Goal: Task Accomplishment & Management: Manage account settings

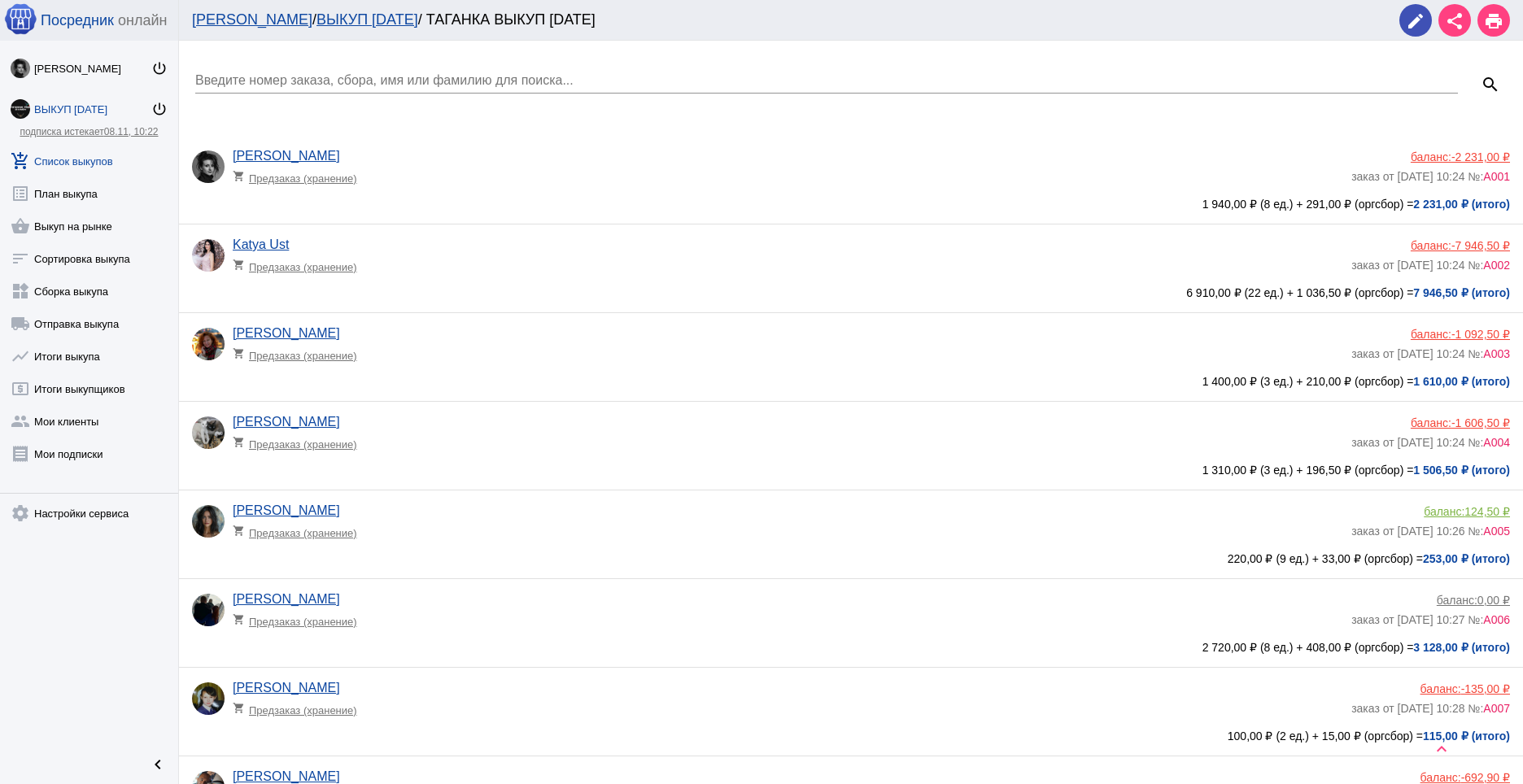
scroll to position [1363, 0]
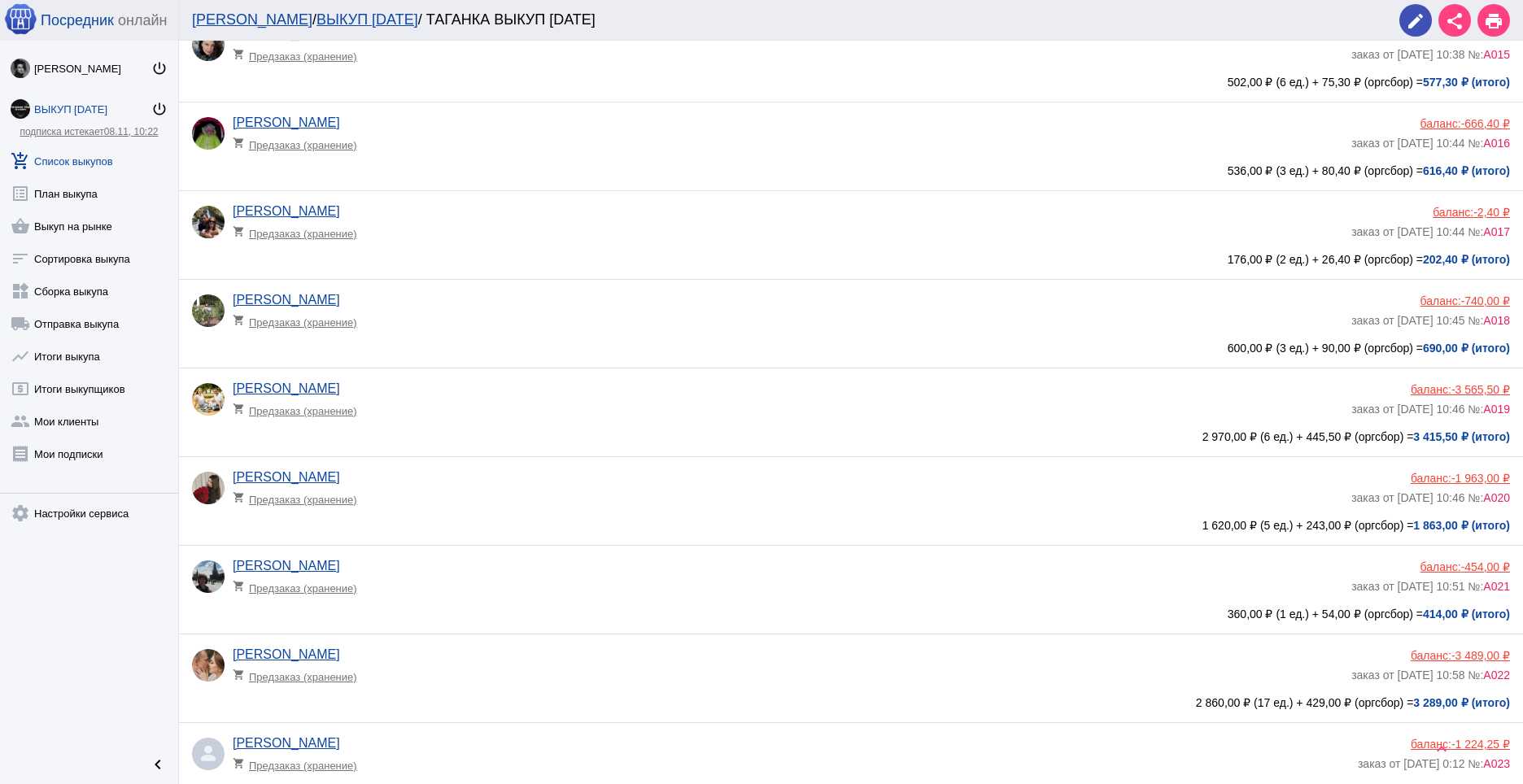
click at [77, 152] on link "add_shopping_cart Список выкупов" at bounding box center [89, 158] width 178 height 33
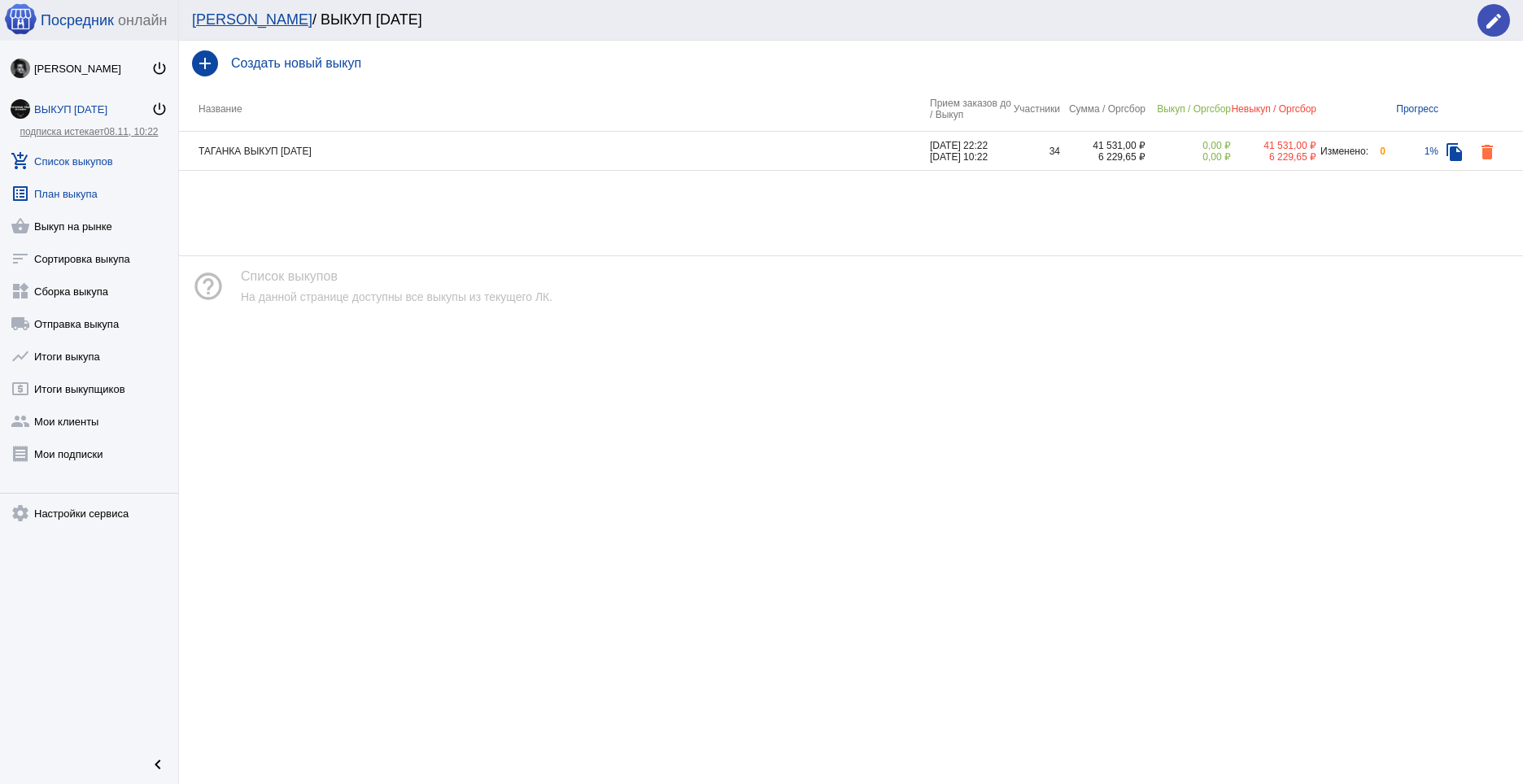
click at [70, 196] on link "list_alt План выкупа" at bounding box center [89, 191] width 178 height 33
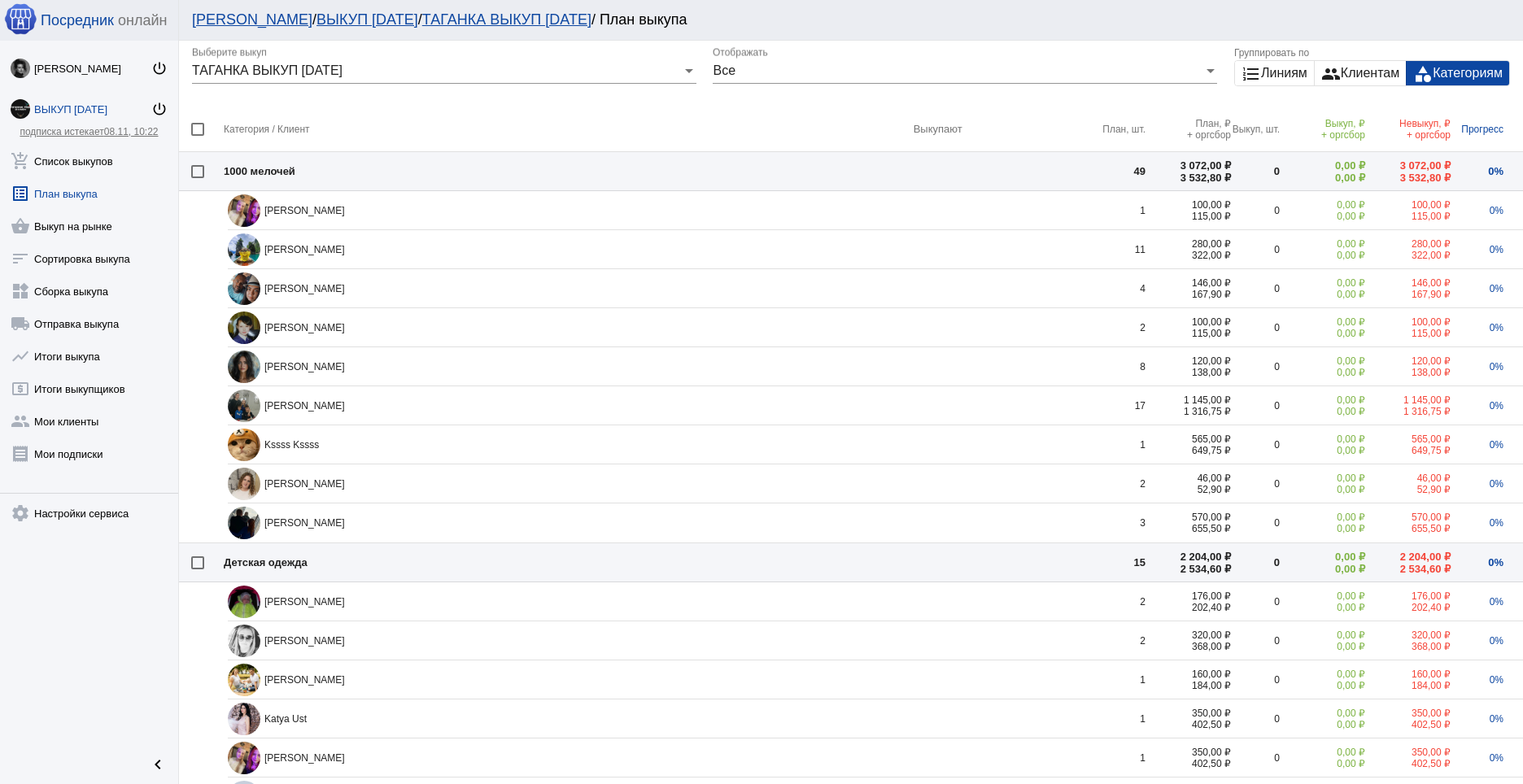
click at [1329, 72] on div "group Клиентам" at bounding box center [1360, 74] width 91 height 25
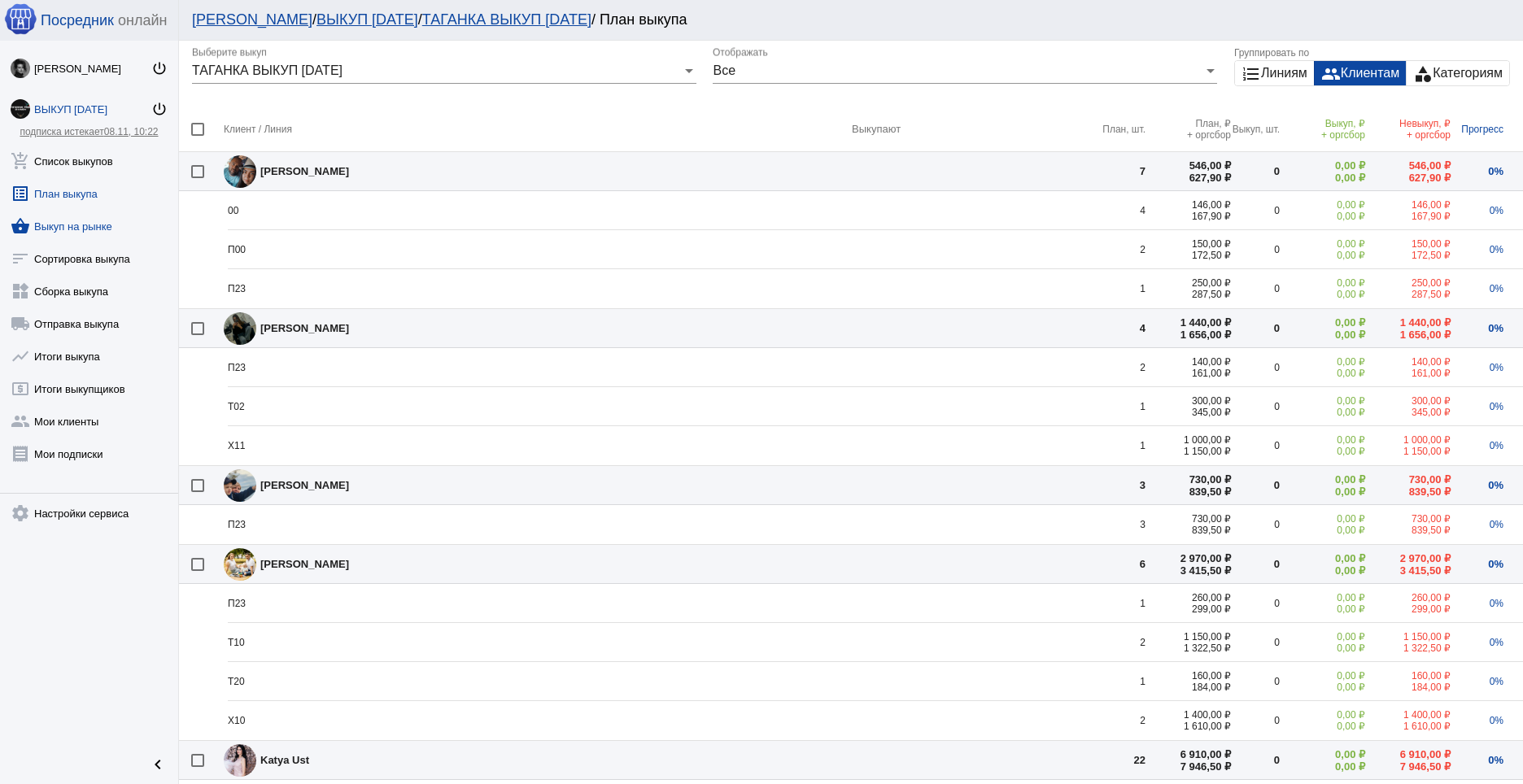
click at [86, 219] on link "shopping_basket Выкуп на рынке" at bounding box center [89, 223] width 178 height 33
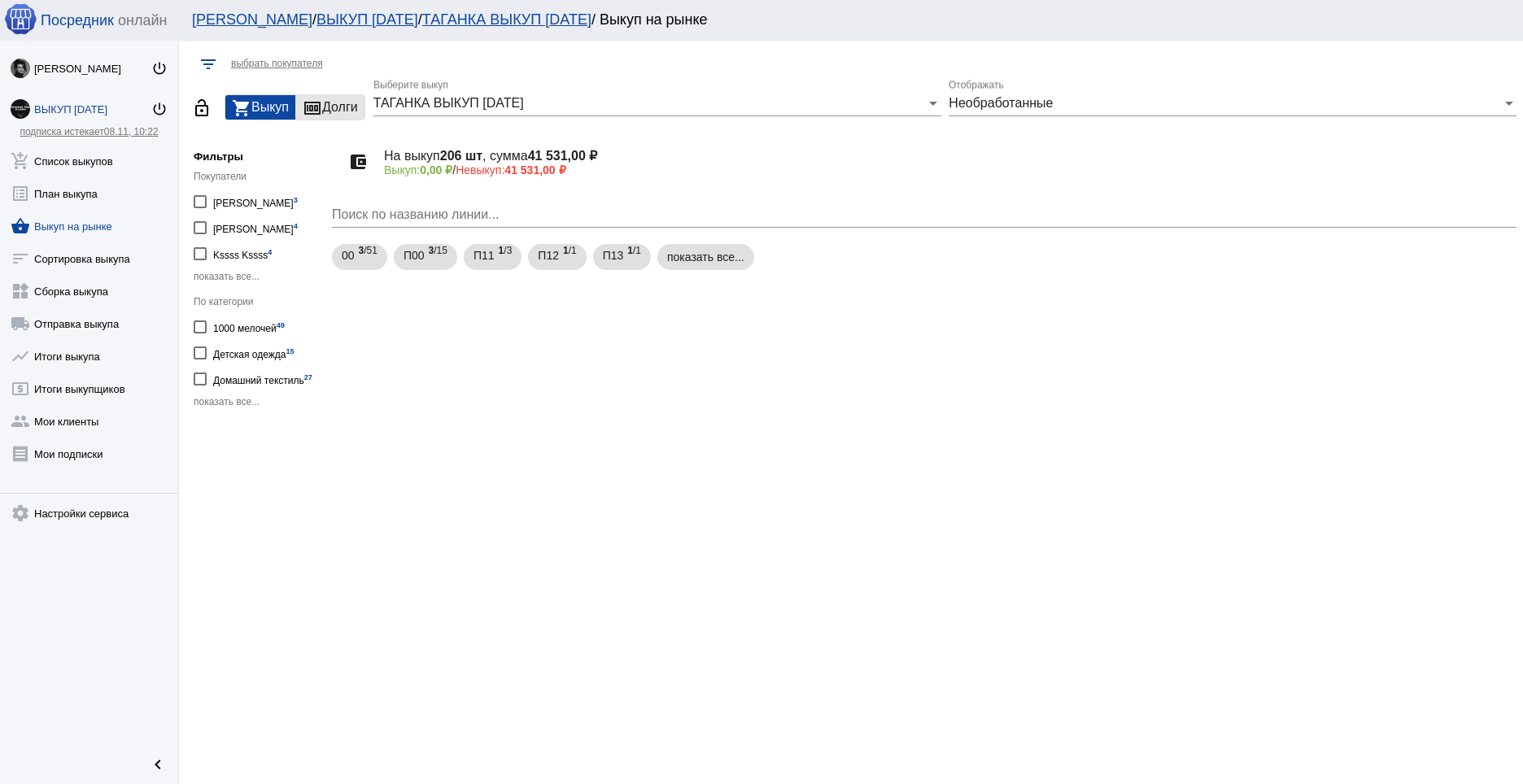
click at [318, 106] on mat-icon "money" at bounding box center [313, 108] width 20 height 20
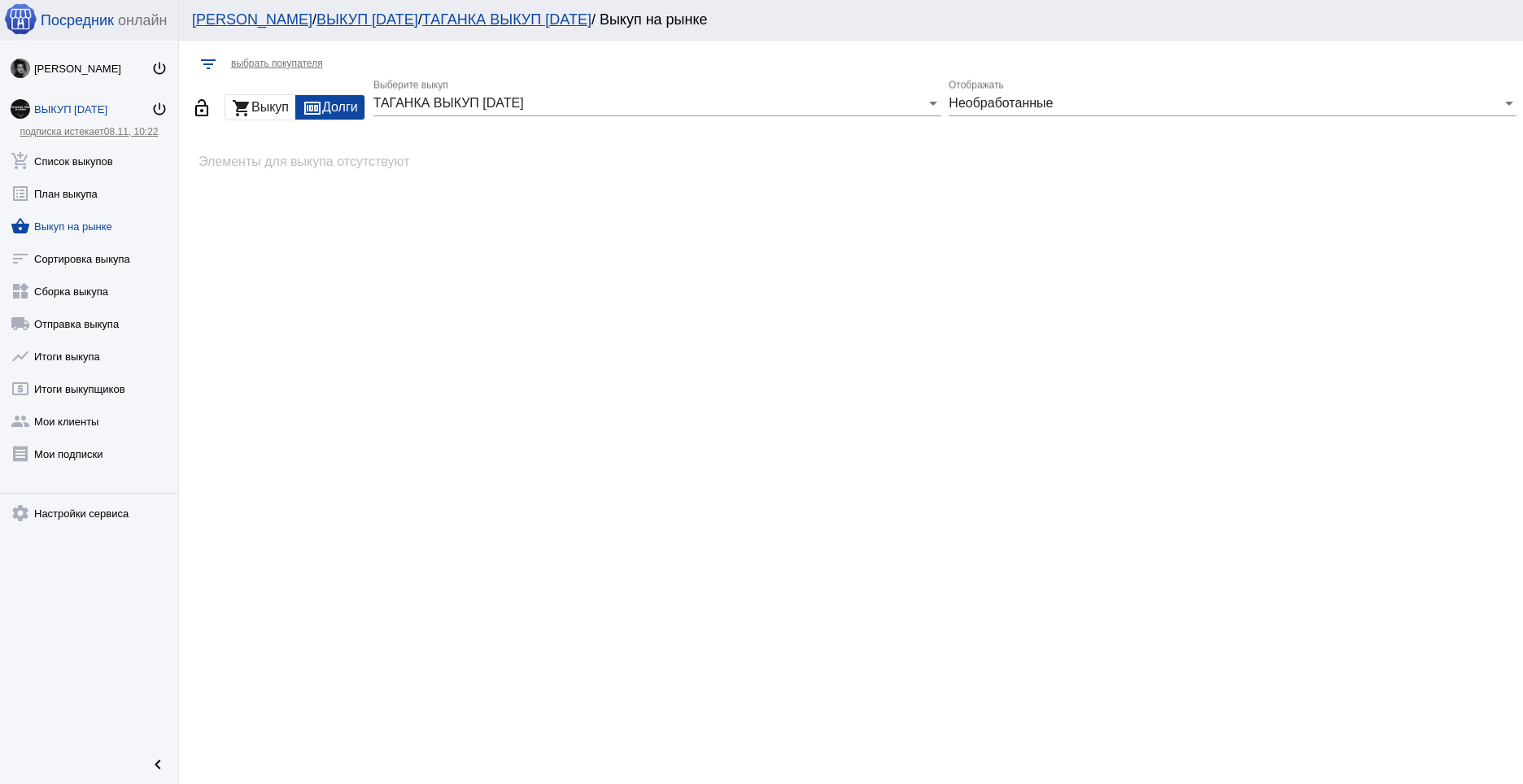
click at [280, 107] on div "shopping_cart Выкуп" at bounding box center [259, 107] width 70 height 25
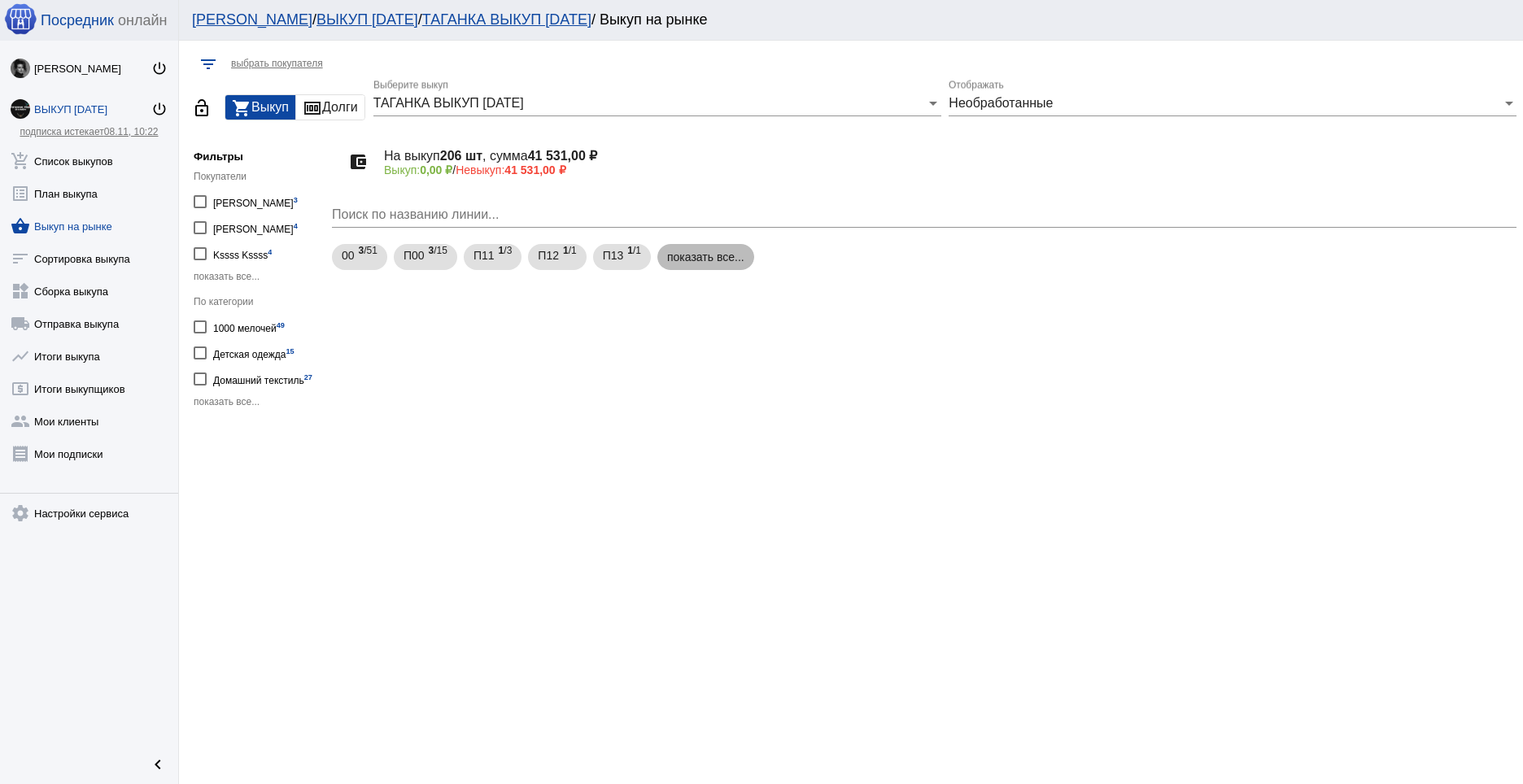
click at [733, 259] on mat-chip "показать все..." at bounding box center [705, 257] width 97 height 26
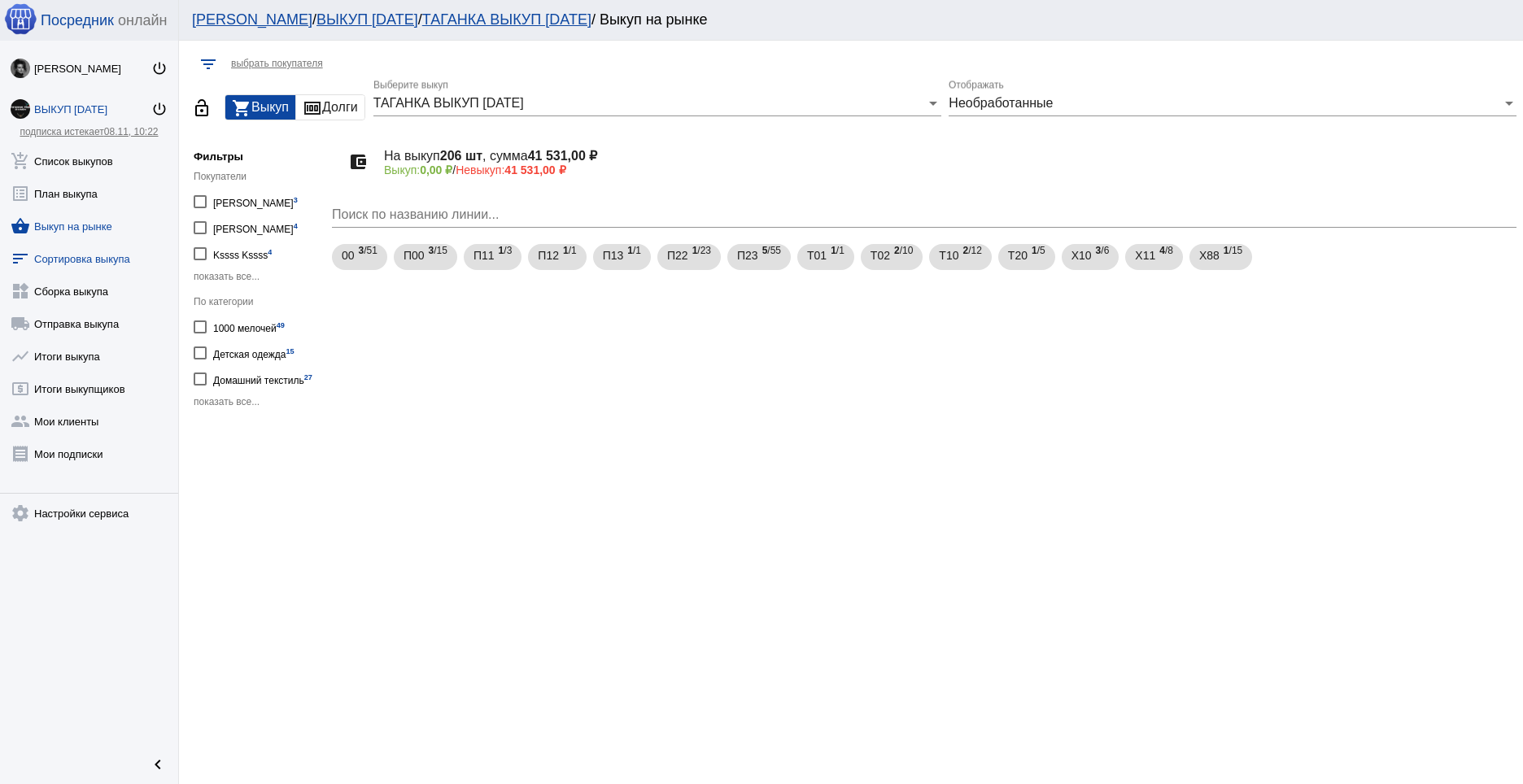
click at [66, 250] on link "sort Сортировка выкупа" at bounding box center [89, 255] width 178 height 33
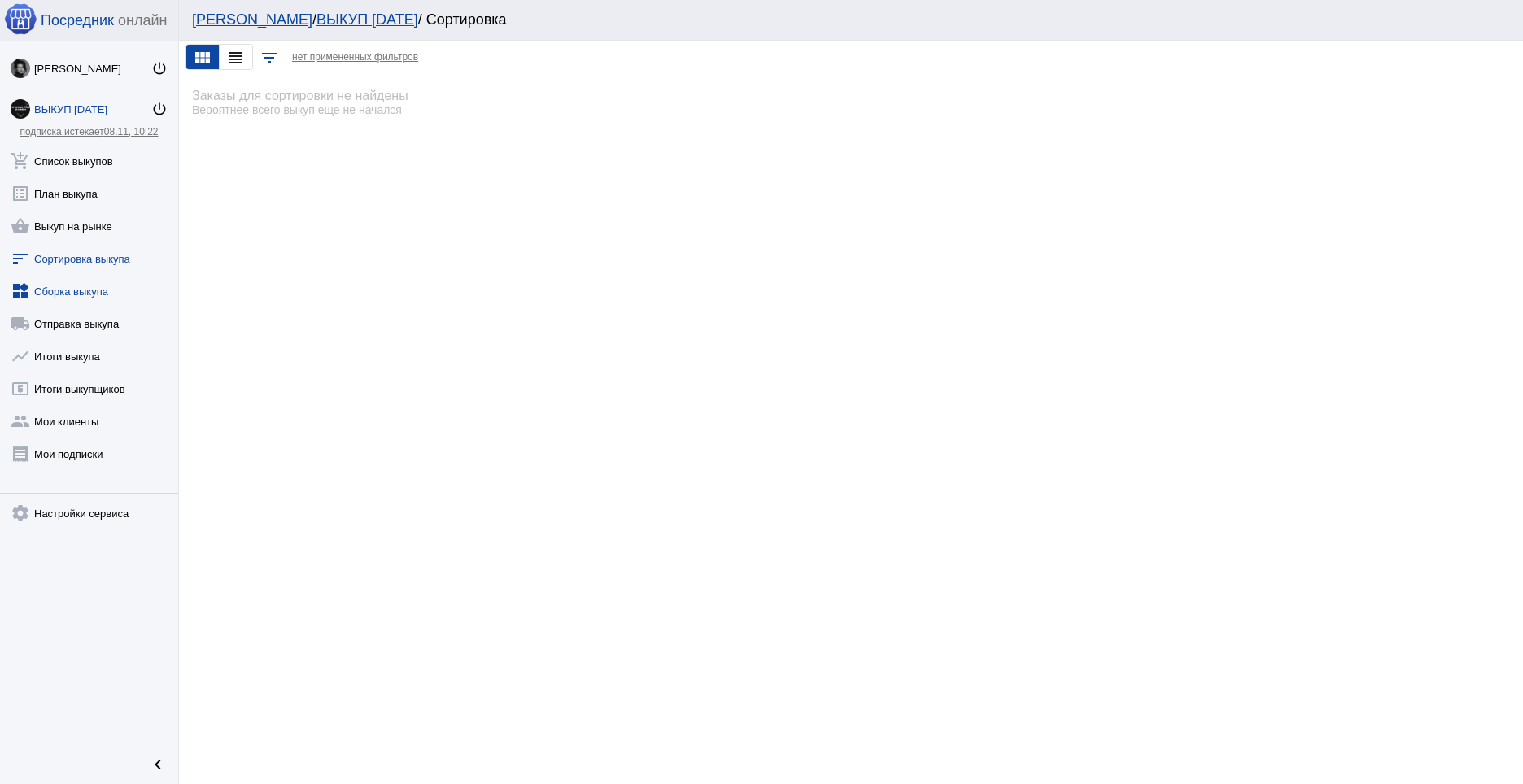
click at [72, 286] on link "widgets Сборка выкупа" at bounding box center [89, 288] width 178 height 33
click at [83, 321] on link "local_shipping Отправка выкупа" at bounding box center [89, 321] width 178 height 33
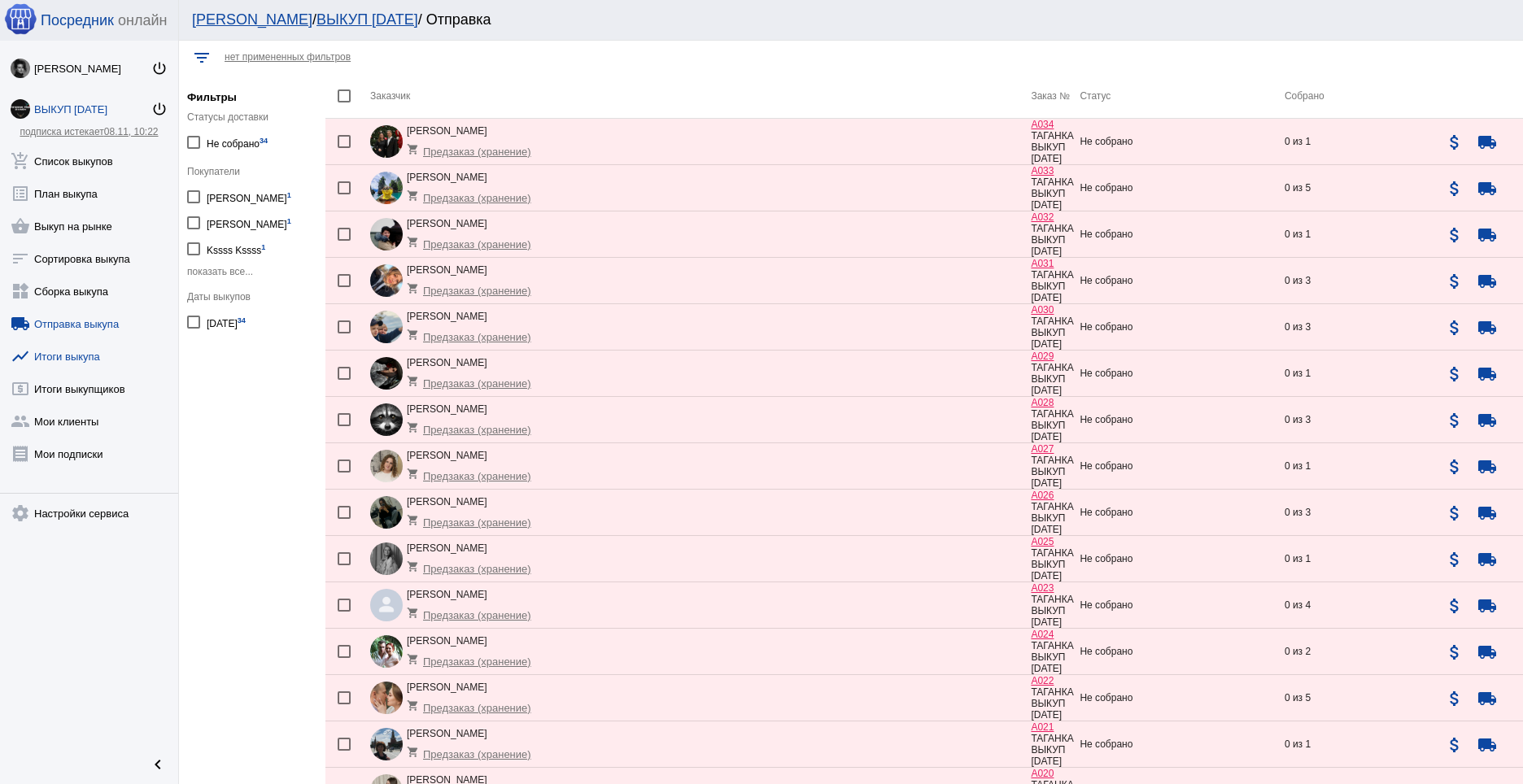
click at [92, 349] on link "show_chart Итоги выкупа" at bounding box center [89, 354] width 178 height 33
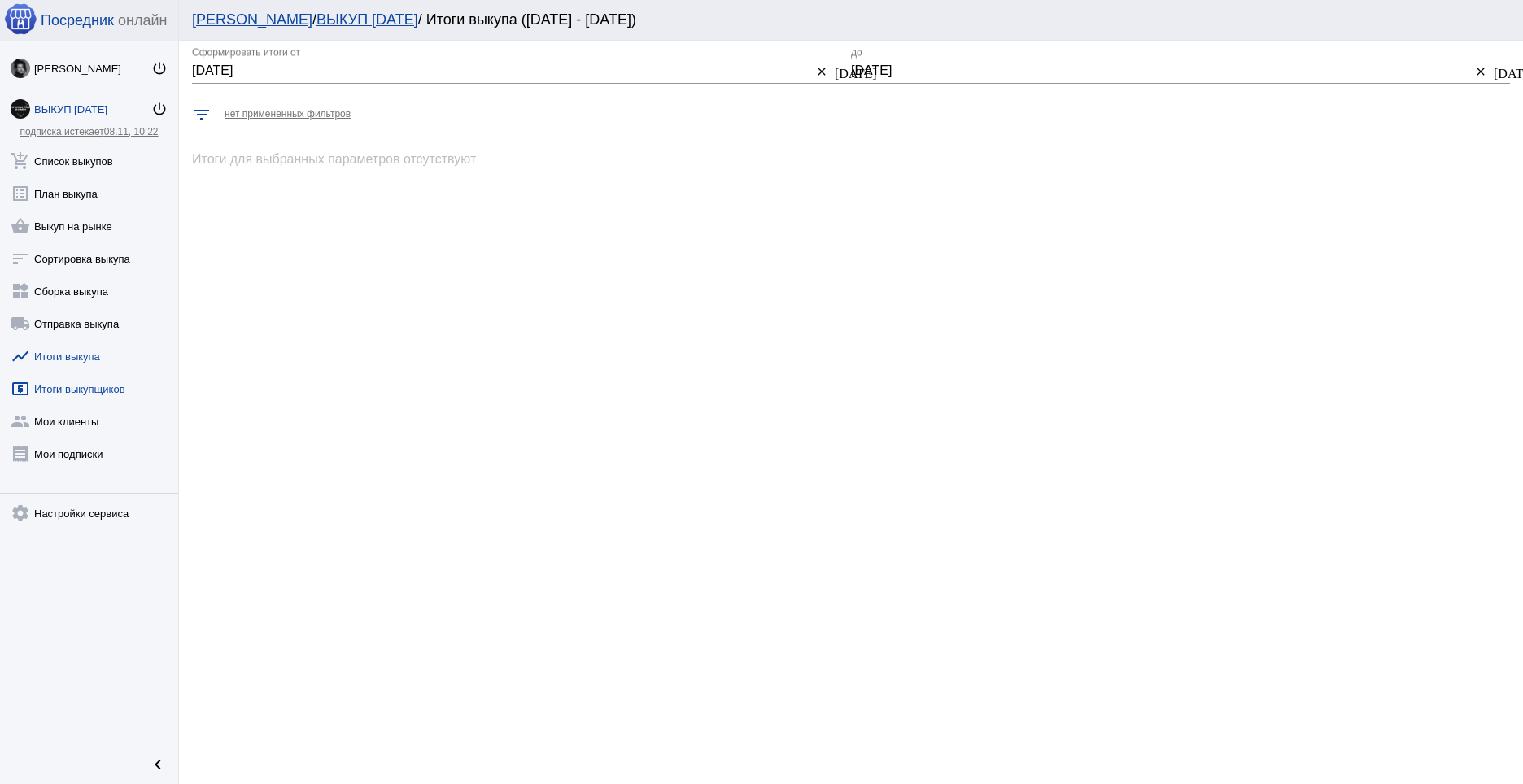
click at [73, 386] on link "local_atm Итоги выкупщиков" at bounding box center [89, 385] width 178 height 33
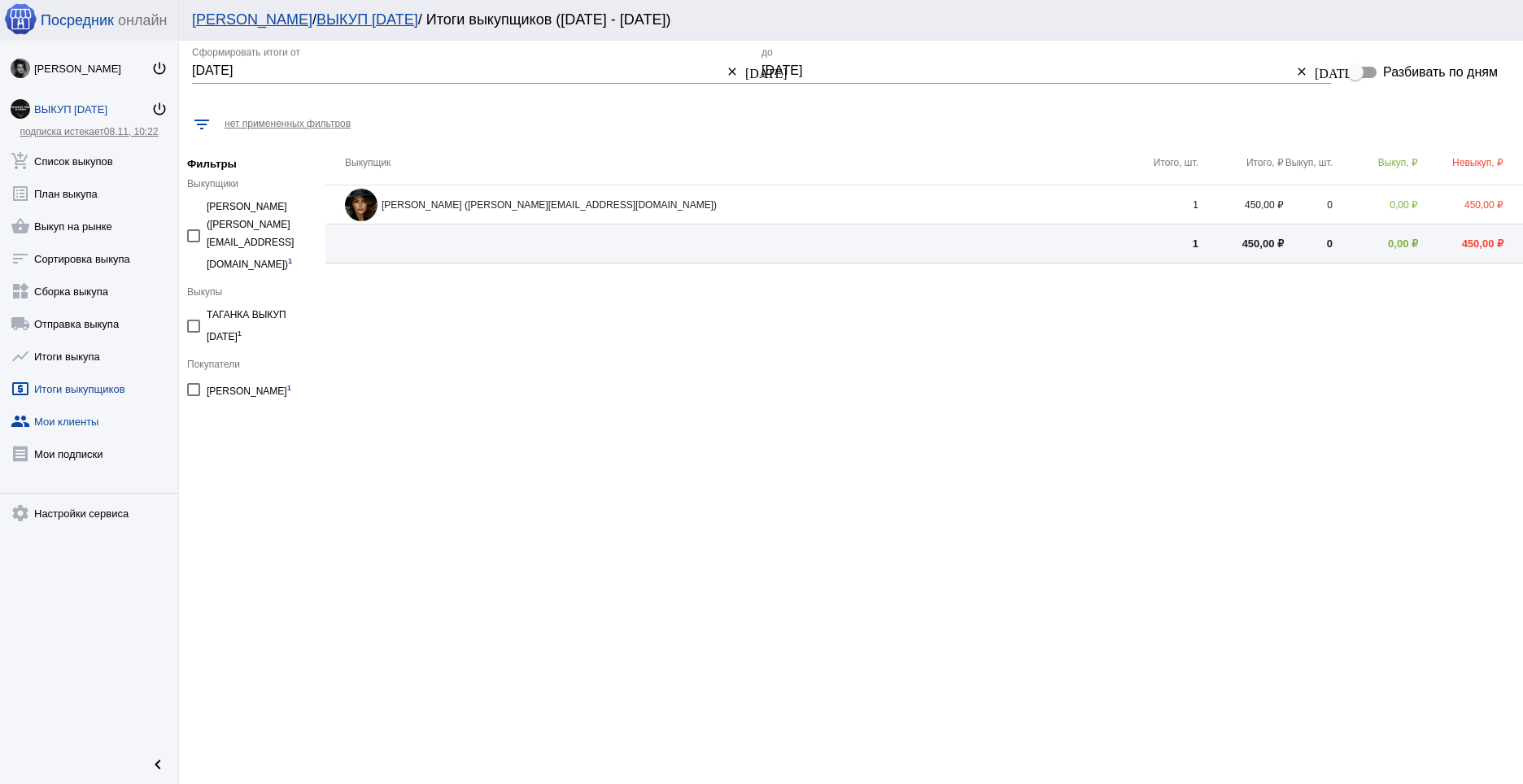
click at [71, 427] on link "group Мои клиенты" at bounding box center [89, 418] width 178 height 33
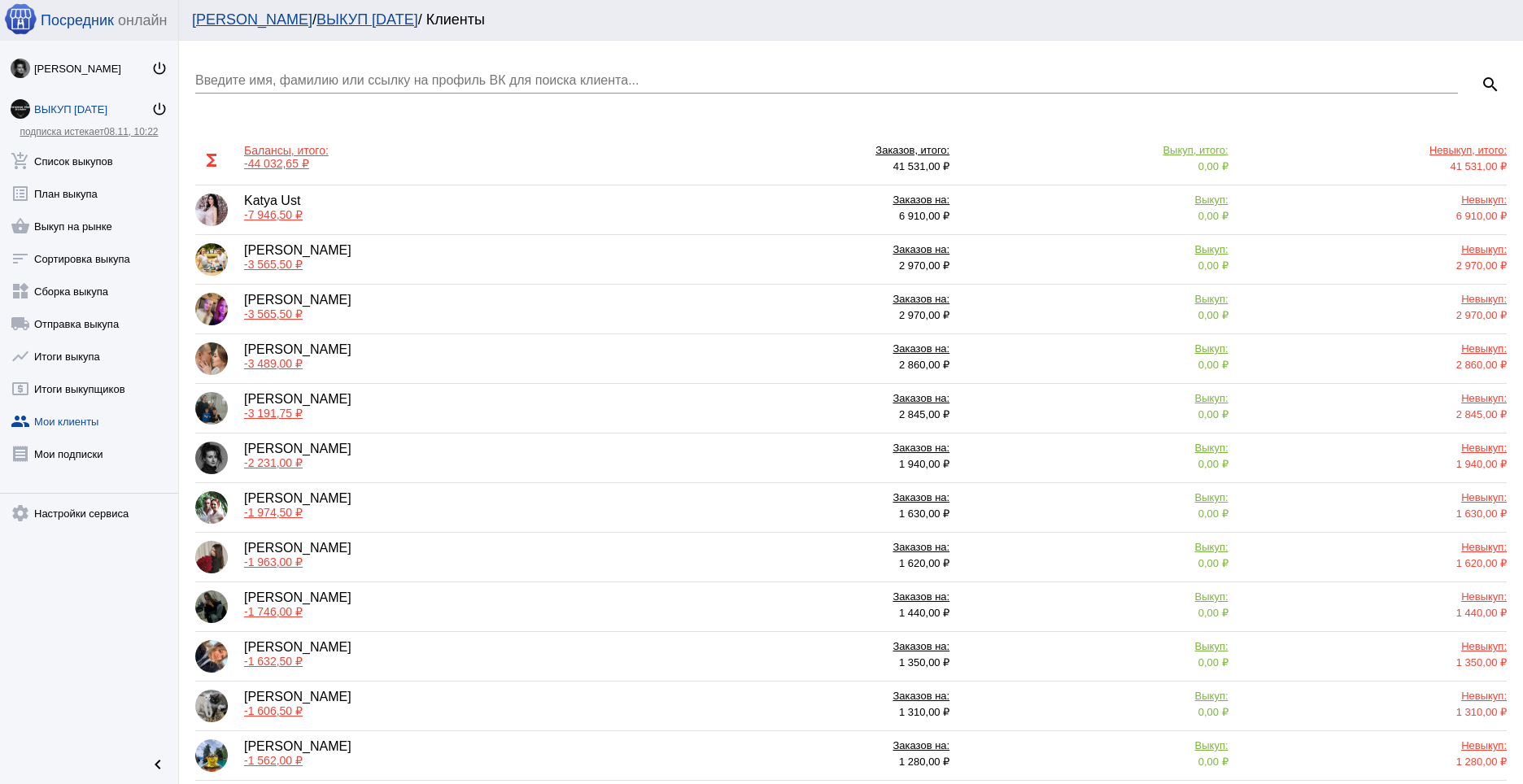
click at [437, 354] on div "Алина Телицына -3 489,00 ₽" at bounding box center [434, 359] width 476 height 33
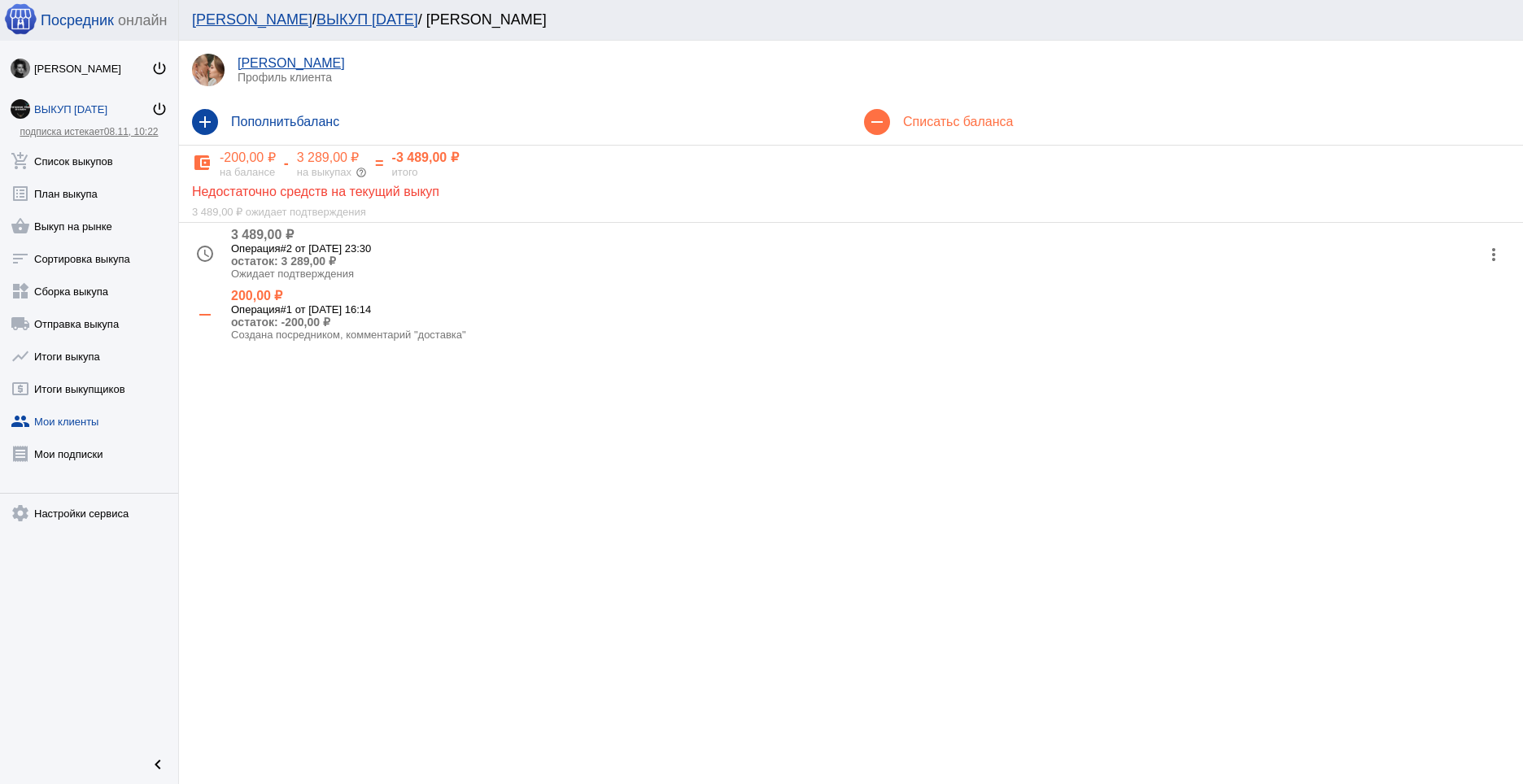
click at [267, 243] on span "Операция" at bounding box center [255, 248] width 50 height 12
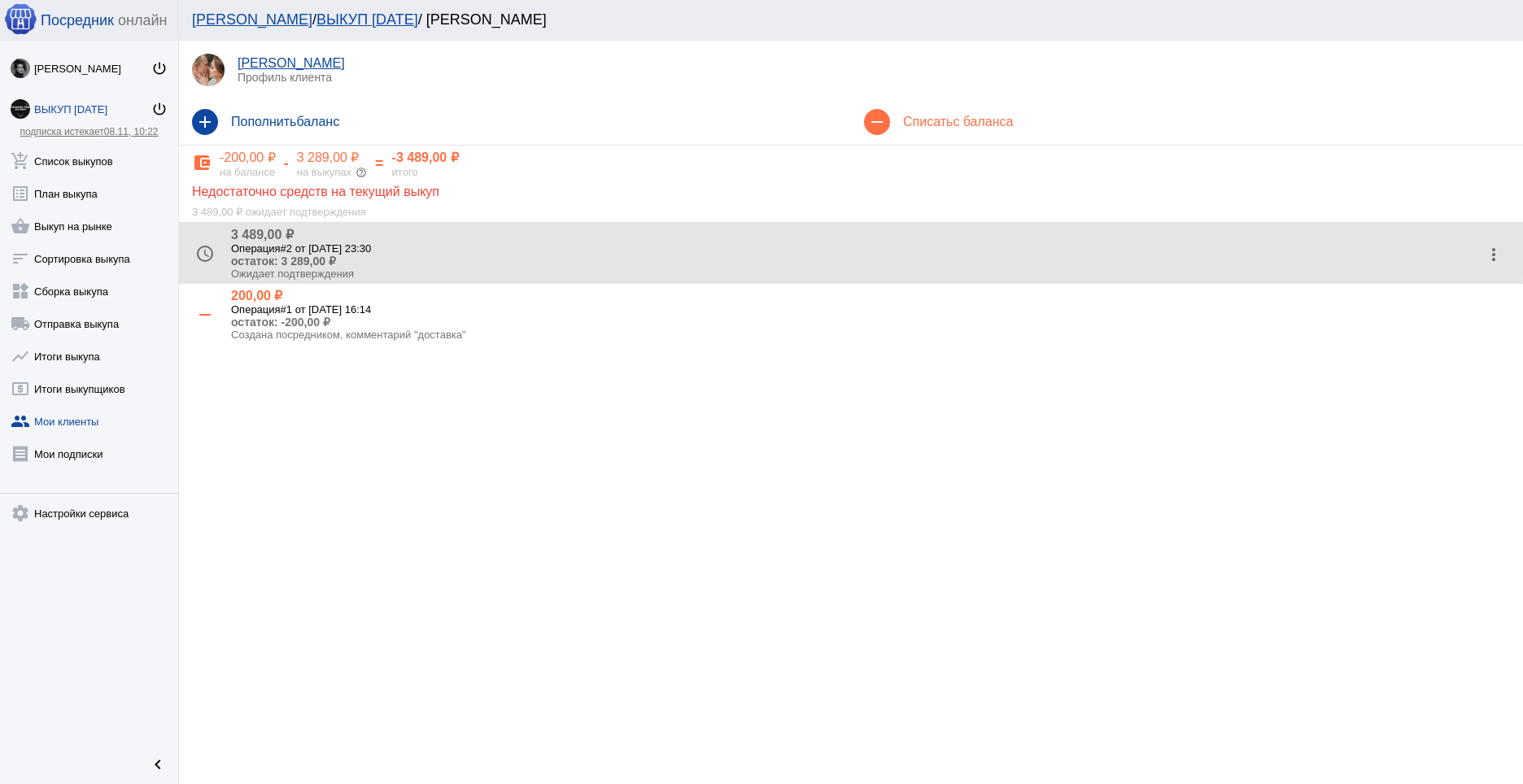
click at [279, 229] on h4 "+ 3 489,00 ₽" at bounding box center [854, 234] width 1246 height 16
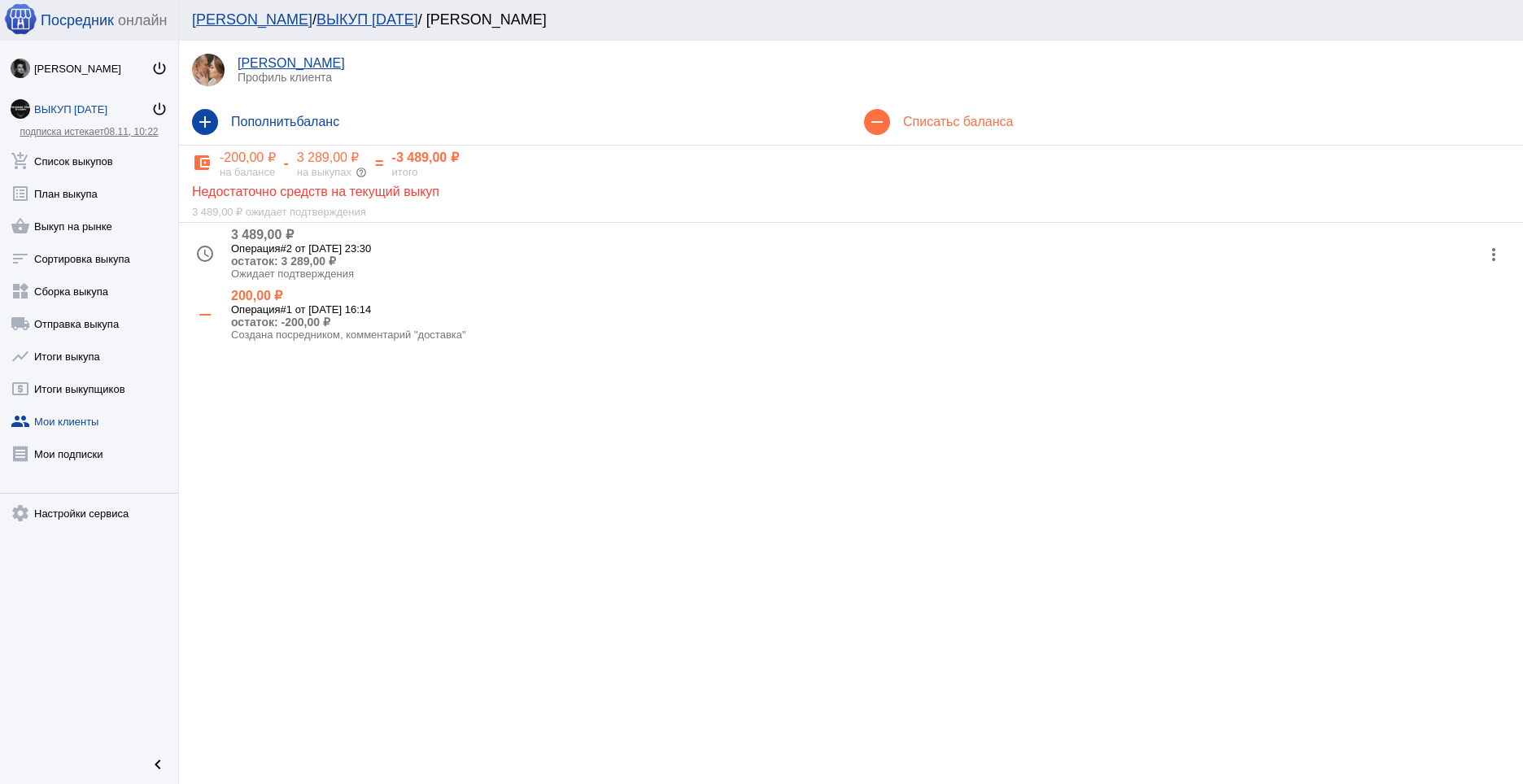
click at [296, 249] on h5 "Операция #2 от 09.10.2025, 23:30" at bounding box center [854, 248] width 1246 height 12
click at [311, 212] on div "3 489,00 ₽ ожидает подтверждения" at bounding box center [851, 209] width 1318 height 19
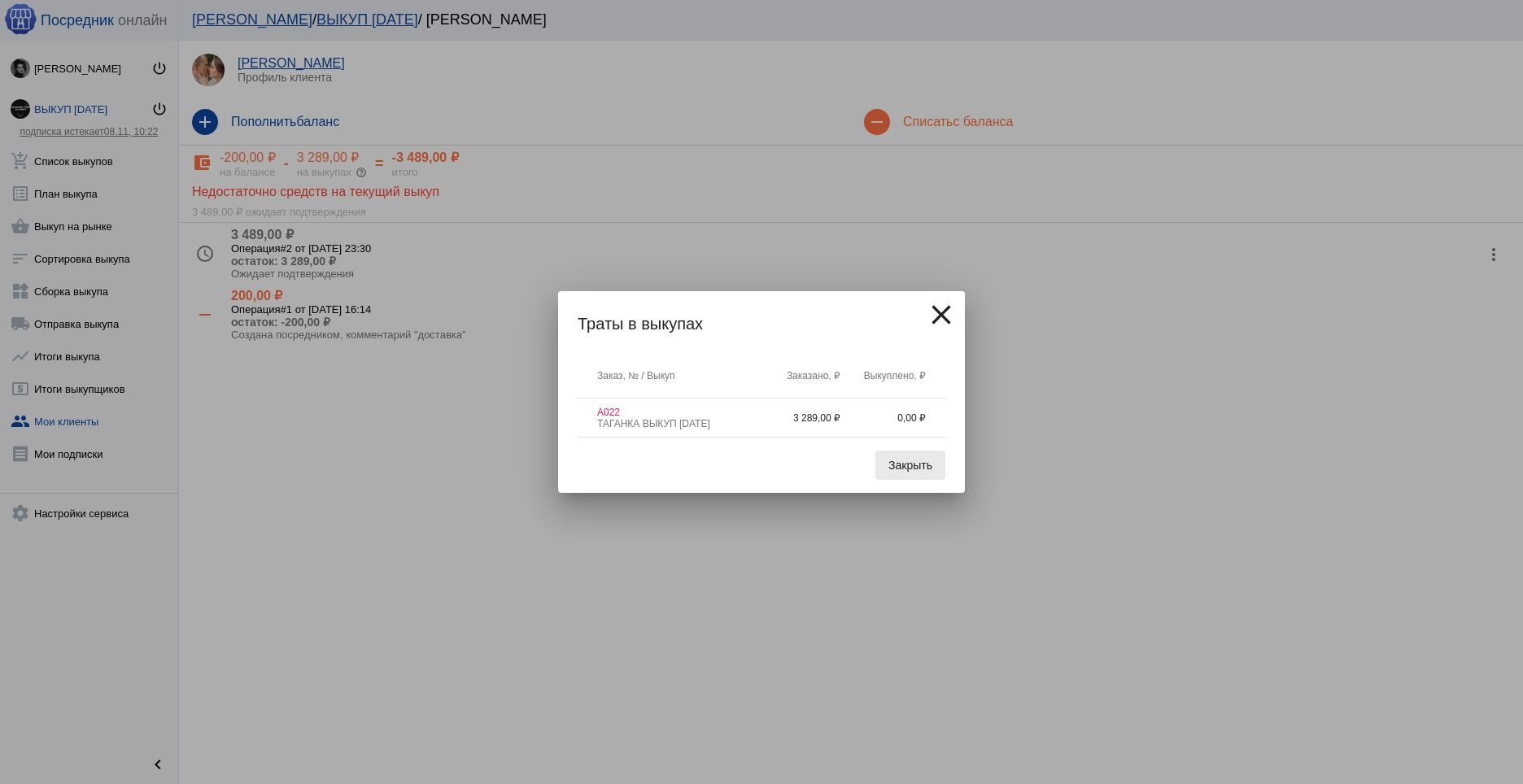
click at [917, 466] on span "Закрыть" at bounding box center [911, 466] width 44 height 13
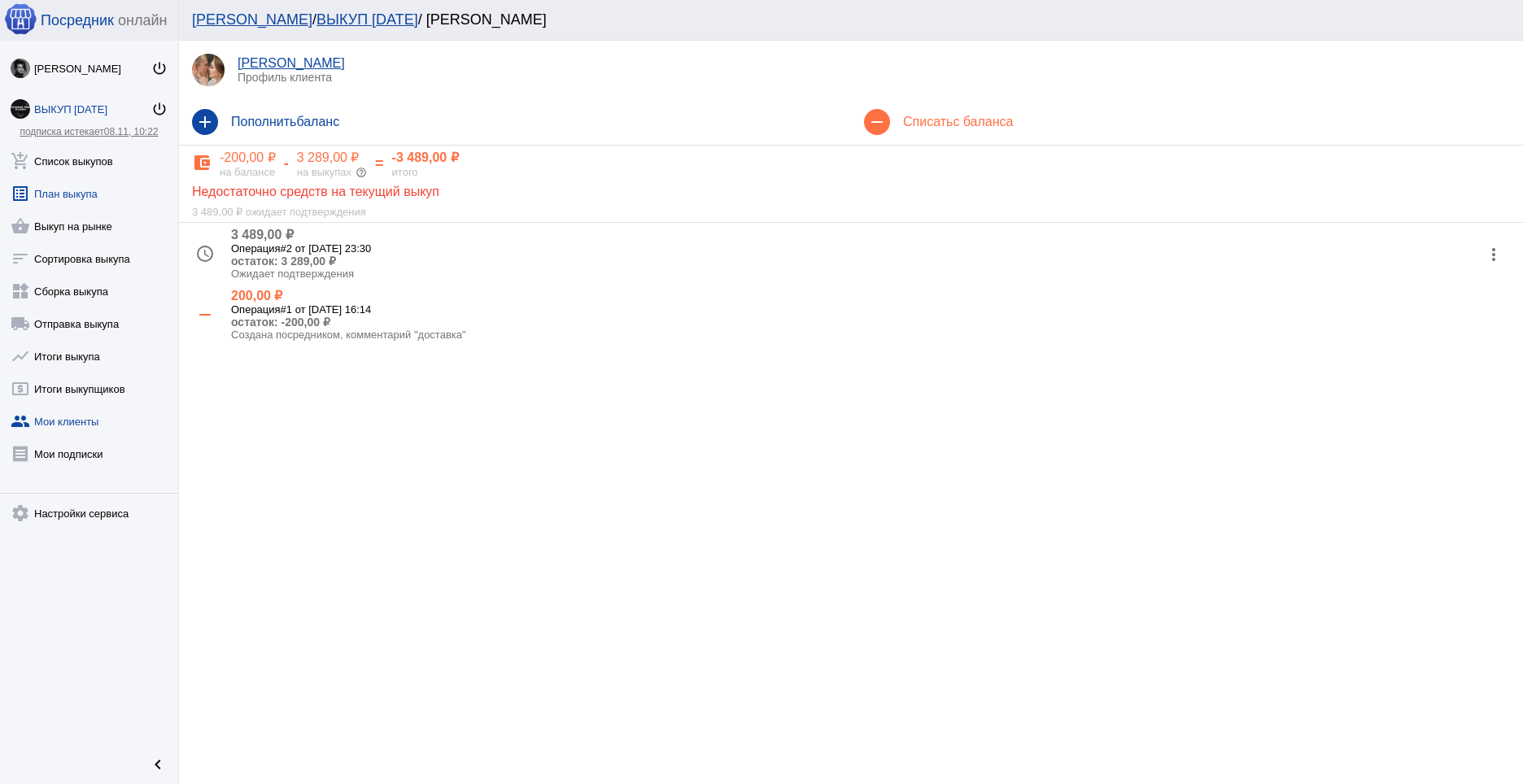
click at [79, 187] on link "list_alt План выкупа" at bounding box center [89, 191] width 178 height 33
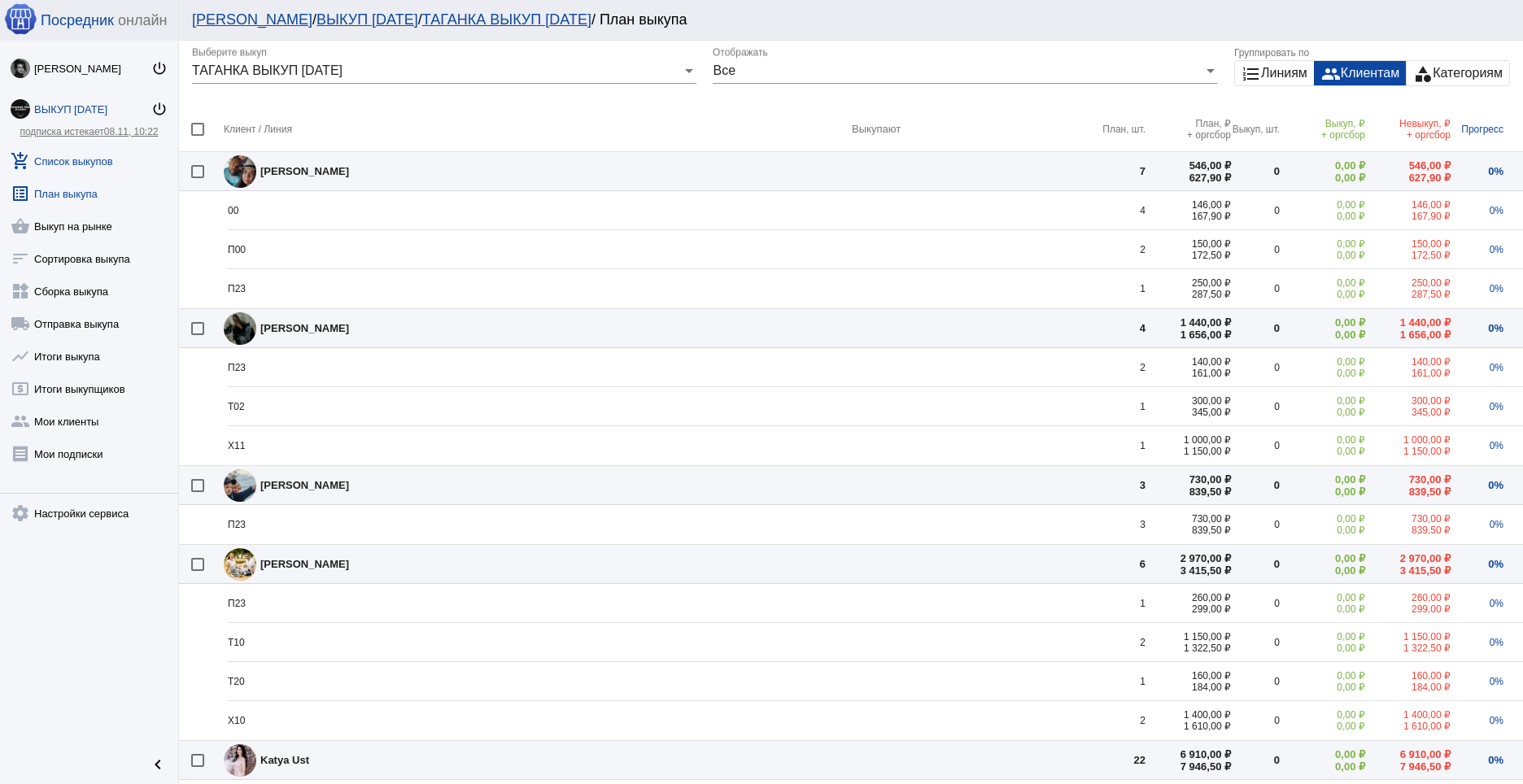
click at [107, 164] on link "add_shopping_cart Список выкупов" at bounding box center [89, 158] width 178 height 33
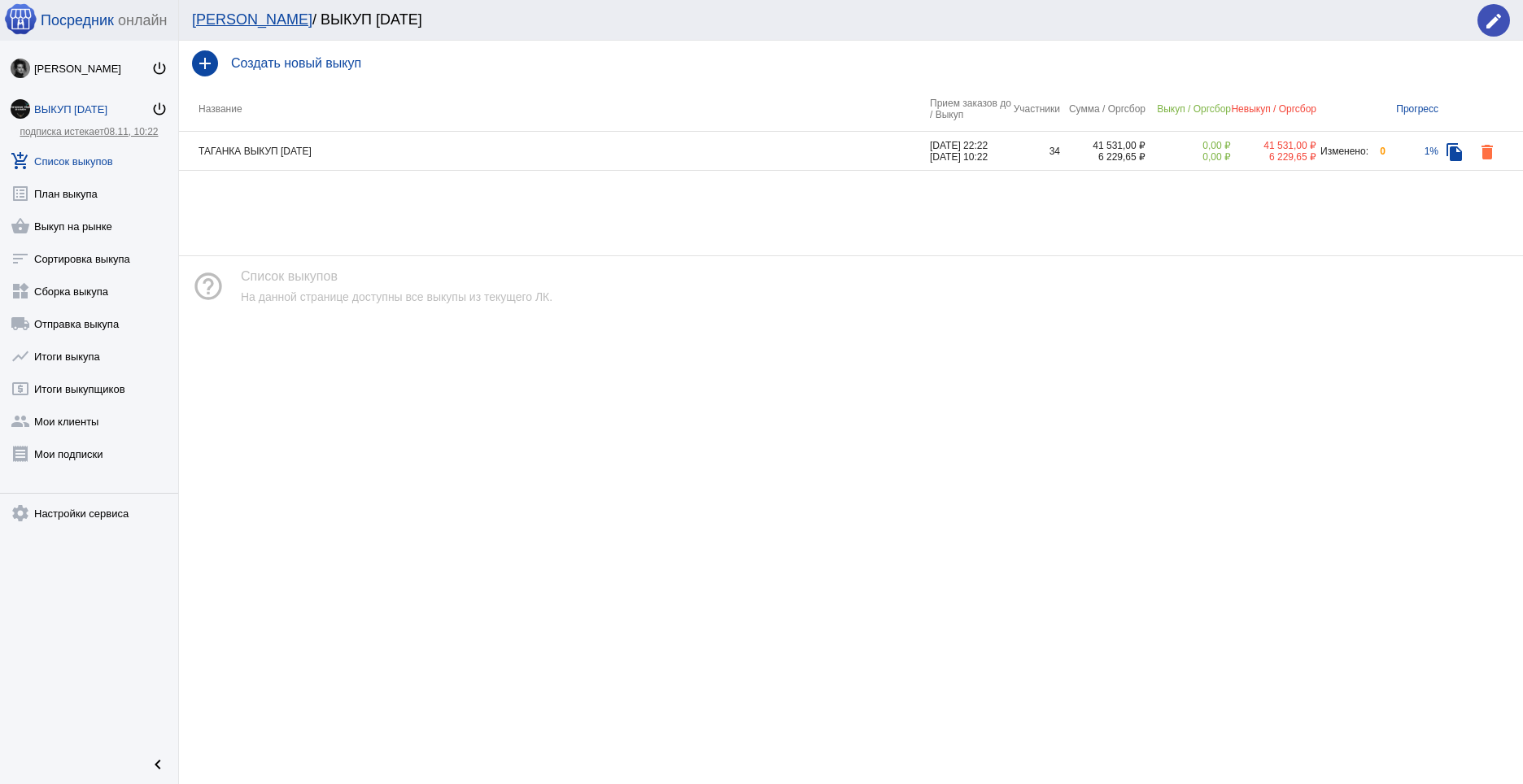
click at [319, 164] on td "ТАГАНКА ВЫКУП 11.10.25" at bounding box center [555, 151] width 751 height 39
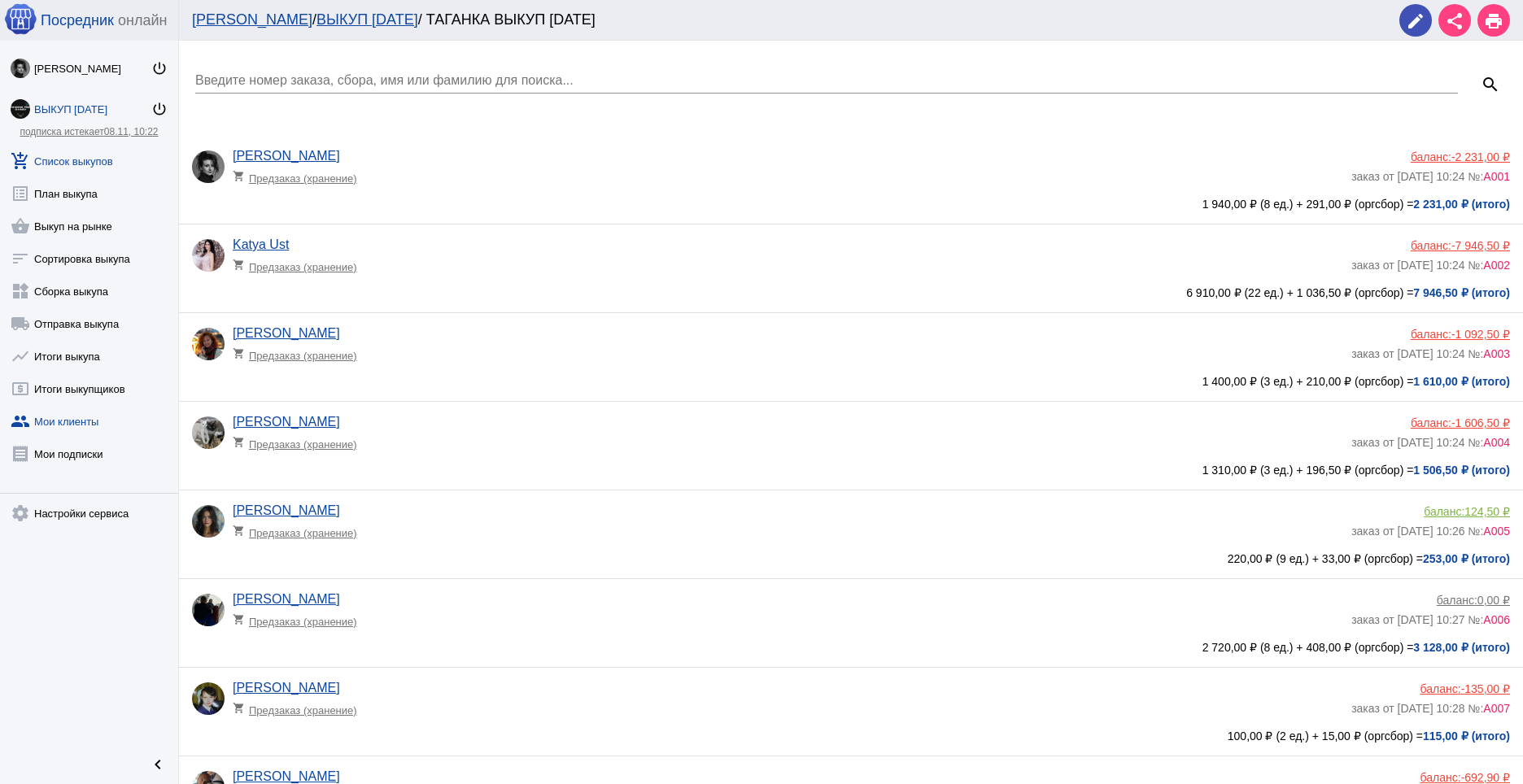
click at [73, 421] on link "group Мои клиенты" at bounding box center [89, 418] width 178 height 33
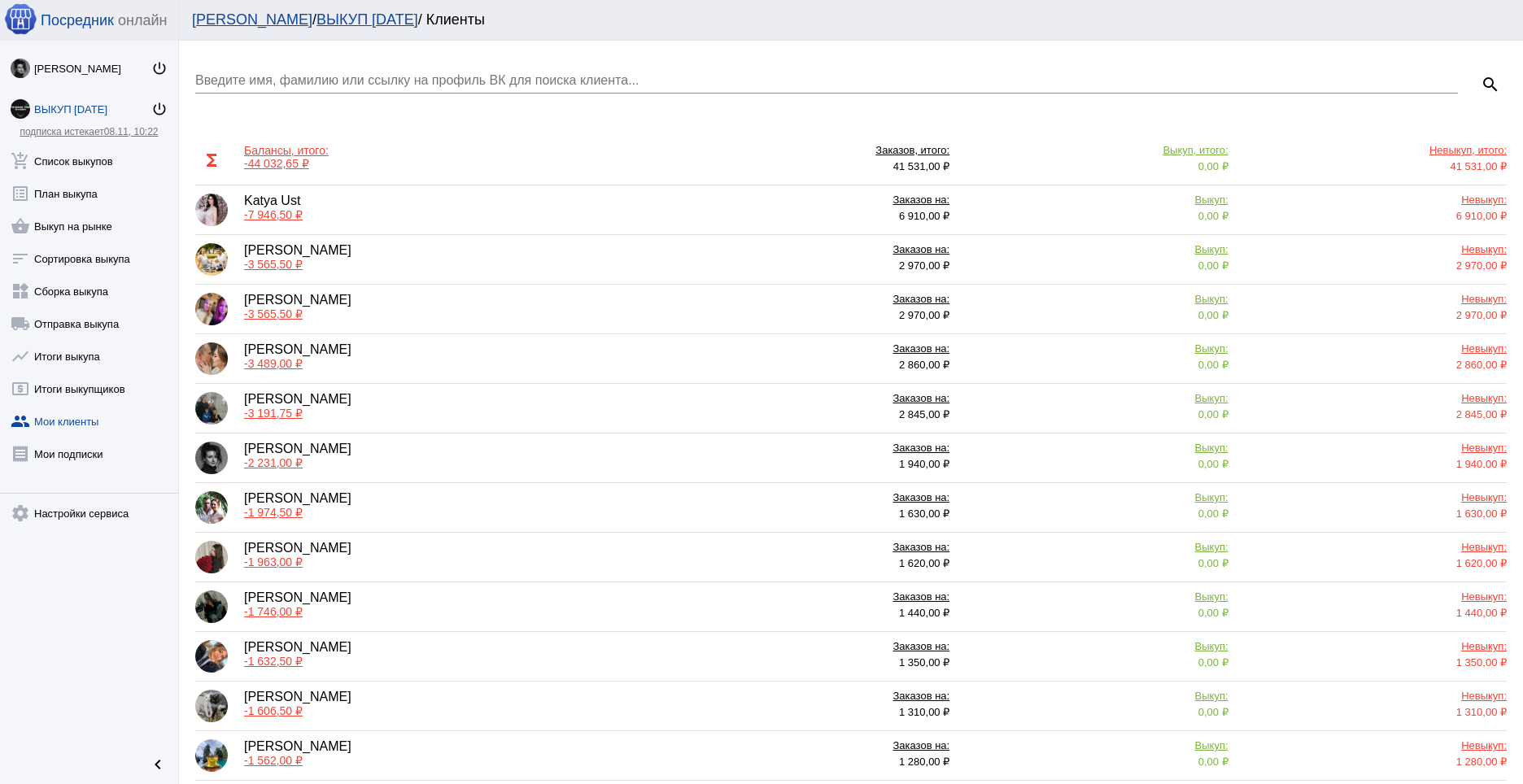
click at [912, 200] on div "Заказов на:" at bounding box center [818, 202] width 262 height 16
click at [268, 360] on span "-3 489,00 ₽" at bounding box center [273, 363] width 59 height 13
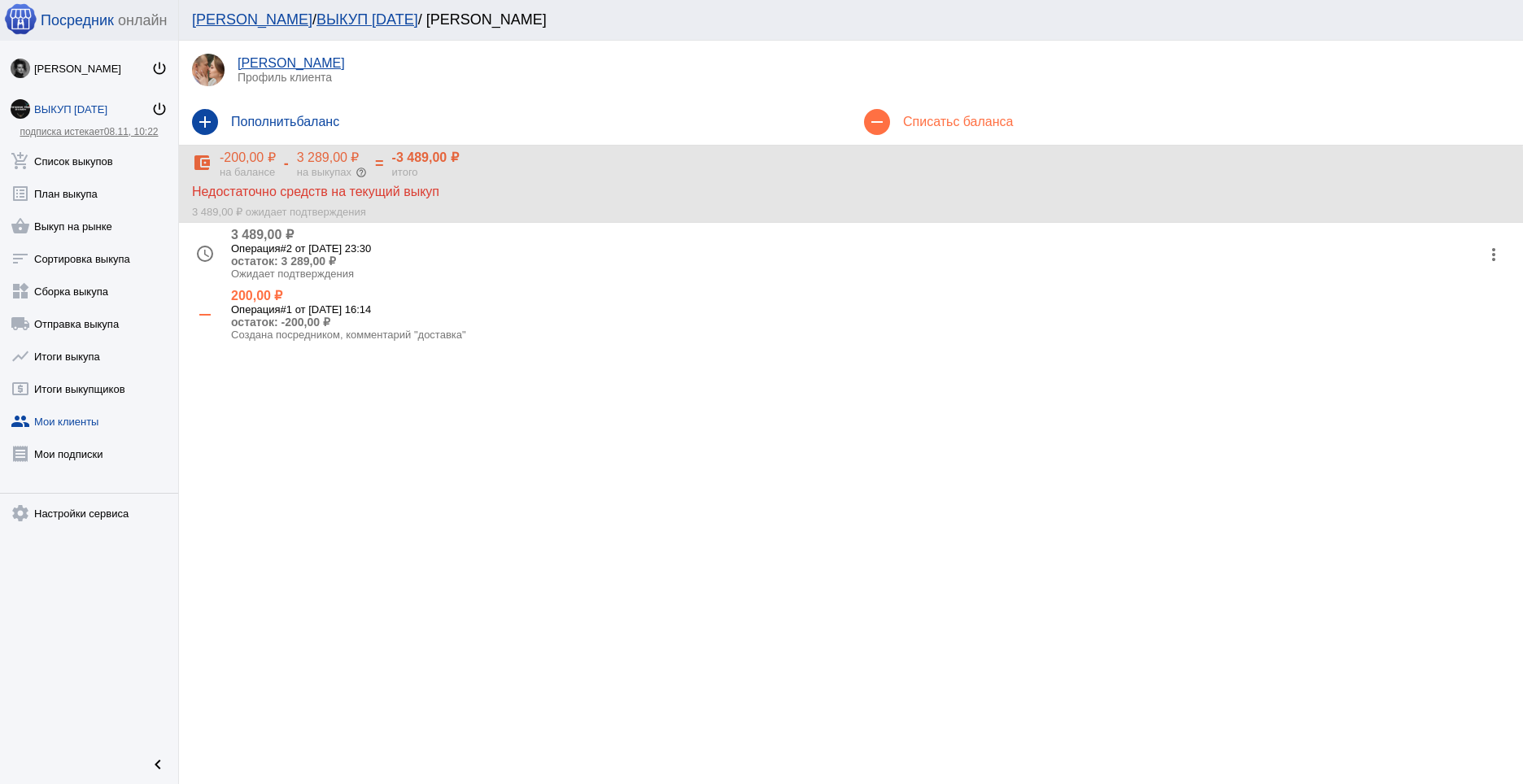
click at [311, 196] on div "Недостаточно средств на текущий выкуп" at bounding box center [851, 189] width 1318 height 21
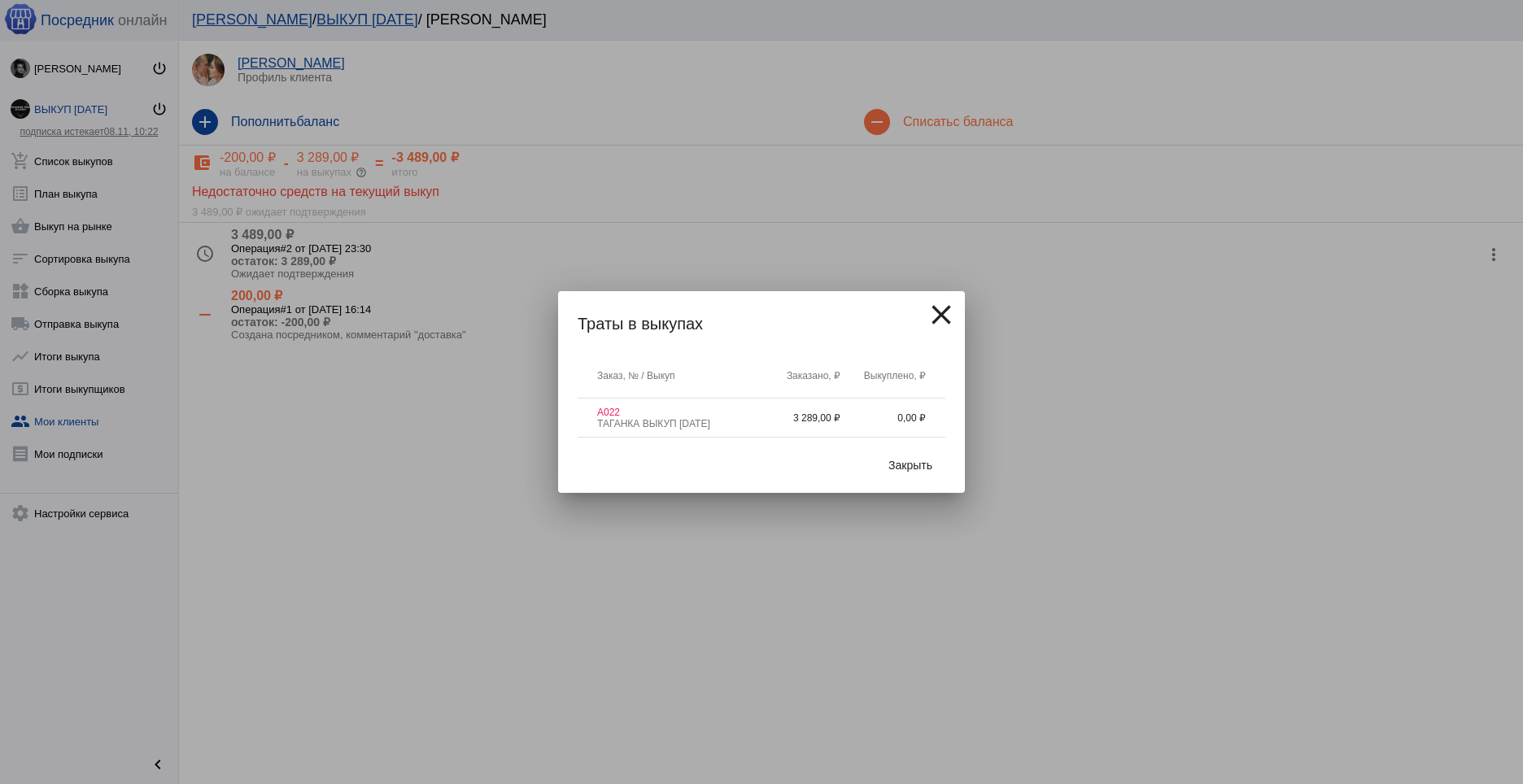
click at [701, 432] on td "А022 ТАГАНКА ВЫКУП 11.10.25" at bounding box center [666, 418] width 178 height 39
click at [895, 463] on span "Закрыть" at bounding box center [911, 466] width 44 height 13
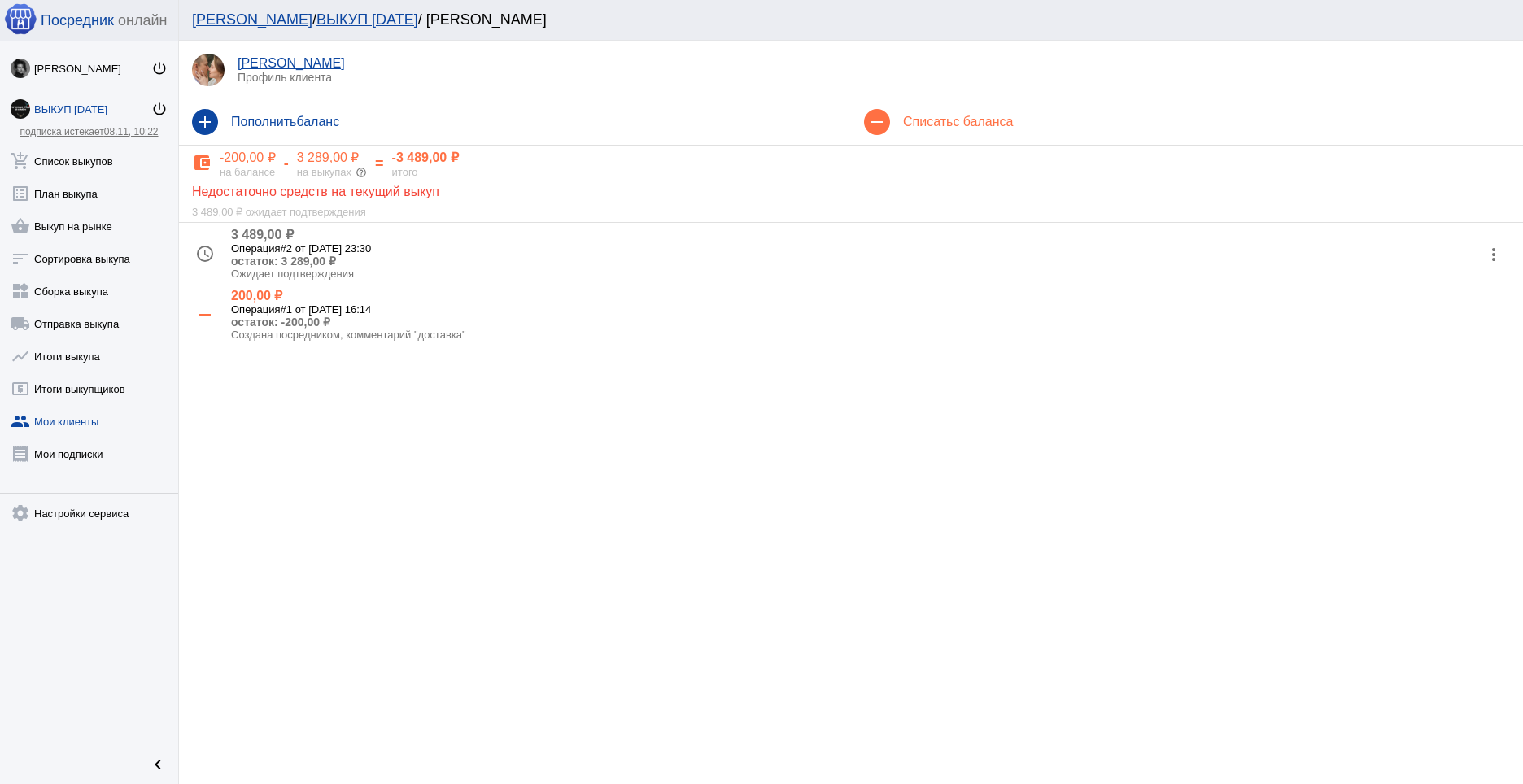
click at [372, 251] on h5 "Операция #2 от 09.10.2025, 23:30" at bounding box center [854, 248] width 1246 height 12
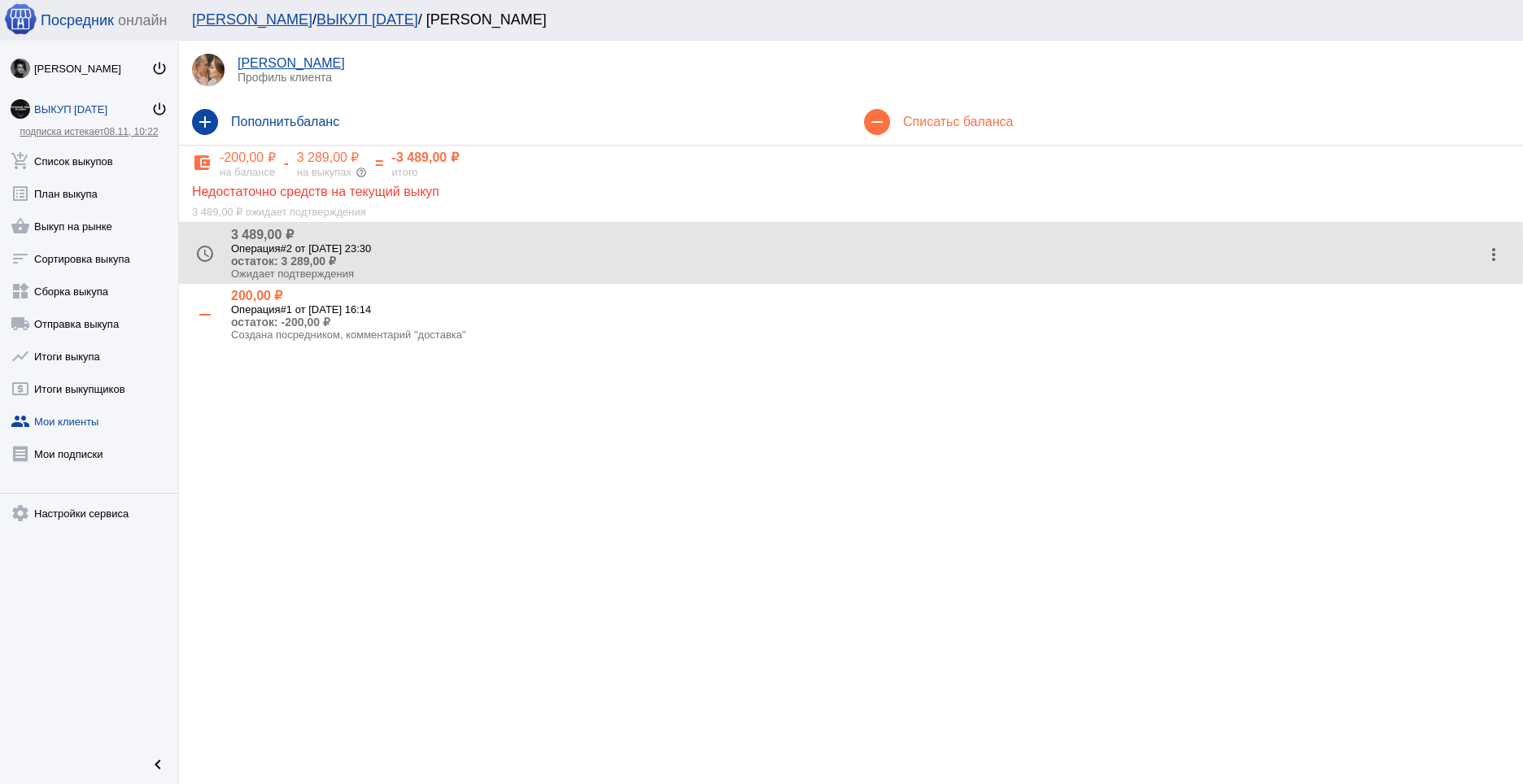
click at [210, 251] on mat-icon "access_time" at bounding box center [205, 254] width 26 height 26
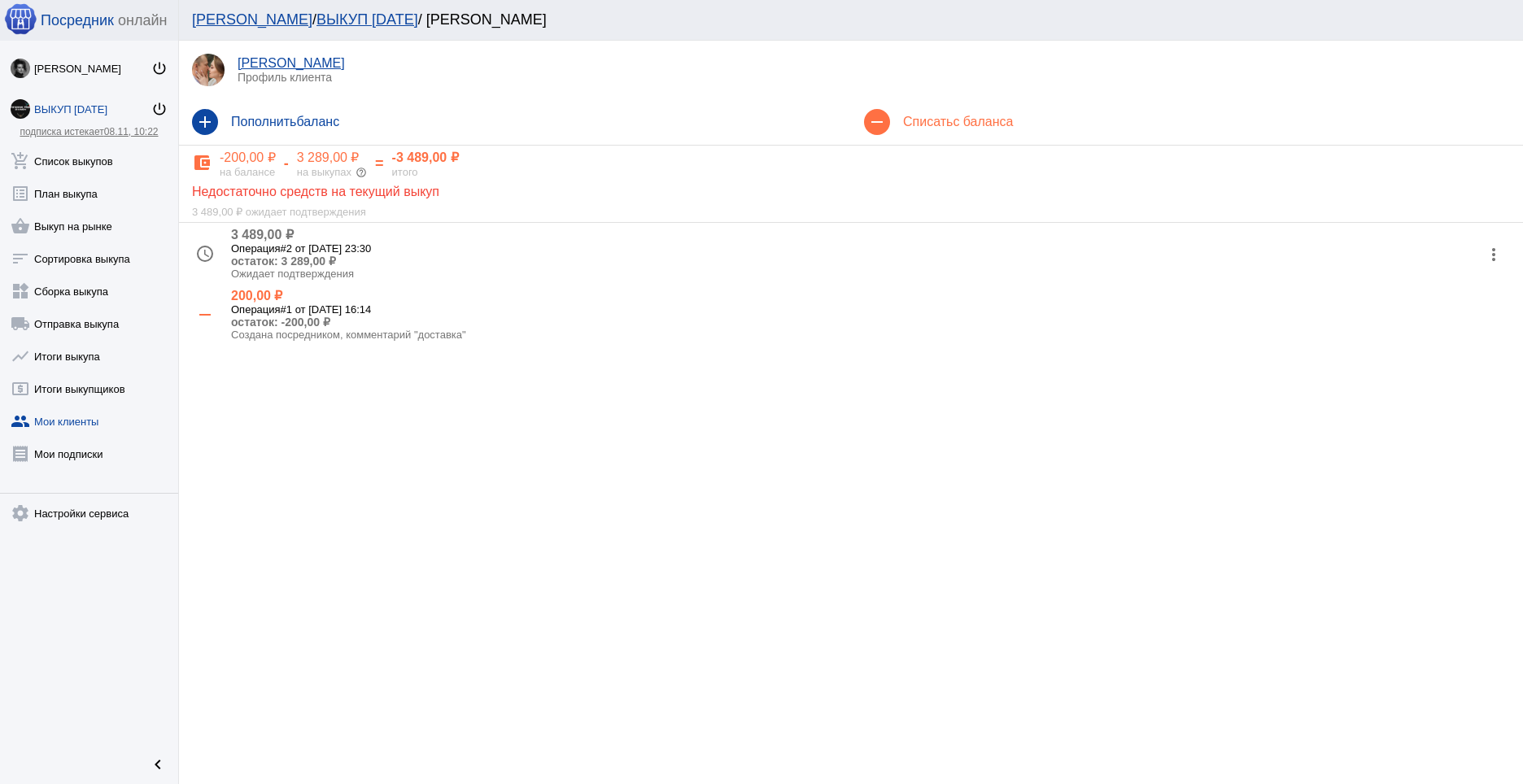
click at [624, 251] on h5 "Операция #2 от 09.10.2025, 23:30" at bounding box center [854, 248] width 1246 height 12
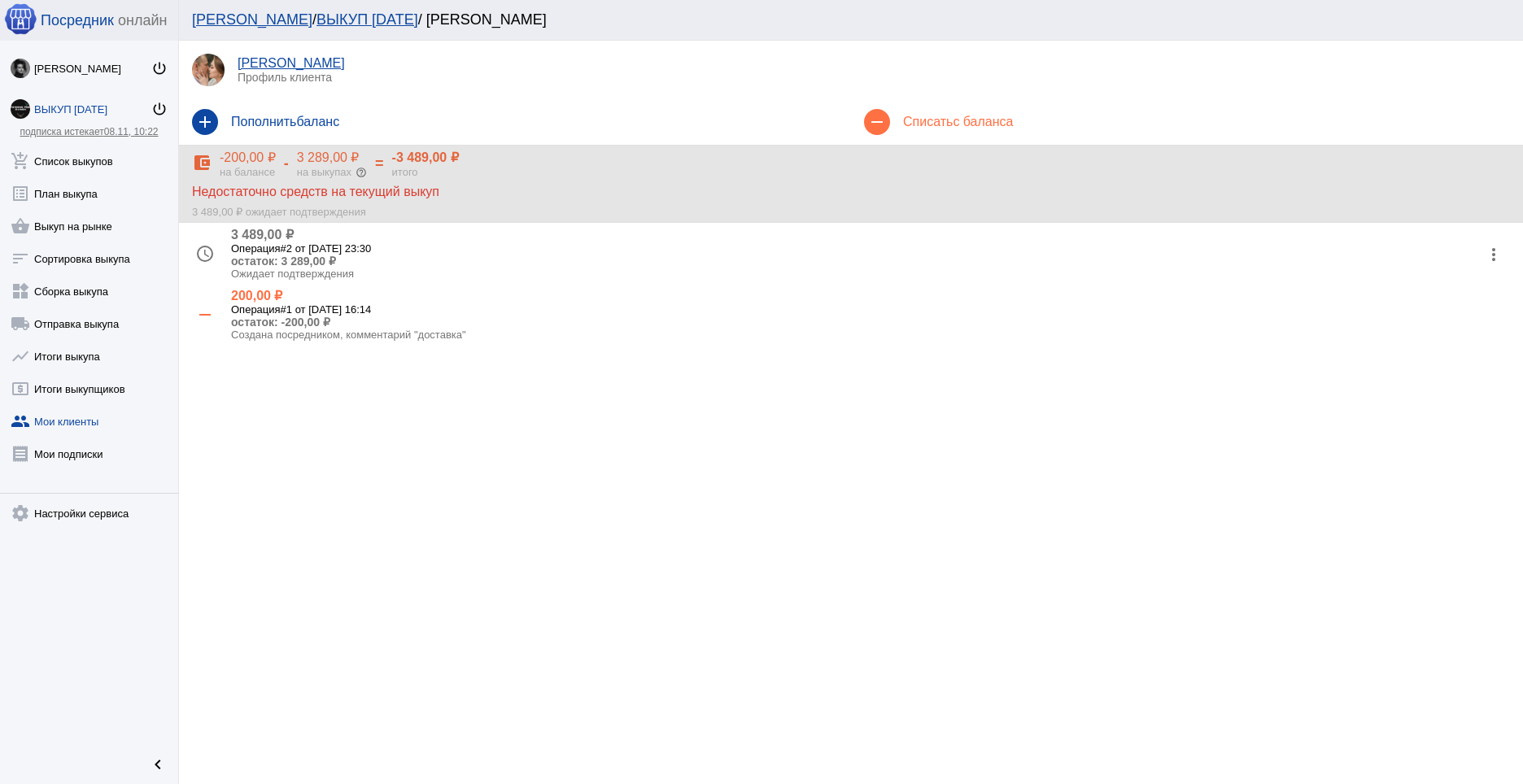
click at [517, 173] on div "account_balance_wallet -200,00 ₽ на балансе - 3 289,00 ₽ на выкупах help_outlin…" at bounding box center [851, 164] width 1318 height 29
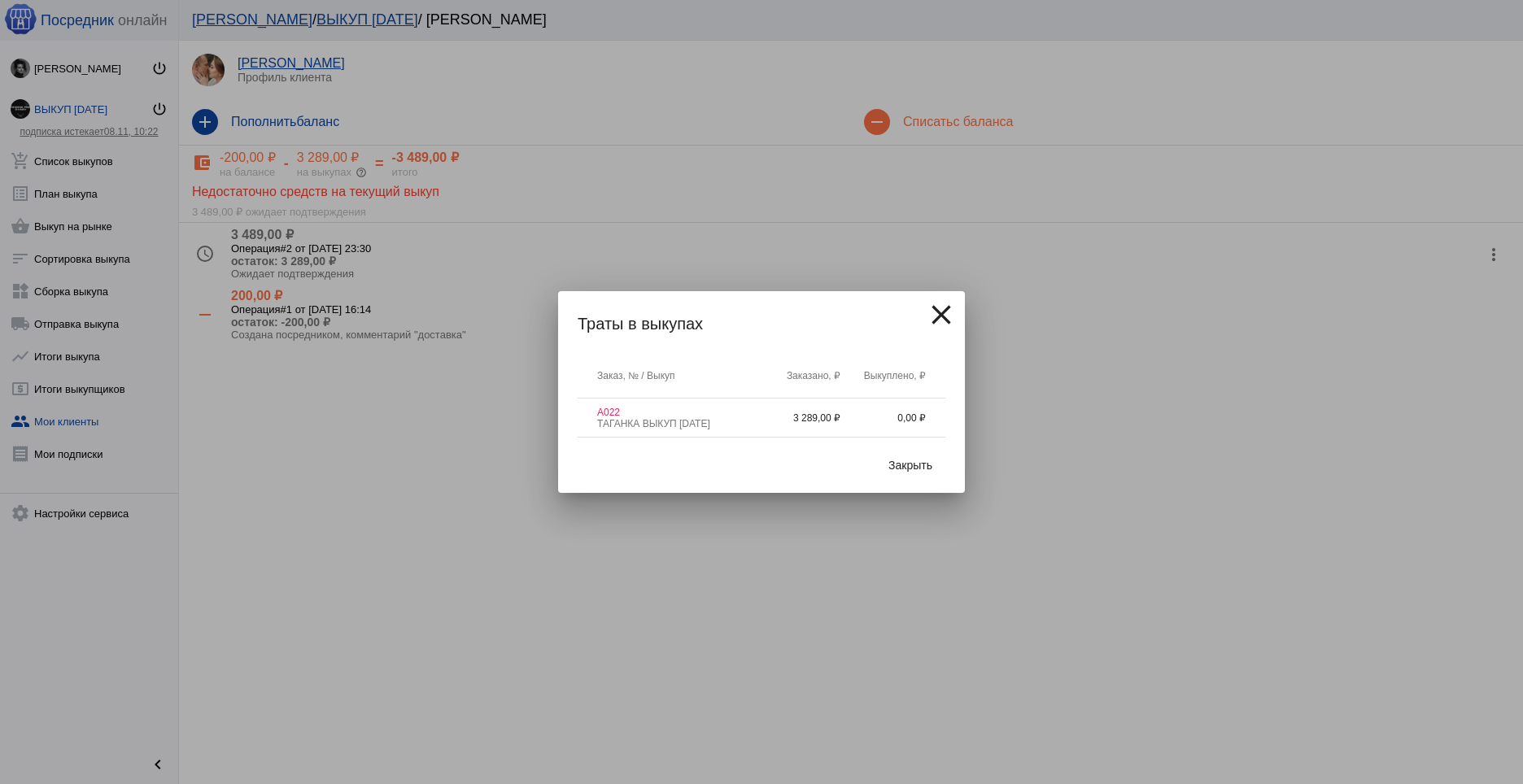
click at [947, 315] on mat-icon "close" at bounding box center [941, 315] width 33 height 33
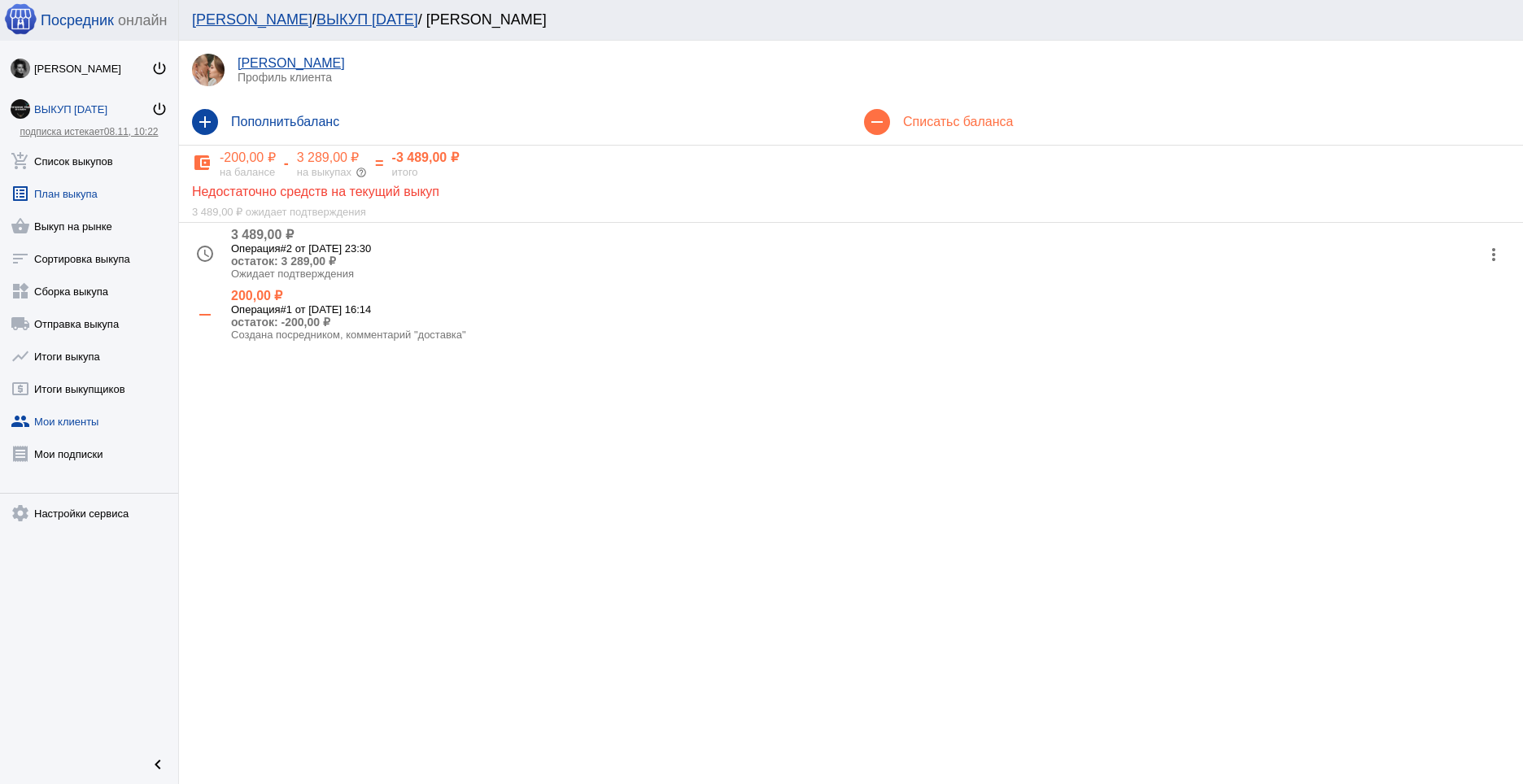
click at [77, 202] on link "list_alt План выкупа" at bounding box center [89, 191] width 178 height 33
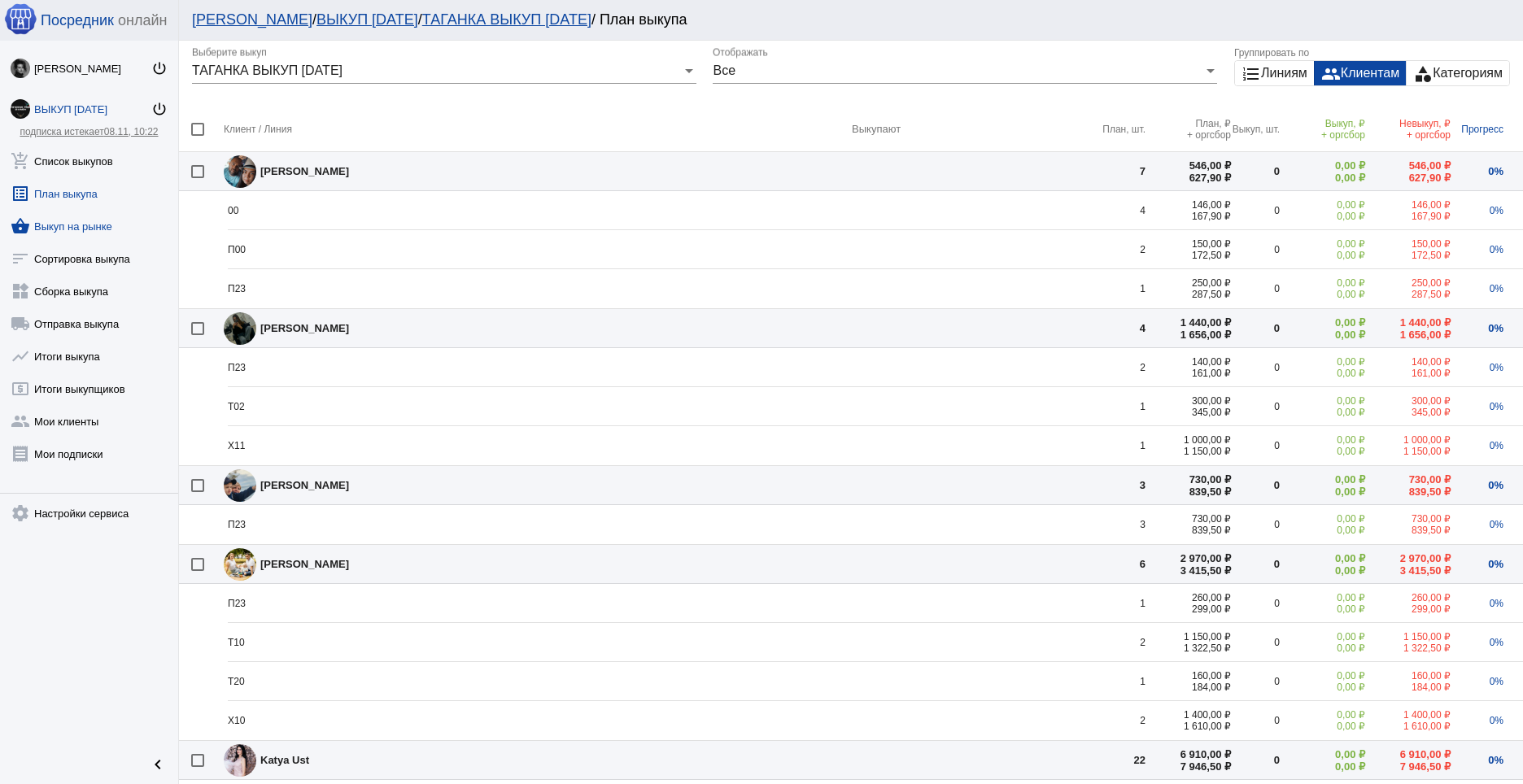
click at [79, 221] on link "shopping_basket Выкуп на рынке" at bounding box center [89, 223] width 178 height 33
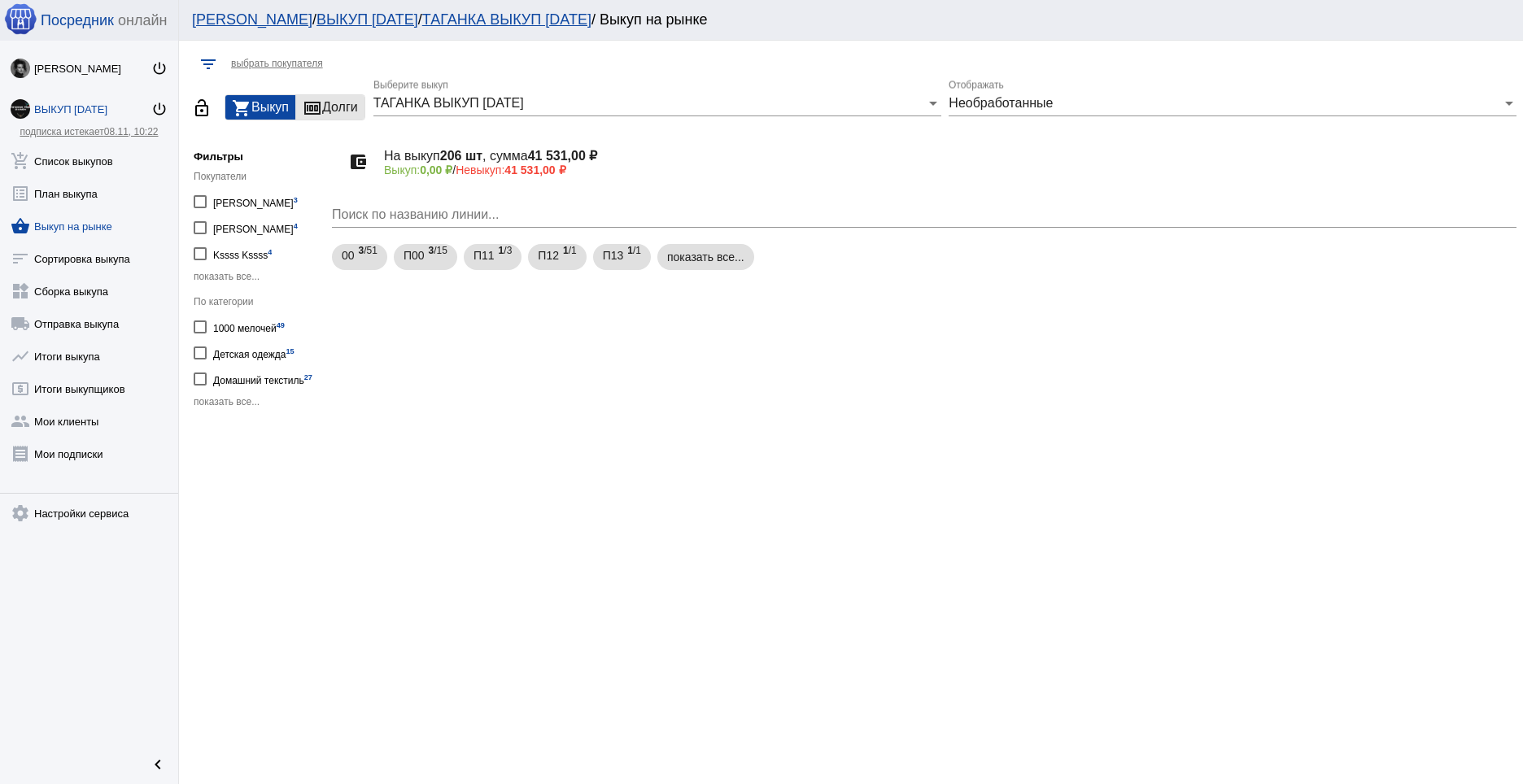
click at [327, 103] on div "money Долги" at bounding box center [331, 107] width 69 height 25
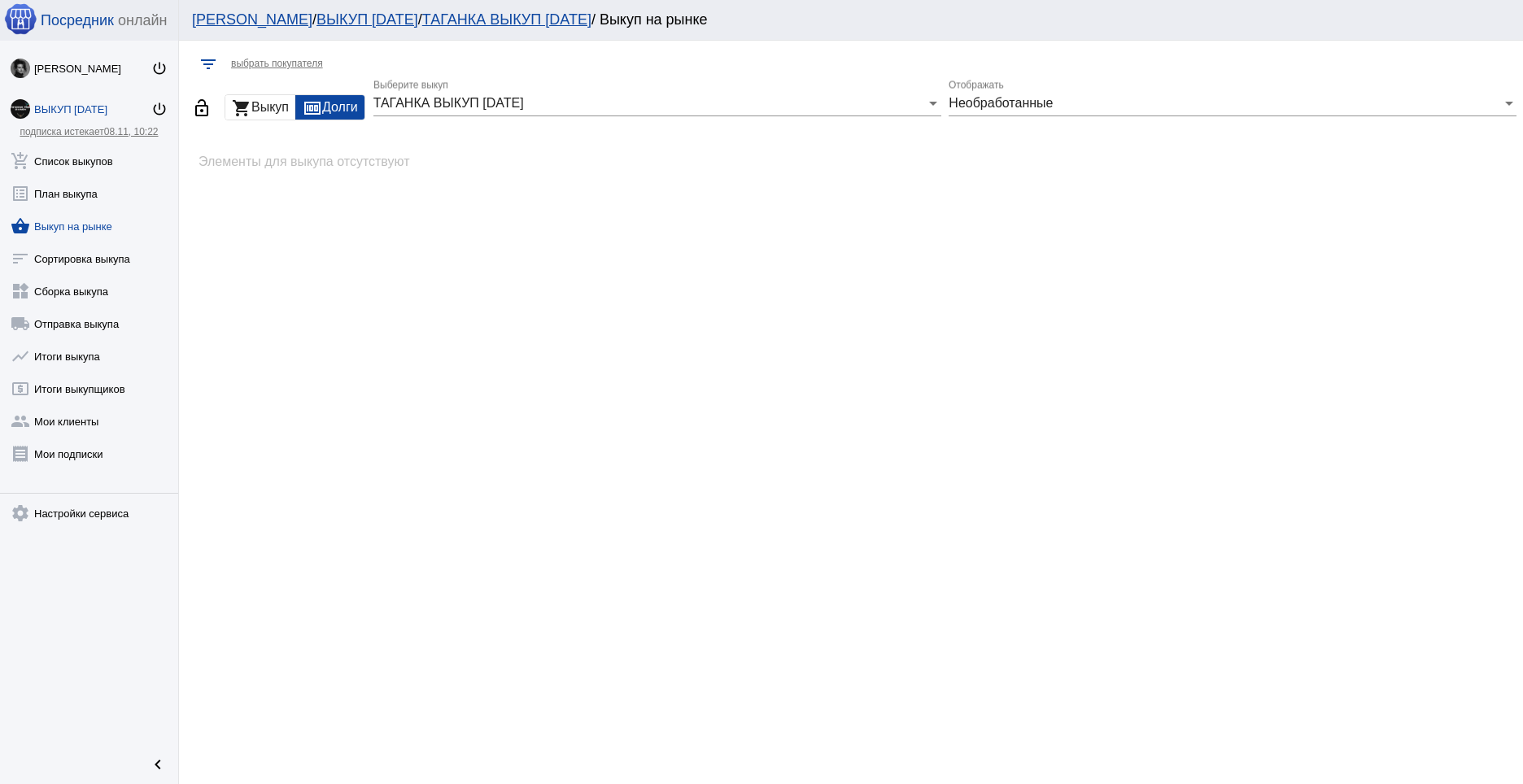
click at [251, 97] on div "shopping_cart Выкуп" at bounding box center [259, 107] width 70 height 25
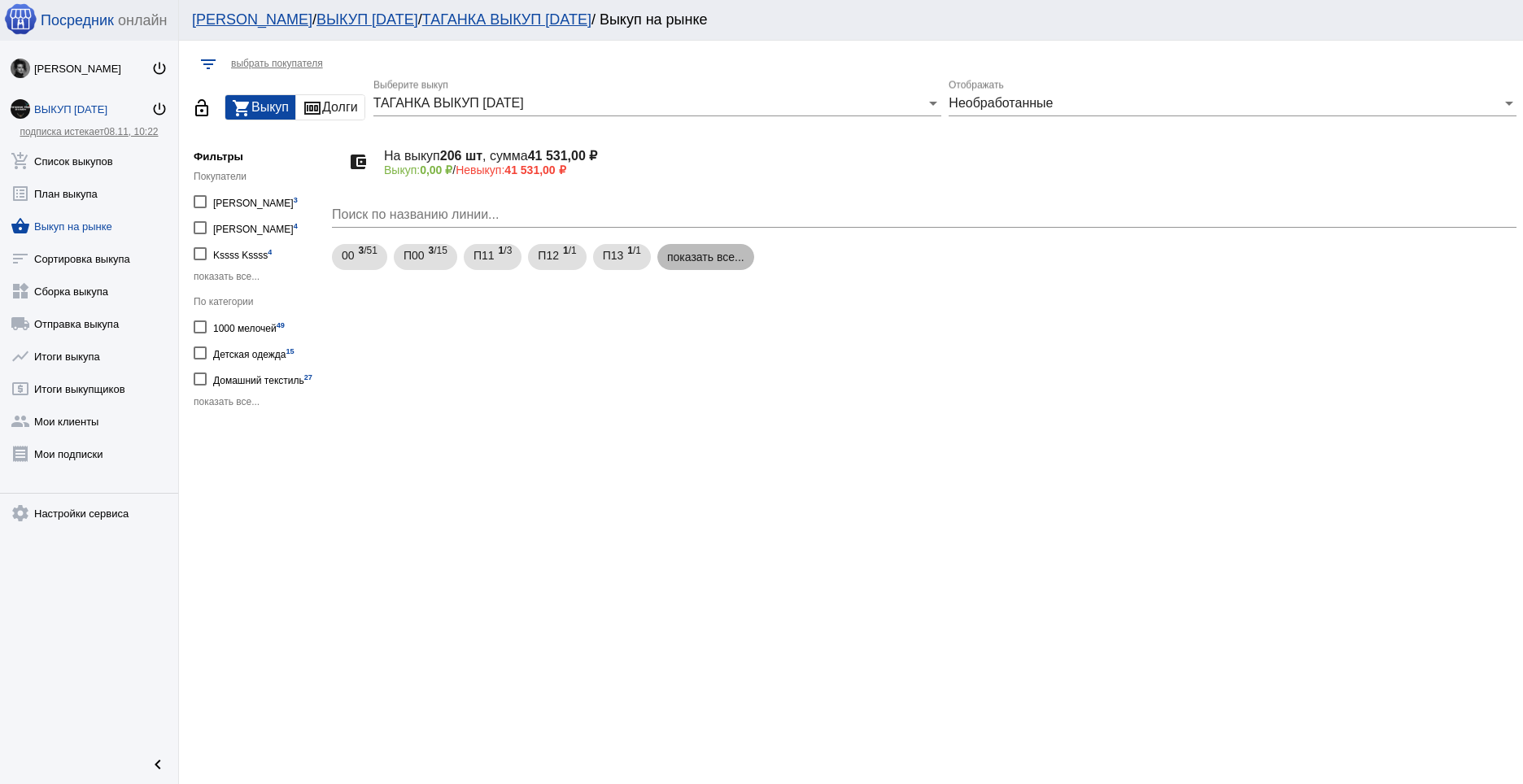
click at [720, 257] on mat-chip "показать все..." at bounding box center [705, 257] width 97 height 26
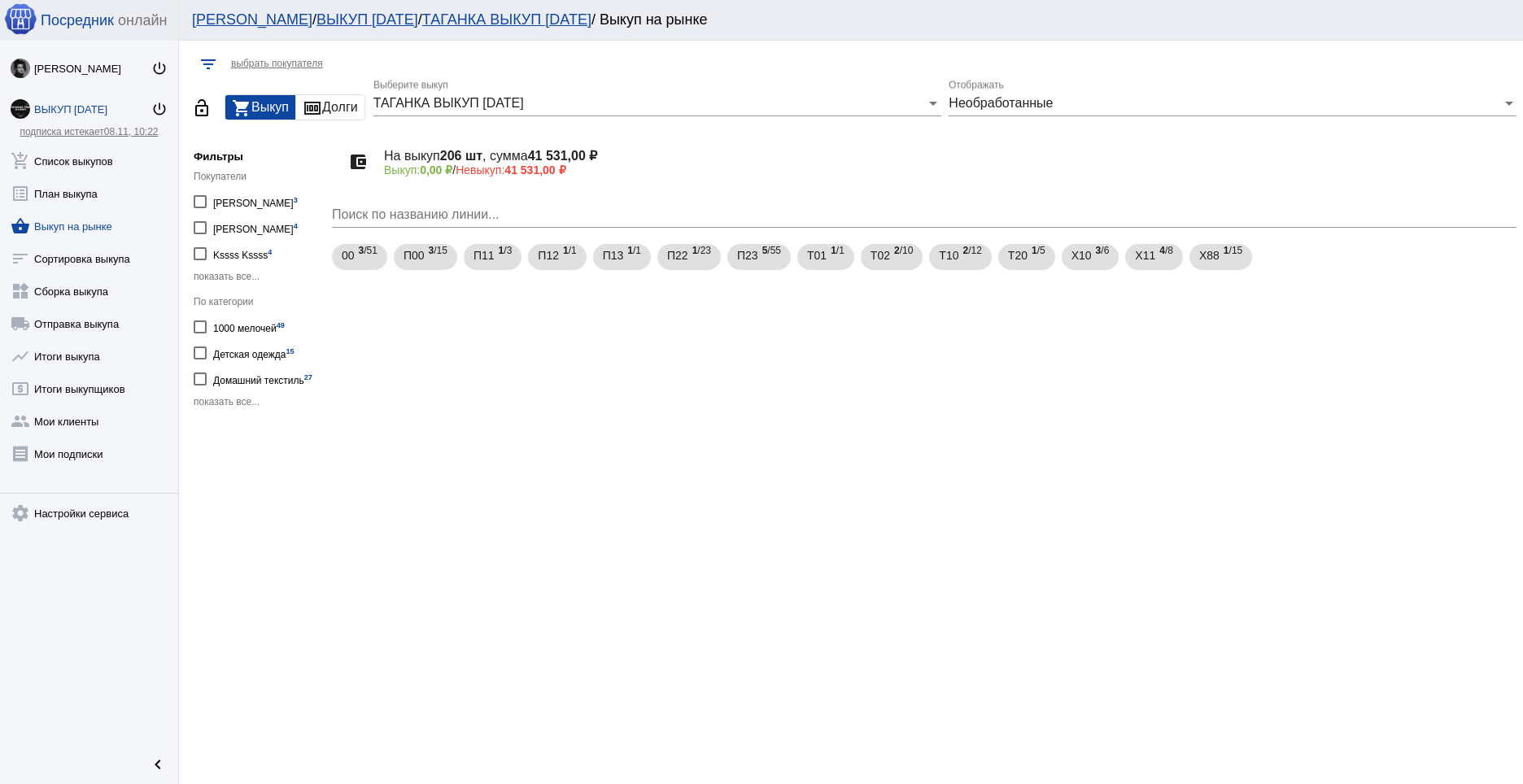
click at [224, 201] on div "Eugenia Andreevna 3" at bounding box center [255, 201] width 84 height 22
checkbox input "true"
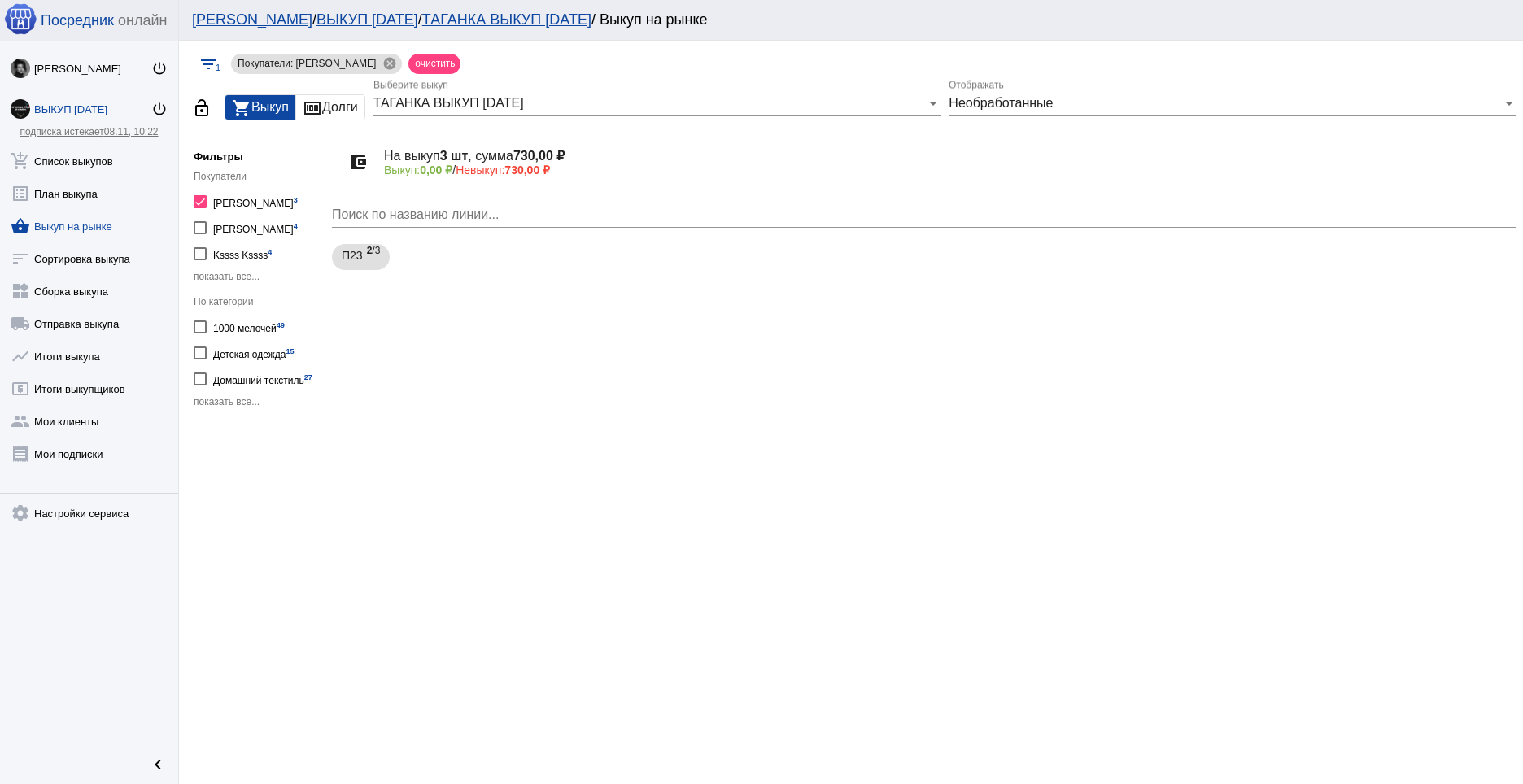
click at [223, 201] on div "Eugenia Andreevna 3" at bounding box center [255, 201] width 84 height 22
checkbox input "false"
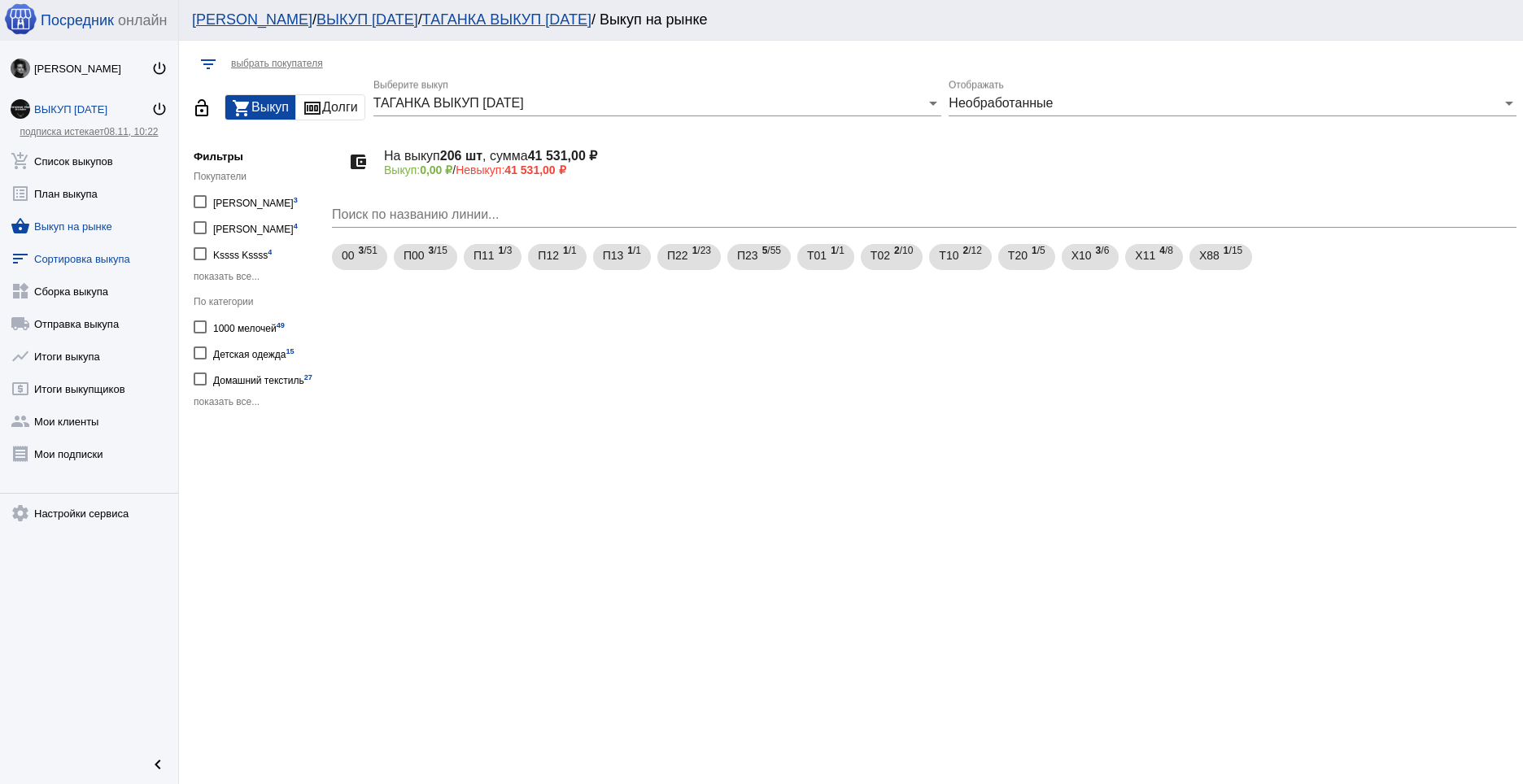
click at [97, 255] on link "sort Сортировка выкупа" at bounding box center [89, 255] width 178 height 33
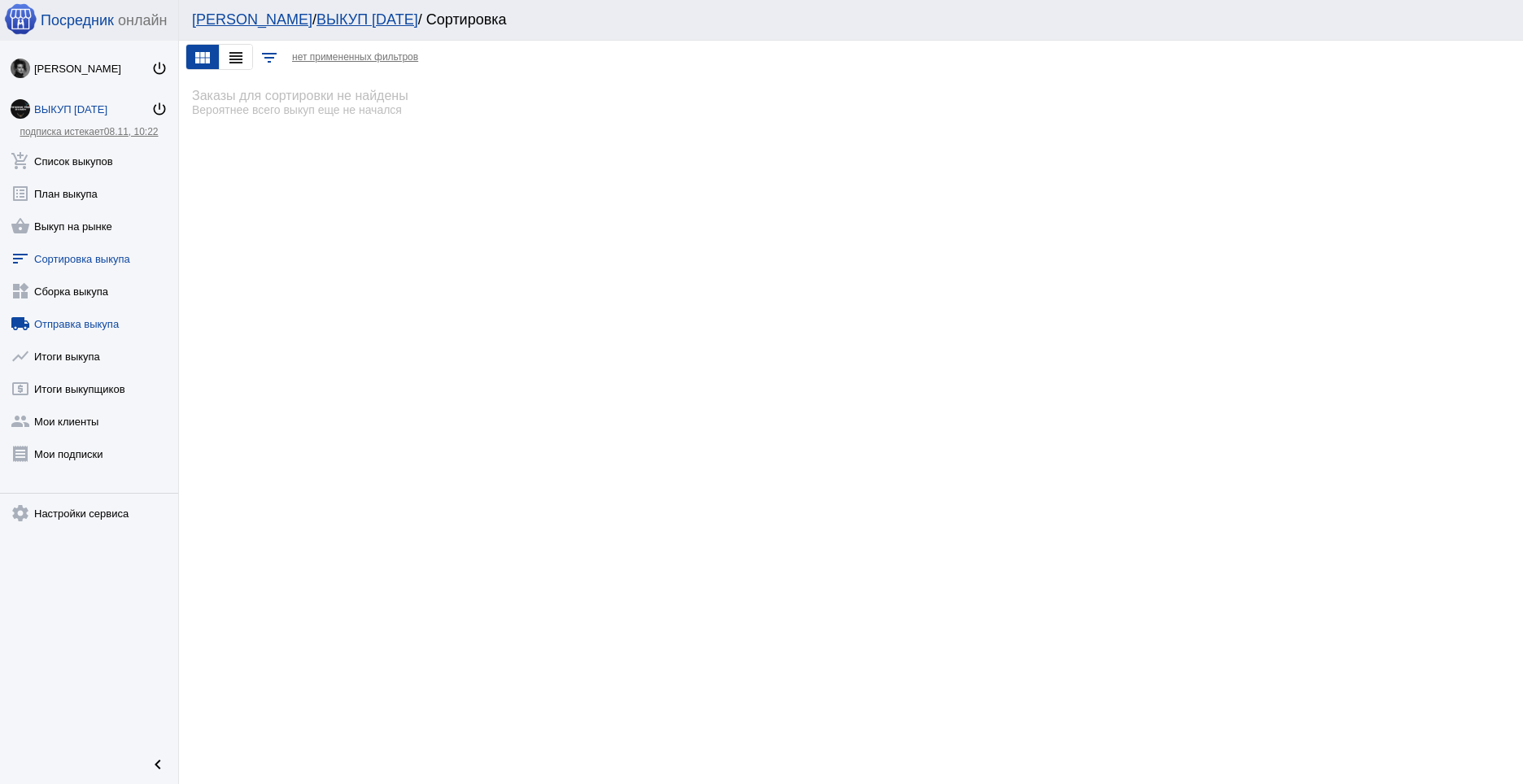
click at [86, 317] on link "local_shipping Отправка выкупа" at bounding box center [89, 321] width 178 height 33
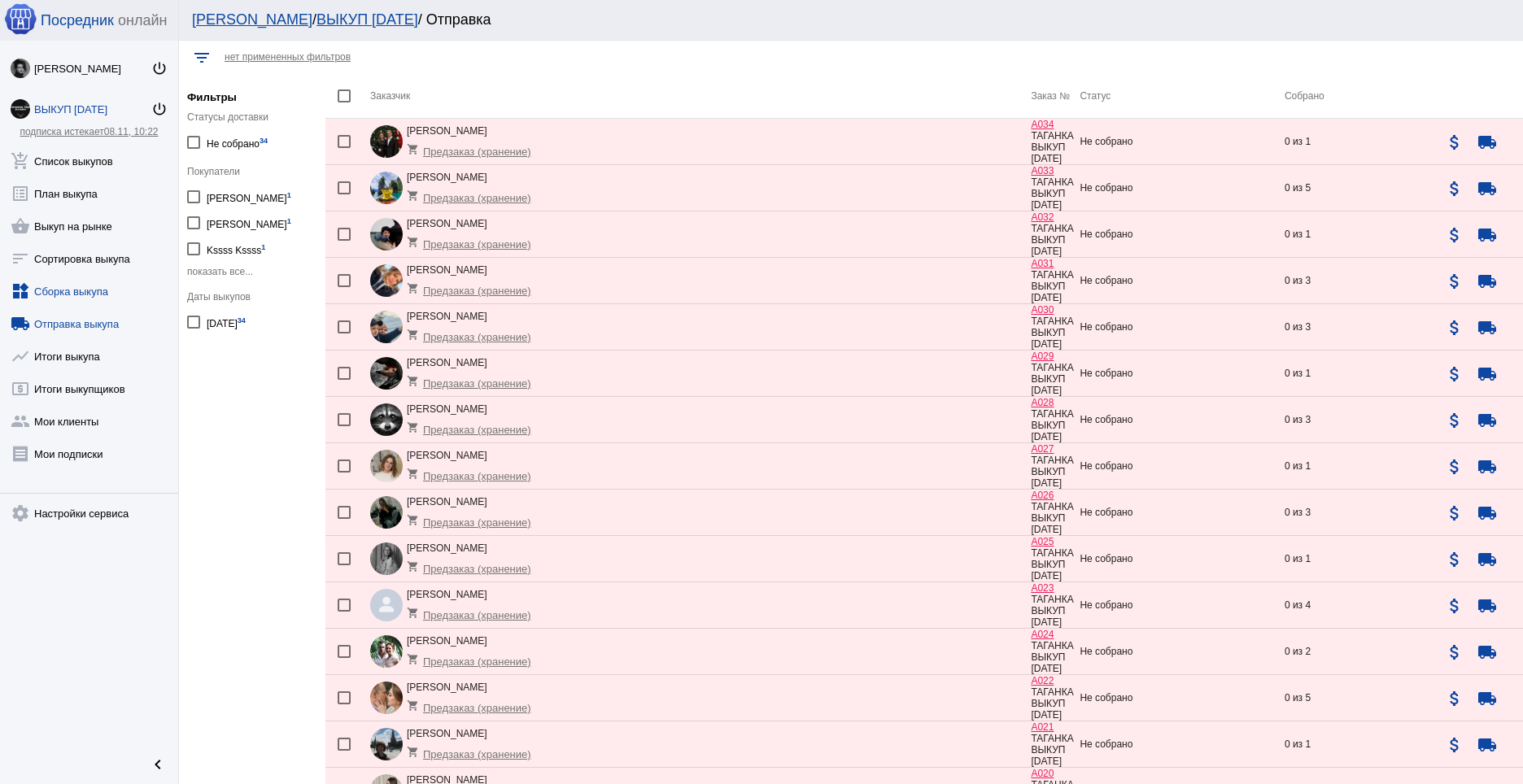
click at [91, 282] on link "widgets Сборка выкупа" at bounding box center [89, 288] width 178 height 33
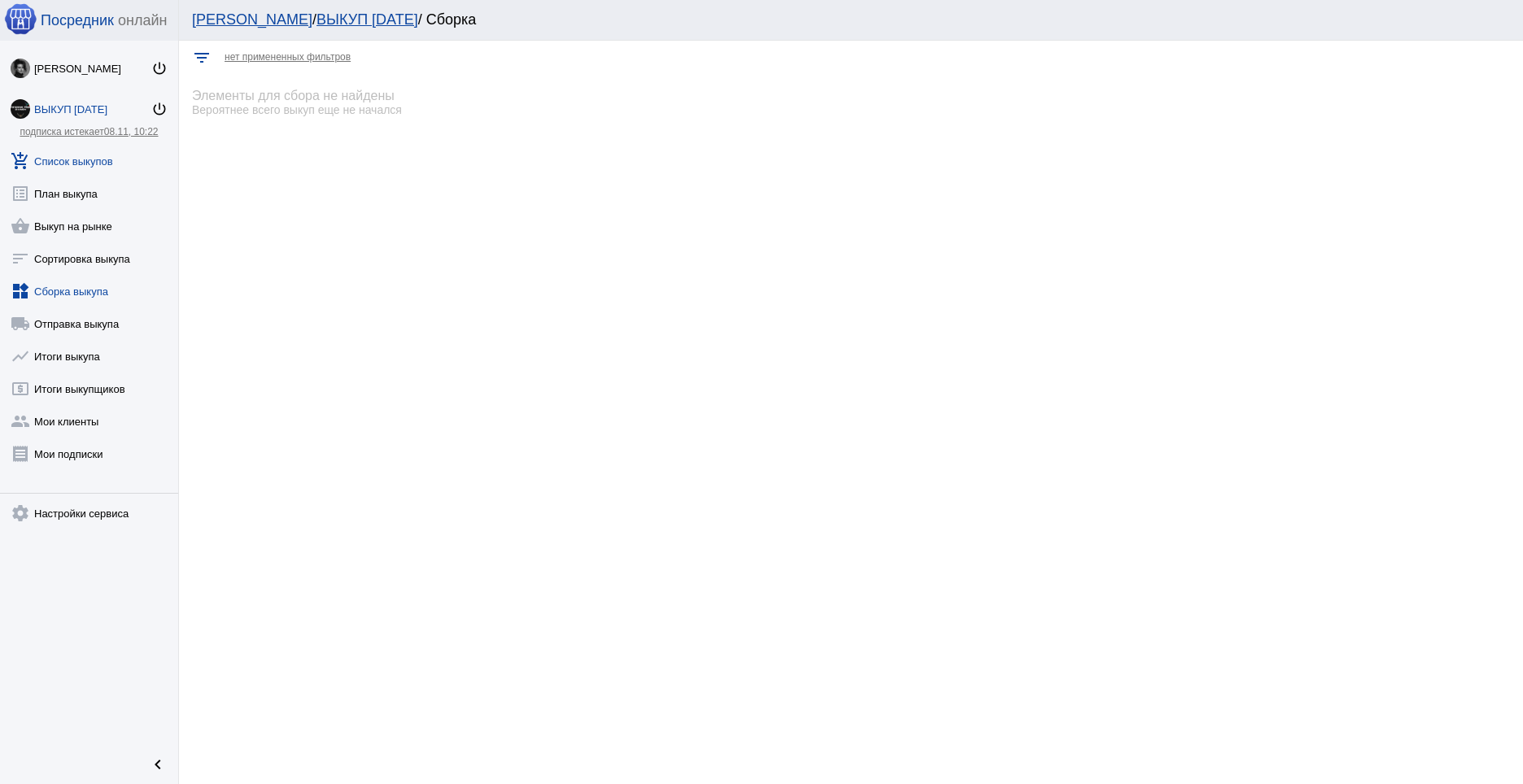
click at [83, 172] on link "add_shopping_cart Список выкупов" at bounding box center [89, 158] width 178 height 33
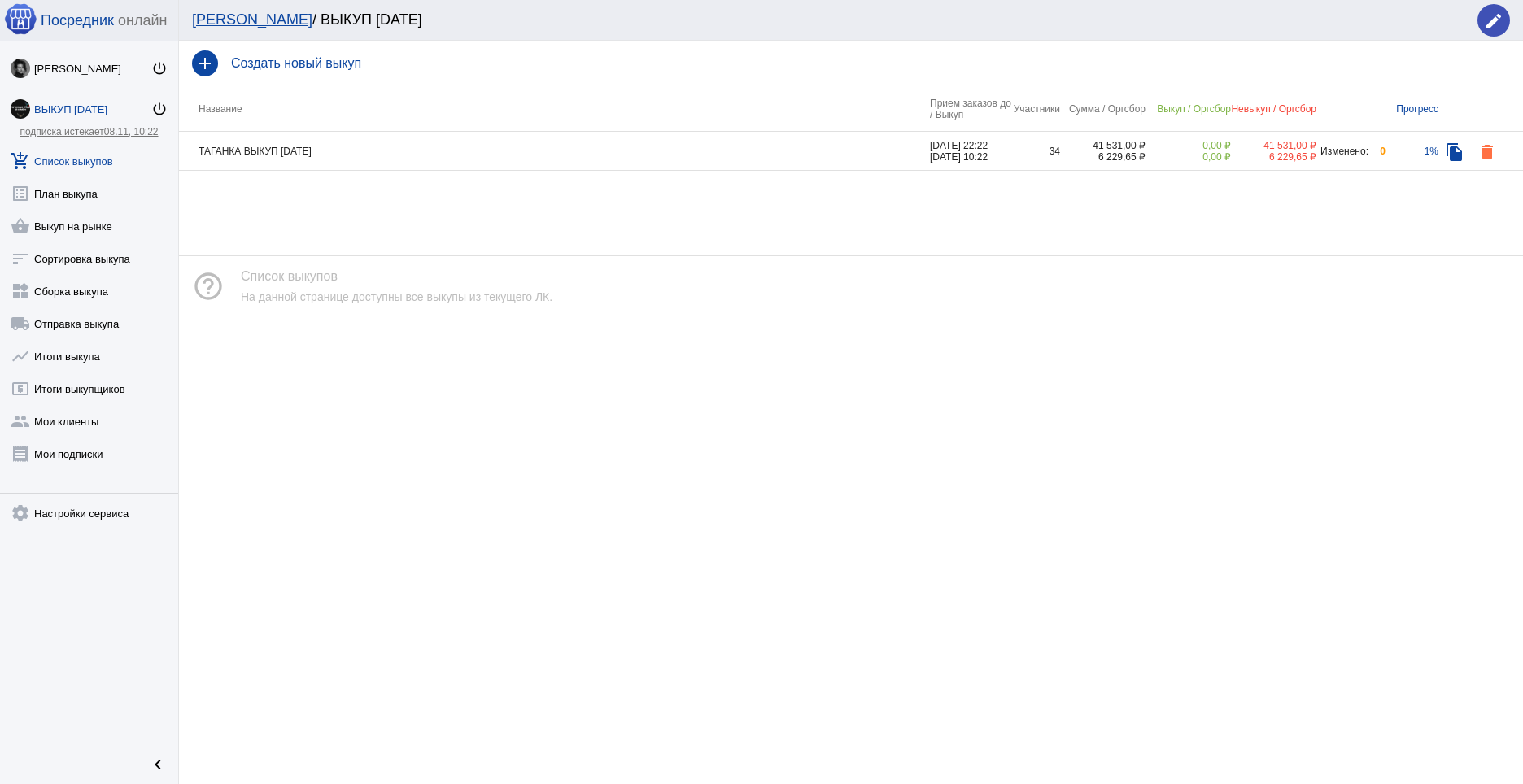
click at [364, 158] on td "ТАГАНКА ВЫКУП 11.10.25" at bounding box center [555, 151] width 751 height 39
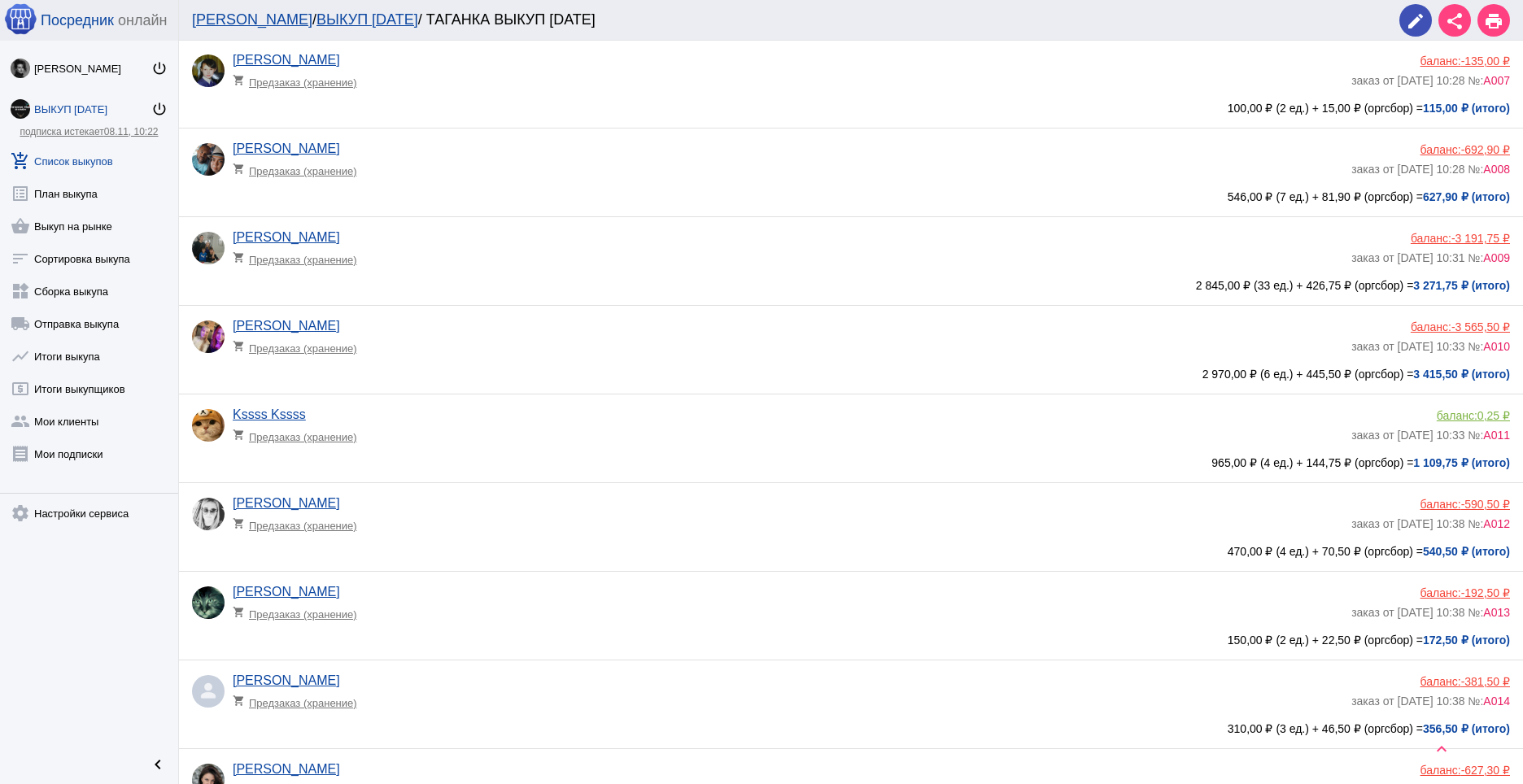
scroll to position [676, 0]
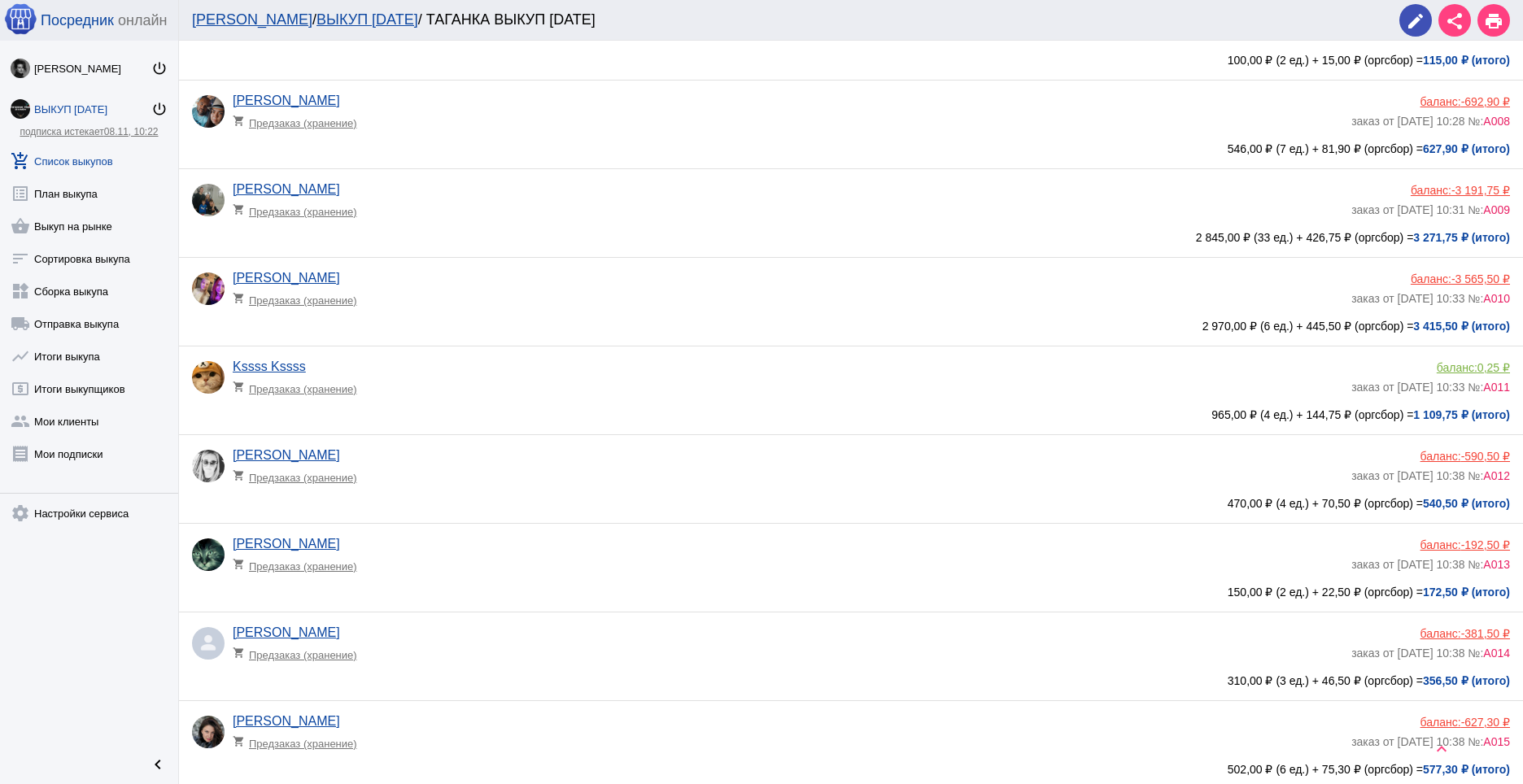
click at [566, 468] on app-delivery-type "shopping_cart Предзаказ (хранение)" at bounding box center [787, 474] width 1111 height 21
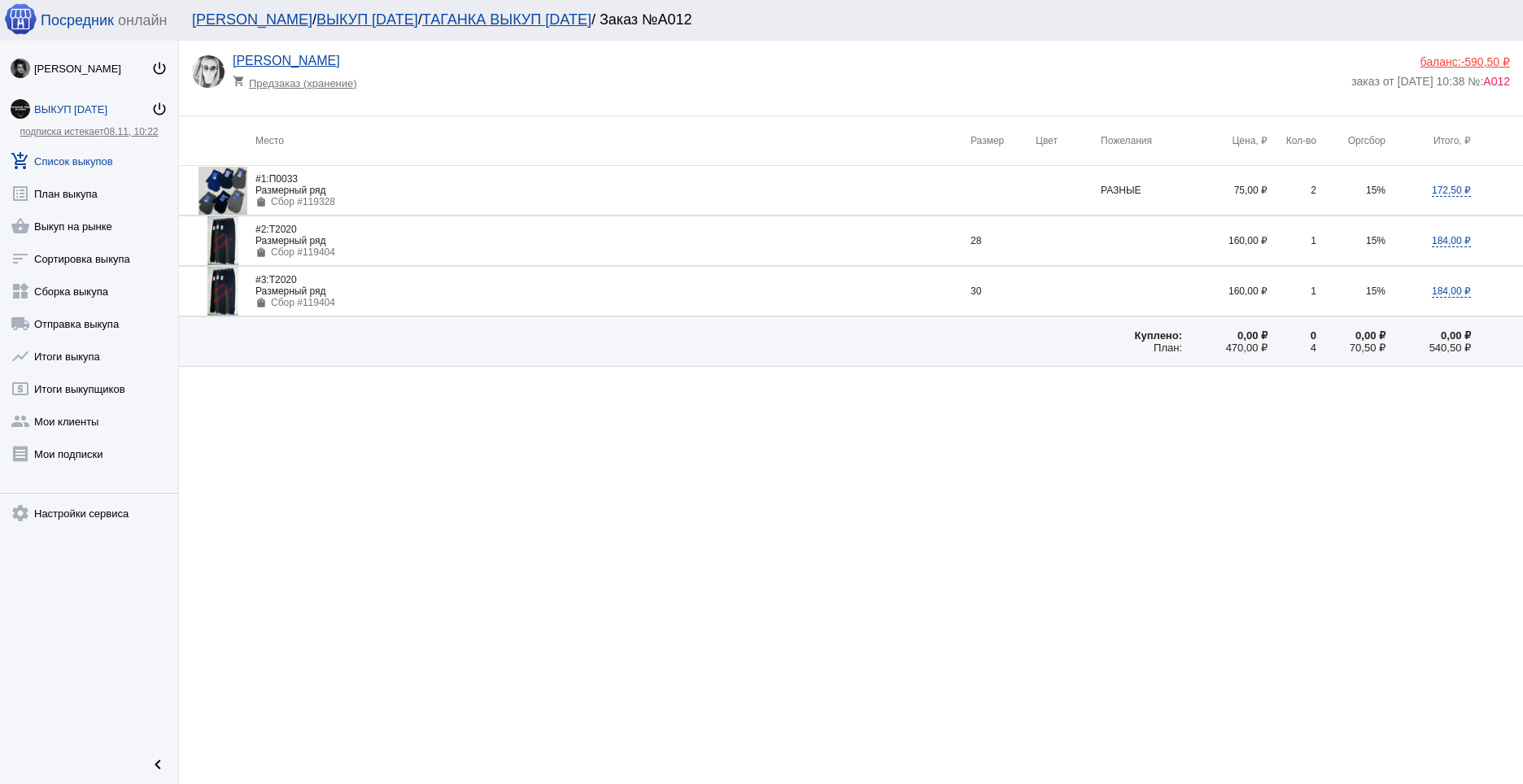
click at [1478, 63] on span "-590,50 ₽" at bounding box center [1486, 62] width 49 height 13
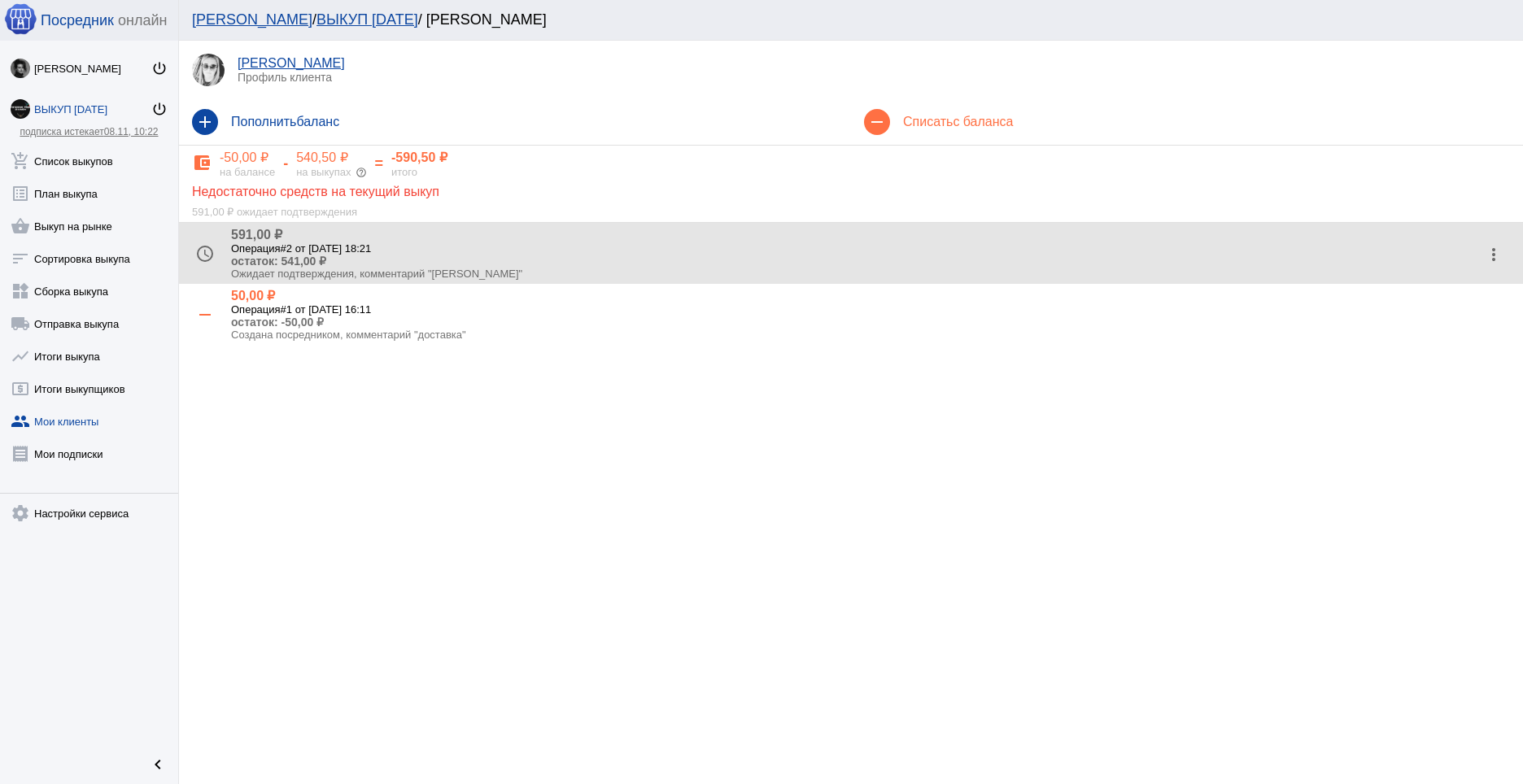
click at [347, 241] on h4 "+ 591,00 ₽" at bounding box center [854, 234] width 1246 height 16
click at [228, 254] on div "+ 591,00 ₽ Операция #2 от 09.10.2025, 18:21 остаток: 541,00 ₽ Ожидает подтвержд…" at bounding box center [847, 253] width 1259 height 53
click at [207, 250] on mat-icon "access_time" at bounding box center [205, 254] width 26 height 26
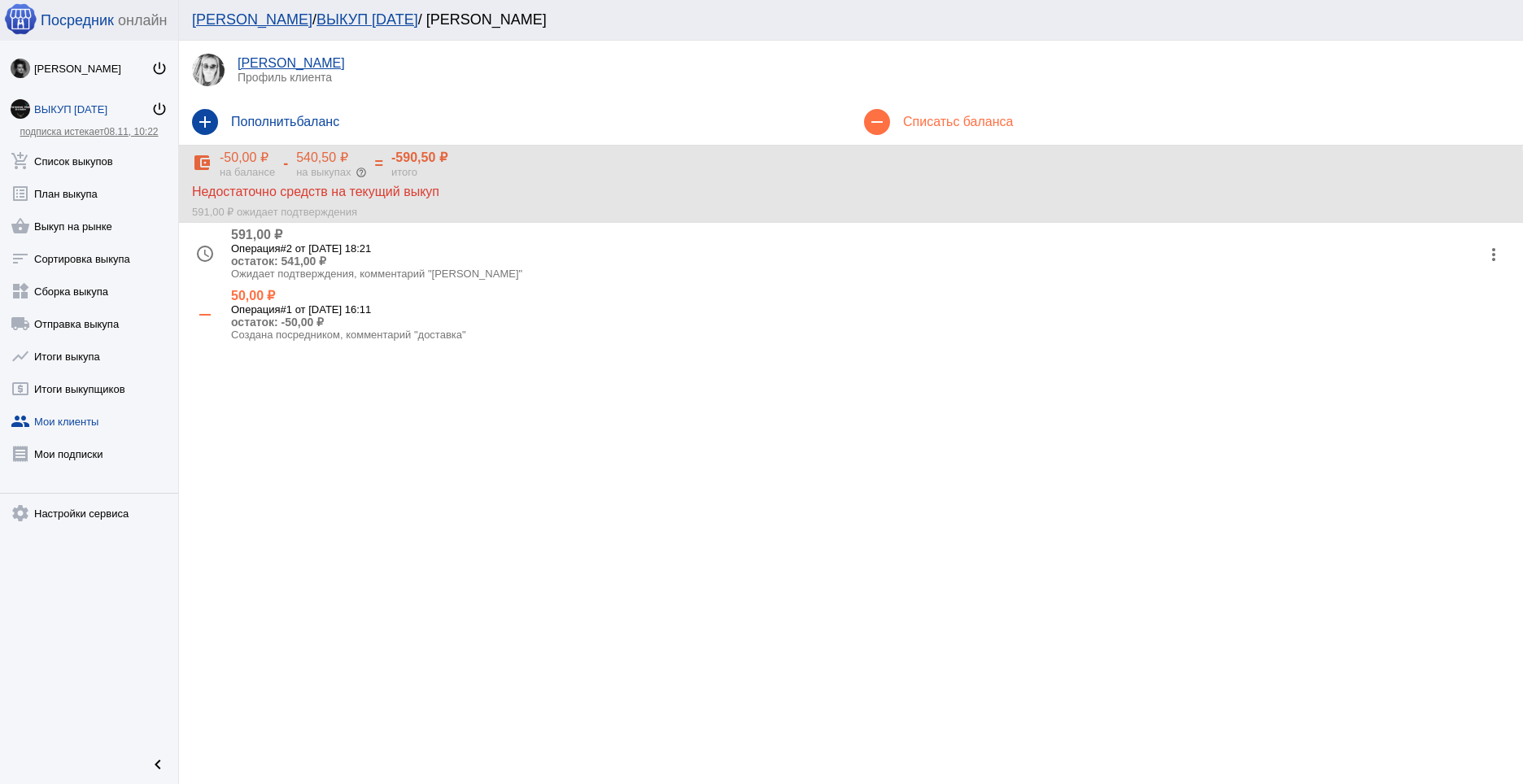
click at [270, 200] on div "591,00 ₽ ожидает подтверждения" at bounding box center [851, 209] width 1318 height 19
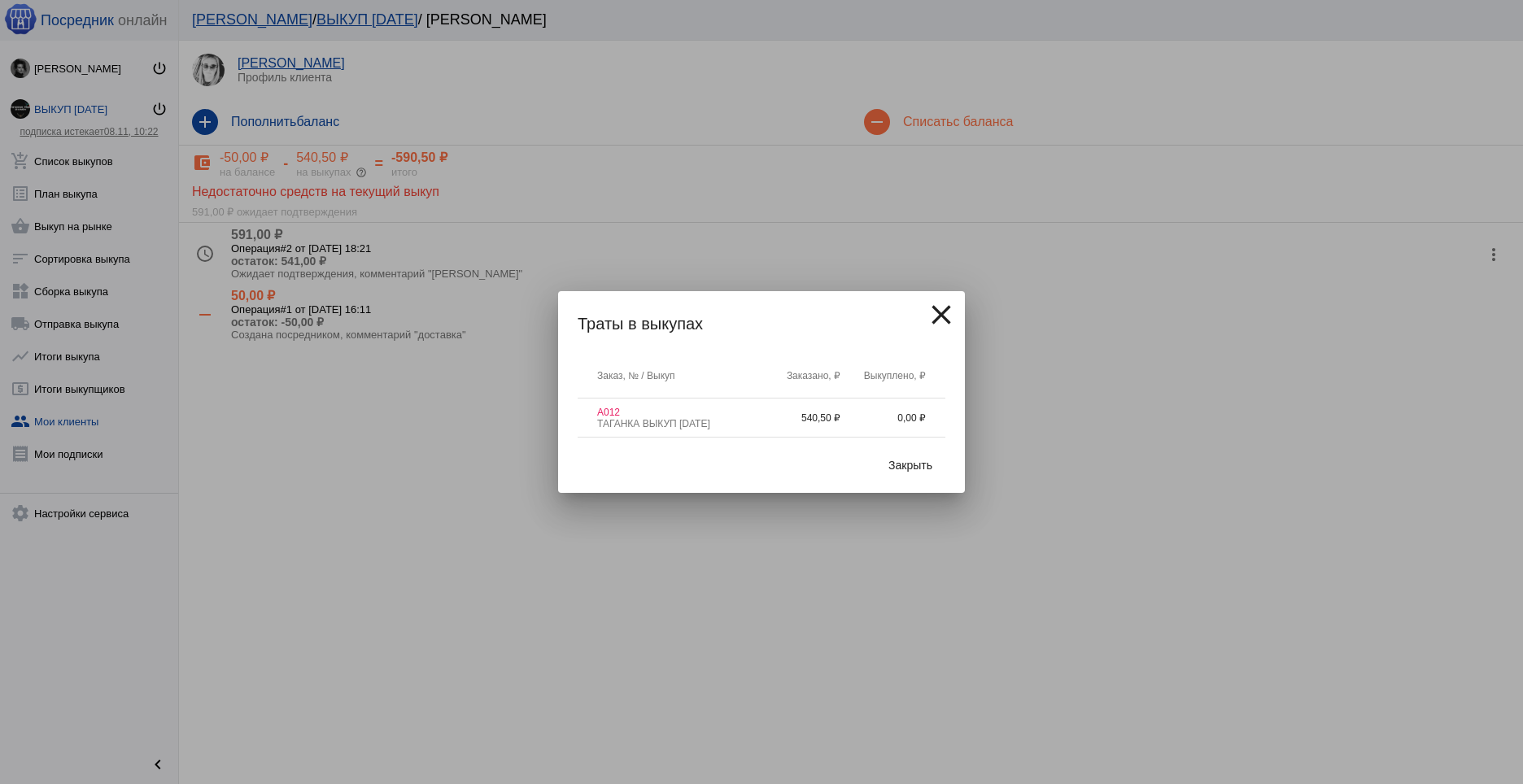
click at [911, 460] on span "Закрыть" at bounding box center [911, 466] width 44 height 13
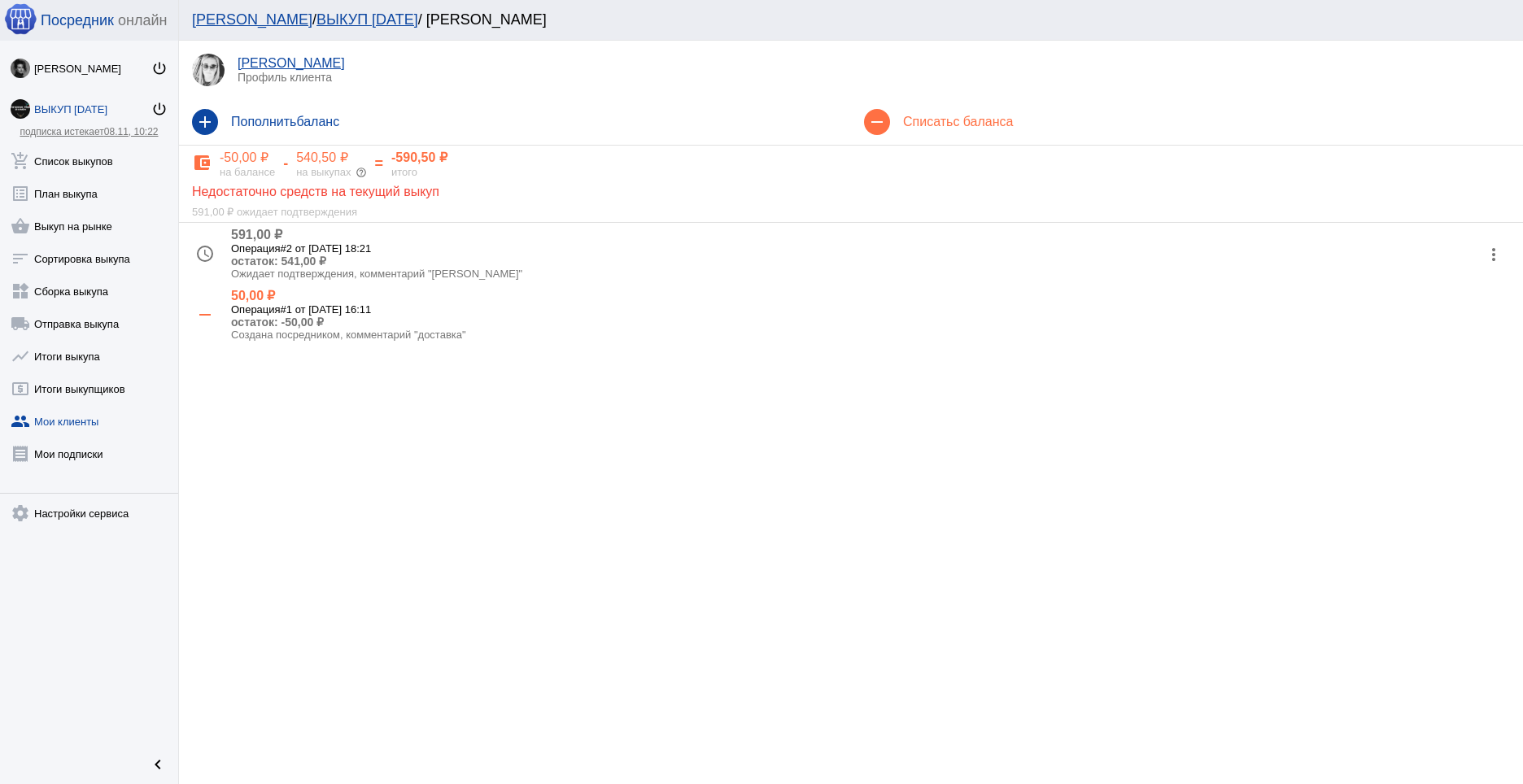
click at [281, 202] on div "591,00 ₽ ожидает подтверждения" at bounding box center [851, 209] width 1318 height 19
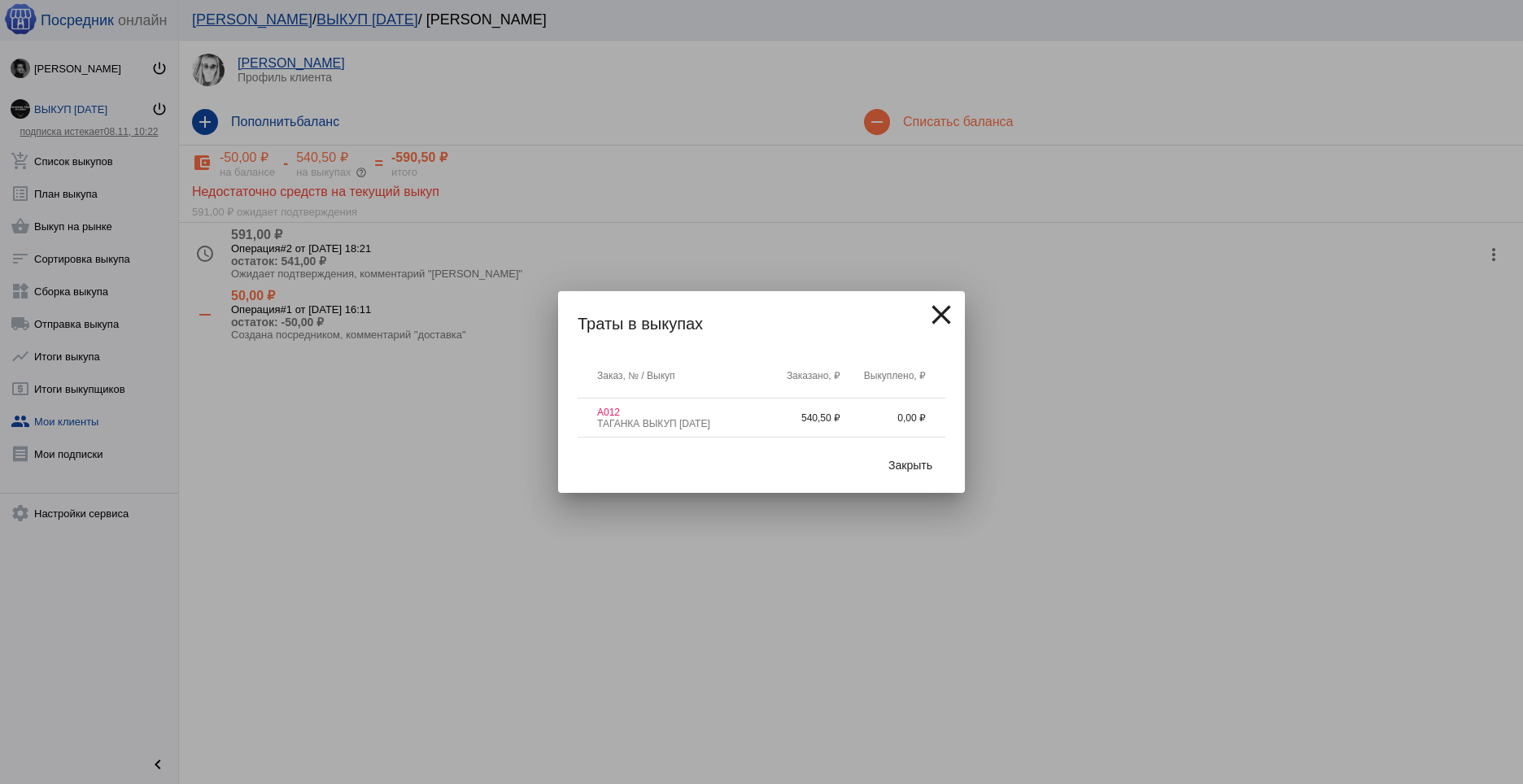
click at [912, 462] on span "Закрыть" at bounding box center [911, 466] width 44 height 13
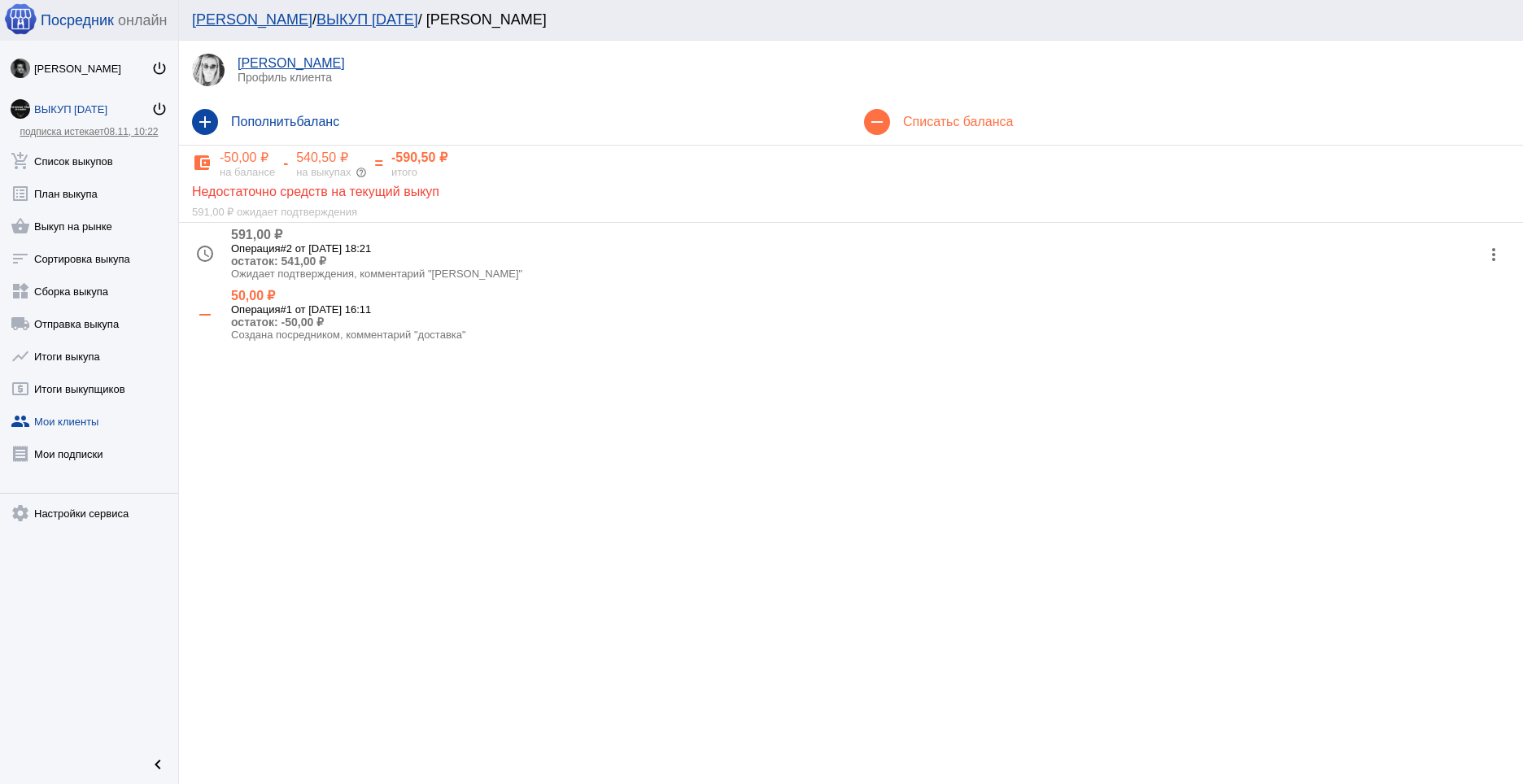
click at [1487, 256] on mat-icon "more_vert" at bounding box center [1494, 255] width 26 height 26
click at [1463, 296] on button "receipt Просмотр чека" at bounding box center [1441, 295] width 137 height 39
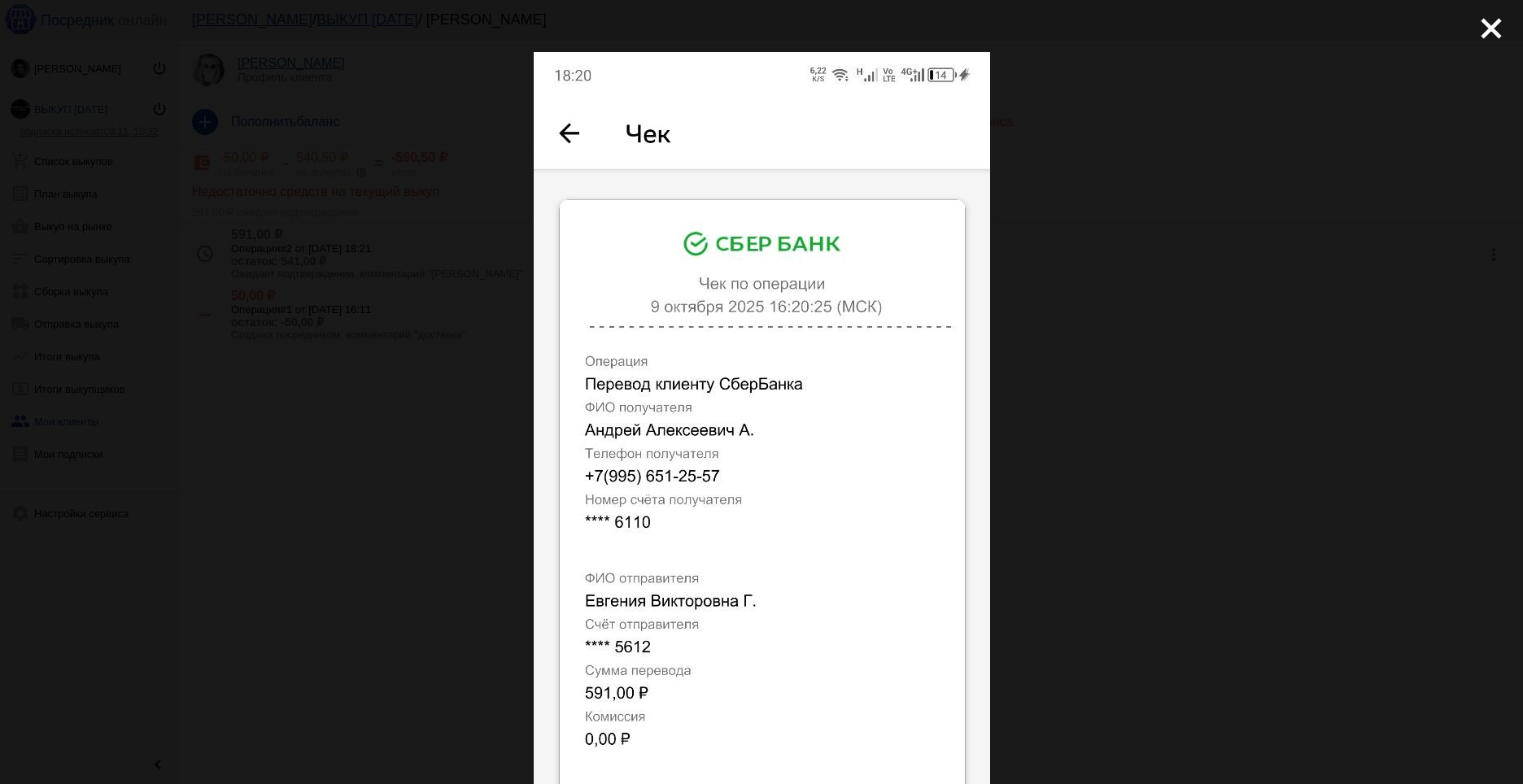
click at [1392, 309] on div "close get_app скачать" at bounding box center [761, 672] width 1523 height 1344
click at [1480, 32] on mat-icon "close" at bounding box center [1485, 22] width 20 height 20
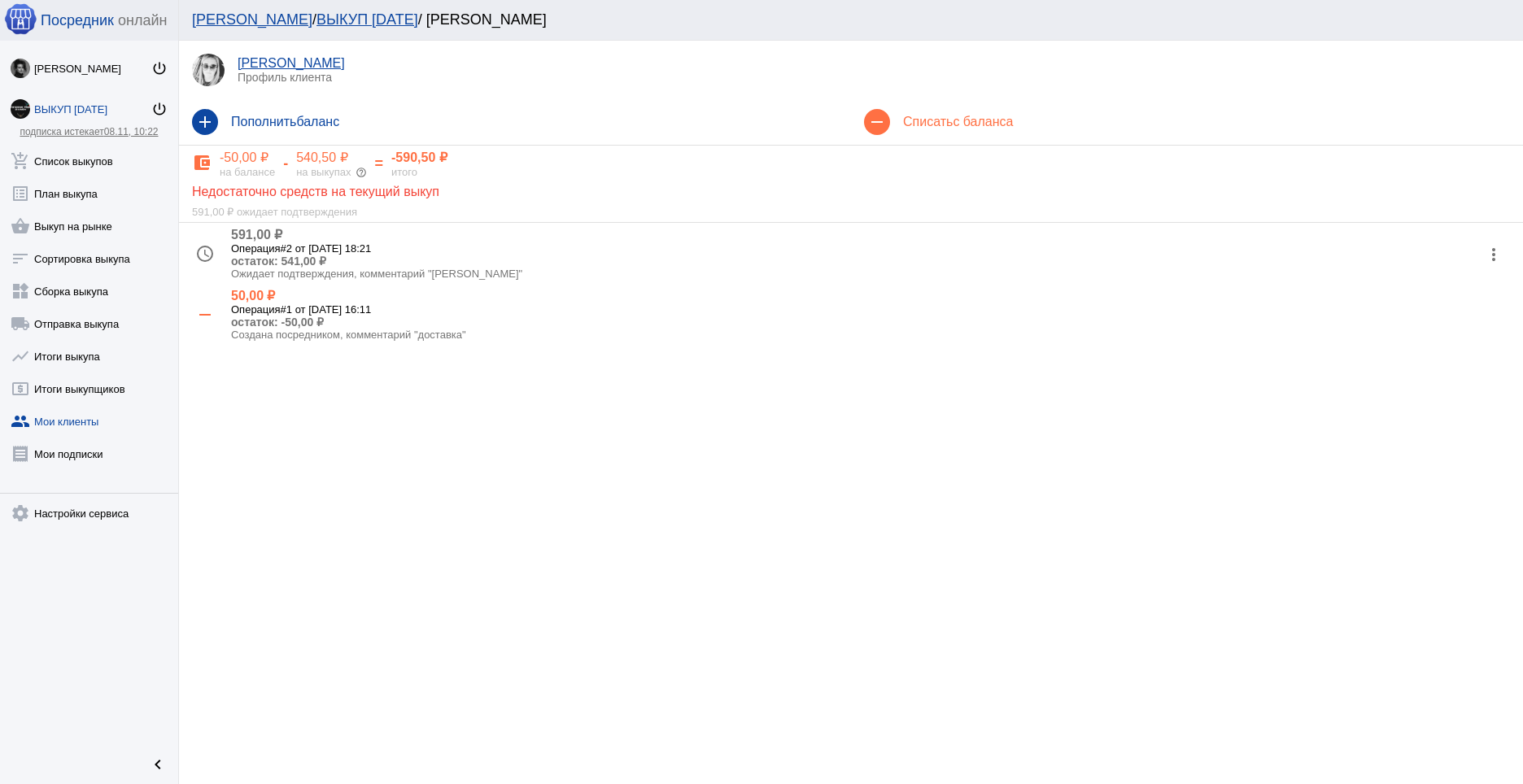
click at [1495, 266] on mat-icon "more_vert" at bounding box center [1494, 255] width 26 height 26
click at [1435, 337] on button "check Подтвердить" at bounding box center [1441, 335] width 137 height 39
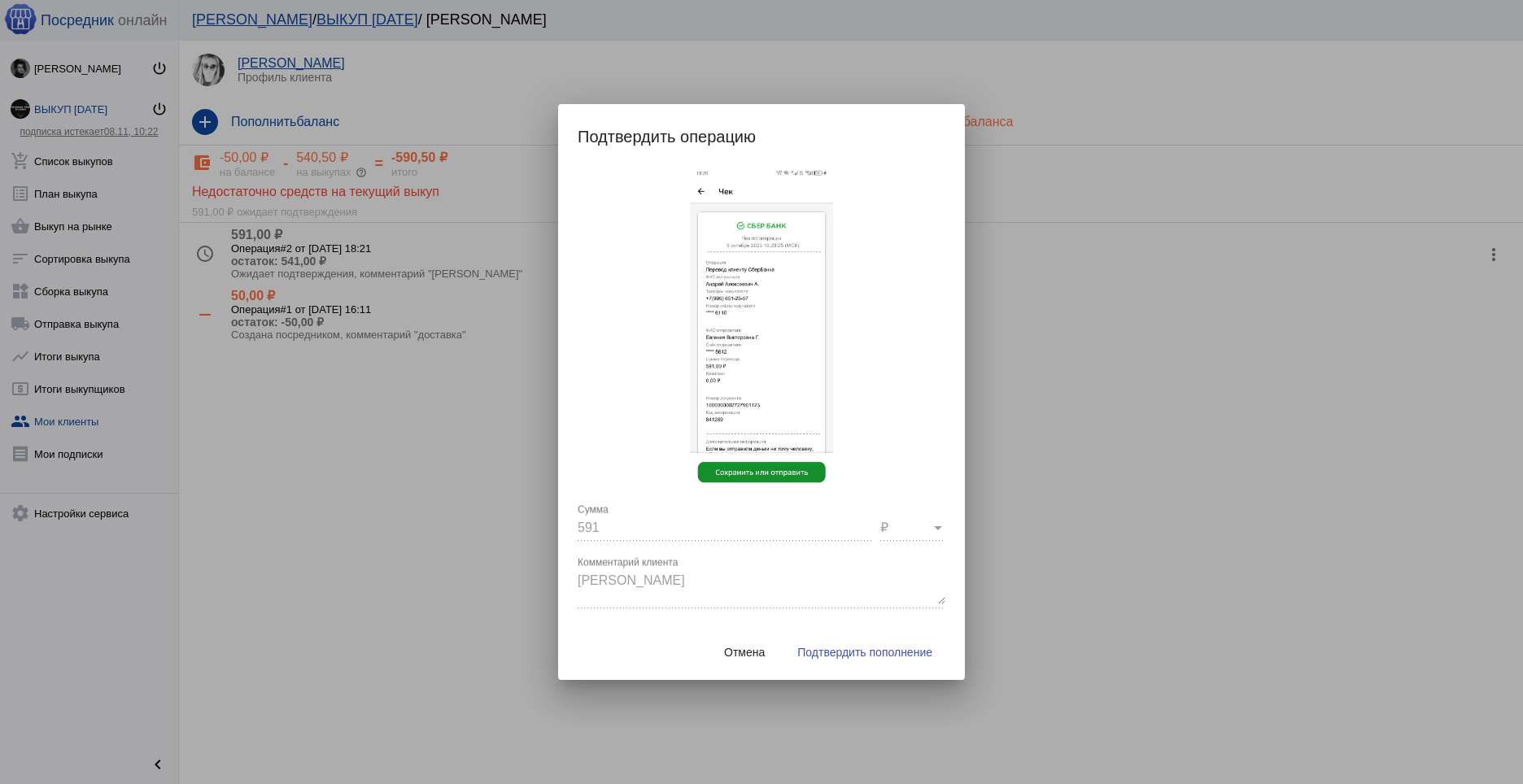
click at [853, 645] on button "Подтвердить пополнение" at bounding box center [864, 652] width 161 height 29
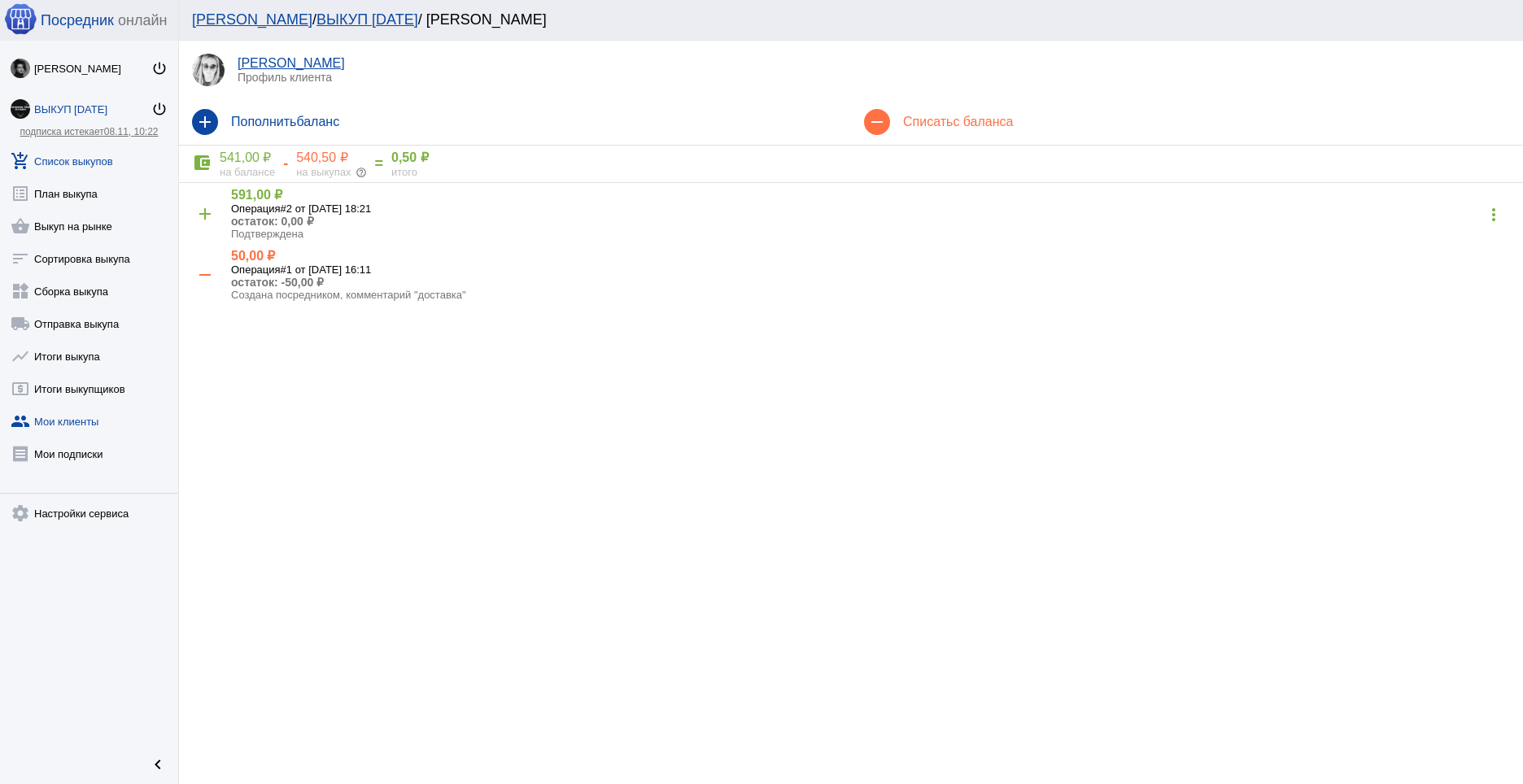
click at [84, 157] on link "add_shopping_cart Список выкупов" at bounding box center [89, 158] width 178 height 33
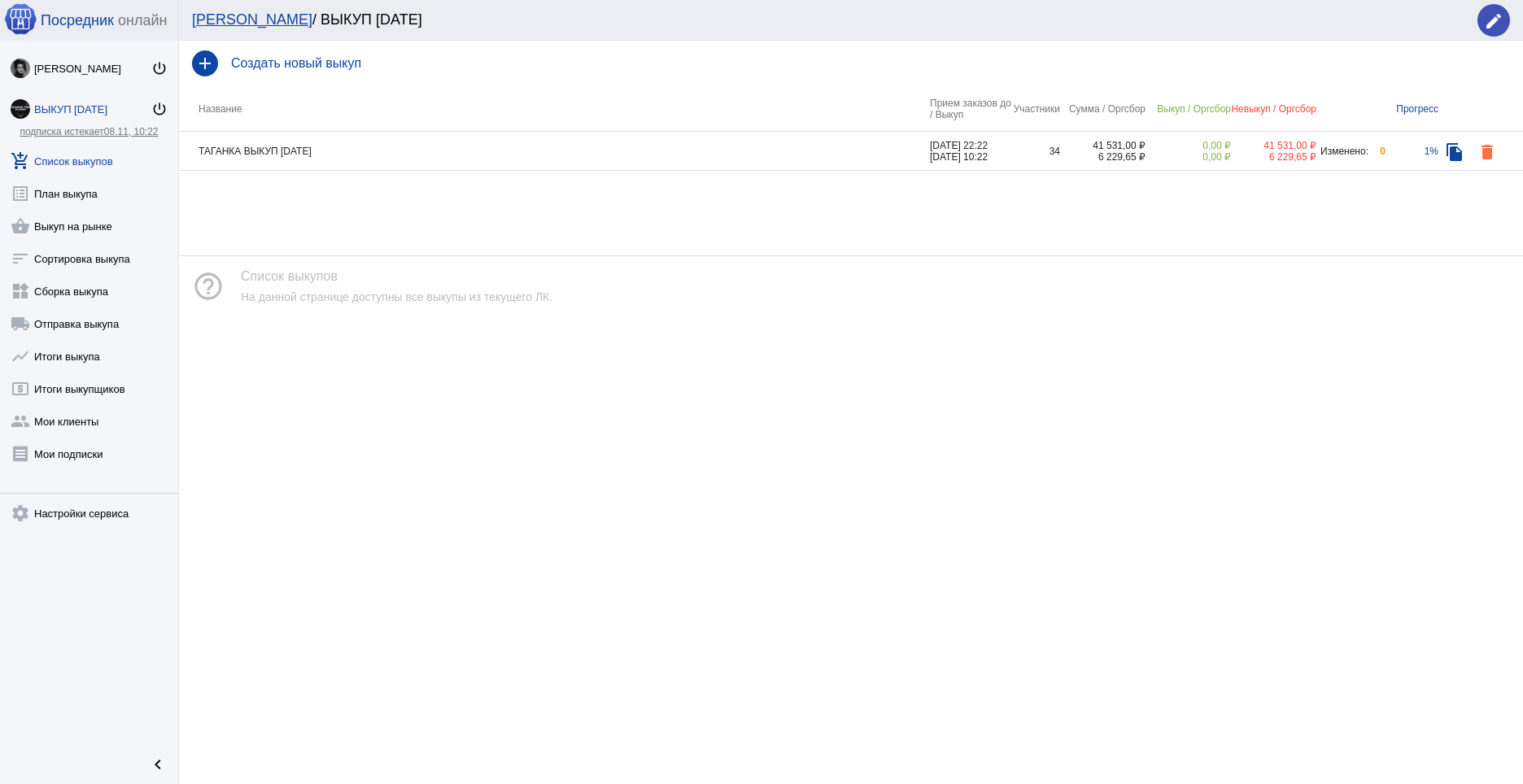
click at [433, 160] on td "ТАГАНКА ВЫКУП 11.10.25" at bounding box center [555, 151] width 751 height 39
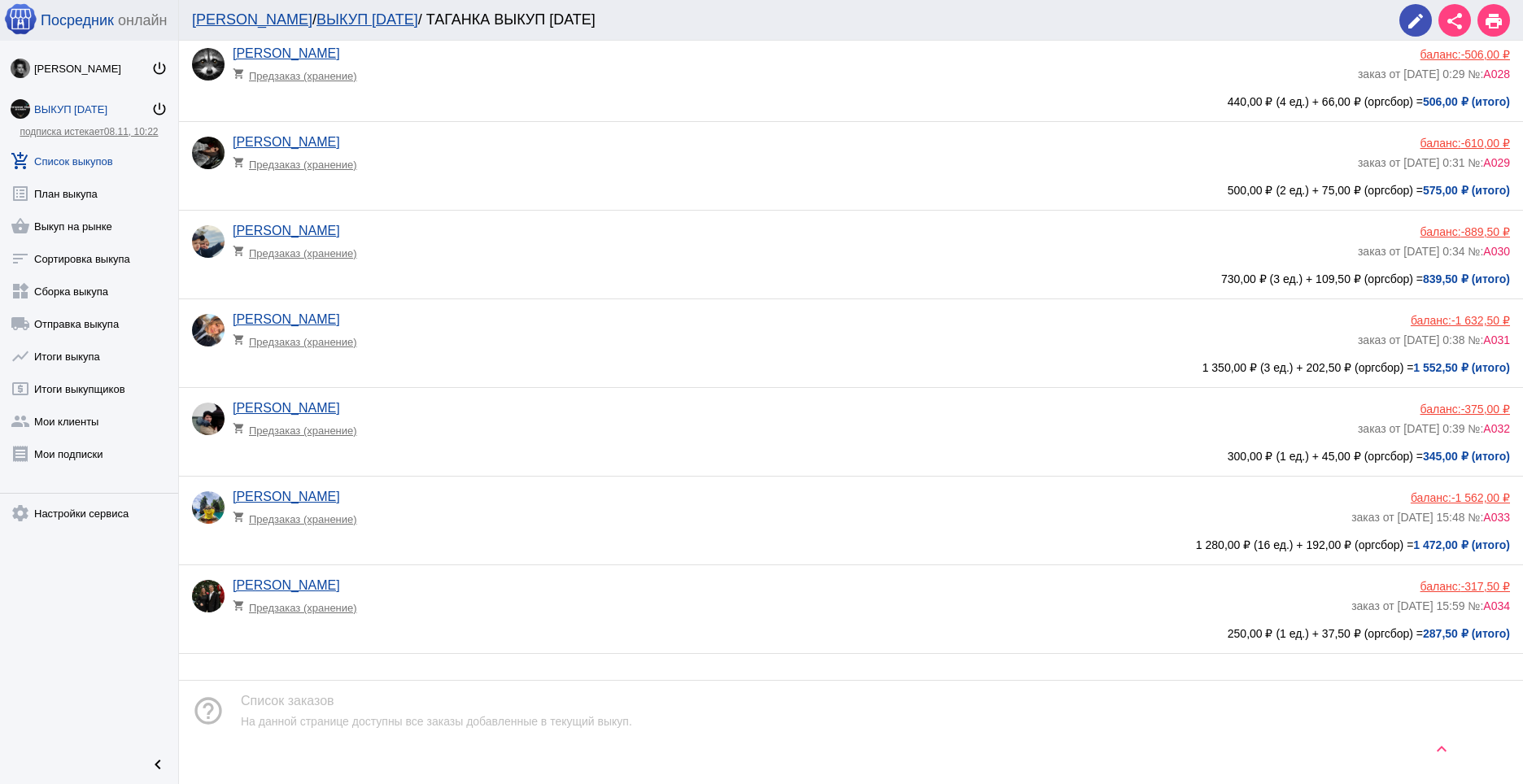
scroll to position [2519, 0]
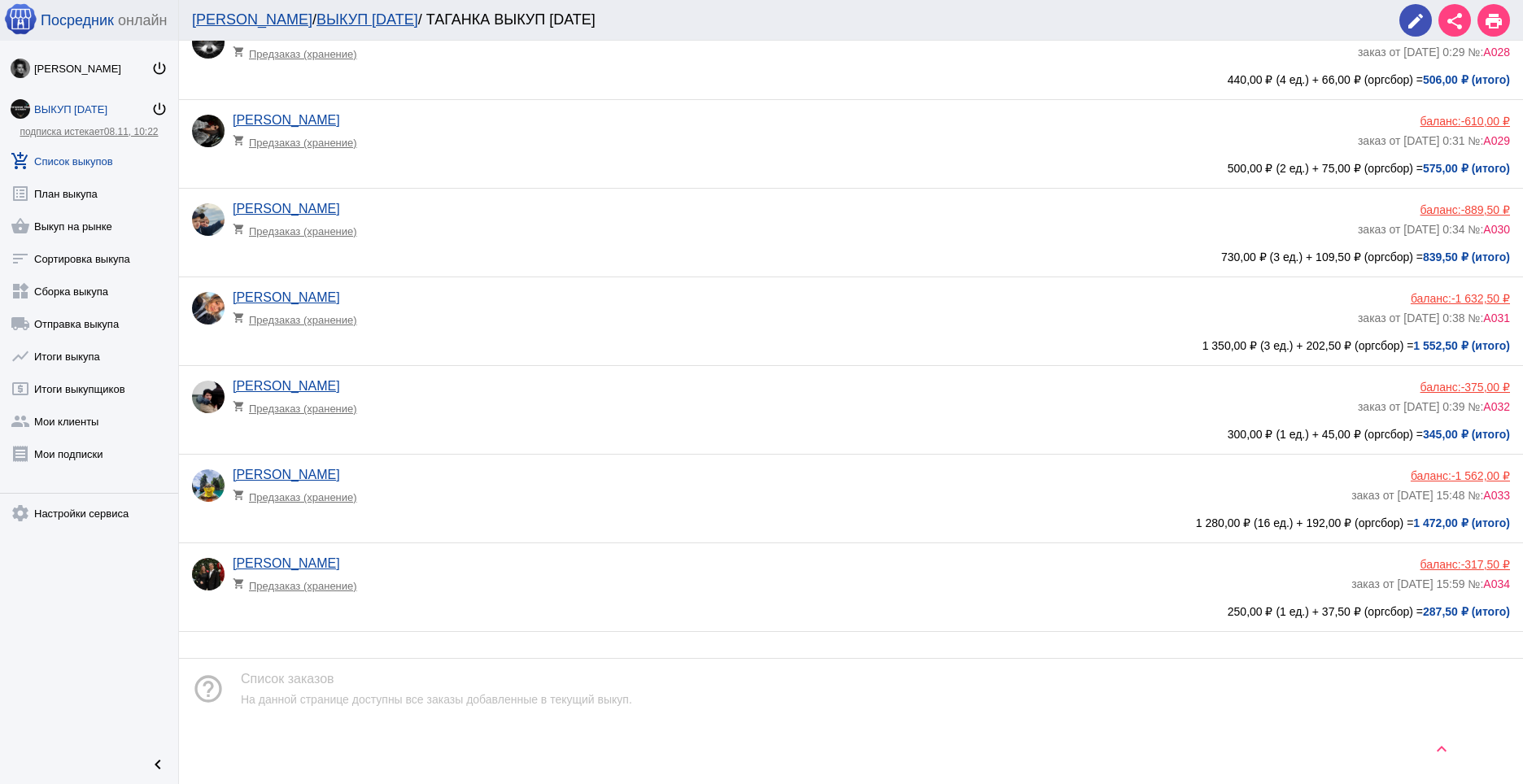
click at [1441, 564] on div "баланс: -317,50 ₽" at bounding box center [1431, 565] width 159 height 13
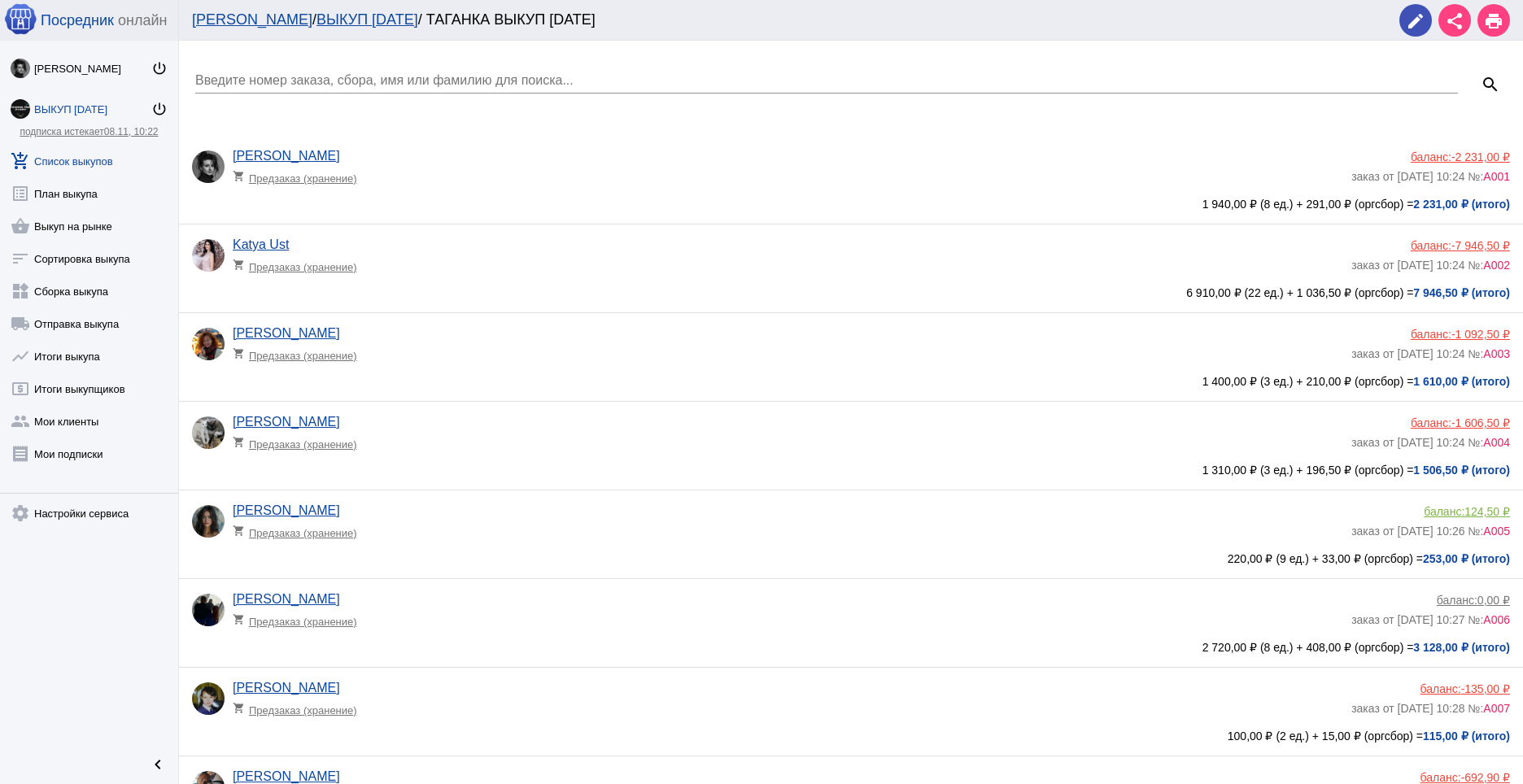
click at [1429, 419] on div "баланс: -1 606,50 ₽" at bounding box center [1431, 423] width 159 height 13
click at [1438, 692] on div "баланс: -135,00 ₽" at bounding box center [1431, 689] width 159 height 13
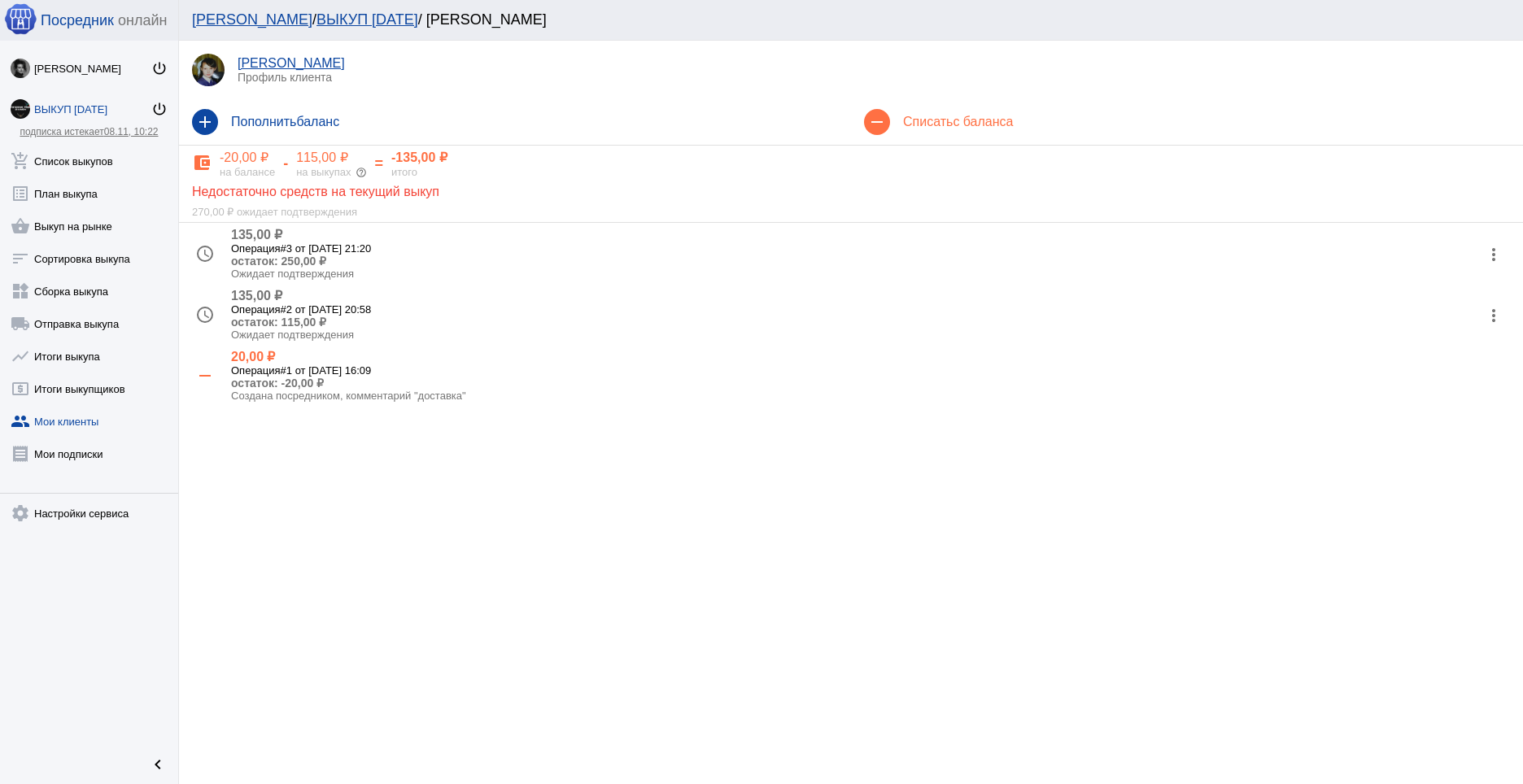
click at [1496, 265] on mat-icon "more_vert" at bounding box center [1494, 255] width 26 height 26
click at [1471, 295] on button "receipt Просмотр чека" at bounding box center [1441, 295] width 137 height 39
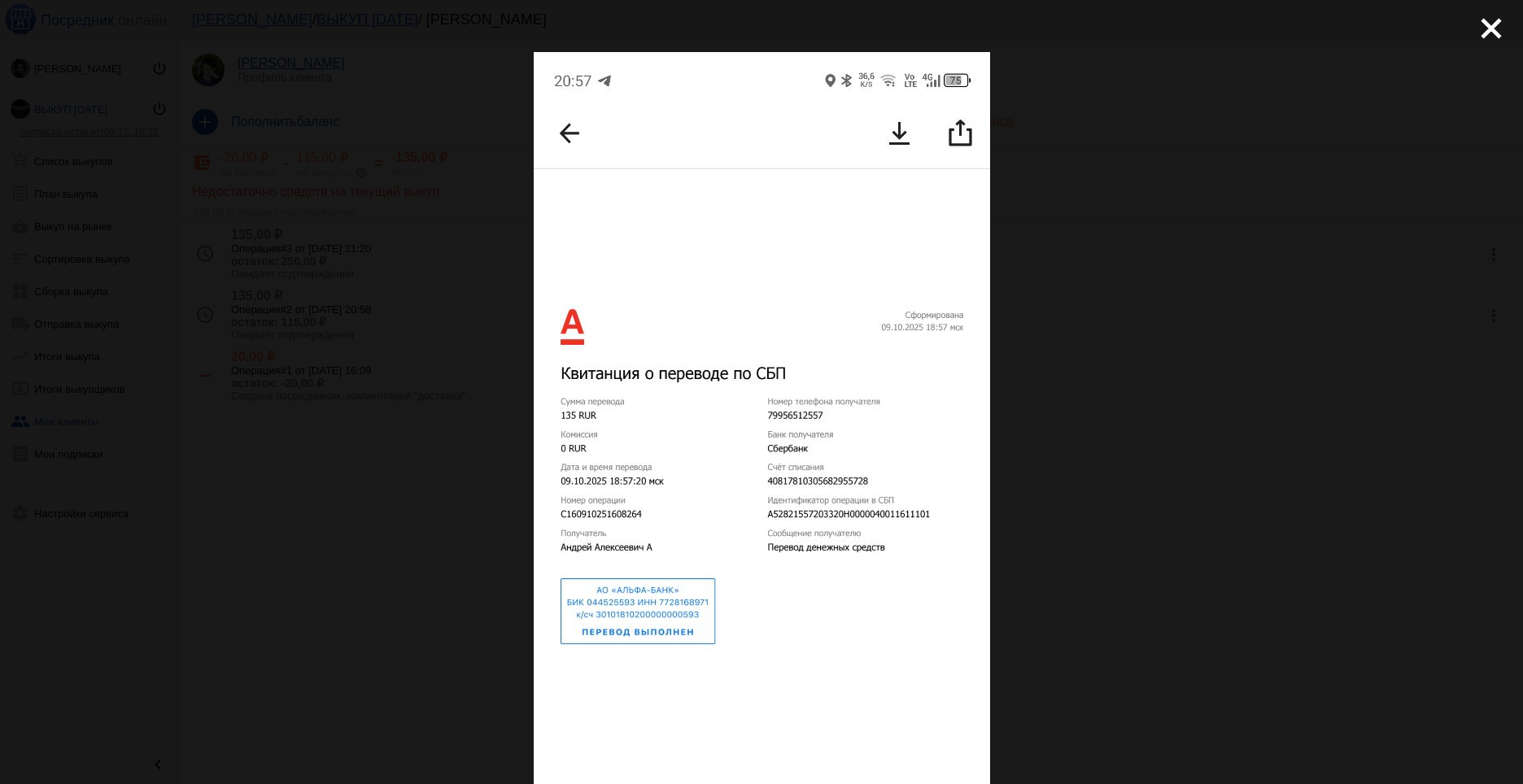
click at [1478, 25] on mat-icon "close" at bounding box center [1485, 22] width 20 height 20
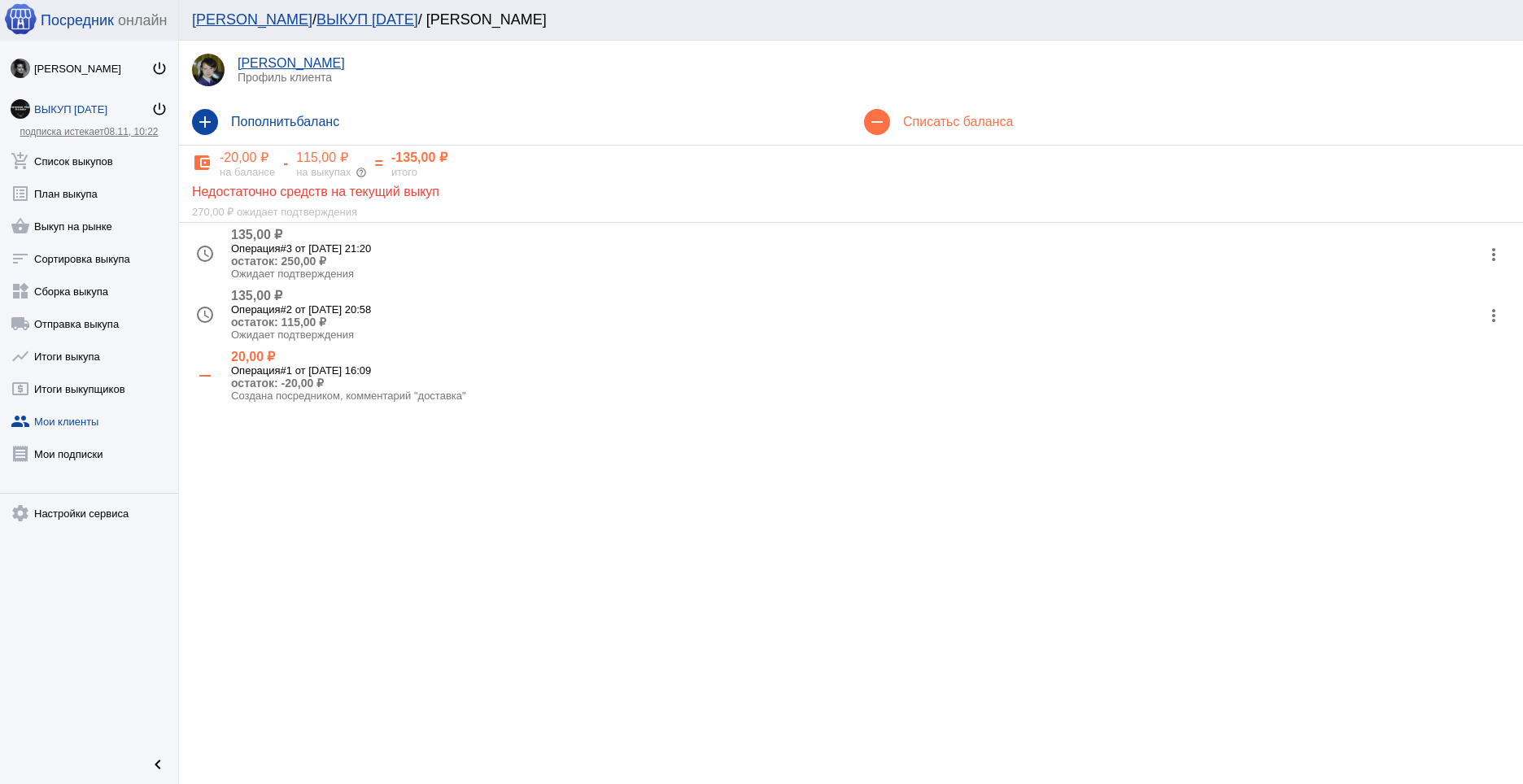
click at [1499, 318] on mat-icon "more_vert" at bounding box center [1494, 316] width 26 height 26
click at [1445, 356] on button "receipt Просмотр чека" at bounding box center [1441, 356] width 137 height 39
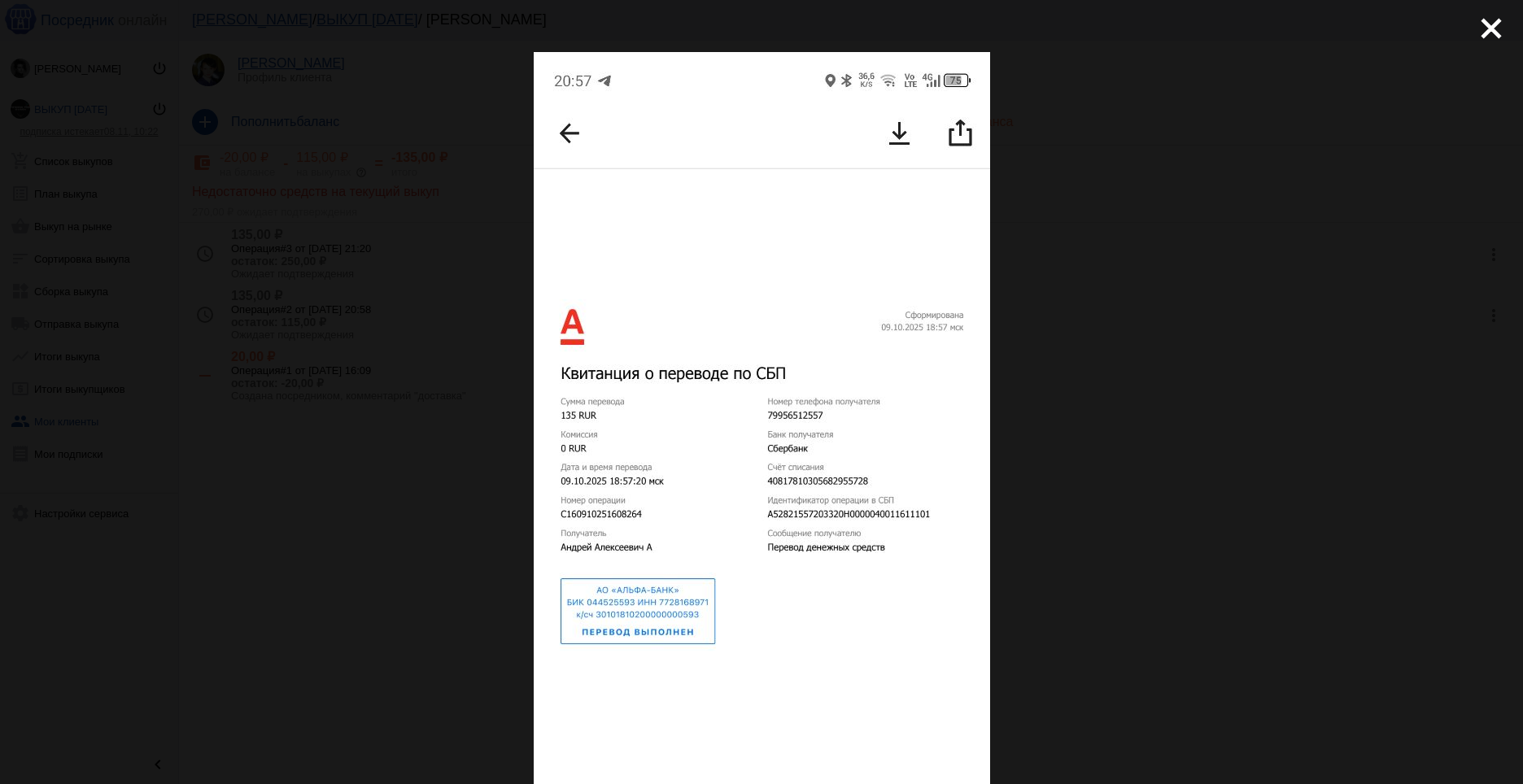
click at [1378, 185] on div "close get_app скачать" at bounding box center [761, 672] width 1523 height 1344
click at [1479, 32] on mat-icon "close" at bounding box center [1485, 22] width 20 height 20
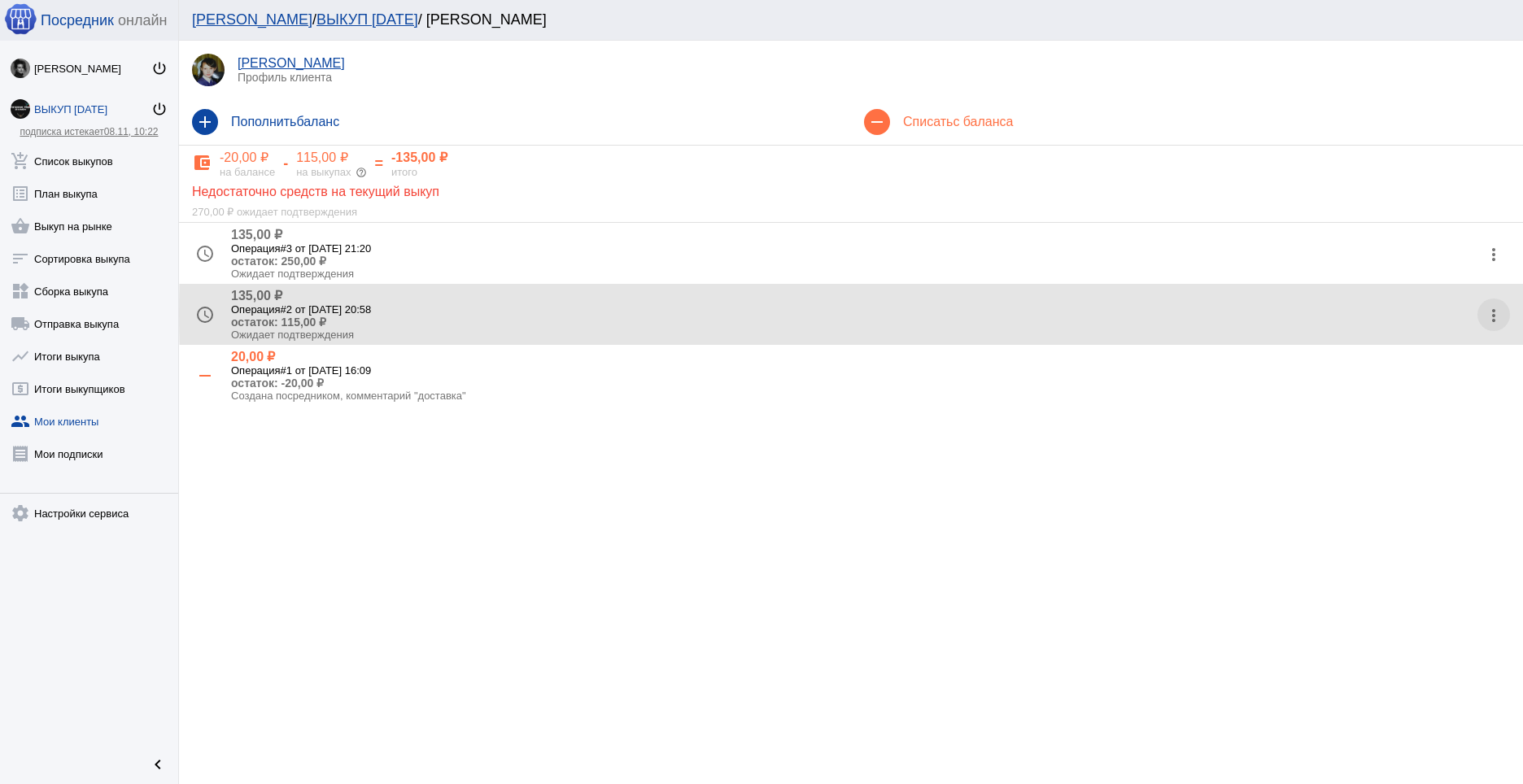
click at [1497, 313] on mat-icon "more_vert" at bounding box center [1494, 316] width 26 height 26
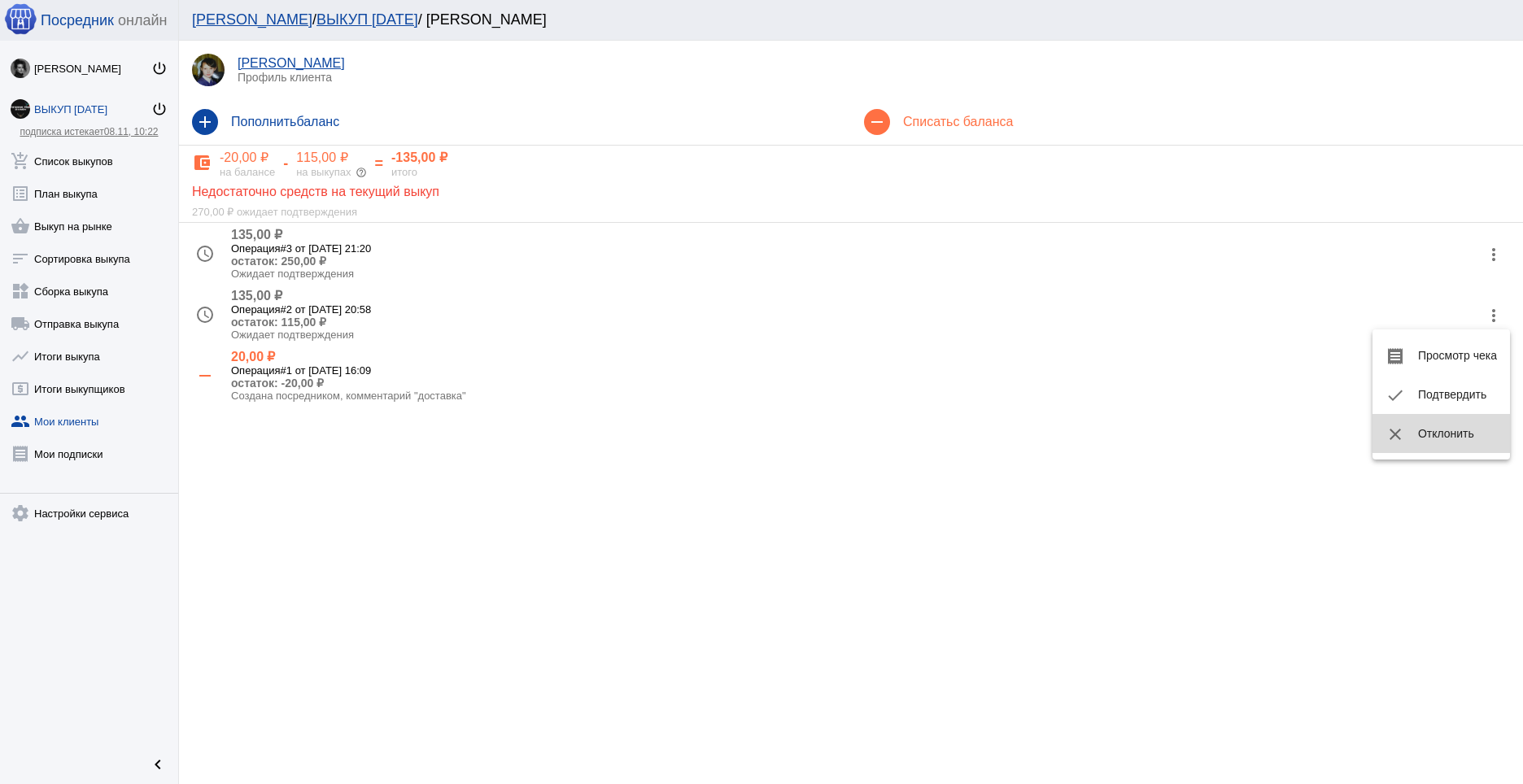
click at [1440, 436] on button "close Отклонить" at bounding box center [1441, 434] width 137 height 39
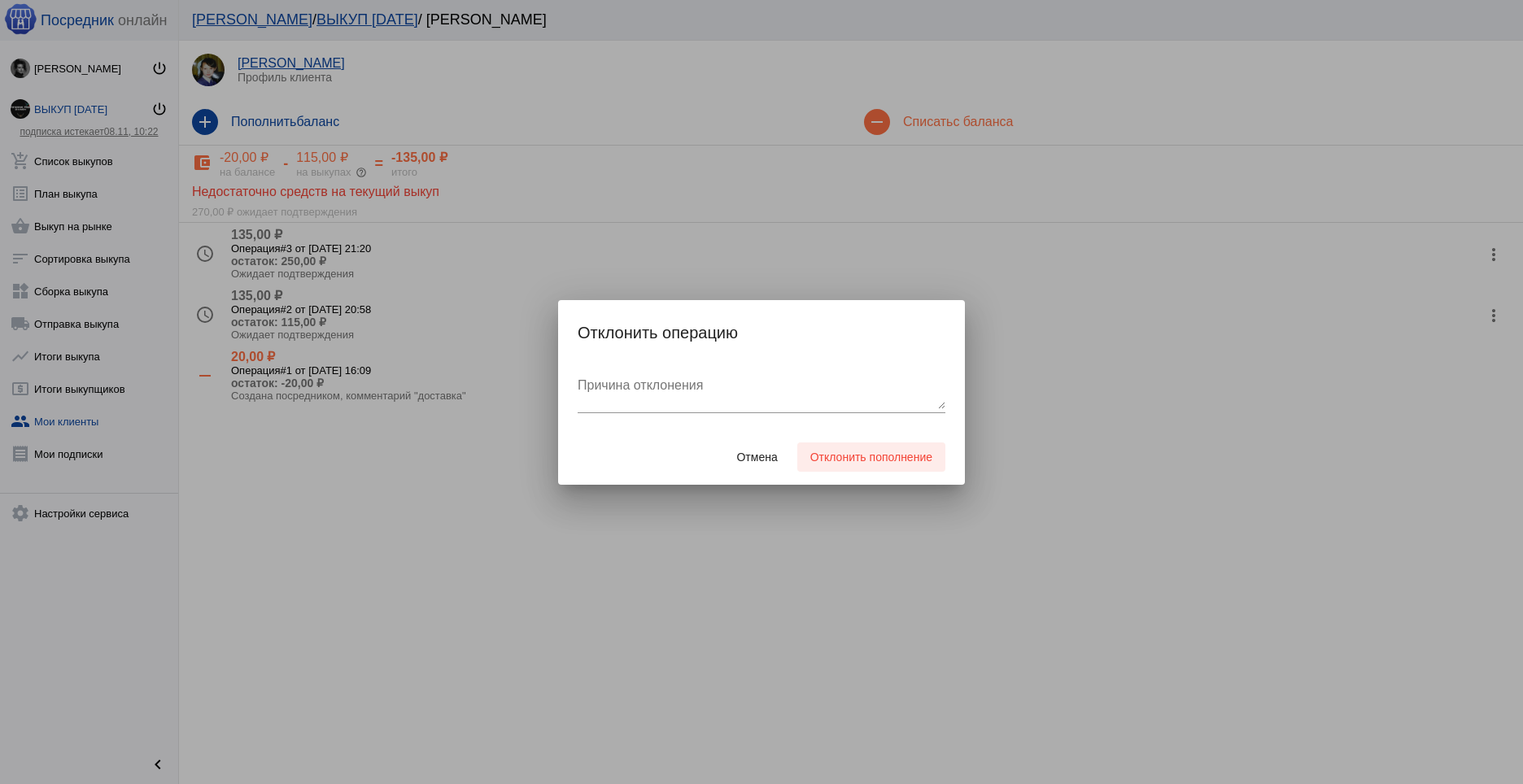
click at [850, 454] on span "Отклонить пополнение" at bounding box center [871, 457] width 122 height 13
click at [669, 391] on textarea "Причина отклонения" at bounding box center [761, 393] width 367 height 33
type textarea "повторно чек скинули"
click at [891, 466] on button "Отклонить пополнение" at bounding box center [871, 457] width 148 height 29
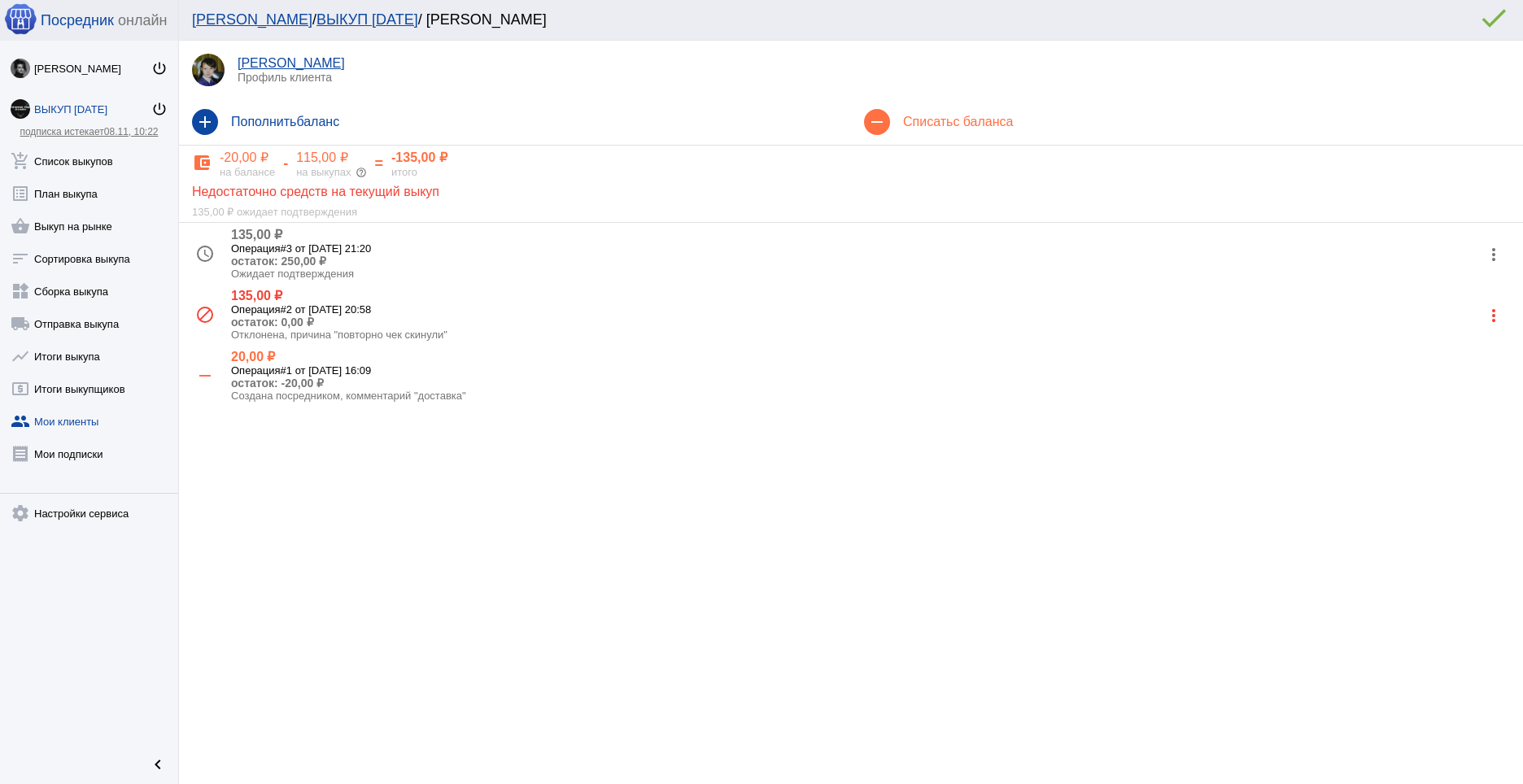
click at [1490, 250] on mat-icon "more_vert" at bounding box center [1494, 255] width 26 height 26
click at [1439, 336] on button "check Подтвердить" at bounding box center [1441, 335] width 137 height 39
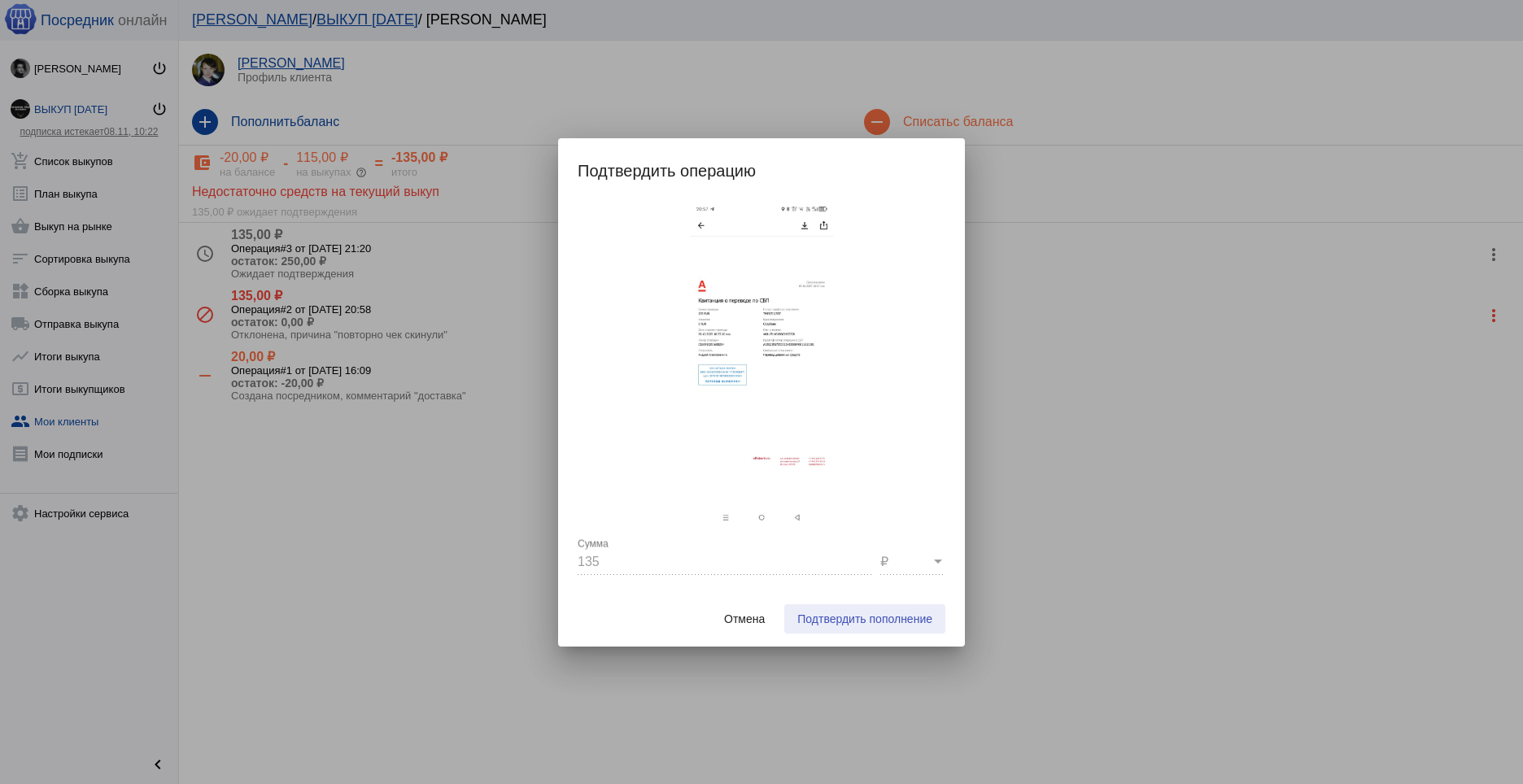
click at [918, 619] on span "Подтвердить пополнение" at bounding box center [864, 620] width 135 height 13
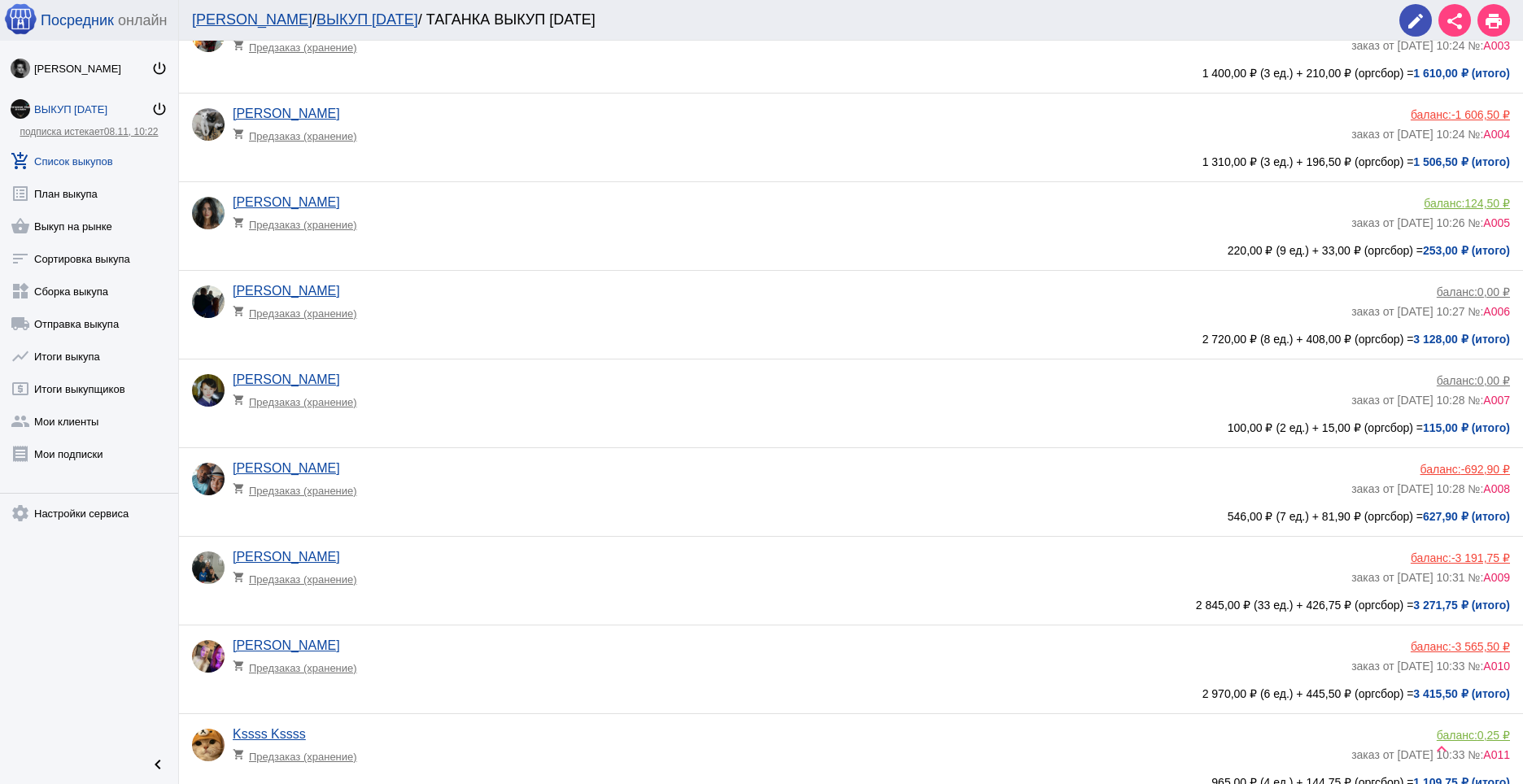
scroll to position [313, 0]
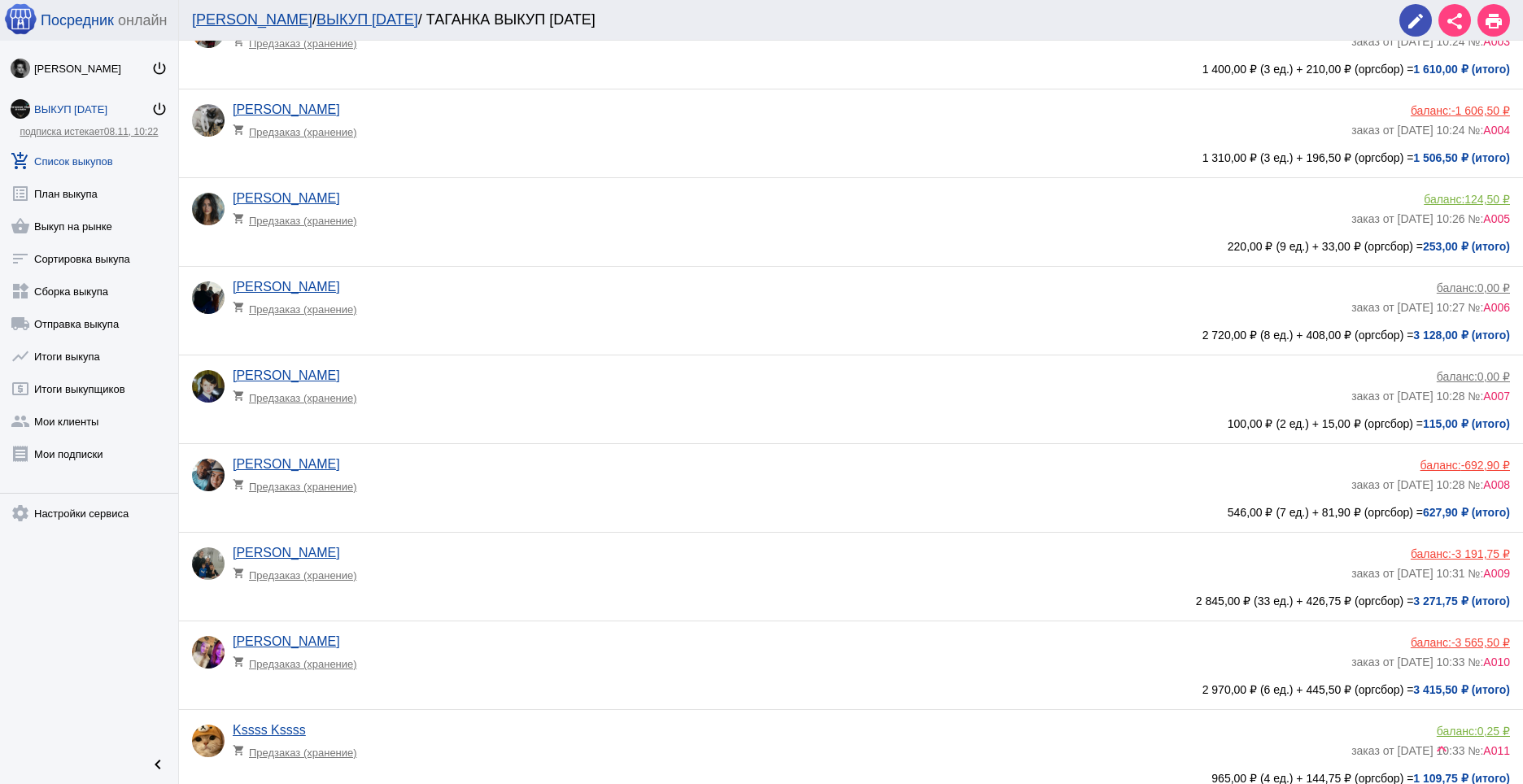
click at [1440, 464] on div "баланс: -692,90 ₽" at bounding box center [1431, 466] width 159 height 13
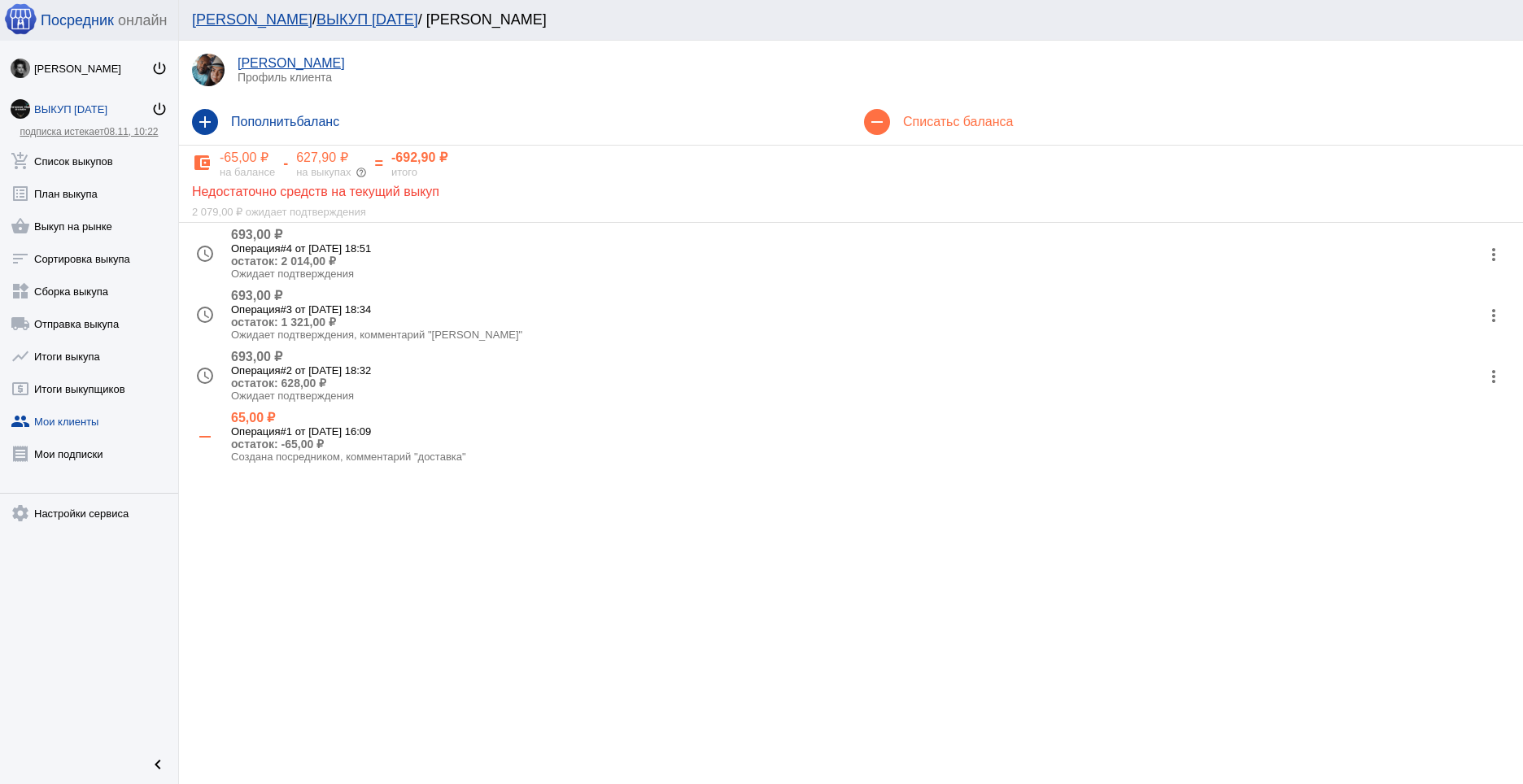
click at [1499, 372] on mat-icon "more_vert" at bounding box center [1494, 376] width 26 height 26
click at [1453, 486] on button "close Отклонить" at bounding box center [1441, 494] width 137 height 39
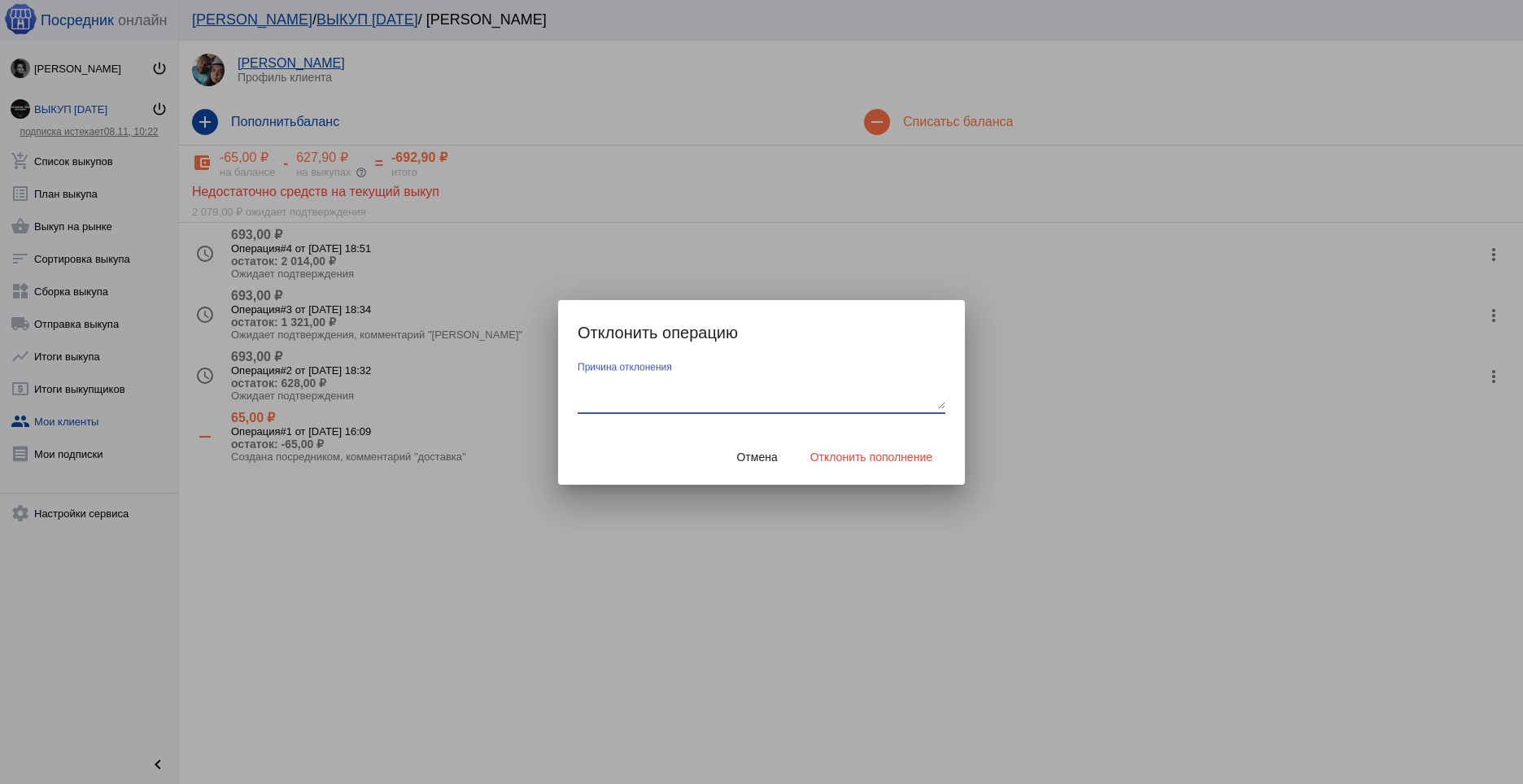
click at [770, 399] on textarea "Причина отклонения" at bounding box center [761, 393] width 367 height 33
type textarea "повторно чек"
click at [899, 451] on span "Отклонить пополнение" at bounding box center [871, 457] width 122 height 13
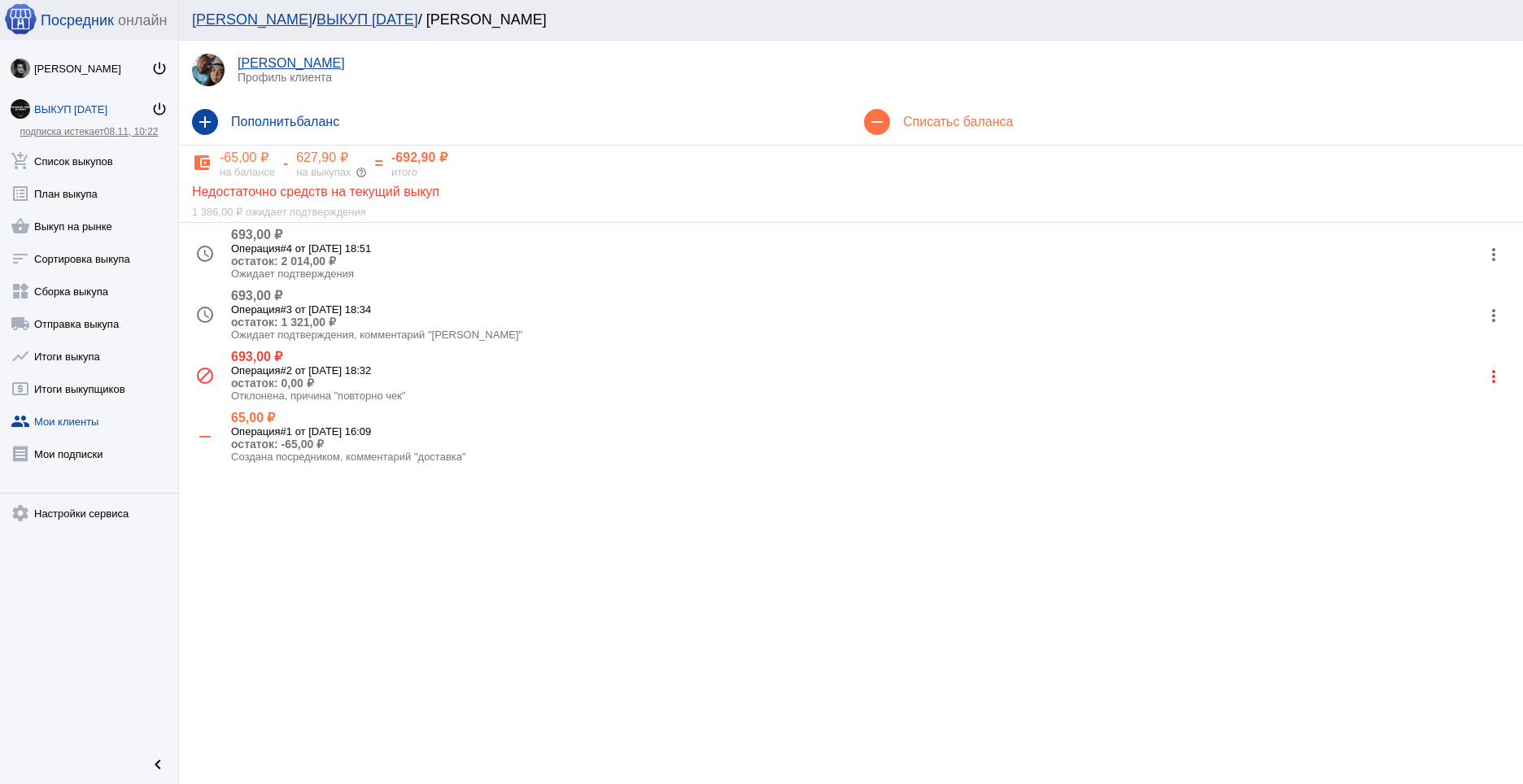
click at [1499, 248] on mat-icon "more_vert" at bounding box center [1494, 255] width 26 height 26
click at [1452, 371] on button "close Отклонить" at bounding box center [1441, 373] width 137 height 39
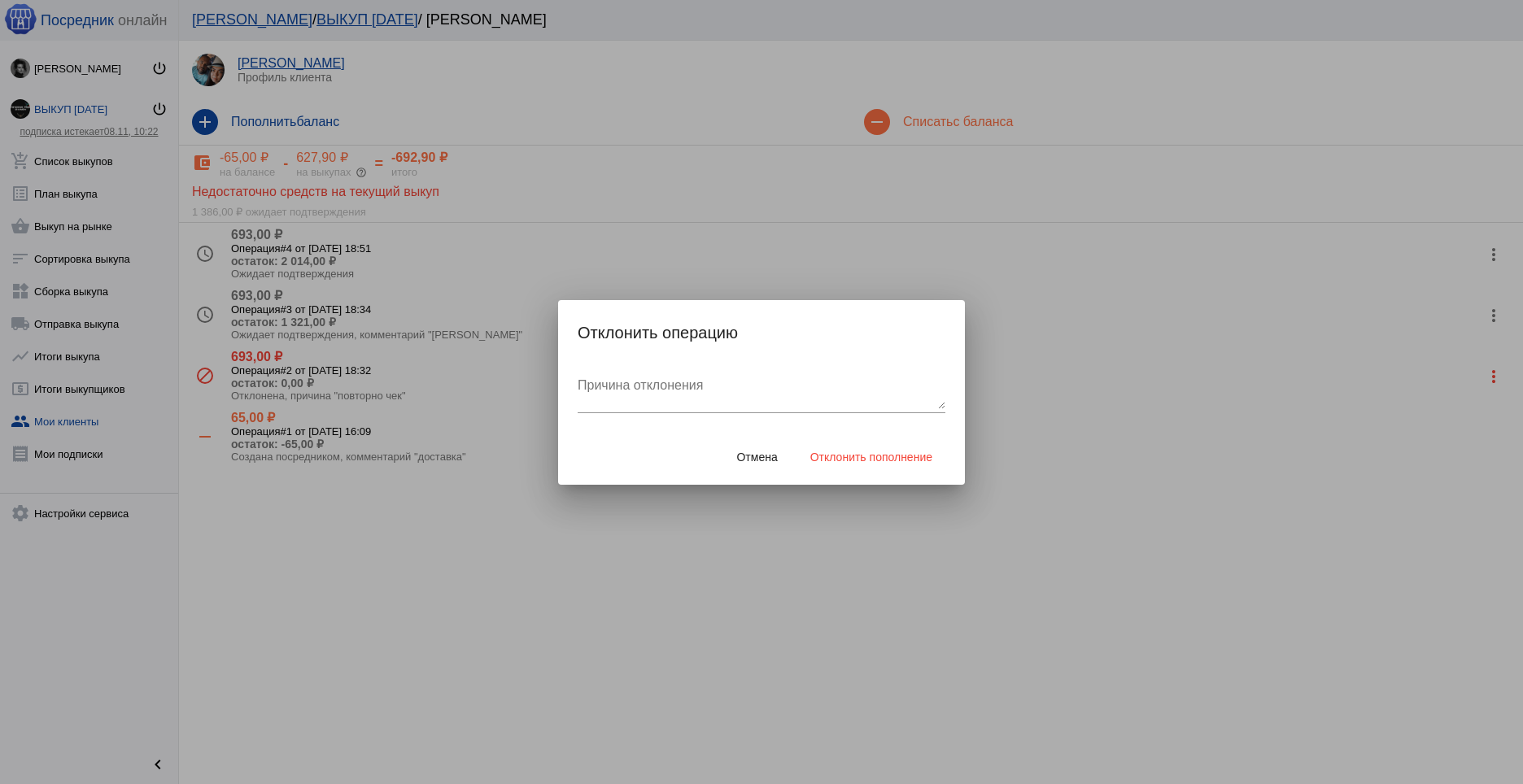
click at [737, 381] on textarea "Причина отклонения" at bounding box center [761, 393] width 367 height 33
type textarea "повторно чек"
click at [858, 459] on span "Отклонить пополнение" at bounding box center [871, 457] width 122 height 13
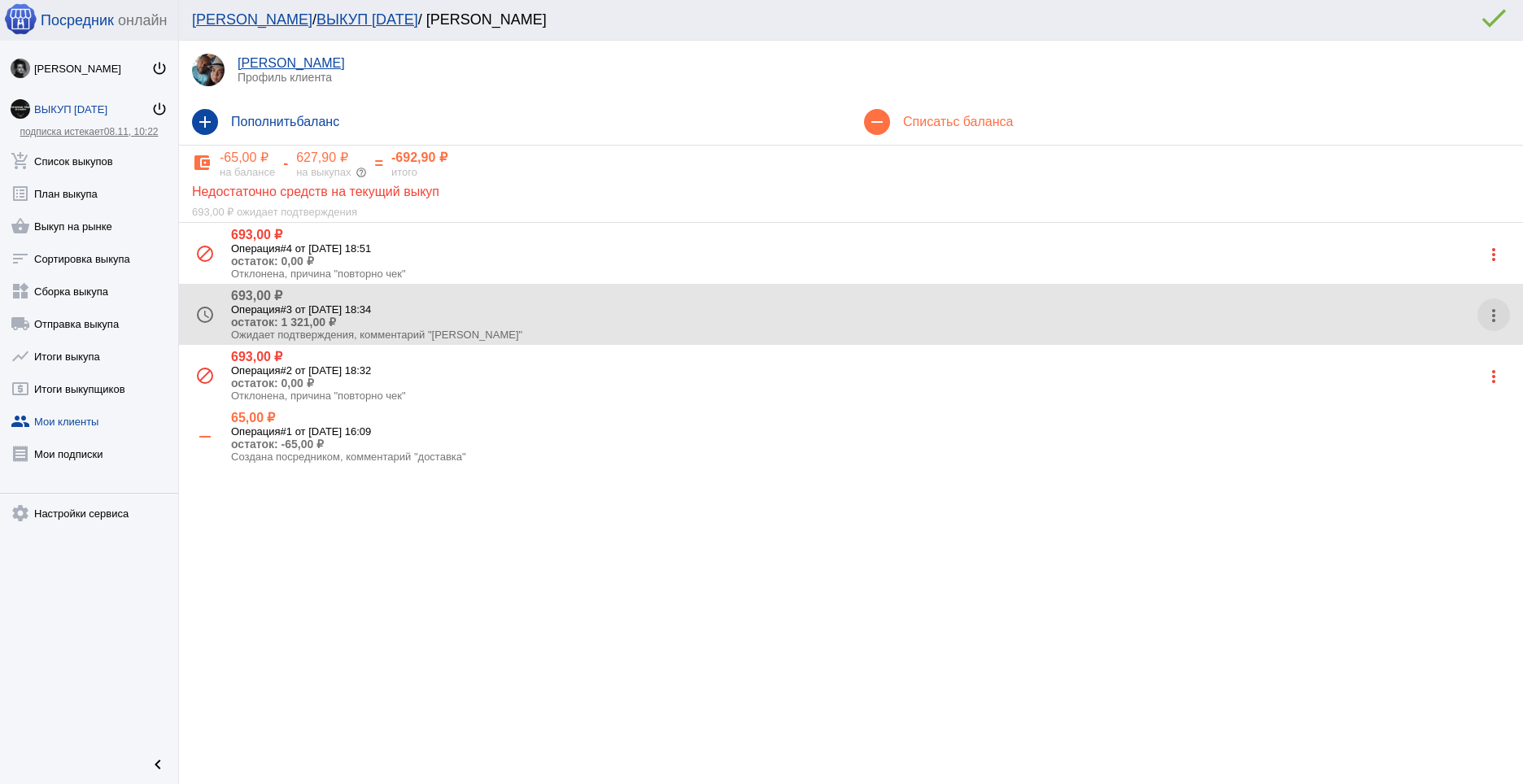
click at [1488, 321] on mat-icon "more_vert" at bounding box center [1494, 316] width 26 height 26
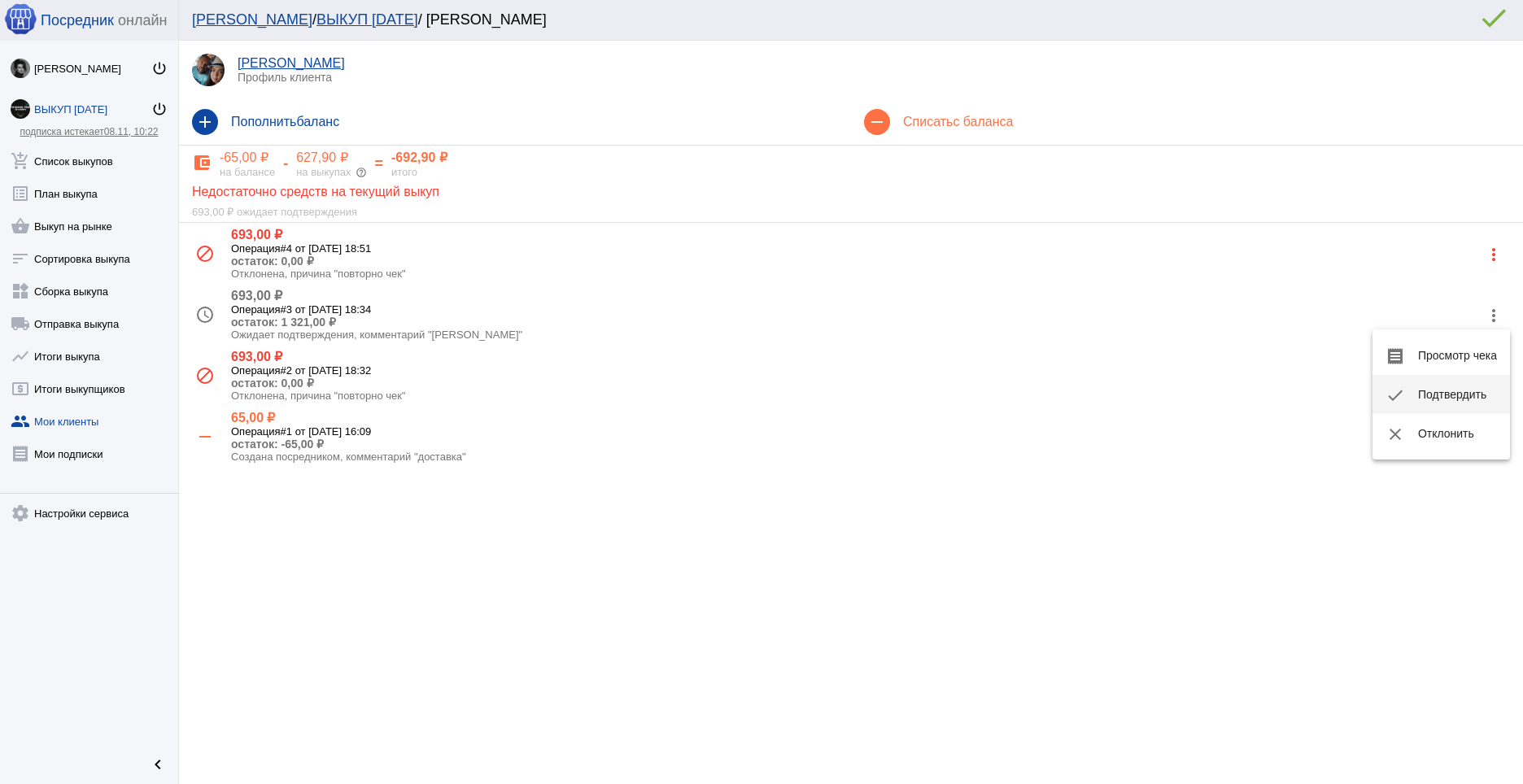
click at [1431, 399] on button "check Подтвердить" at bounding box center [1441, 394] width 137 height 39
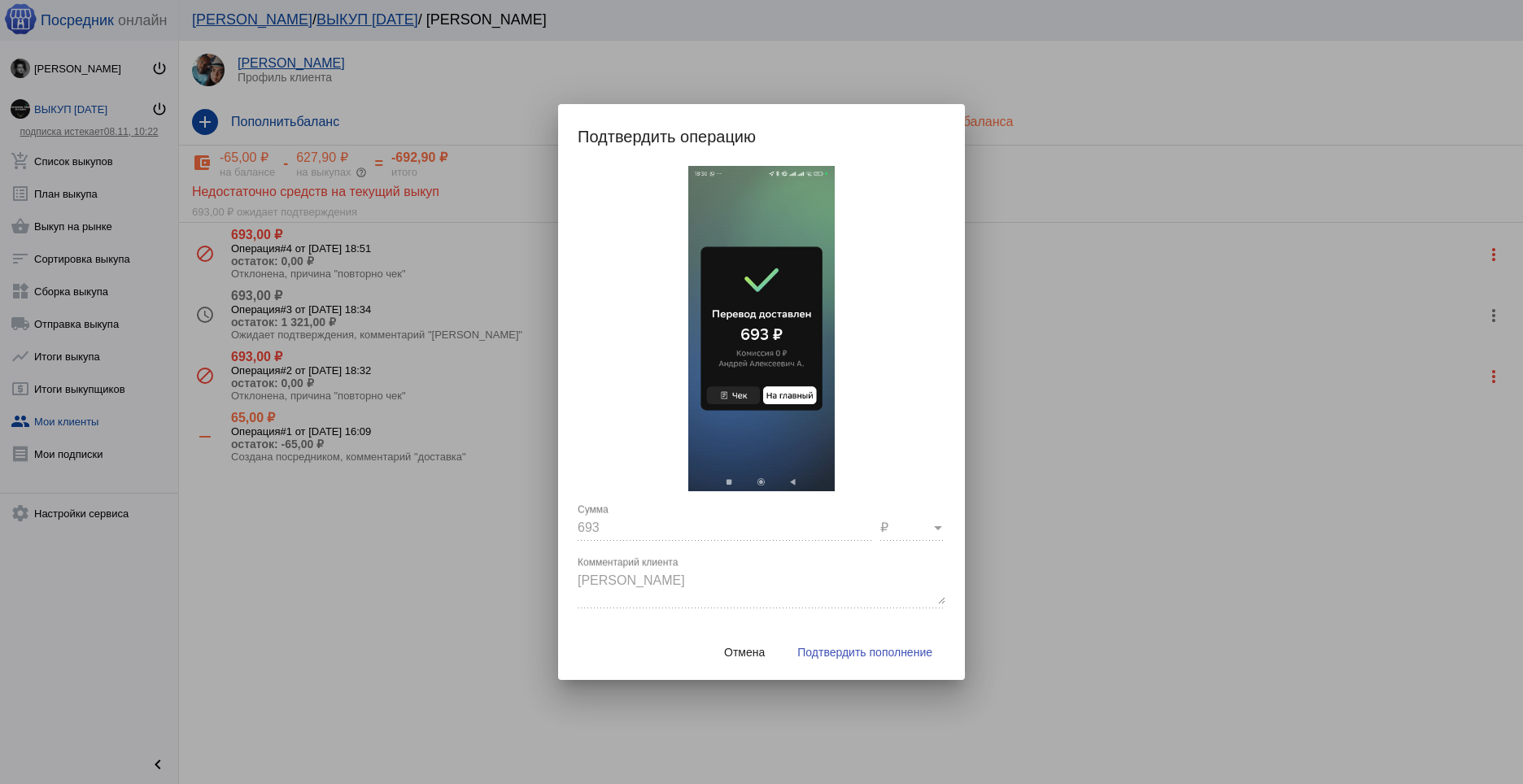
click at [836, 652] on span "Подтвердить пополнение" at bounding box center [864, 652] width 135 height 13
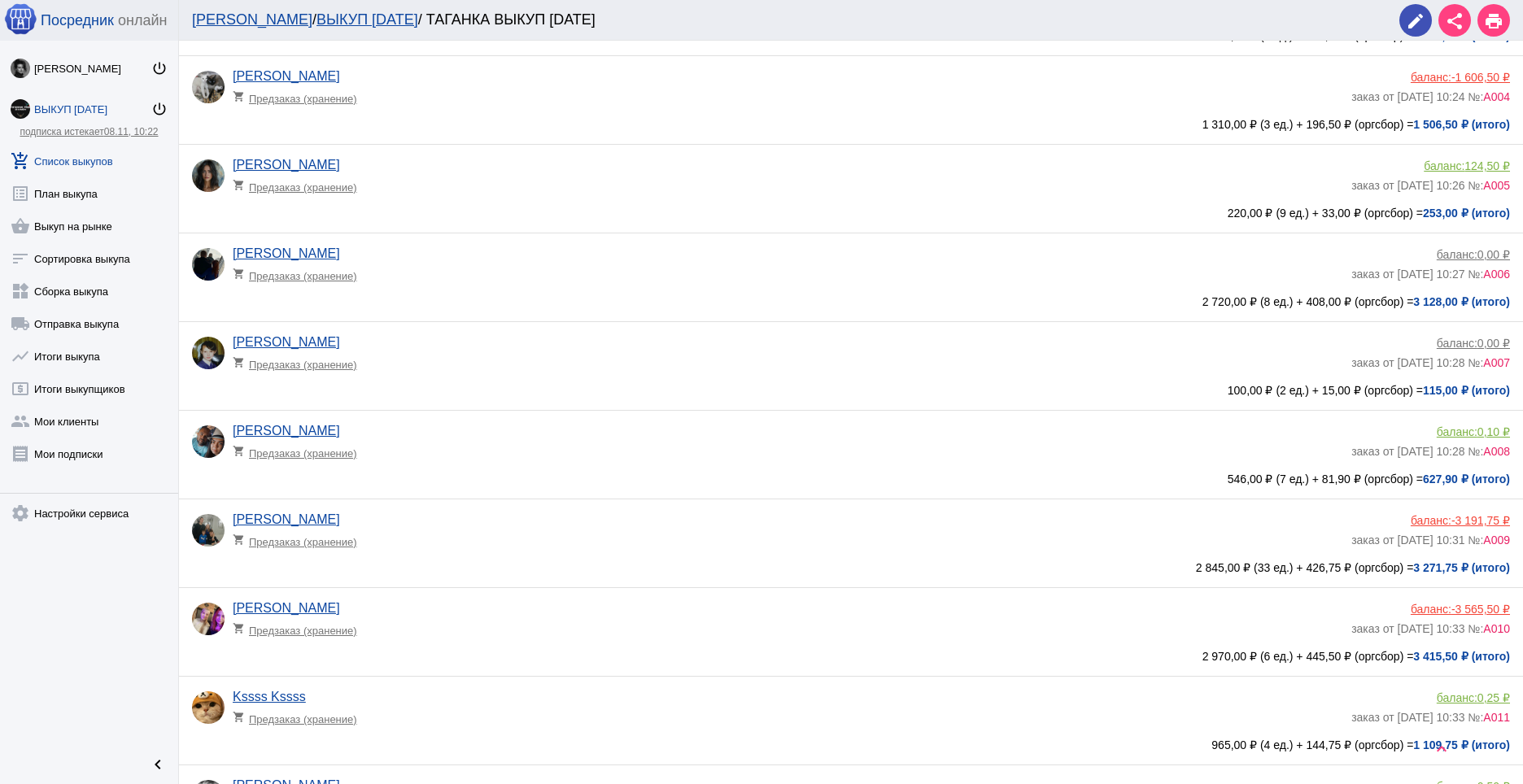
scroll to position [360, 0]
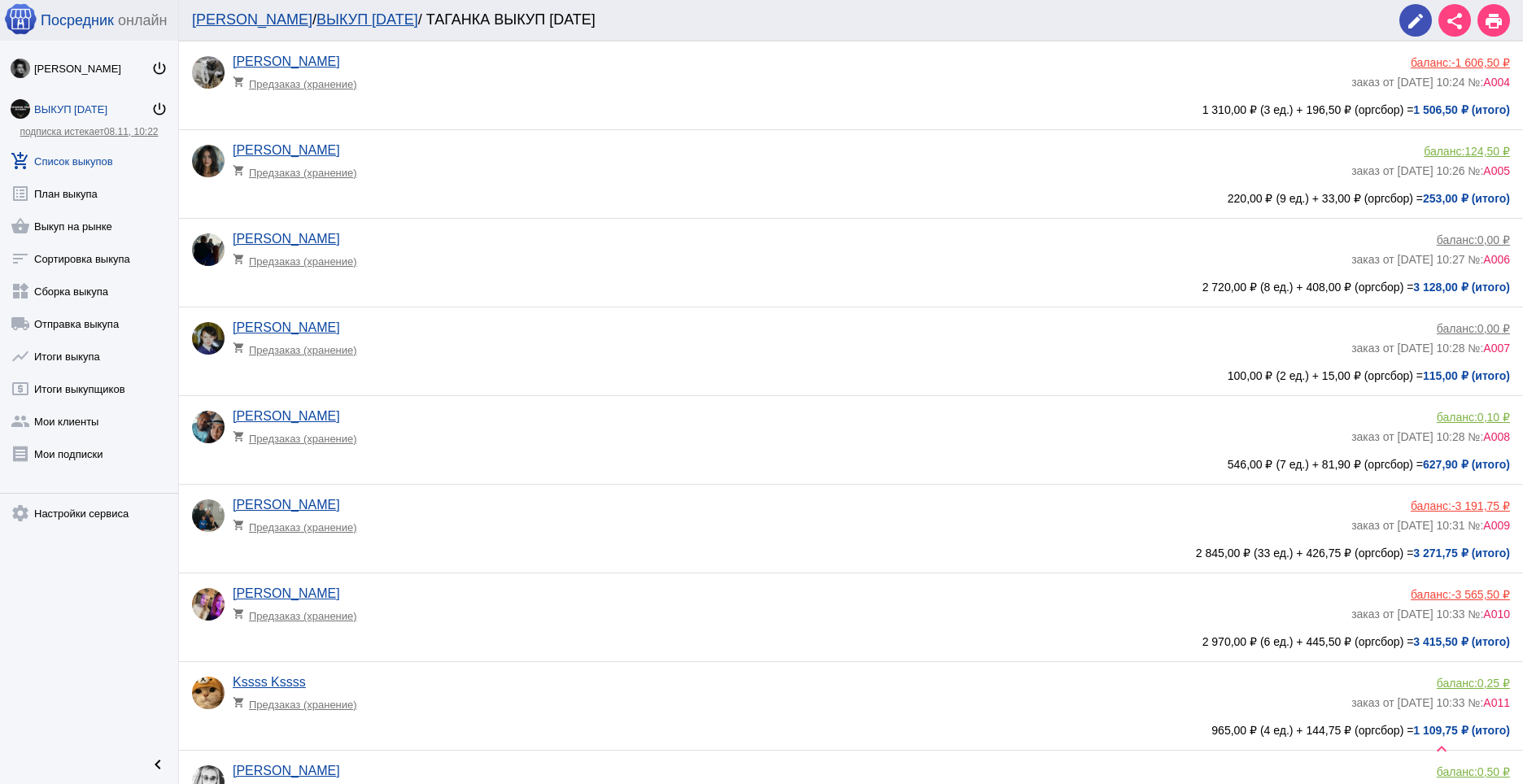
click at [1452, 504] on span "-3 191,75 ₽" at bounding box center [1481, 506] width 59 height 13
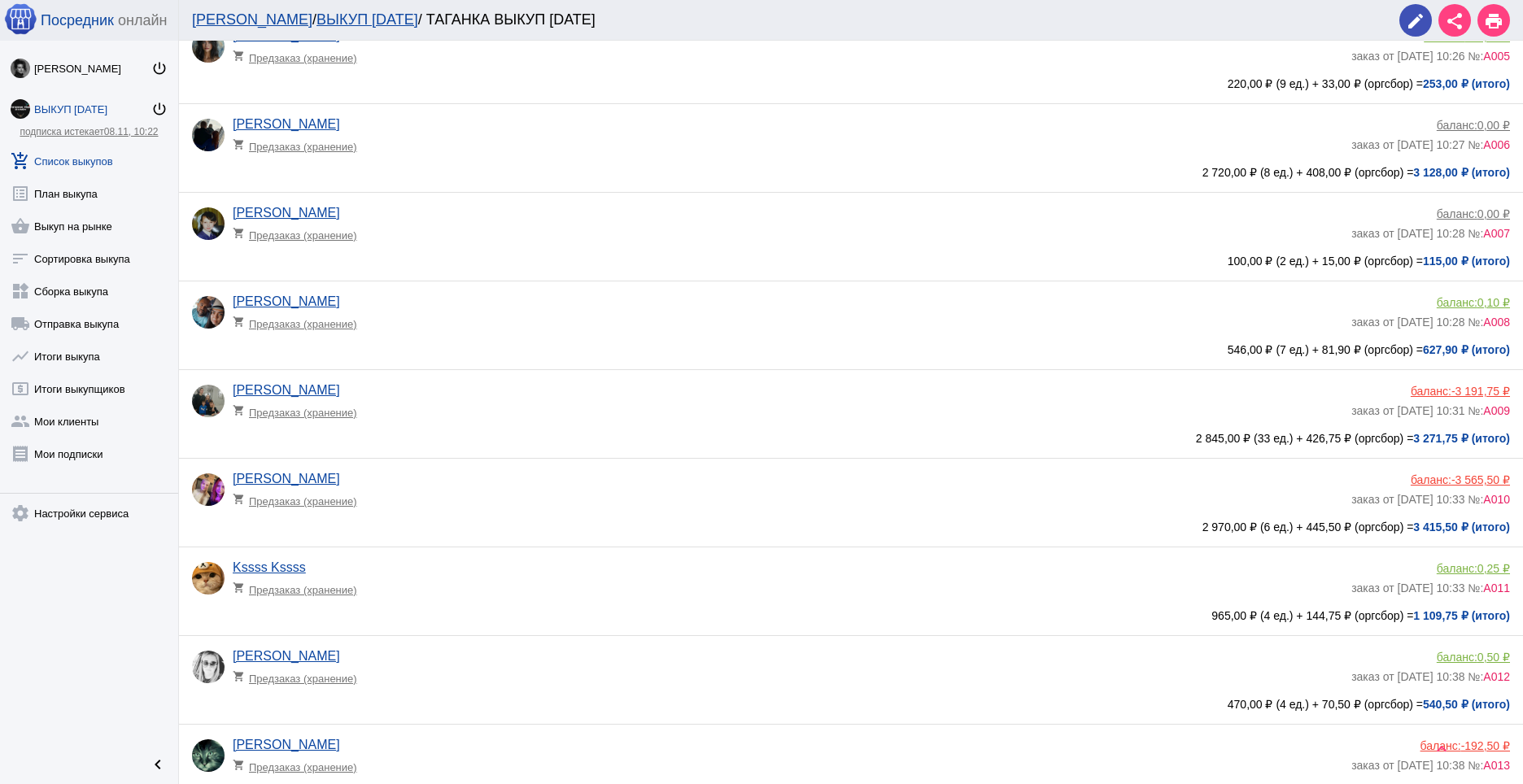
scroll to position [487, 0]
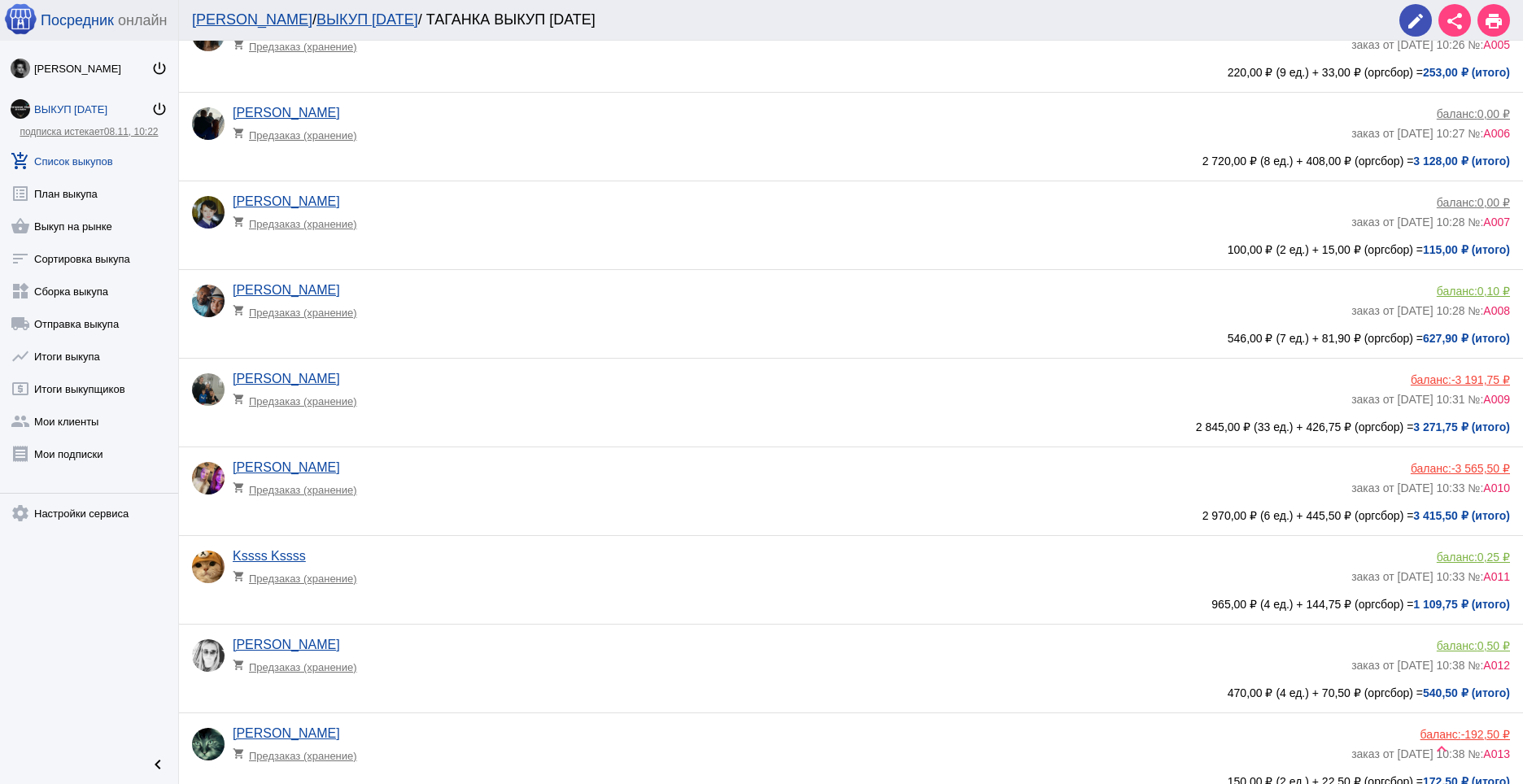
click at [1465, 466] on span "-3 565,50 ₽" at bounding box center [1481, 469] width 59 height 13
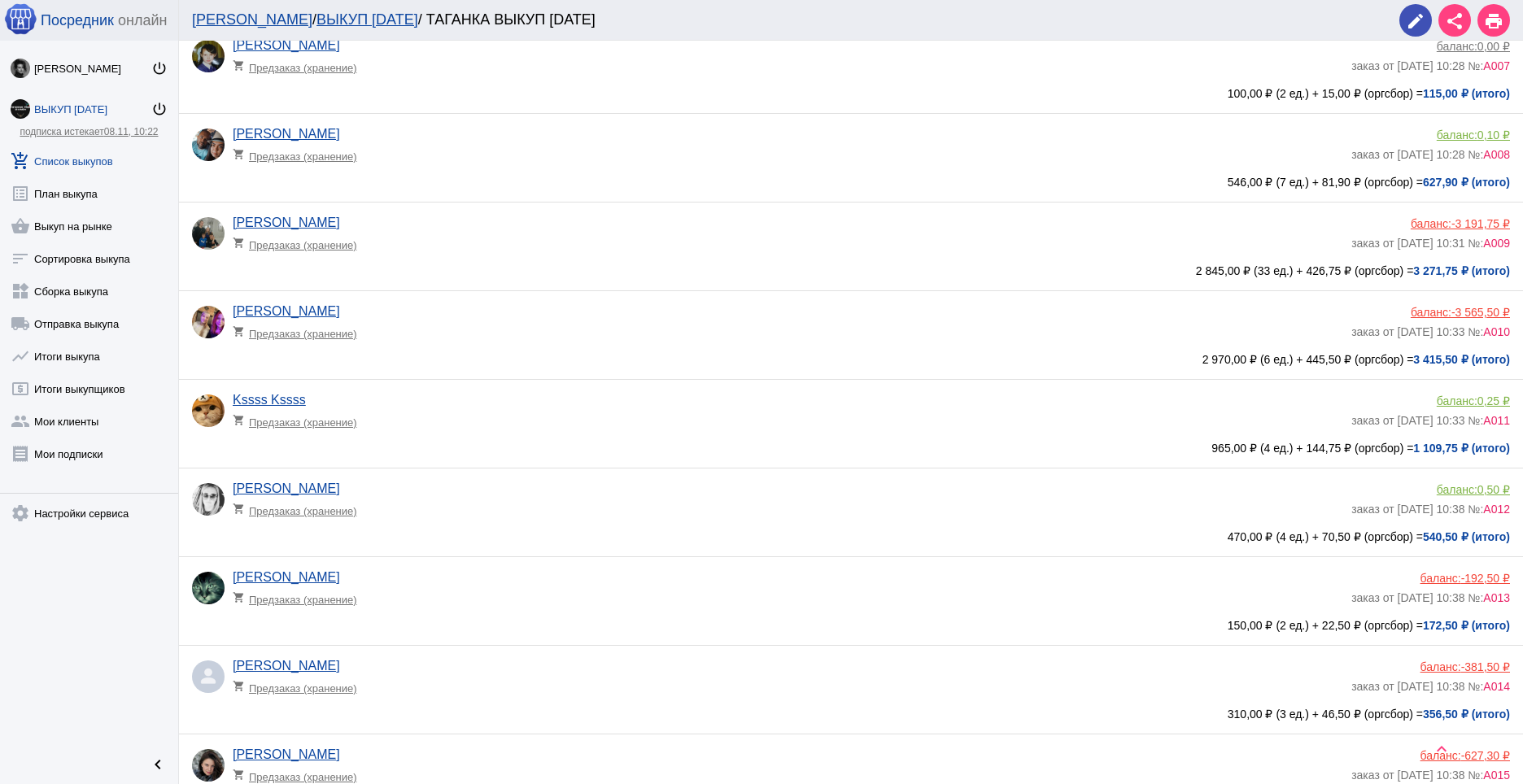
scroll to position [650, 0]
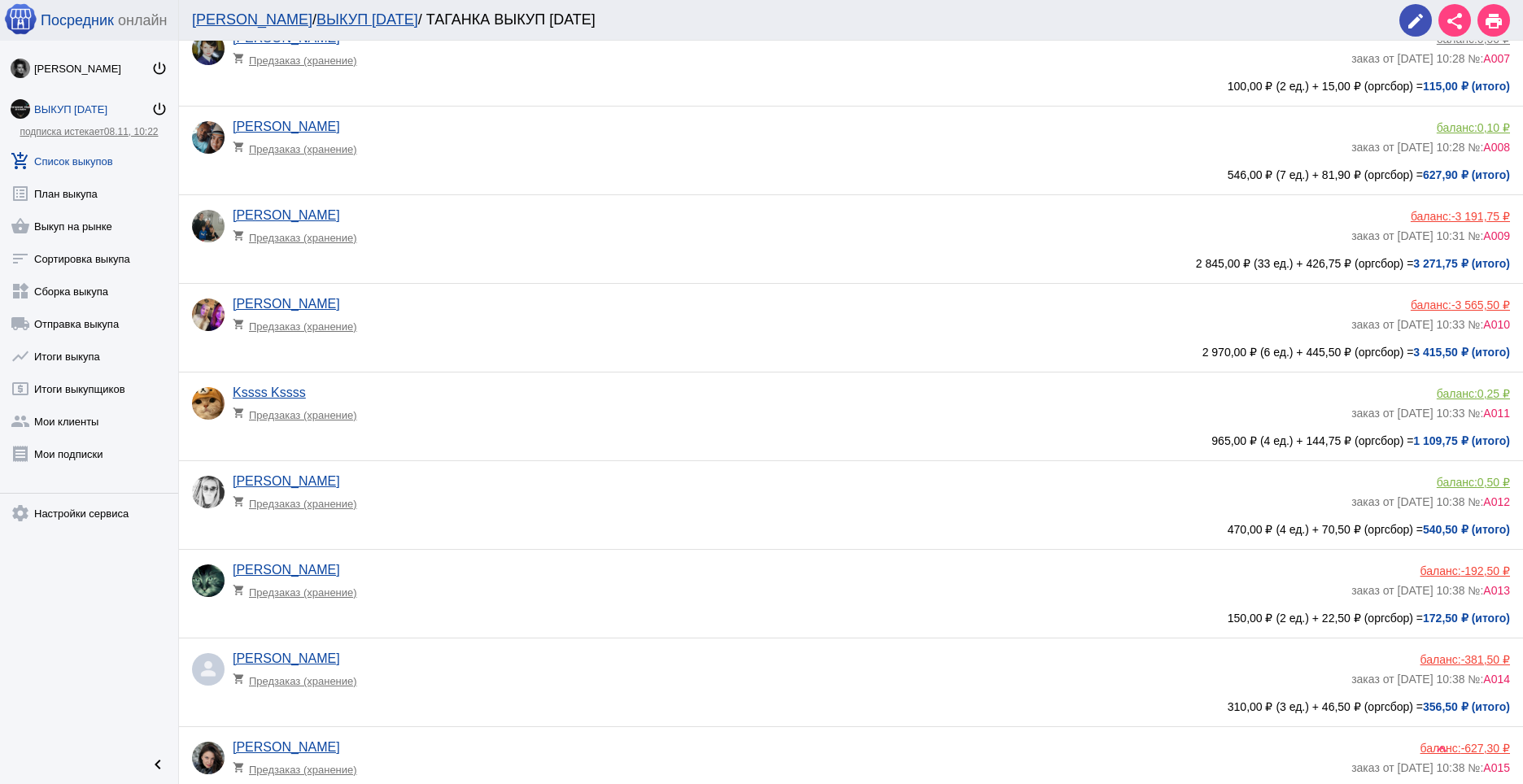
click at [1470, 568] on span "-192,50 ₽" at bounding box center [1486, 571] width 49 height 13
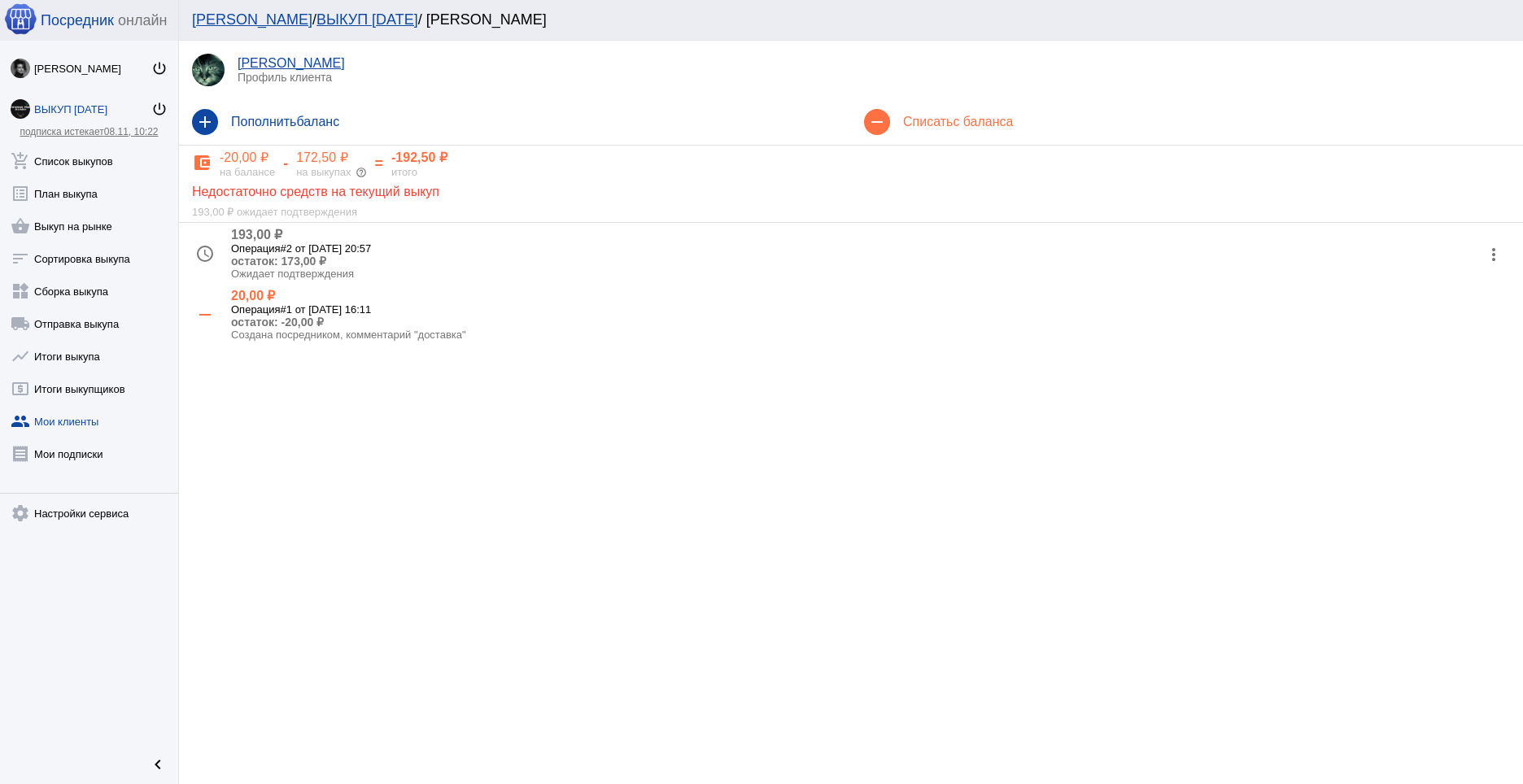
click at [1499, 255] on mat-icon "more_vert" at bounding box center [1494, 255] width 26 height 26
click at [1441, 291] on button "receipt Просмотр чека" at bounding box center [1441, 295] width 137 height 39
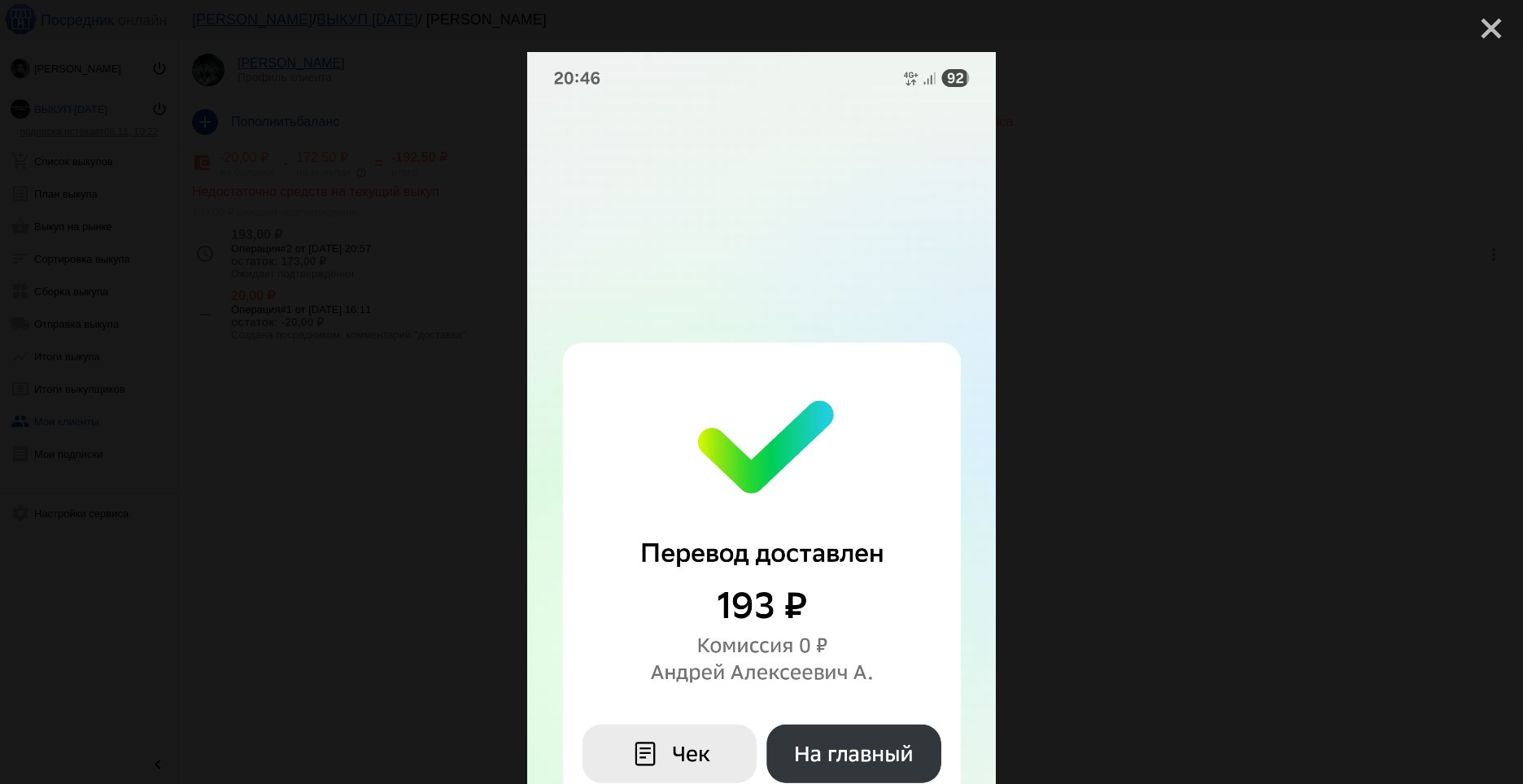
click at [1479, 32] on mat-icon "close" at bounding box center [1485, 22] width 20 height 20
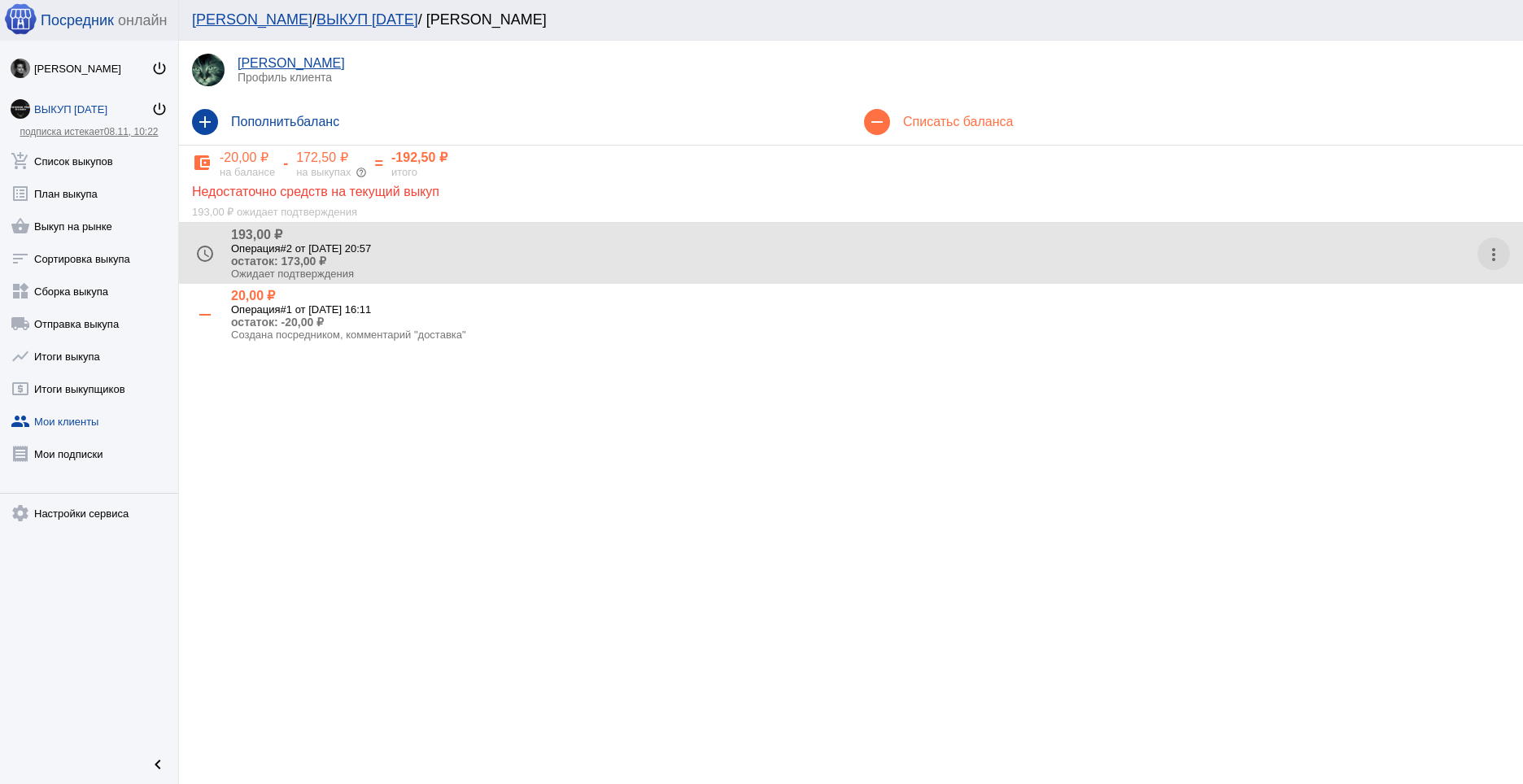
click at [1491, 259] on mat-icon "more_vert" at bounding box center [1494, 255] width 26 height 26
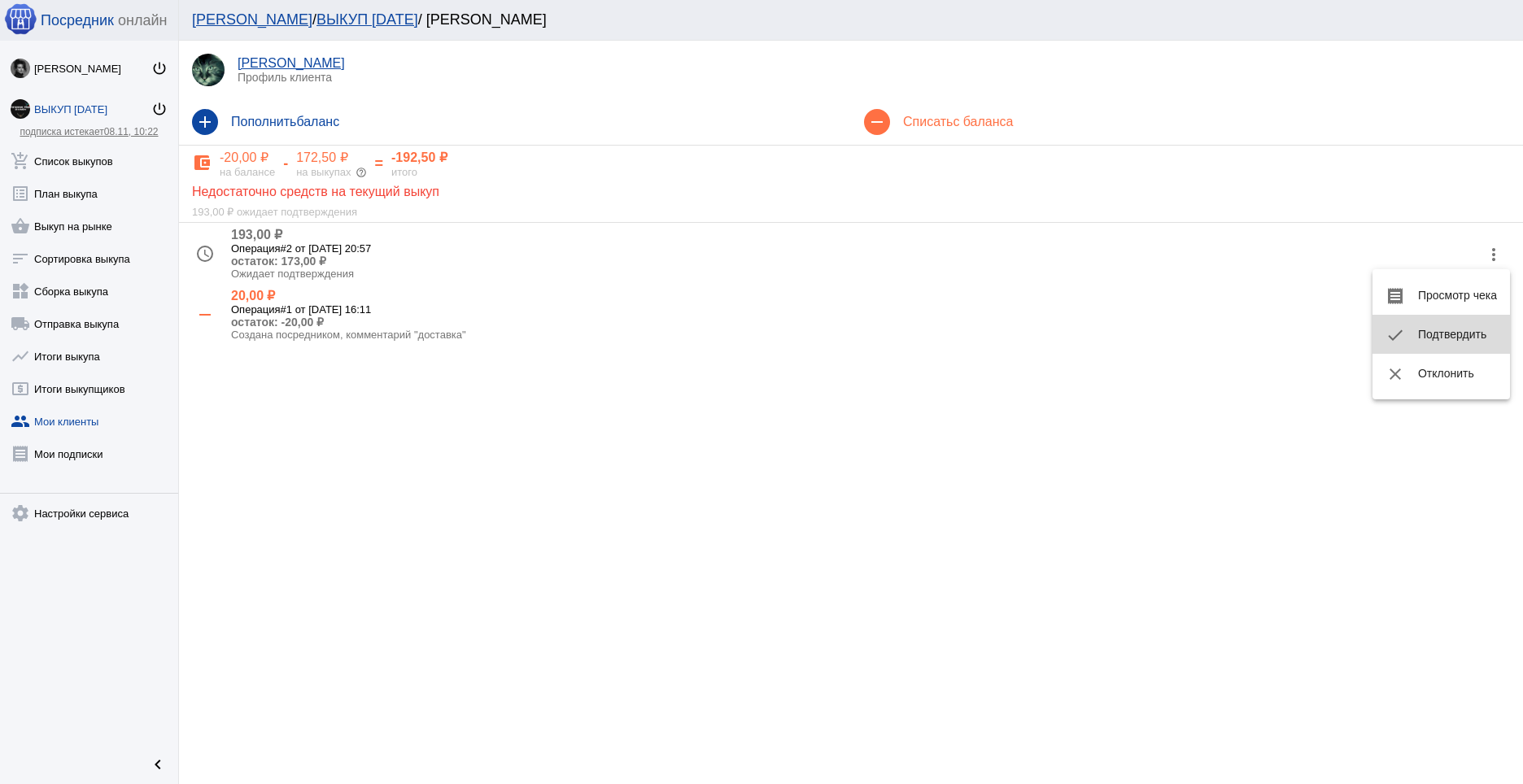
click at [1434, 330] on button "check Подтвердить" at bounding box center [1441, 335] width 137 height 39
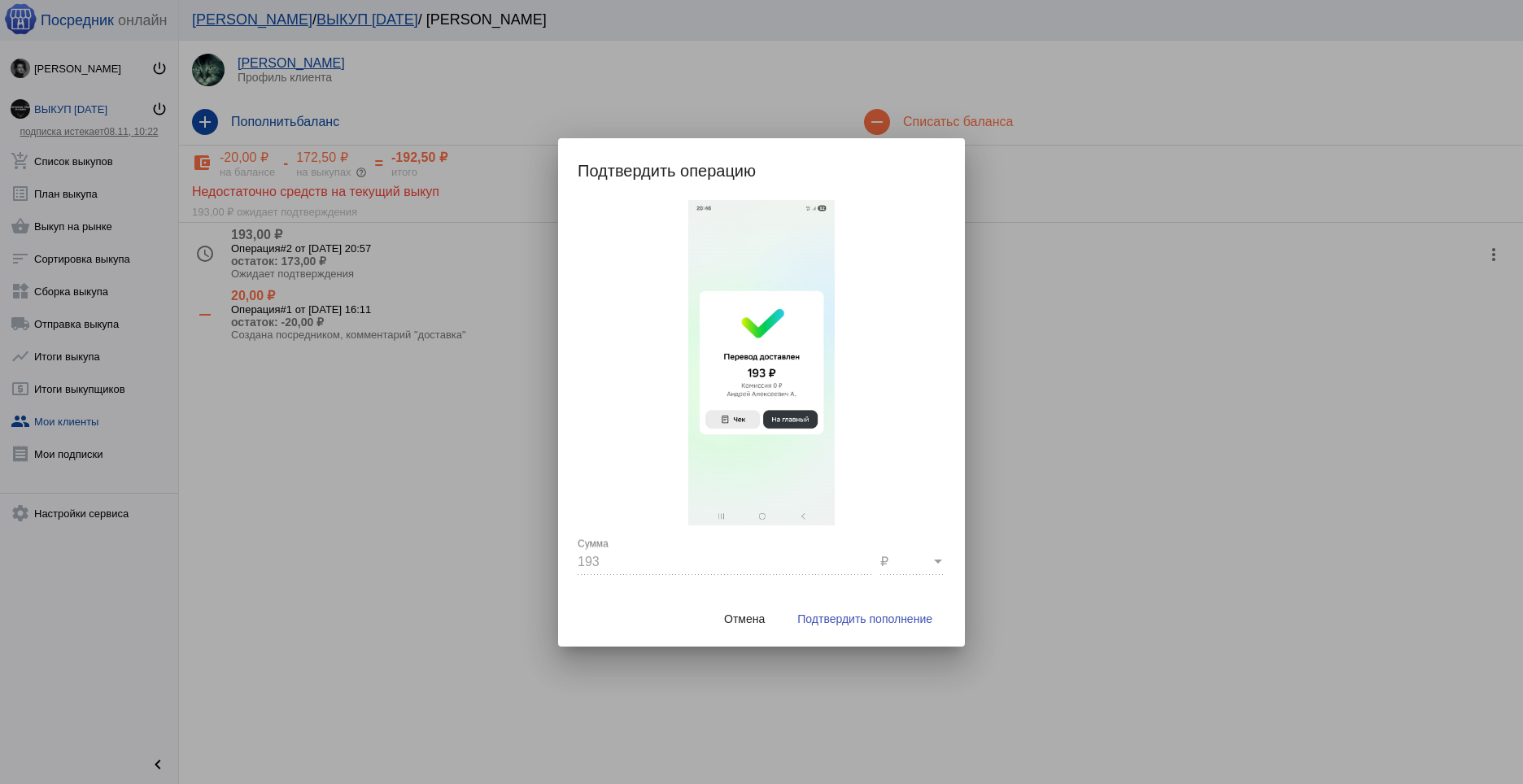
click at [858, 633] on div "Отмена Подтвердить пополнение" at bounding box center [761, 620] width 367 height 56
click at [890, 611] on button "Подтвердить пополнение" at bounding box center [864, 620] width 161 height 29
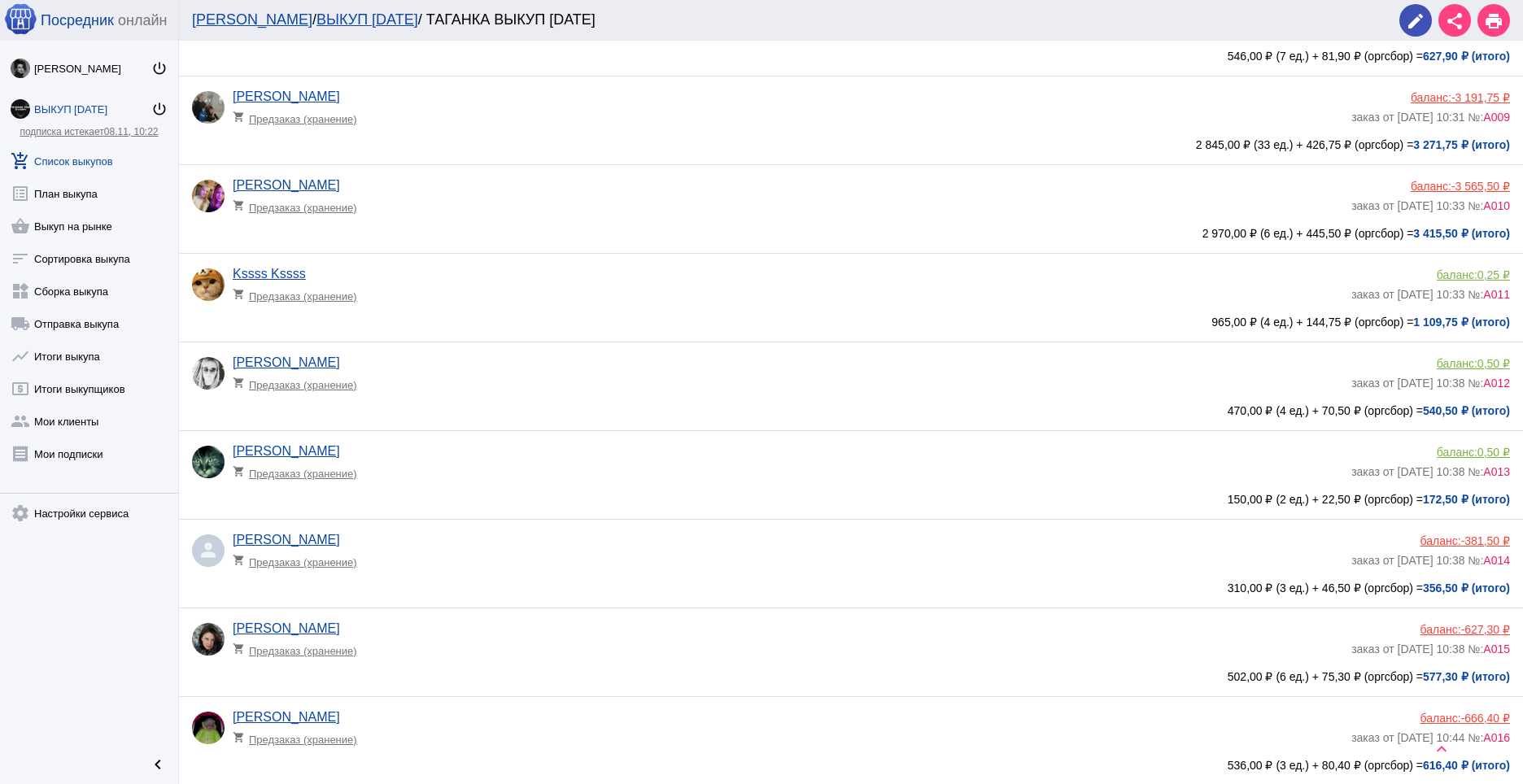
scroll to position [854, 0]
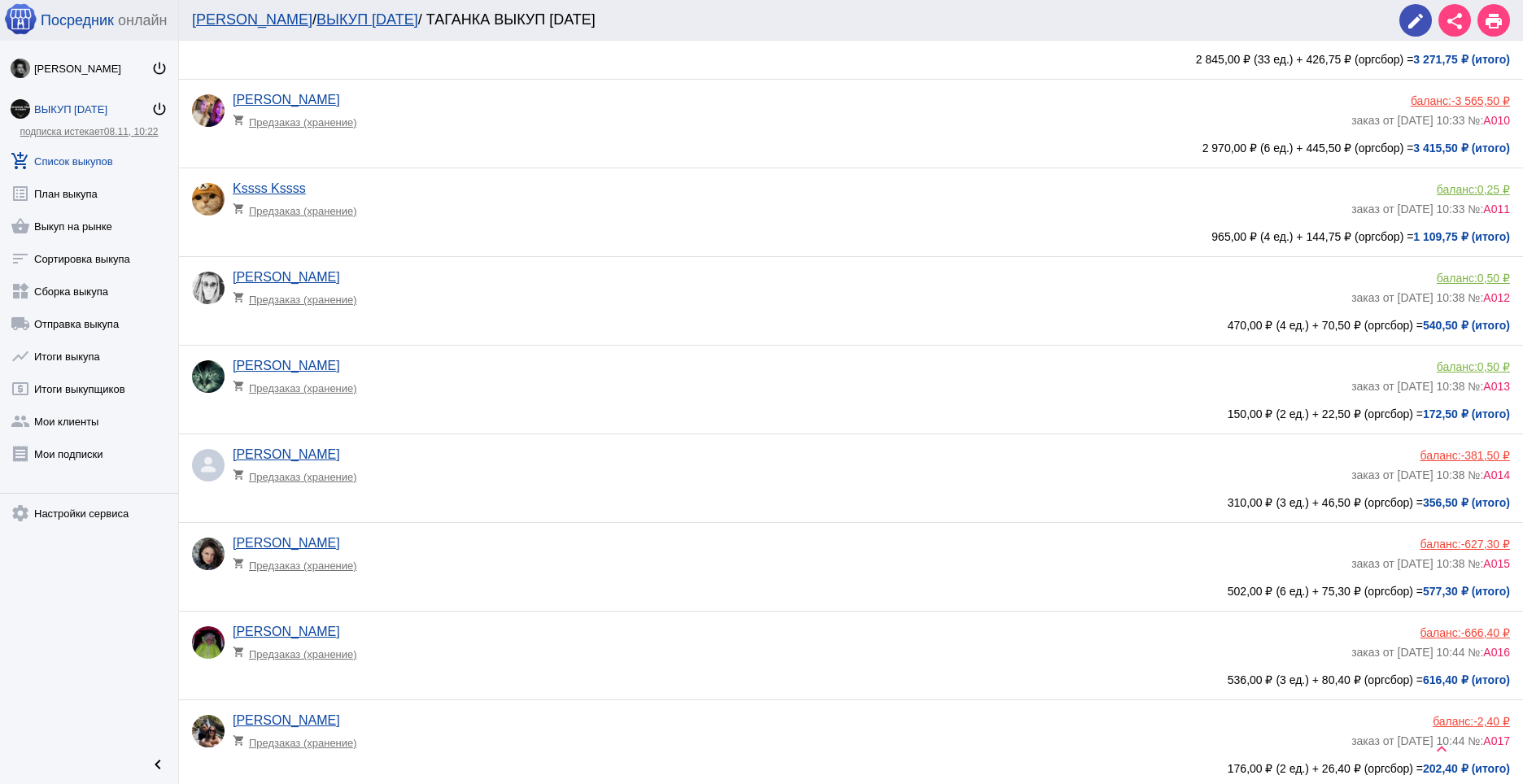
click at [1444, 456] on div "баланс: -381,50 ₽" at bounding box center [1431, 456] width 159 height 13
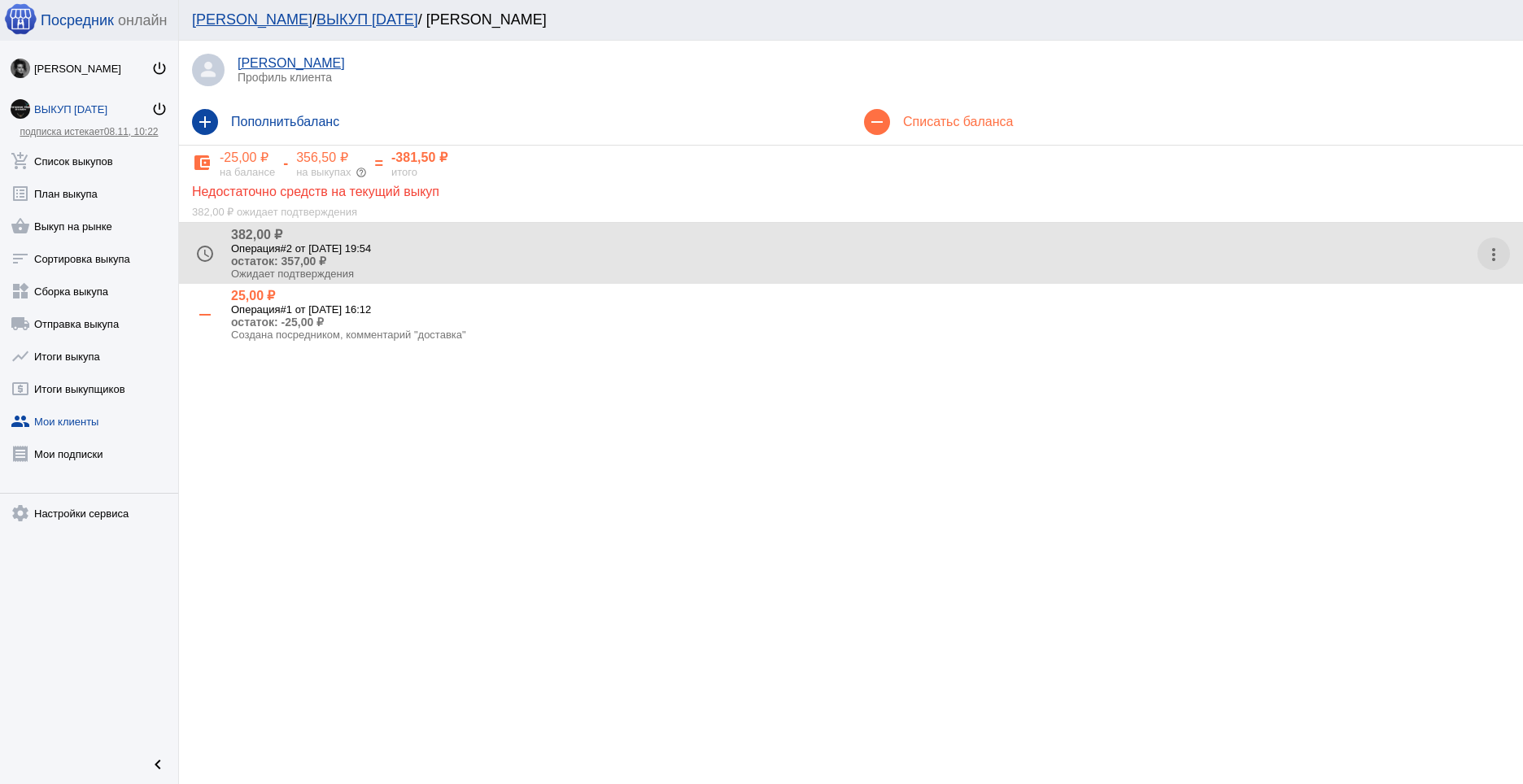
click at [1495, 258] on mat-icon "more_vert" at bounding box center [1494, 255] width 26 height 26
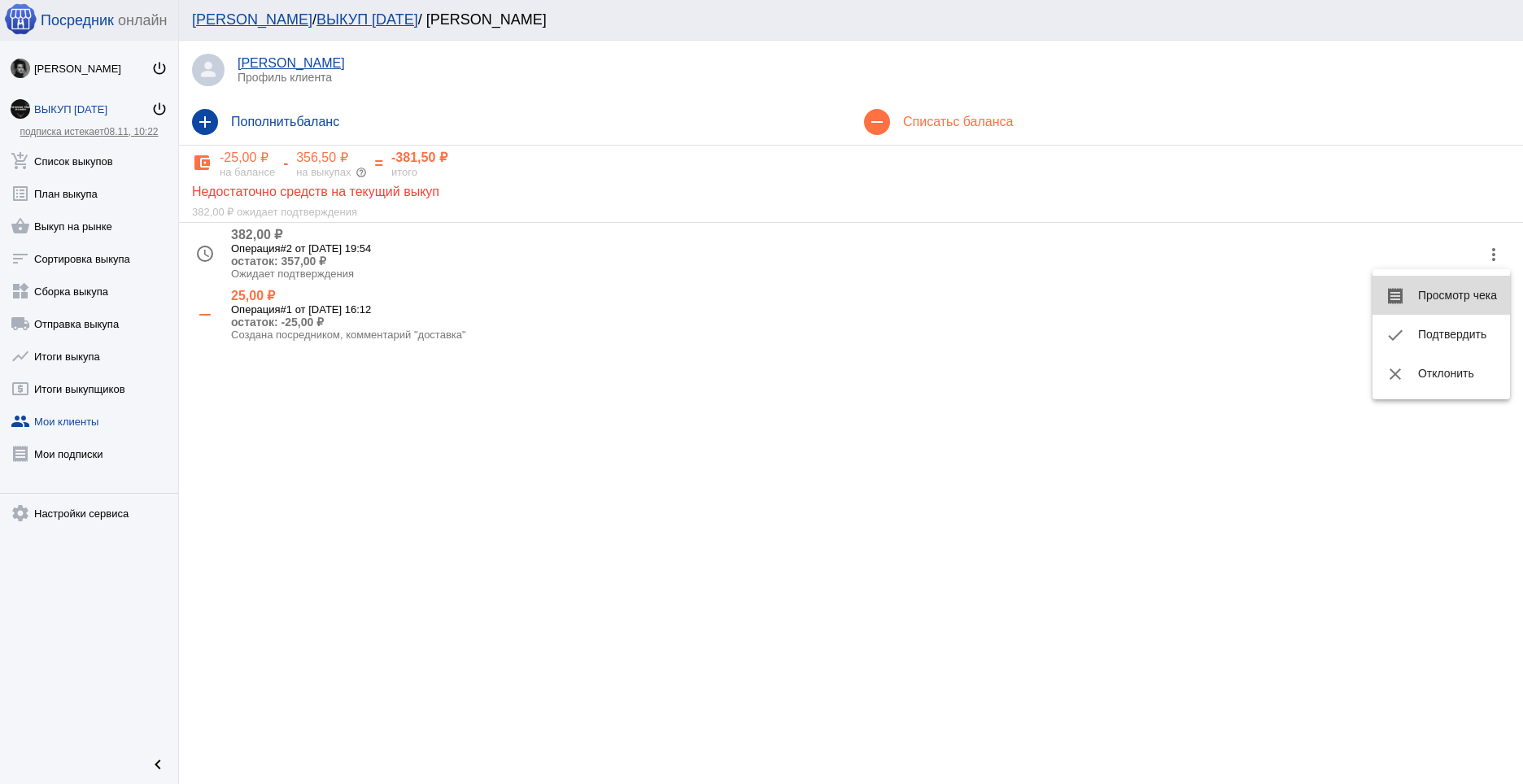
click at [1440, 300] on button "receipt Просмотр чека" at bounding box center [1441, 295] width 137 height 39
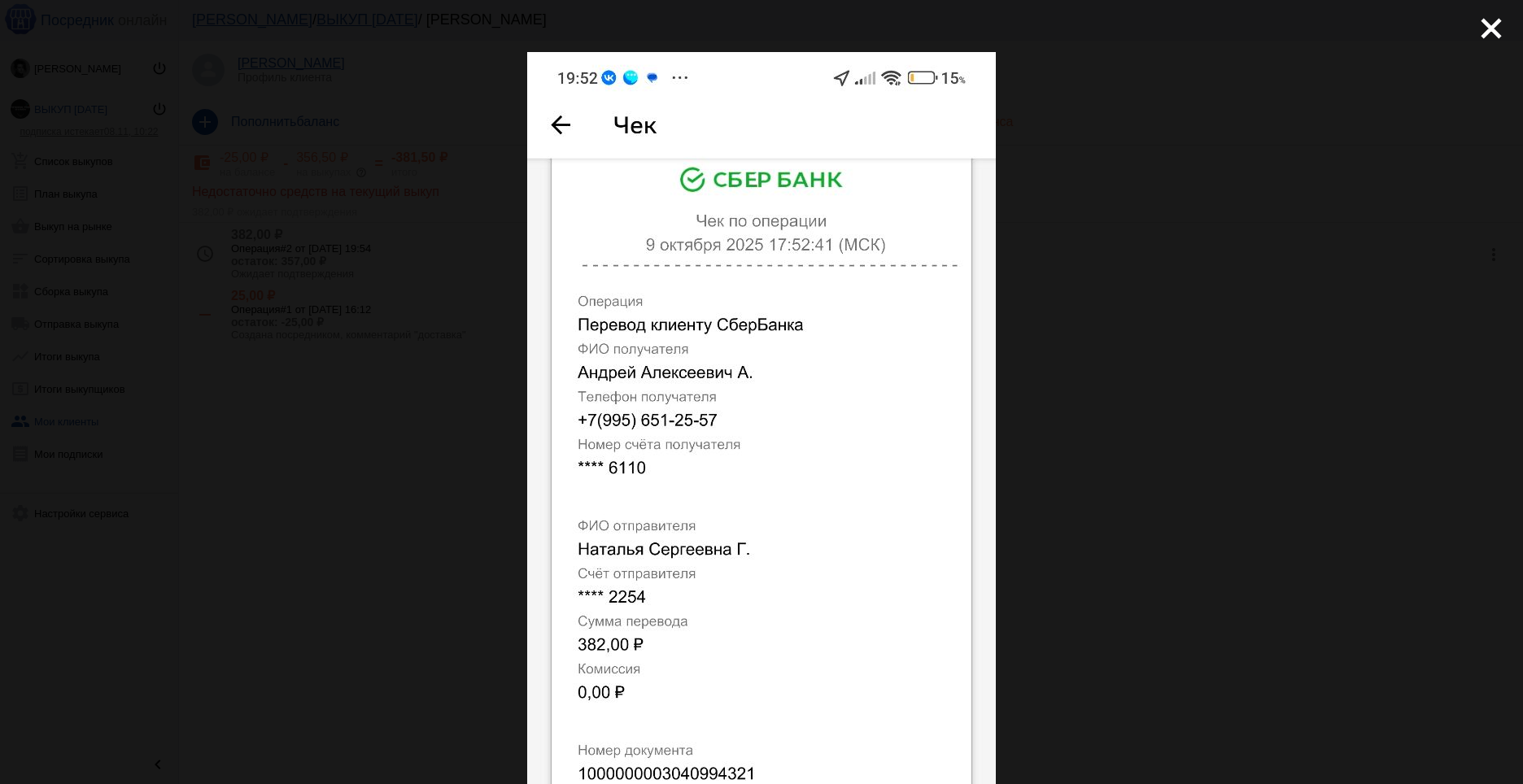
click at [1210, 361] on div "close get_app скачать" at bounding box center [761, 672] width 1523 height 1344
click at [1489, 20] on mat-icon "close" at bounding box center [1485, 22] width 20 height 20
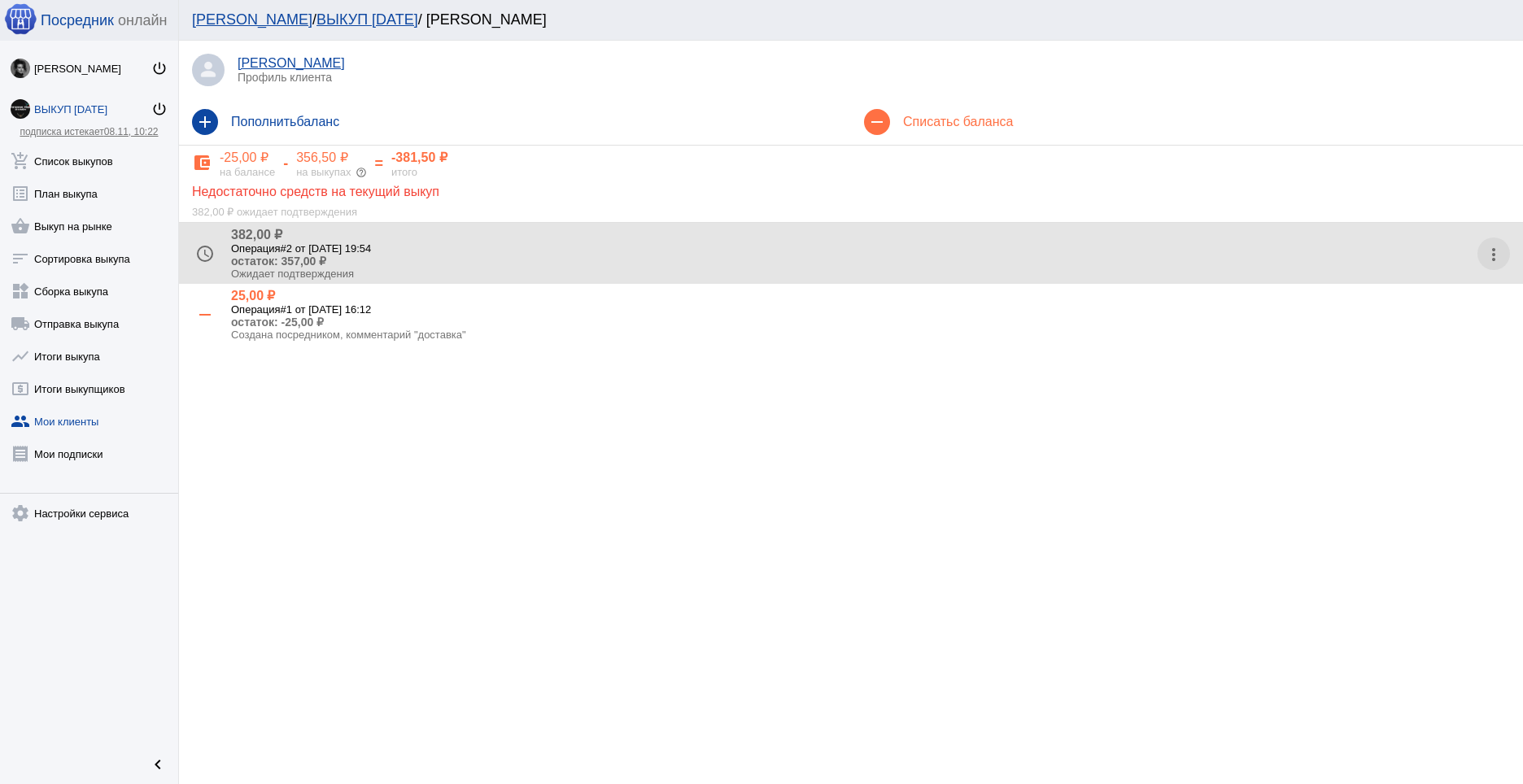
click at [1498, 243] on mat-icon "more_vert" at bounding box center [1494, 255] width 26 height 26
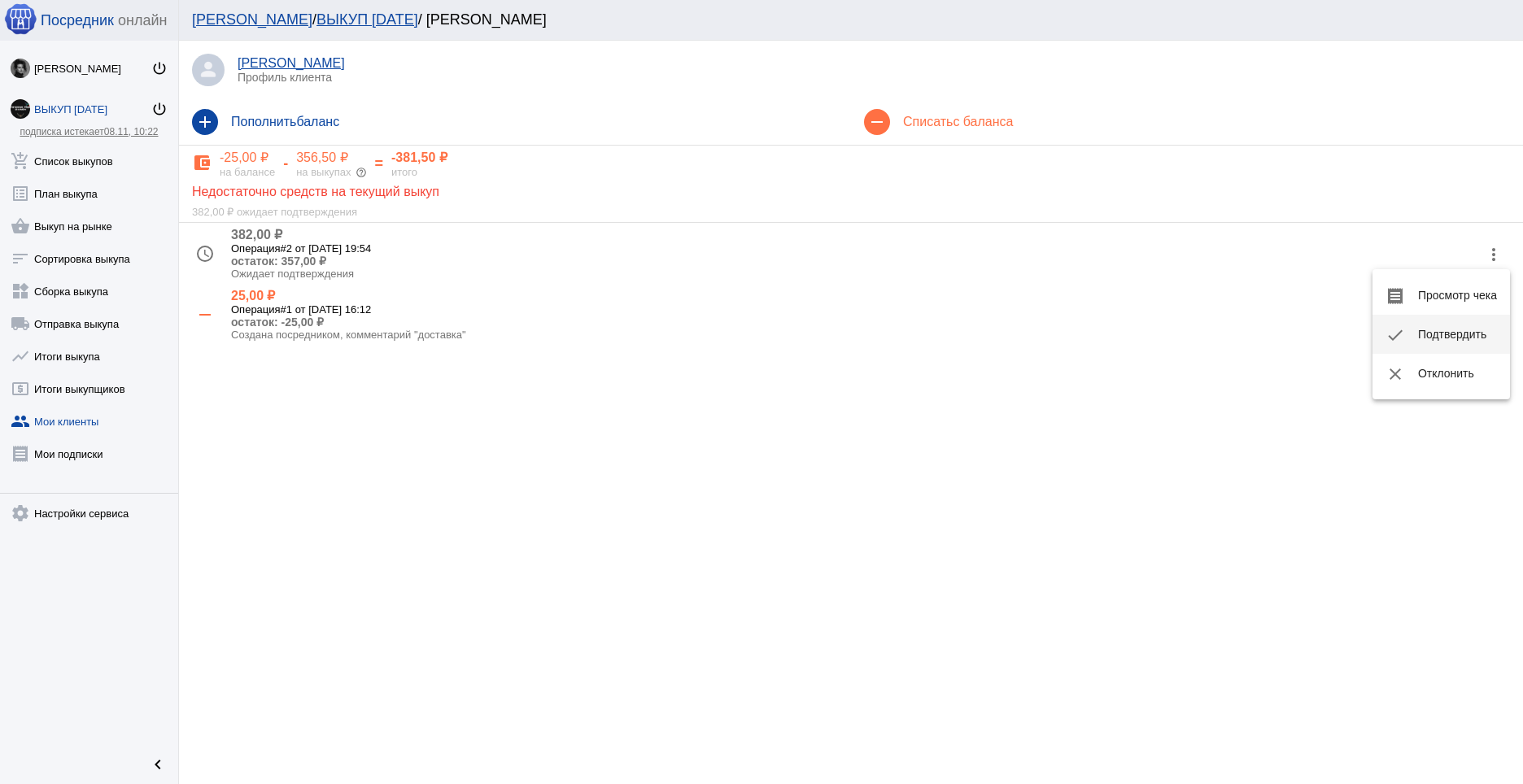
click at [1441, 333] on button "check Подтвердить" at bounding box center [1441, 335] width 137 height 39
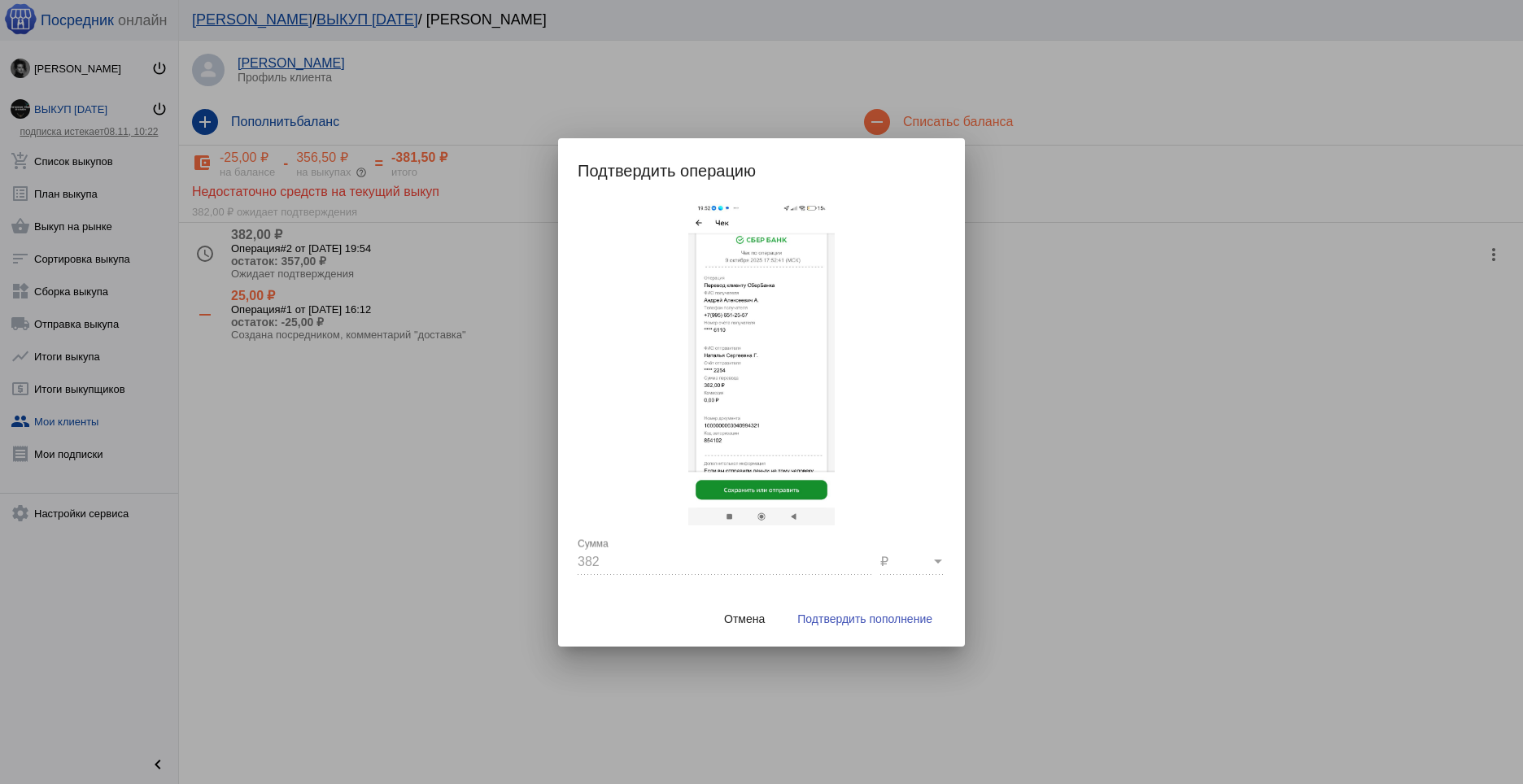
click at [859, 614] on span "Подтвердить пополнение" at bounding box center [864, 620] width 135 height 13
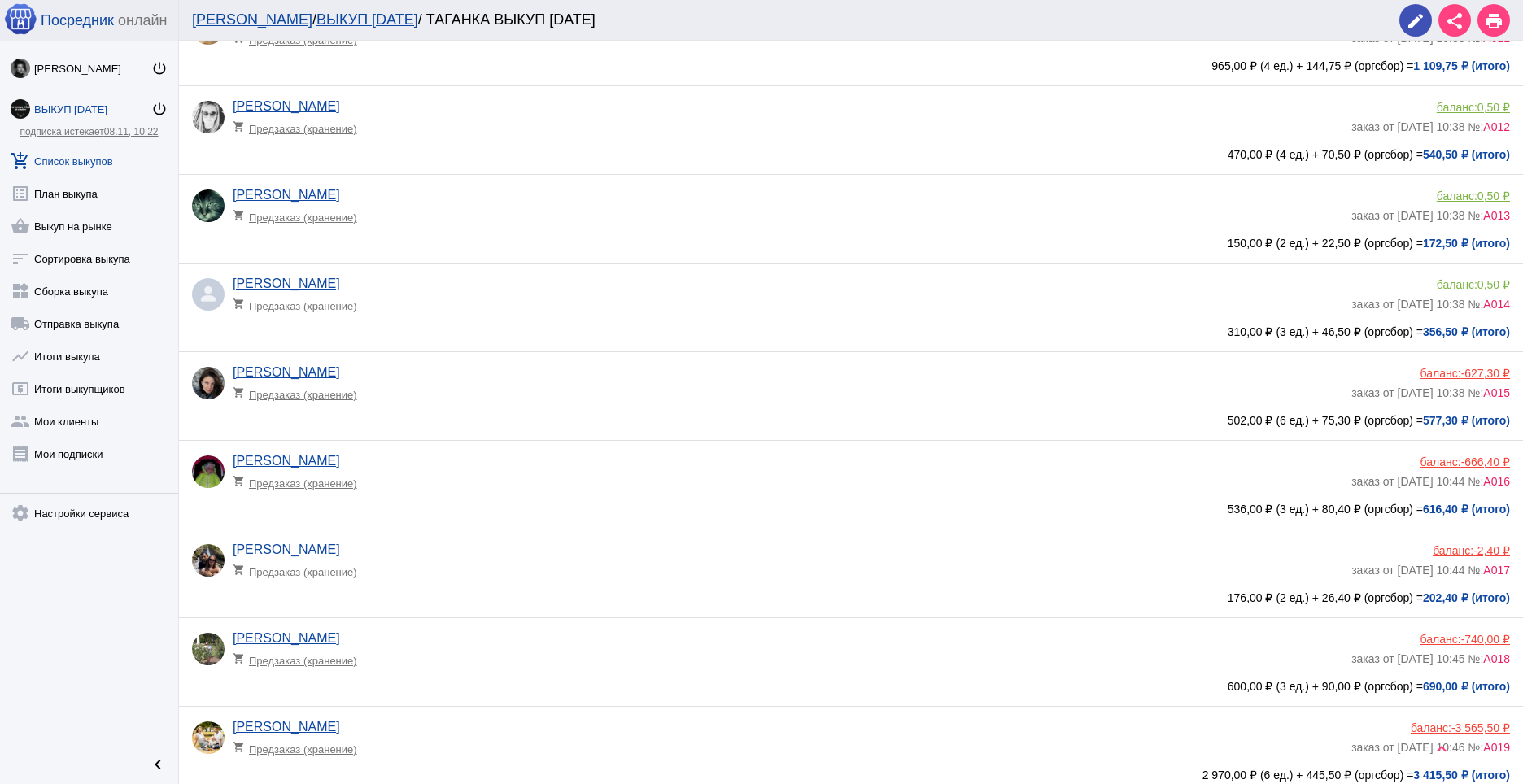
scroll to position [1041, 0]
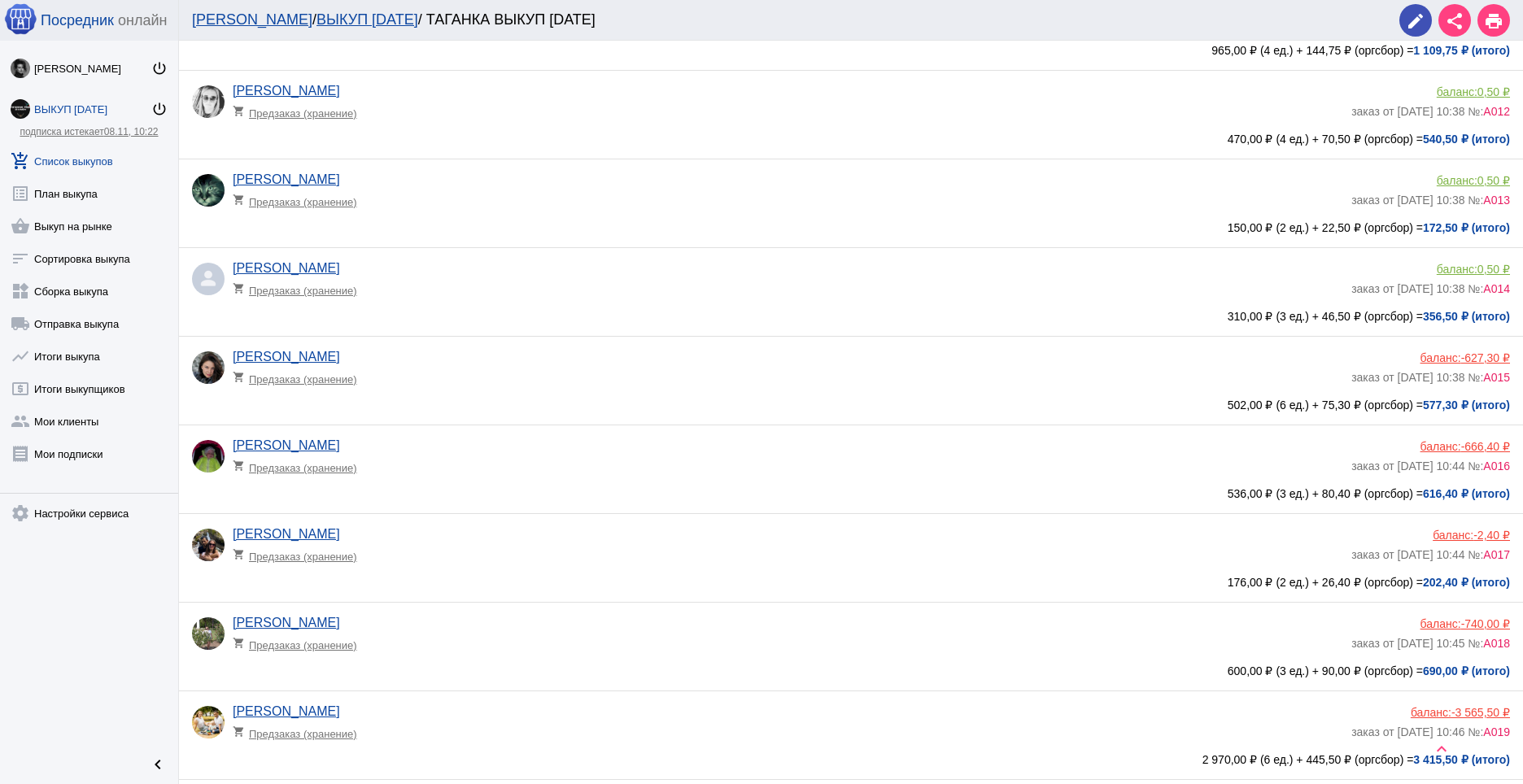
click at [1437, 357] on div "баланс: -627,30 ₽" at bounding box center [1431, 358] width 159 height 13
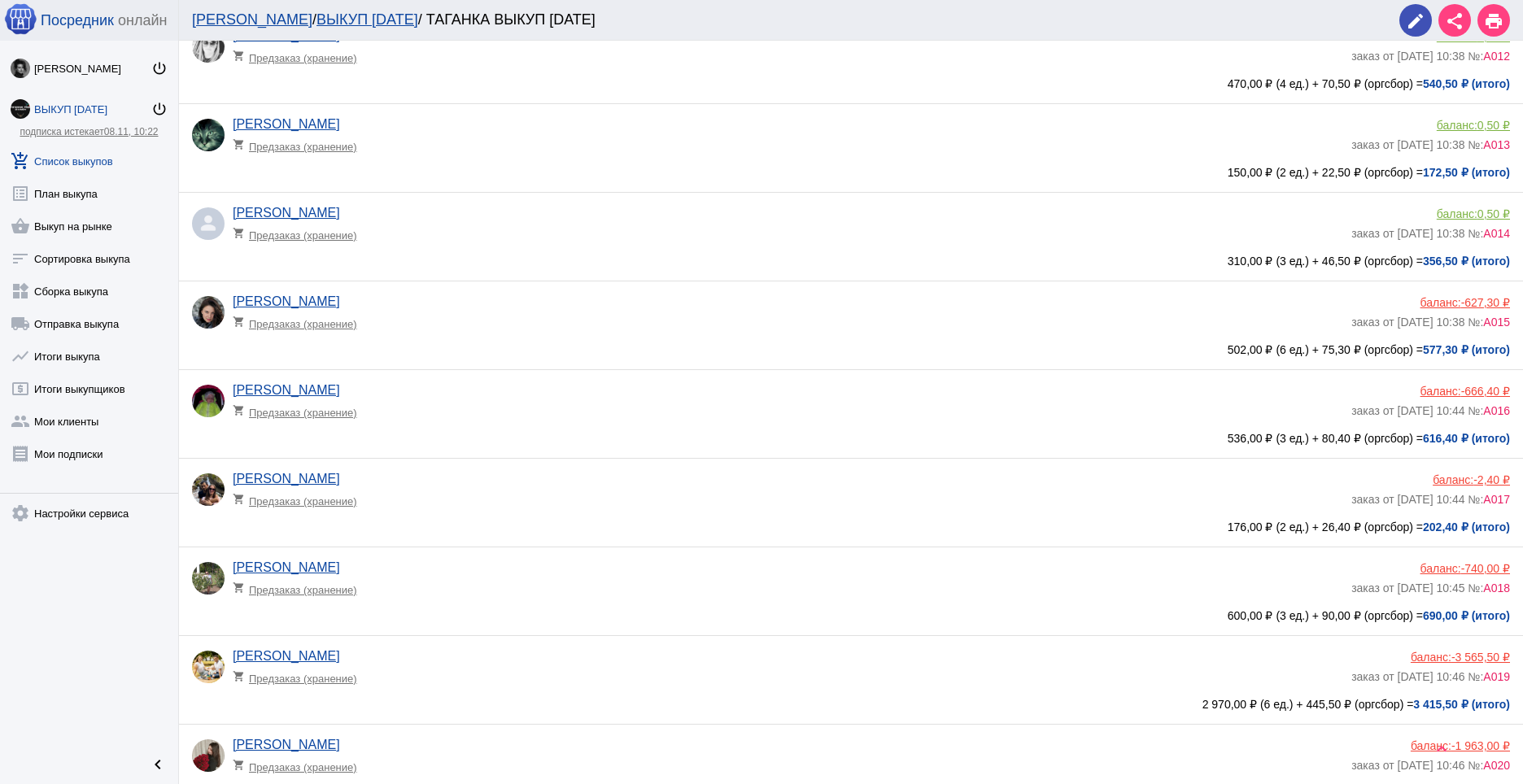
scroll to position [1118, 0]
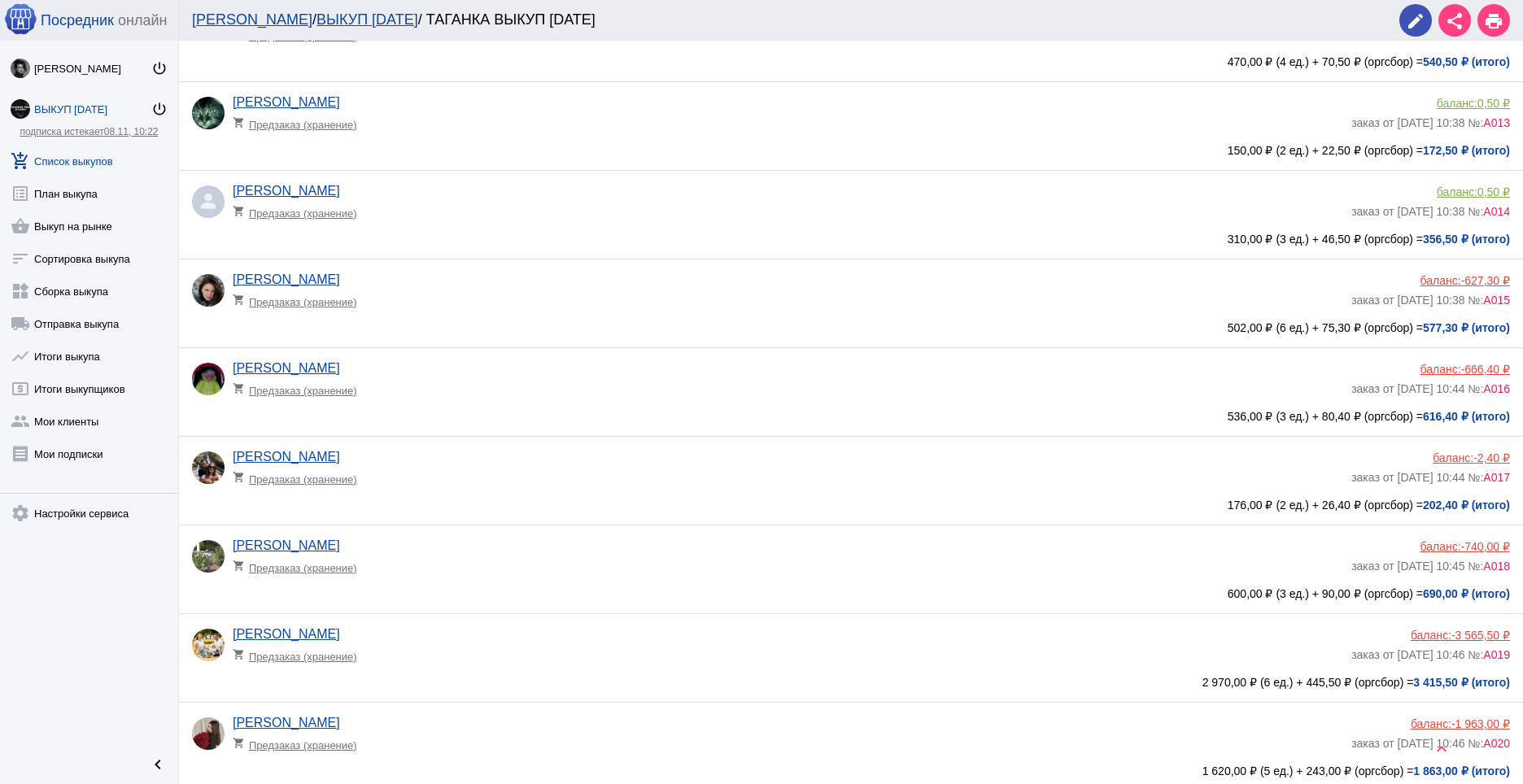
click at [1462, 367] on span "-666,40 ₽" at bounding box center [1486, 369] width 49 height 13
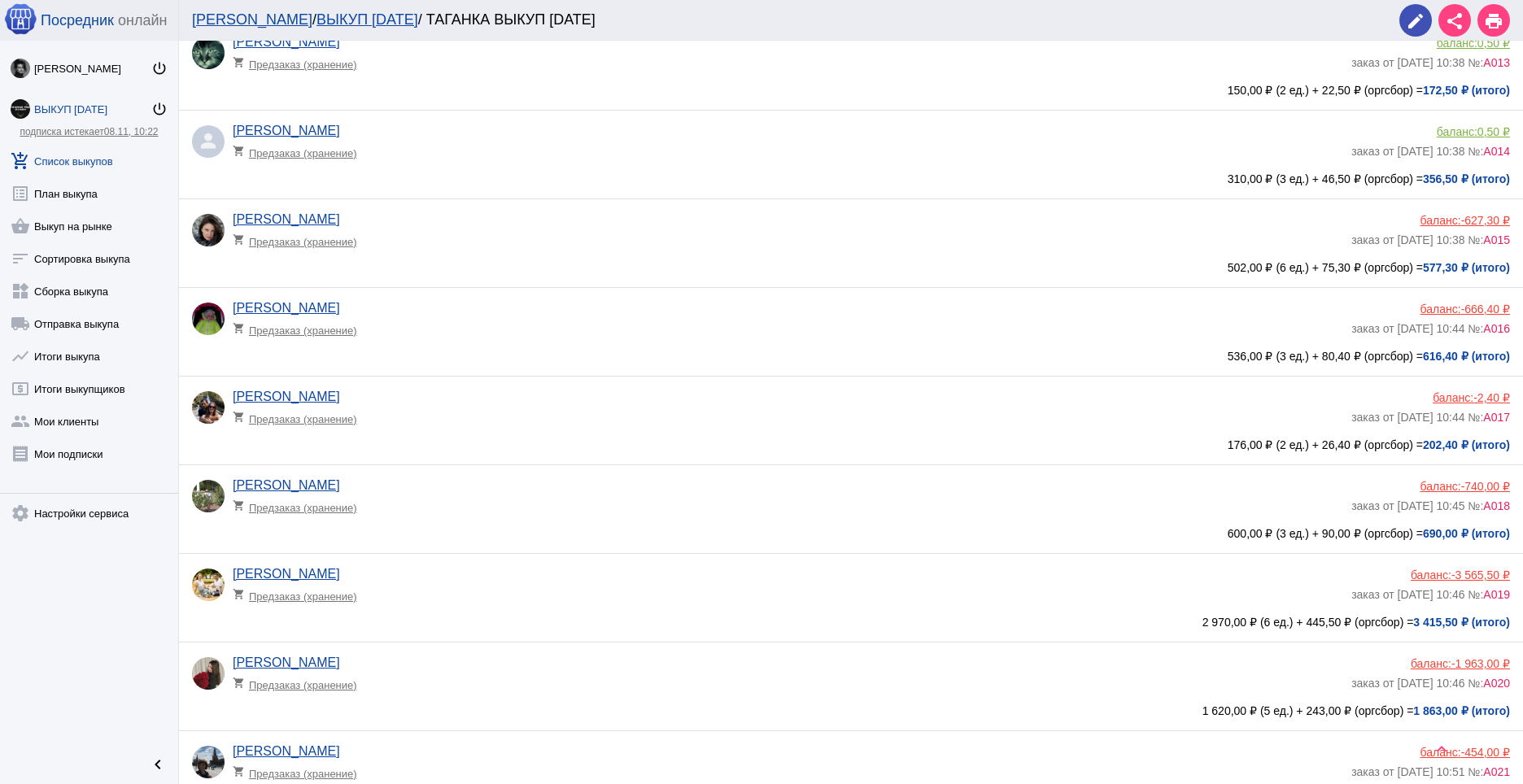
scroll to position [1192, 0]
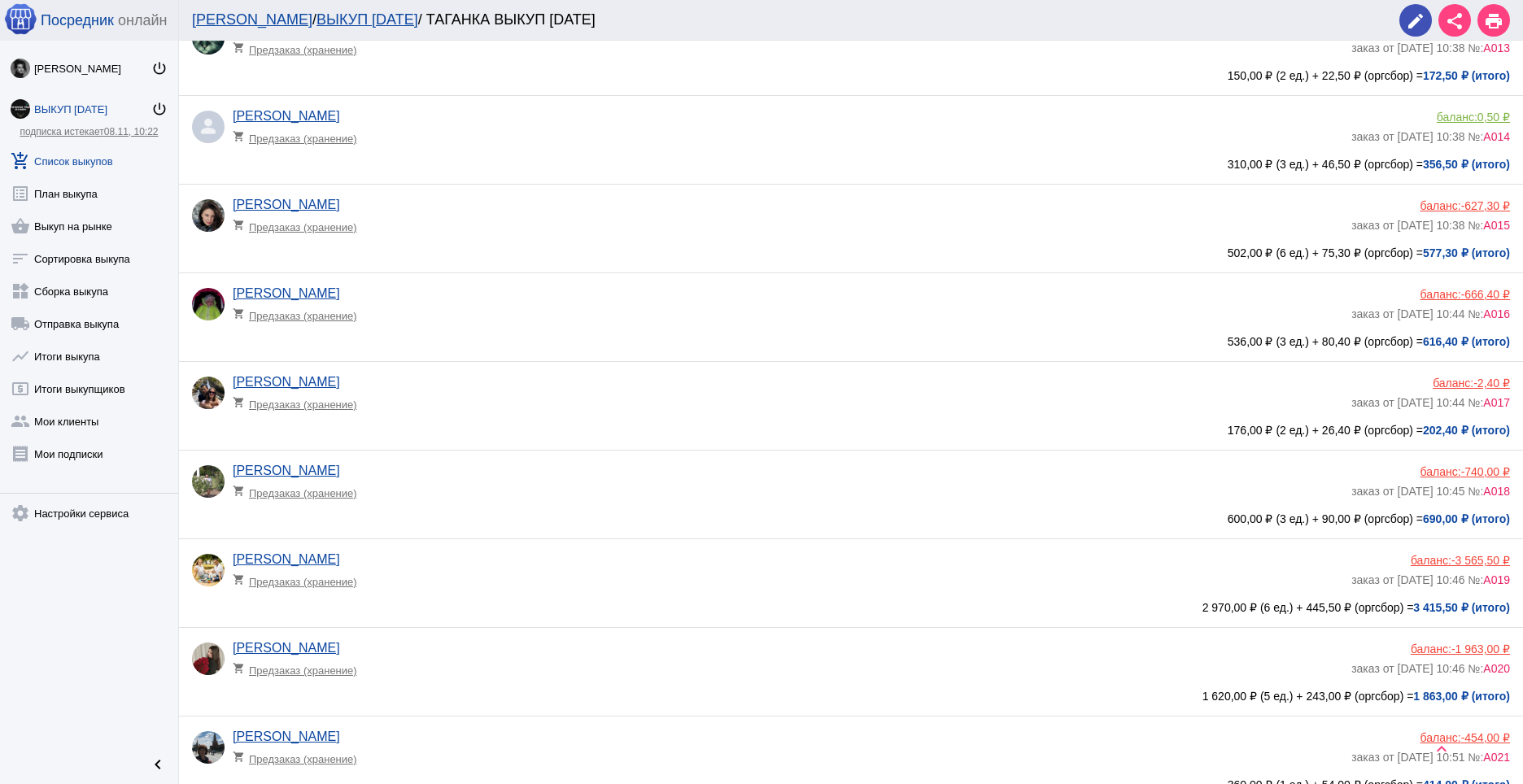
click at [1422, 472] on div "баланс: -740,00 ₽" at bounding box center [1431, 472] width 159 height 13
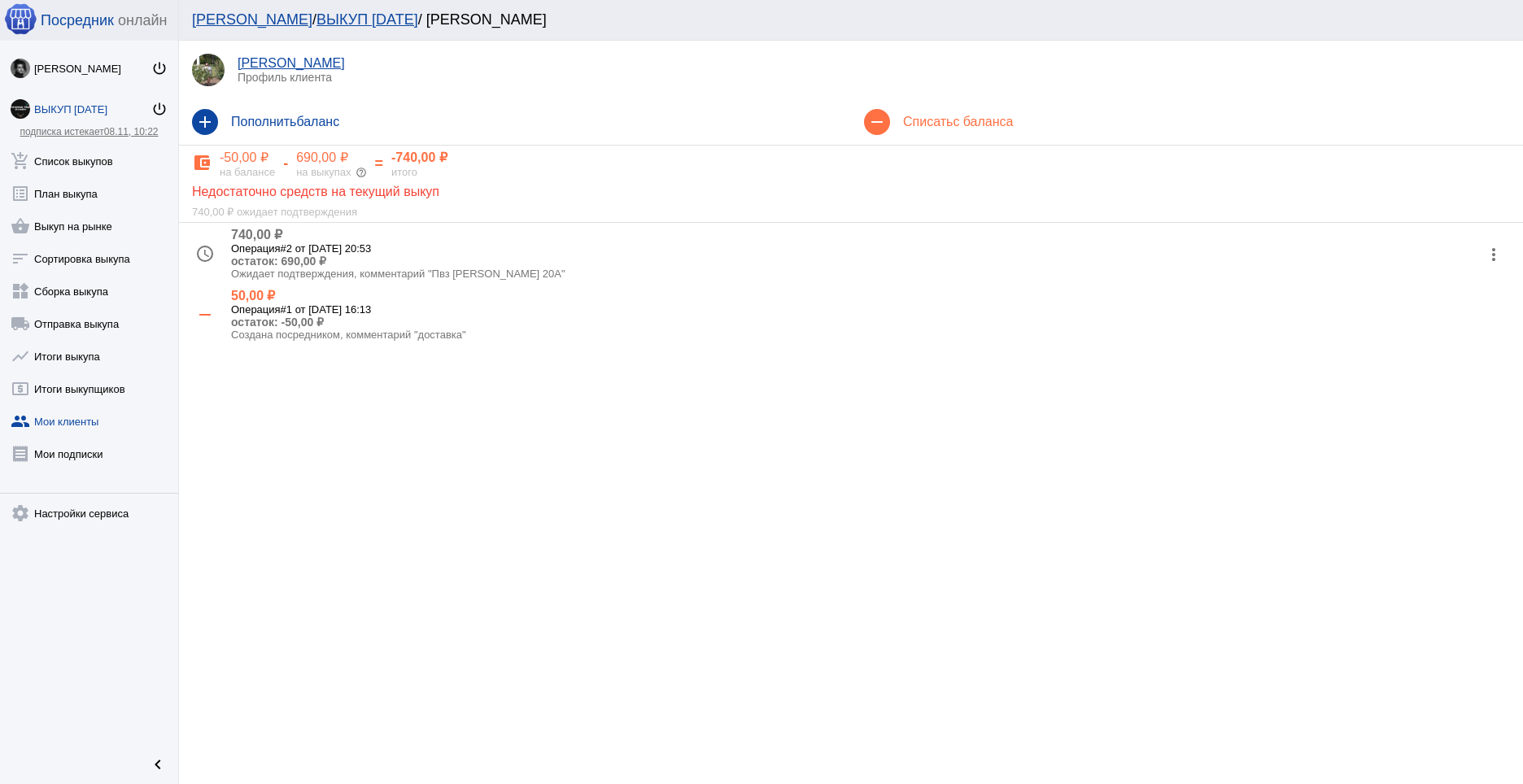
click at [1490, 260] on mat-icon "more_vert" at bounding box center [1494, 255] width 26 height 26
click at [1435, 340] on button "check Подтвердить" at bounding box center [1441, 335] width 137 height 39
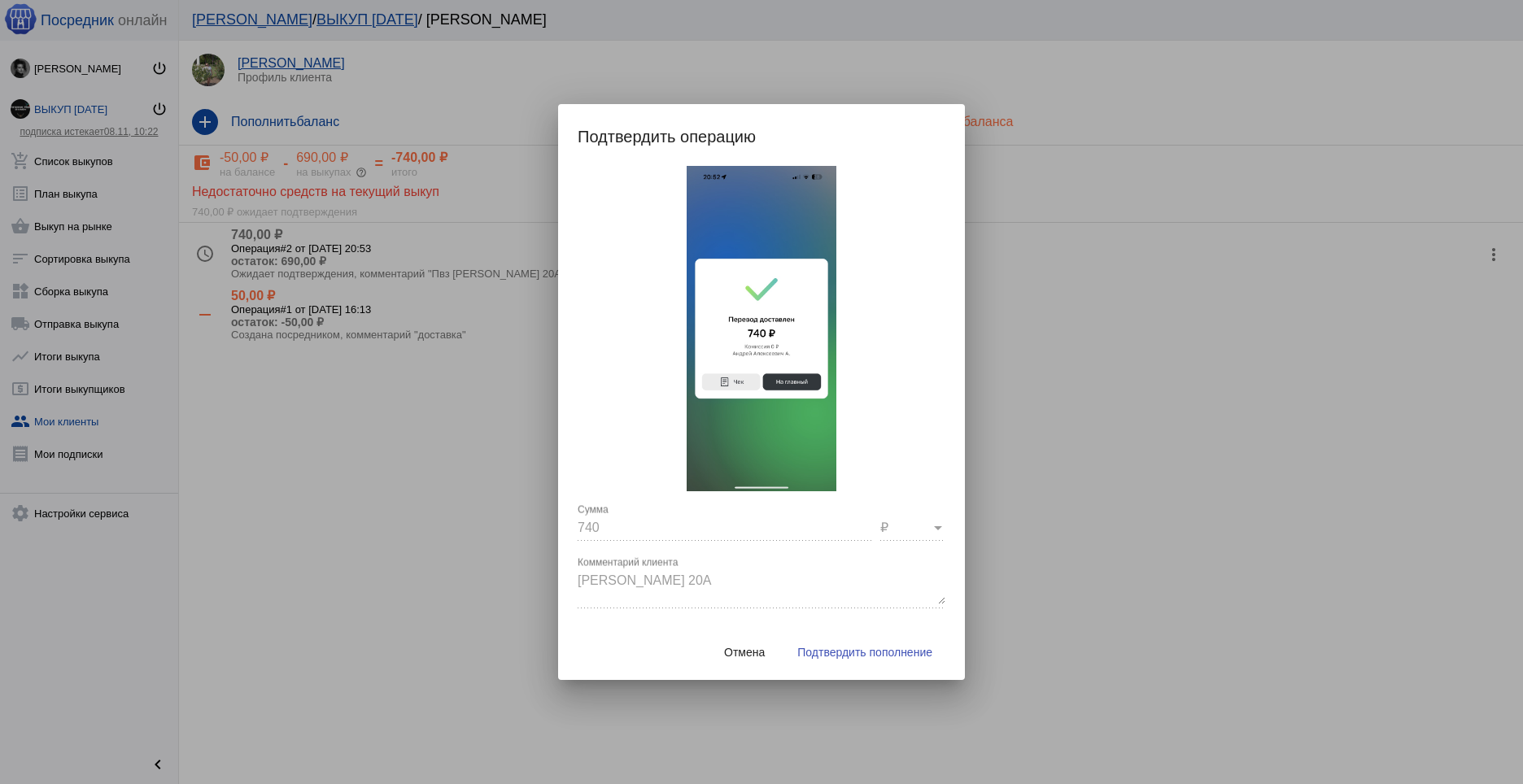
click at [860, 647] on span "Подтвердить пополнение" at bounding box center [864, 652] width 135 height 13
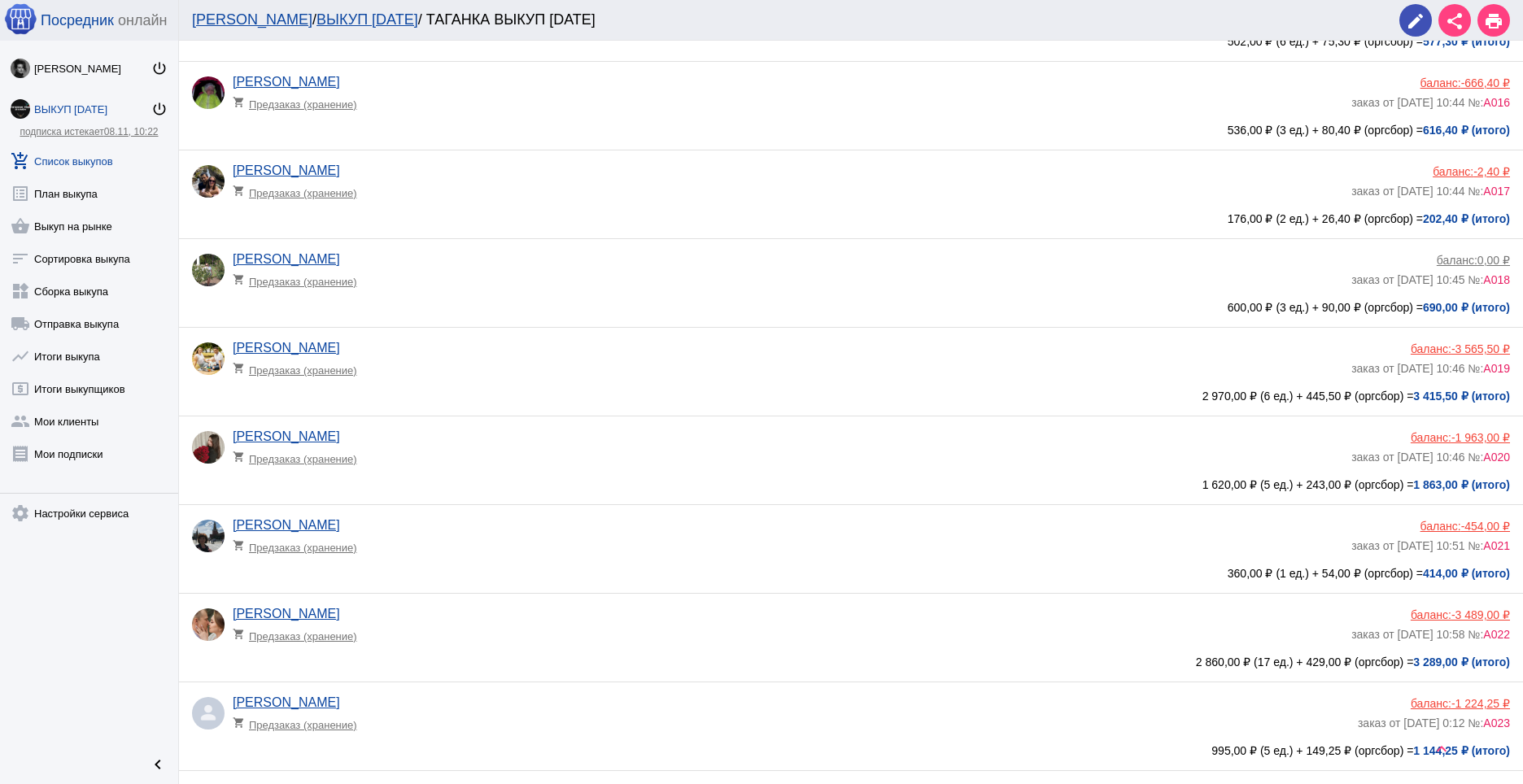
scroll to position [1397, 0]
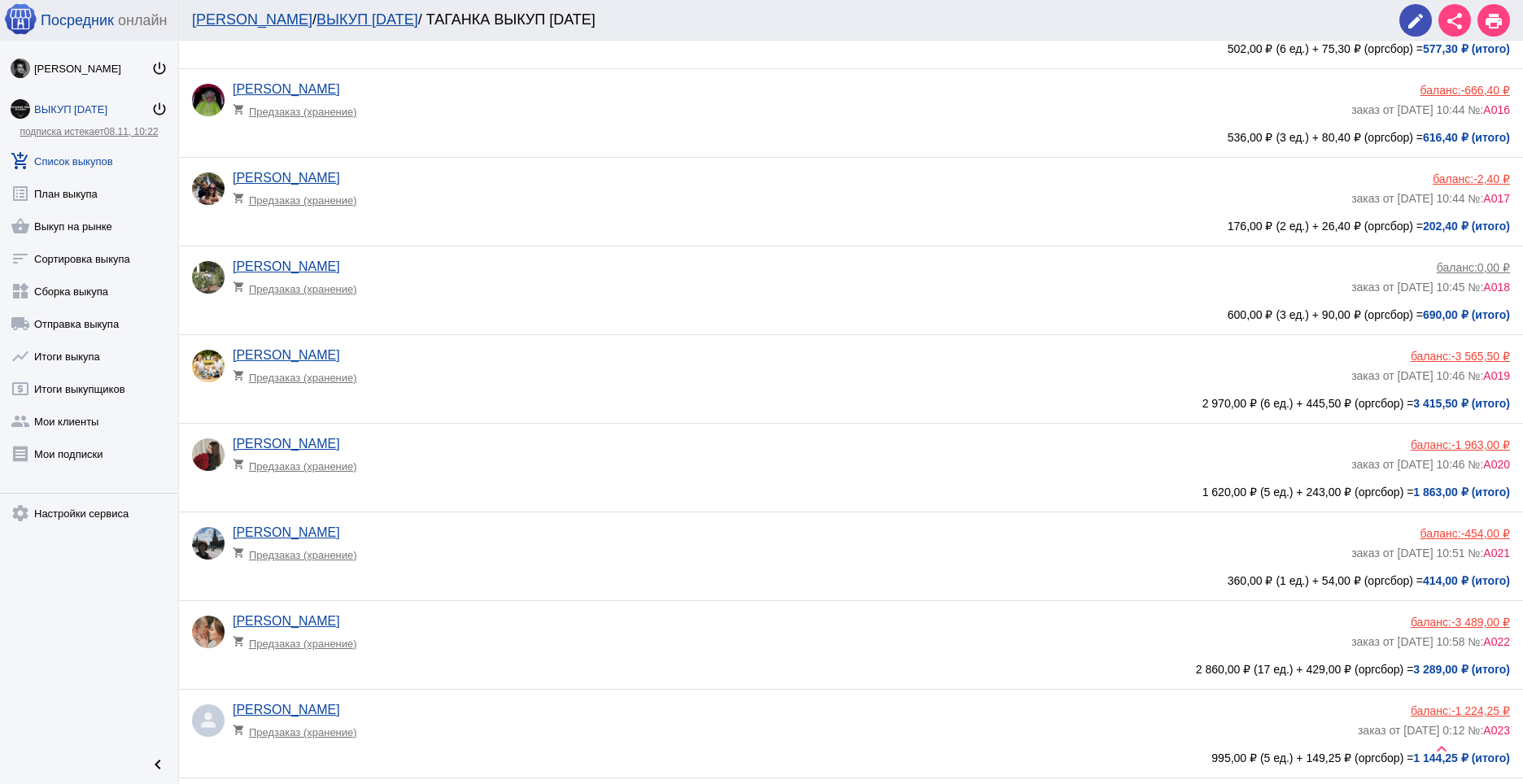
click at [1440, 529] on div "баланс: -454,00 ₽" at bounding box center [1431, 534] width 159 height 13
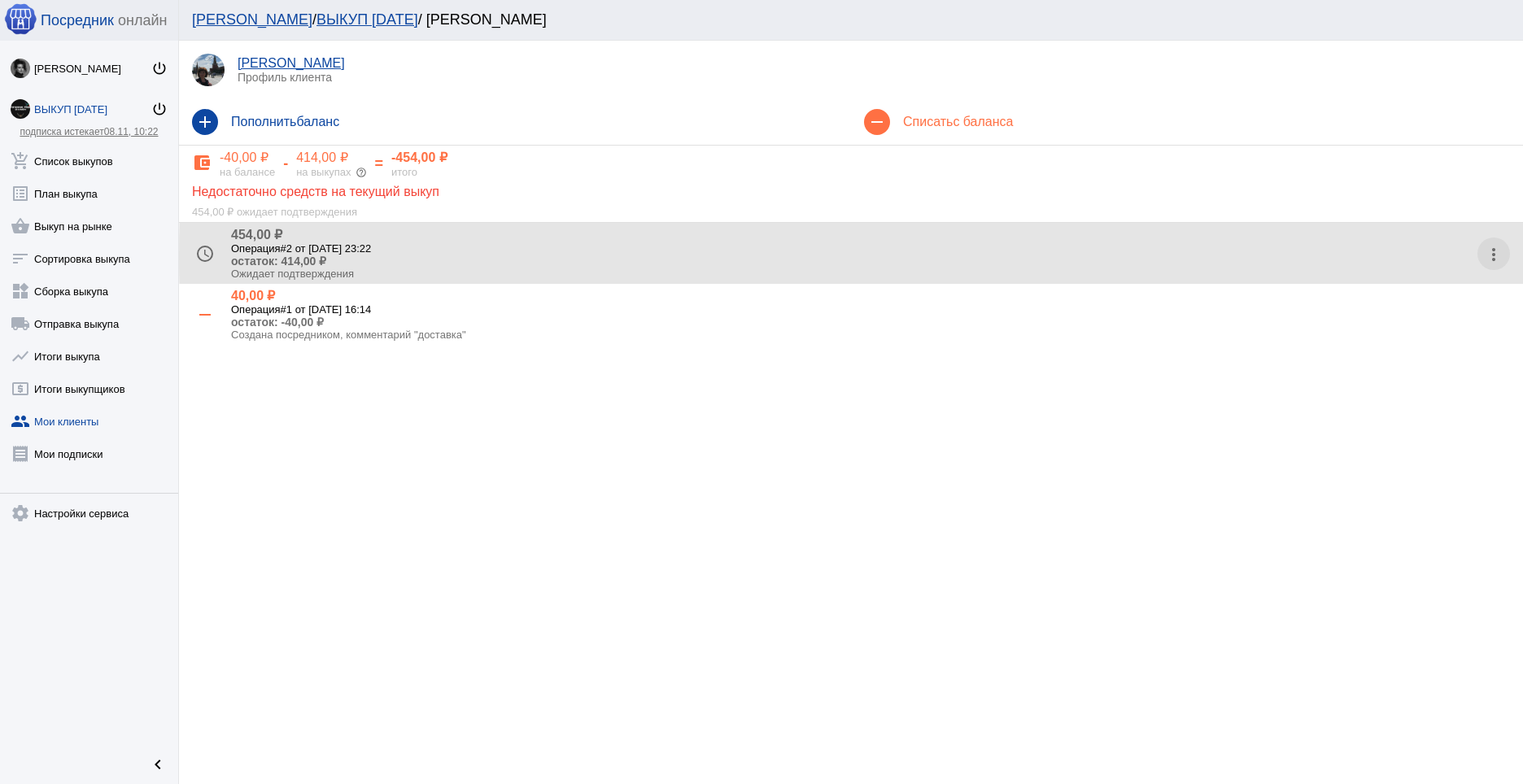
click at [1488, 255] on mat-icon "more_vert" at bounding box center [1494, 255] width 26 height 26
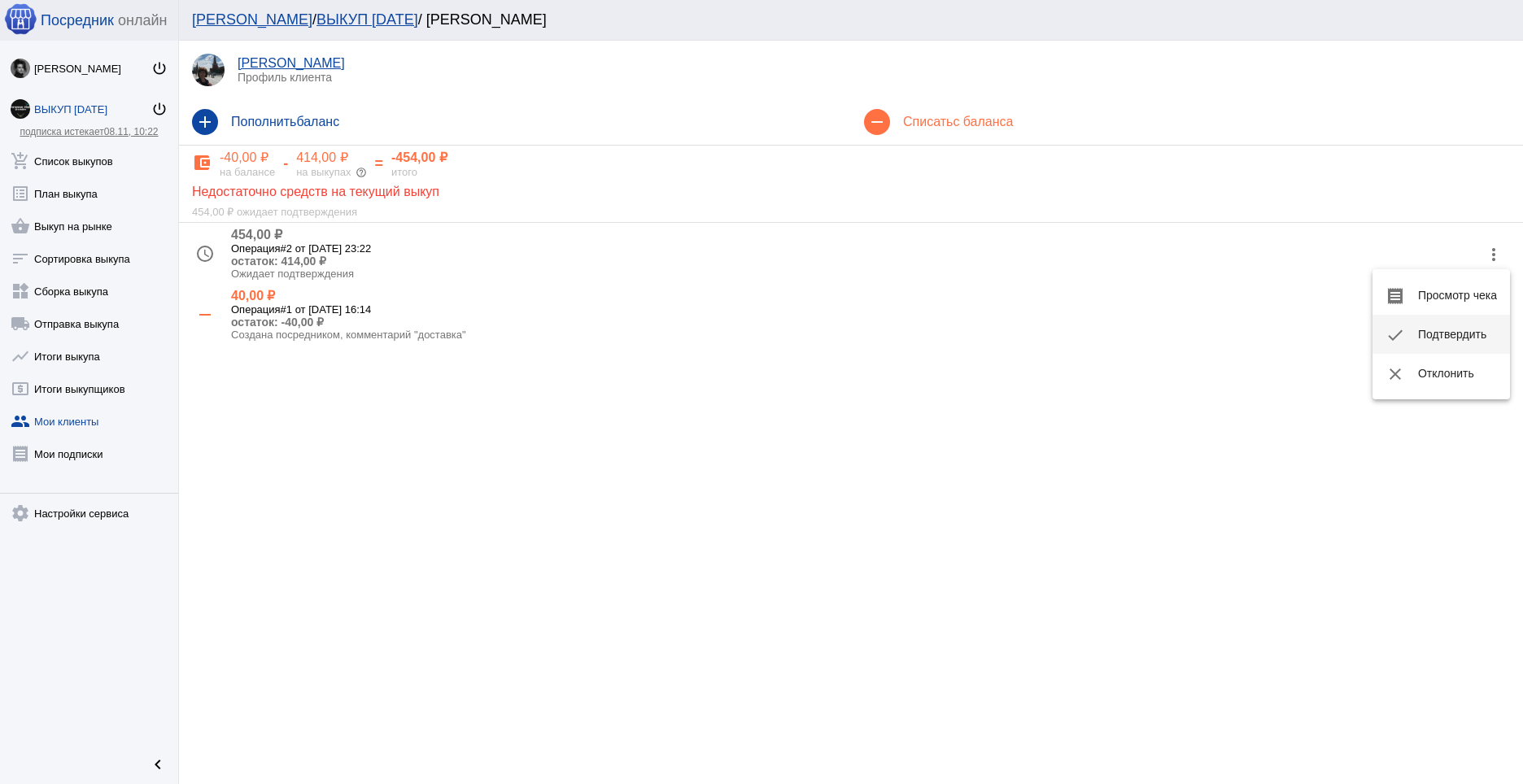
click at [1439, 329] on button "check Подтвердить" at bounding box center [1441, 335] width 137 height 39
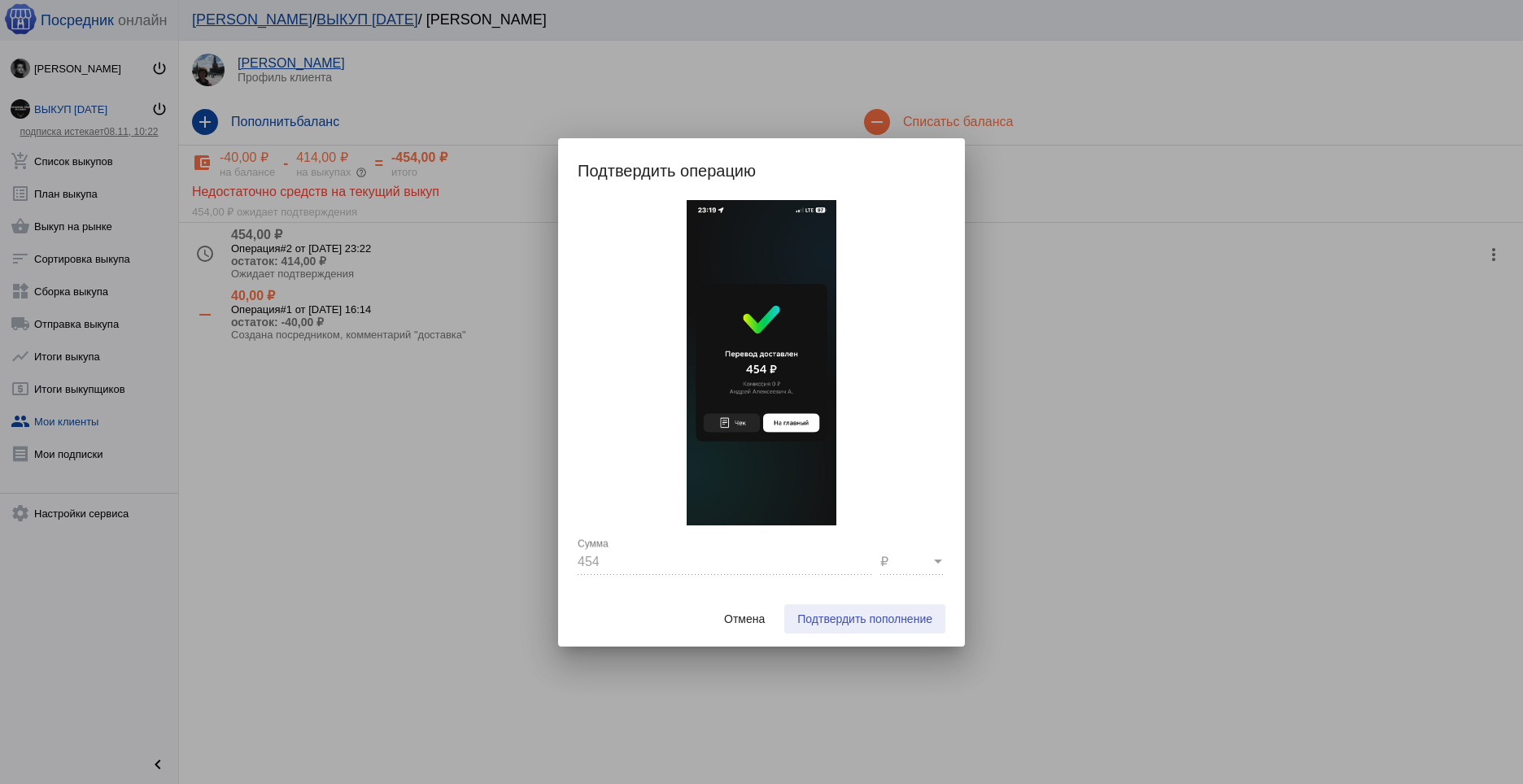
click at [857, 619] on span "Подтвердить пополнение" at bounding box center [864, 620] width 135 height 13
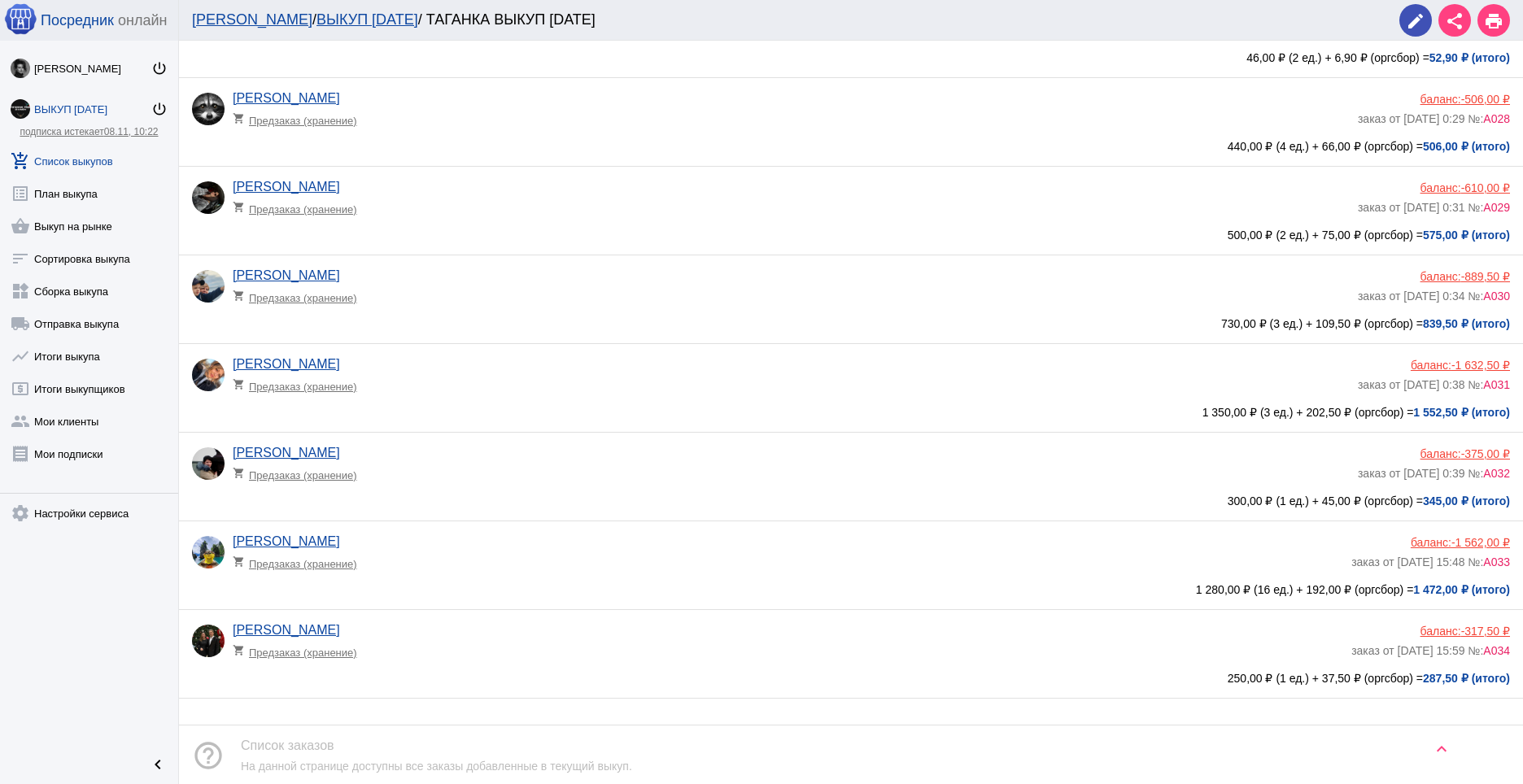
scroll to position [2408, 0]
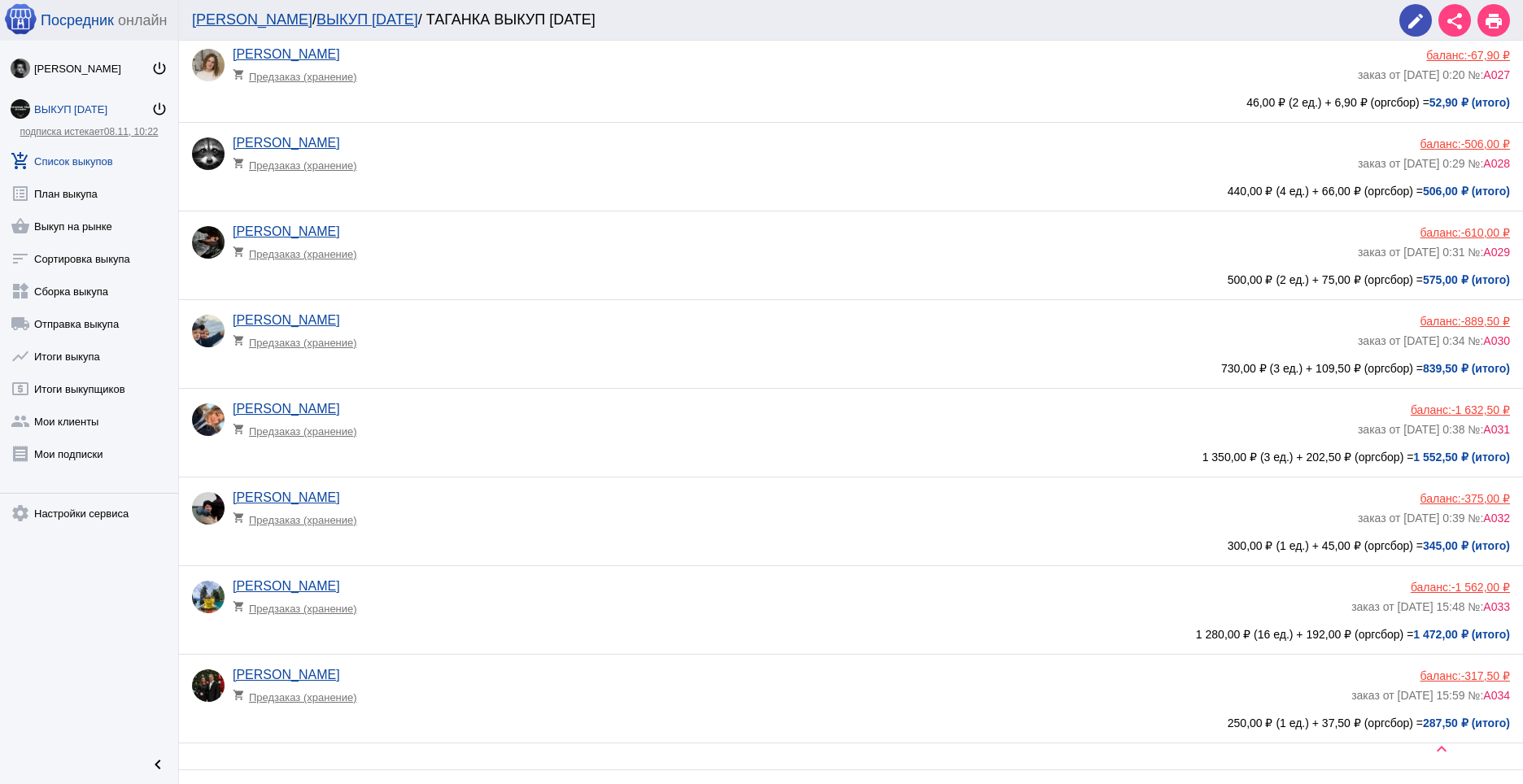
click at [1439, 499] on div "баланс: -375,00 ₽" at bounding box center [1434, 498] width 152 height 13
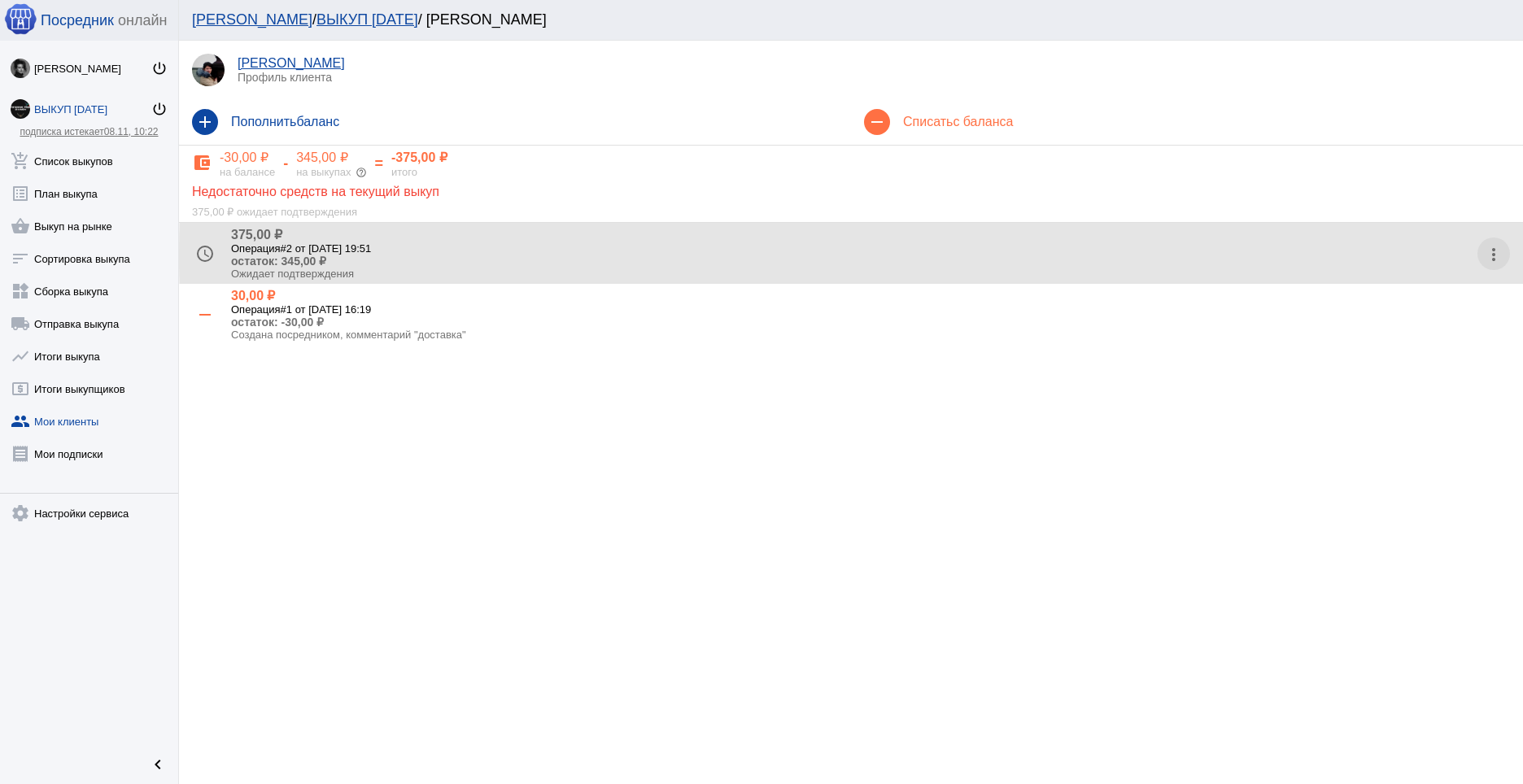
click at [1488, 255] on mat-icon "more_vert" at bounding box center [1494, 255] width 26 height 26
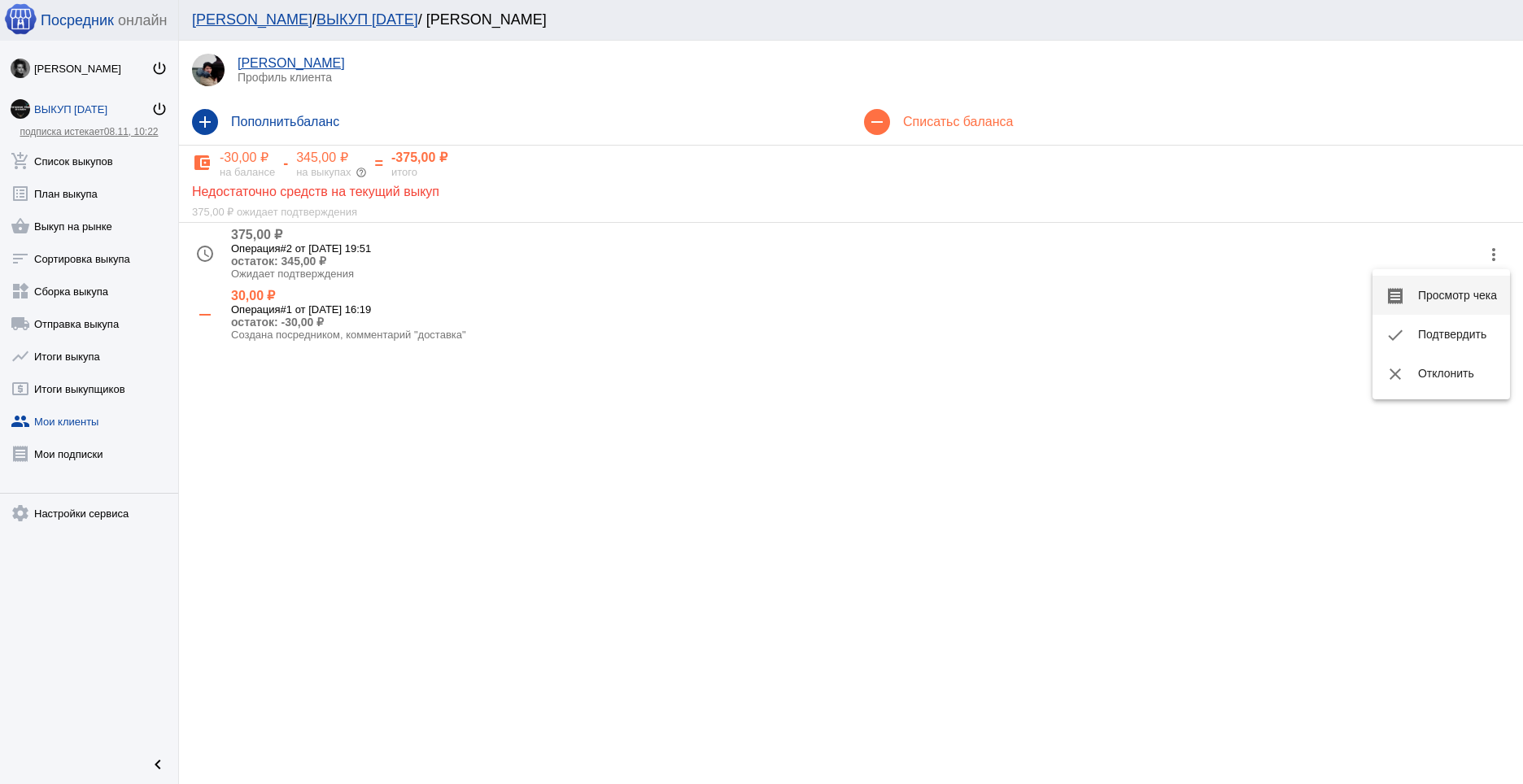
click at [1467, 294] on button "receipt Просмотр чека" at bounding box center [1441, 295] width 137 height 39
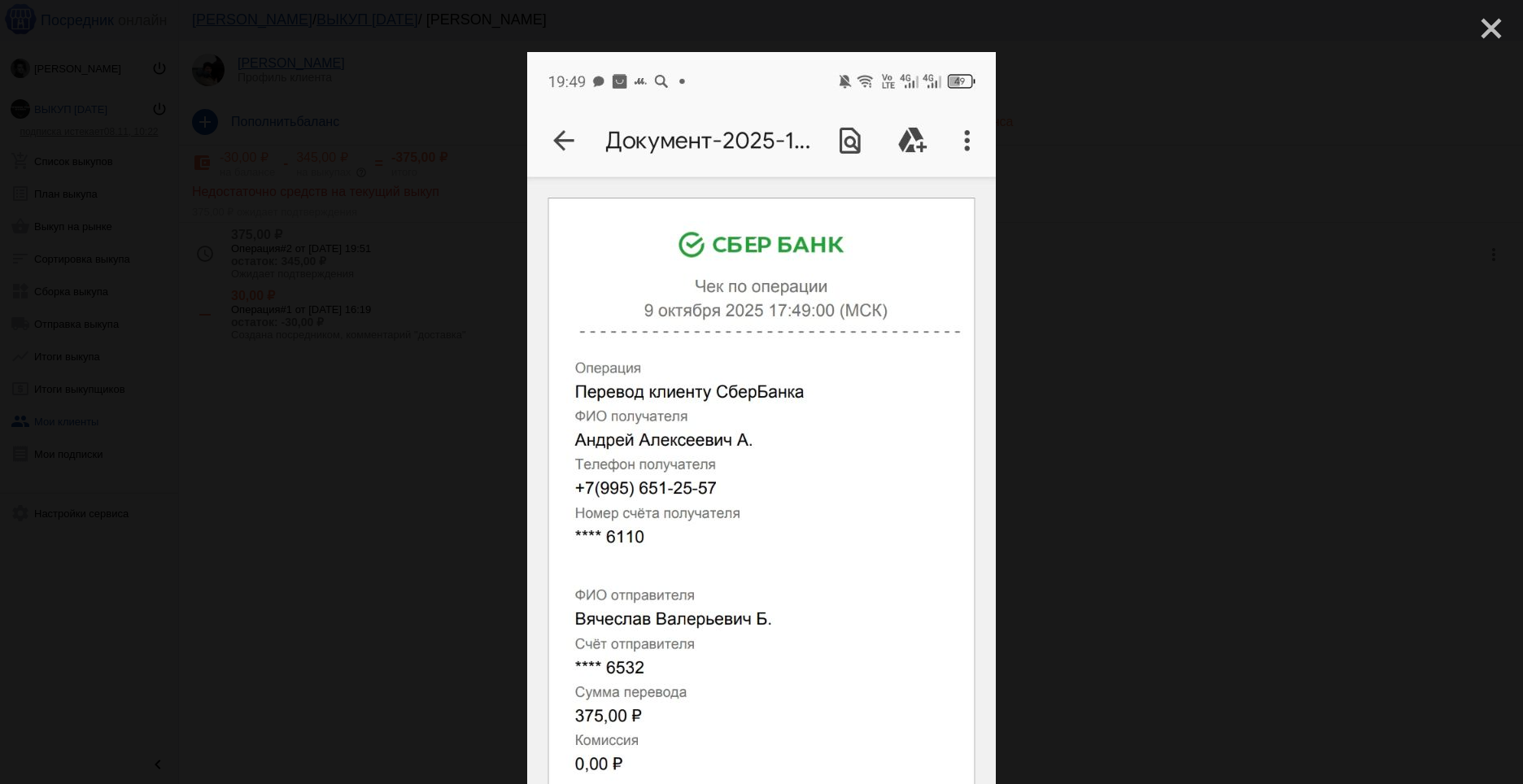
click at [1478, 31] on mat-icon "close" at bounding box center [1485, 22] width 20 height 20
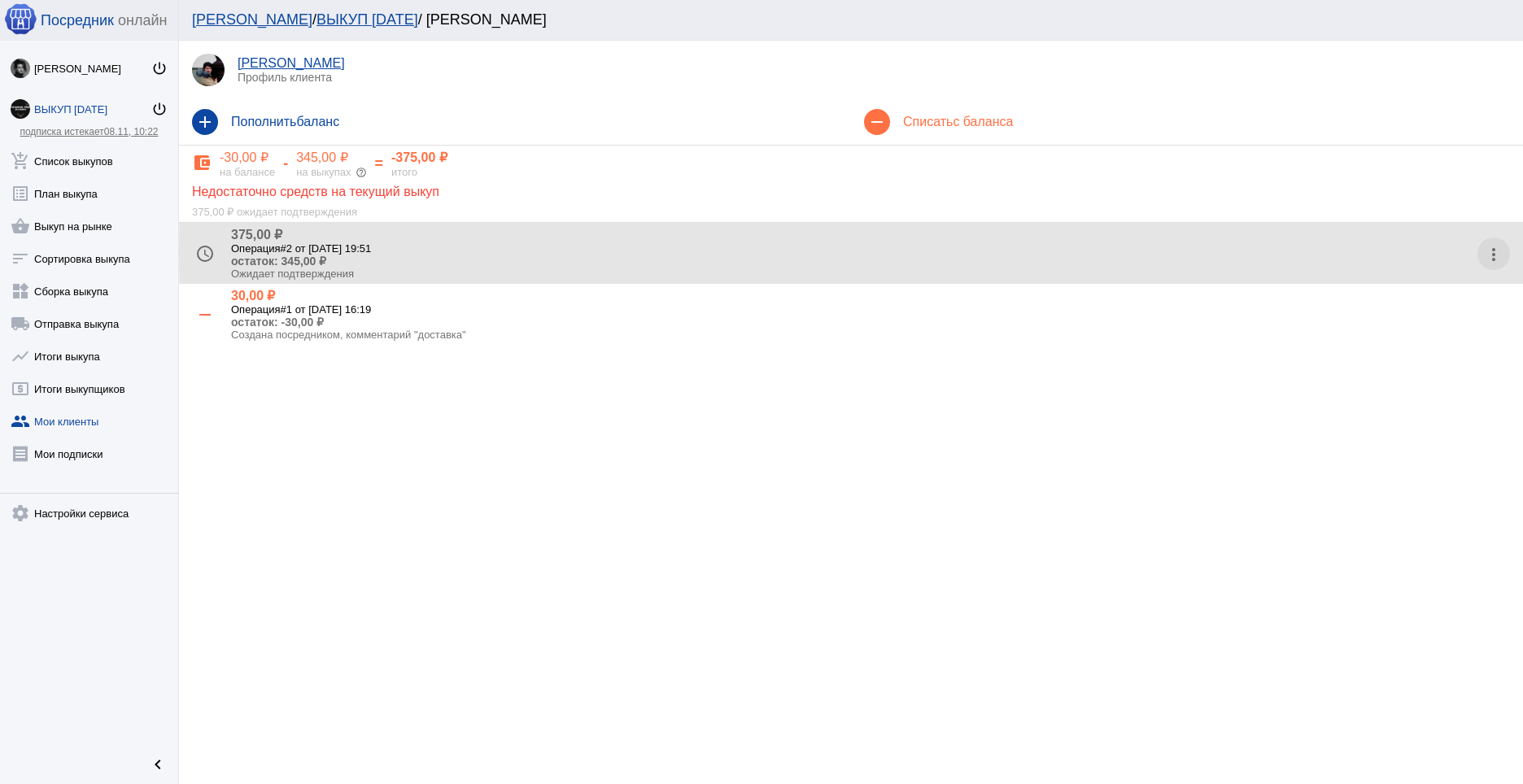
click at [1489, 252] on mat-icon "more_vert" at bounding box center [1494, 255] width 26 height 26
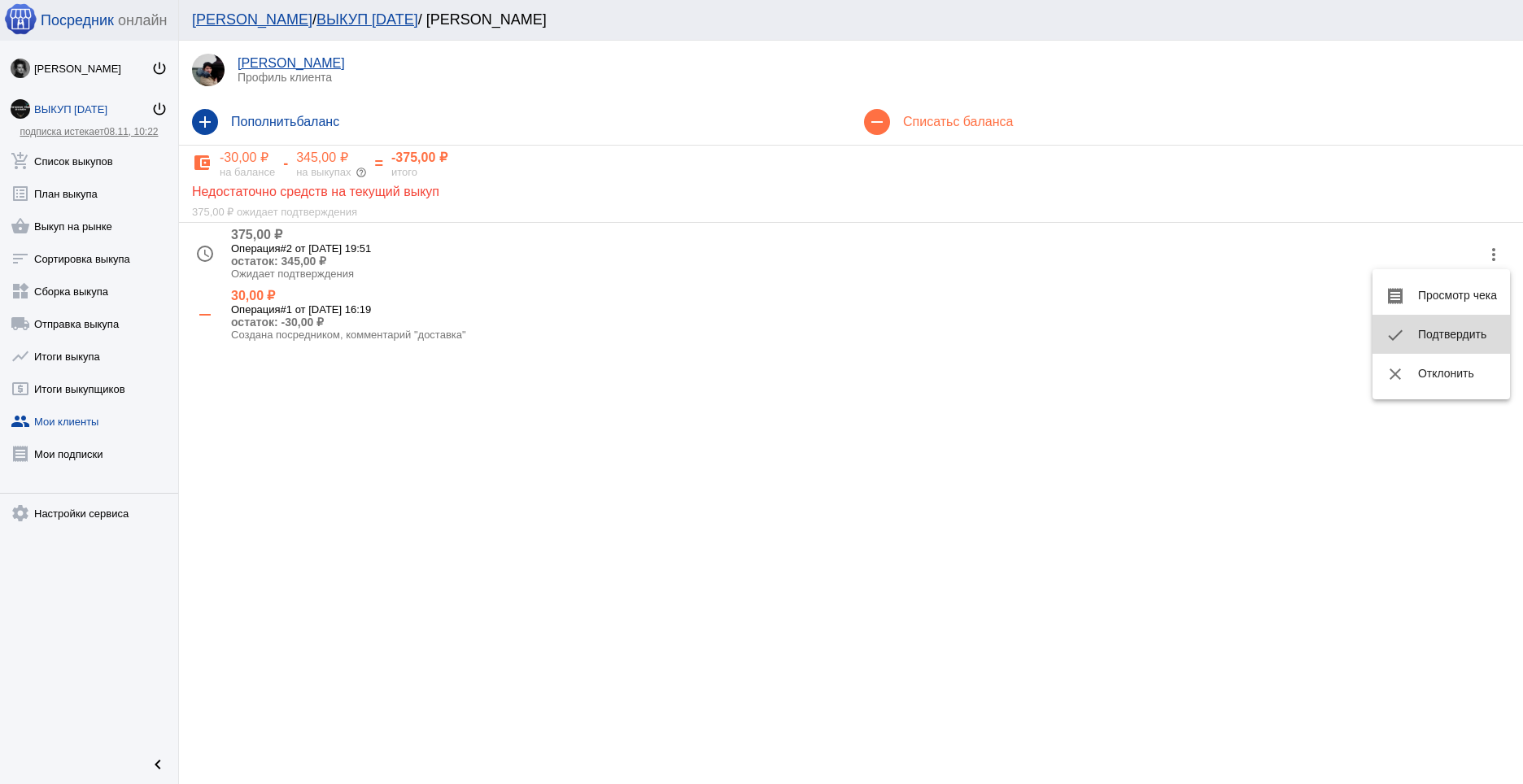
click at [1438, 332] on button "check Подтвердить" at bounding box center [1441, 335] width 137 height 39
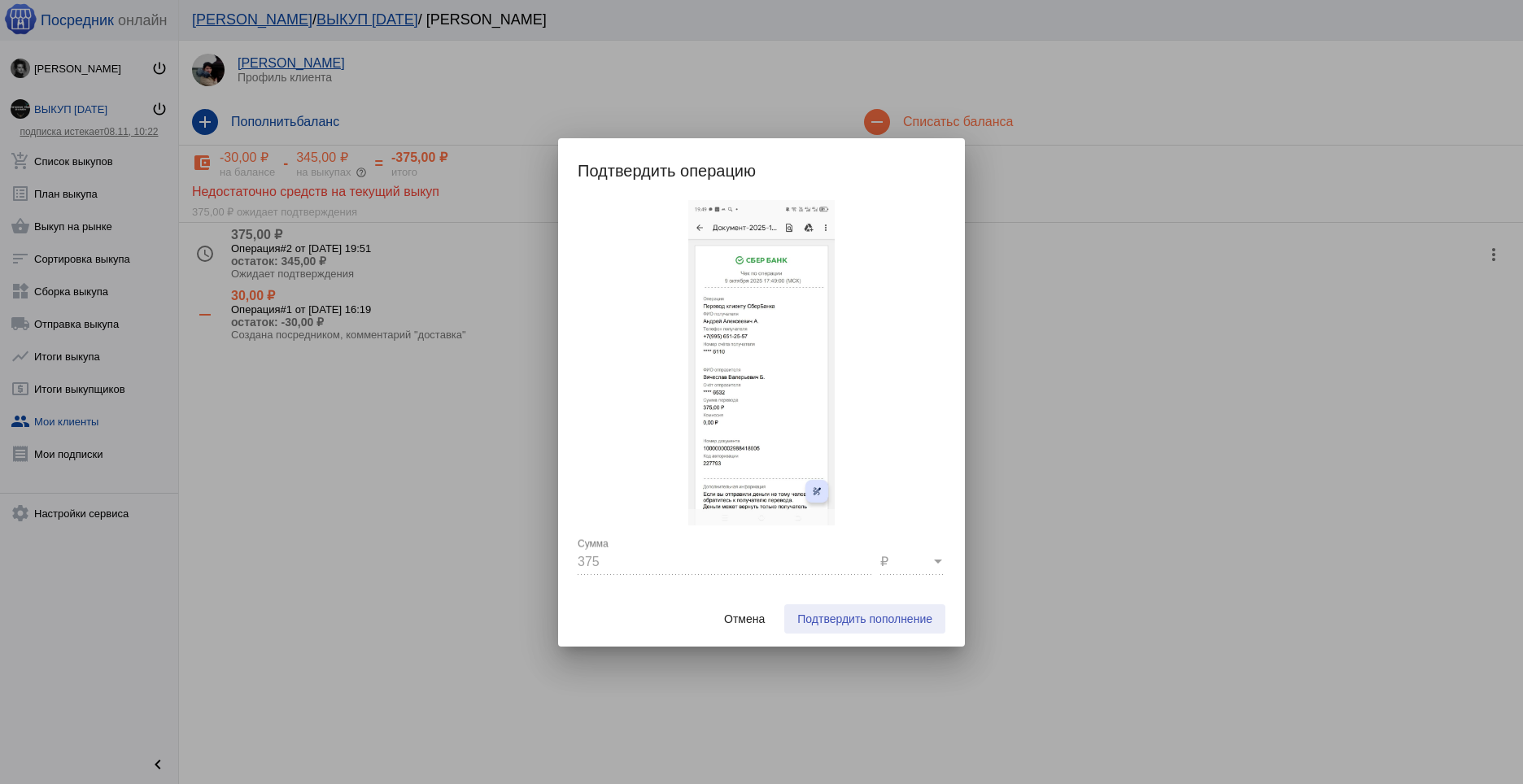
click at [850, 622] on span "Подтвердить пополнение" at bounding box center [864, 620] width 135 height 13
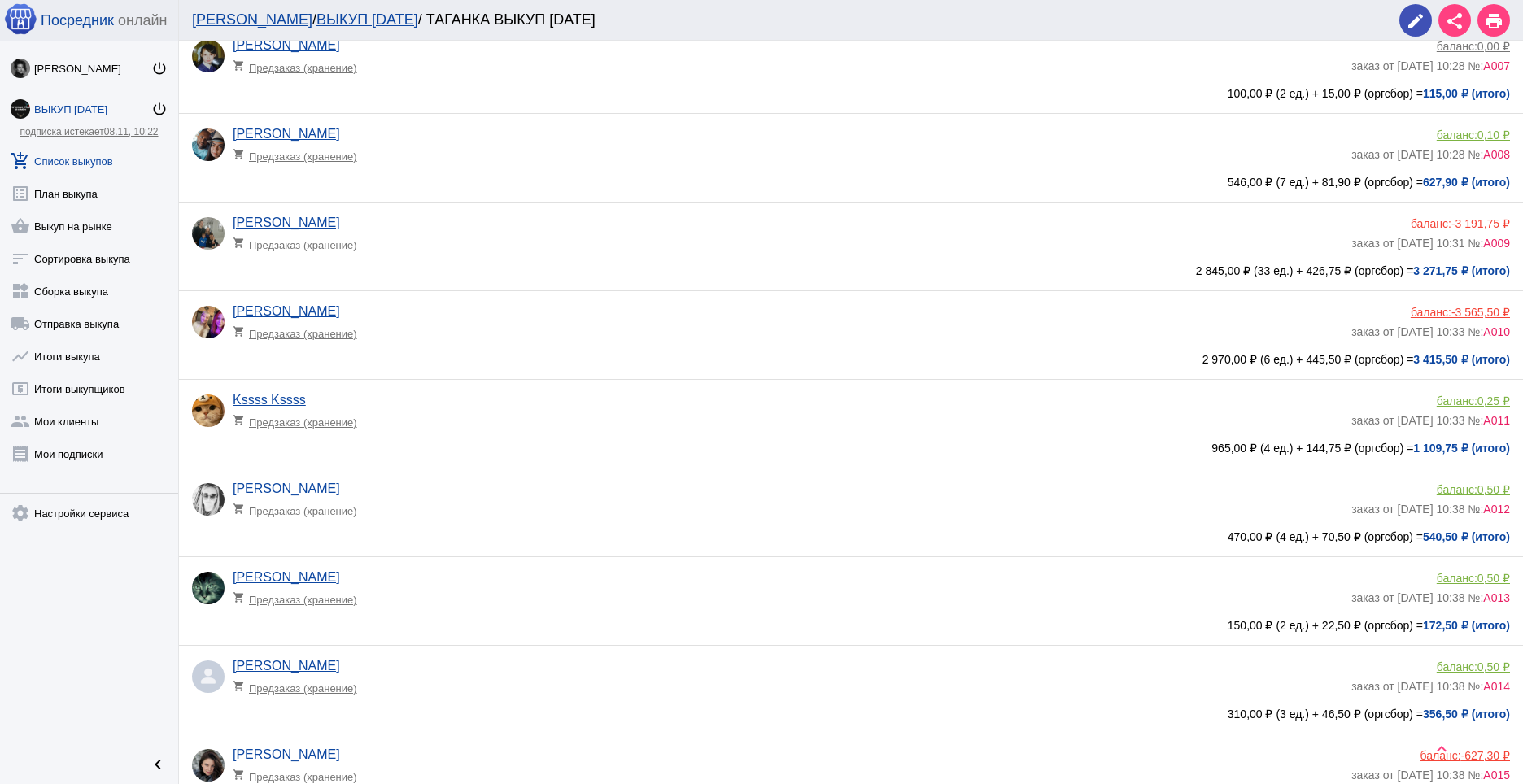
scroll to position [638, 0]
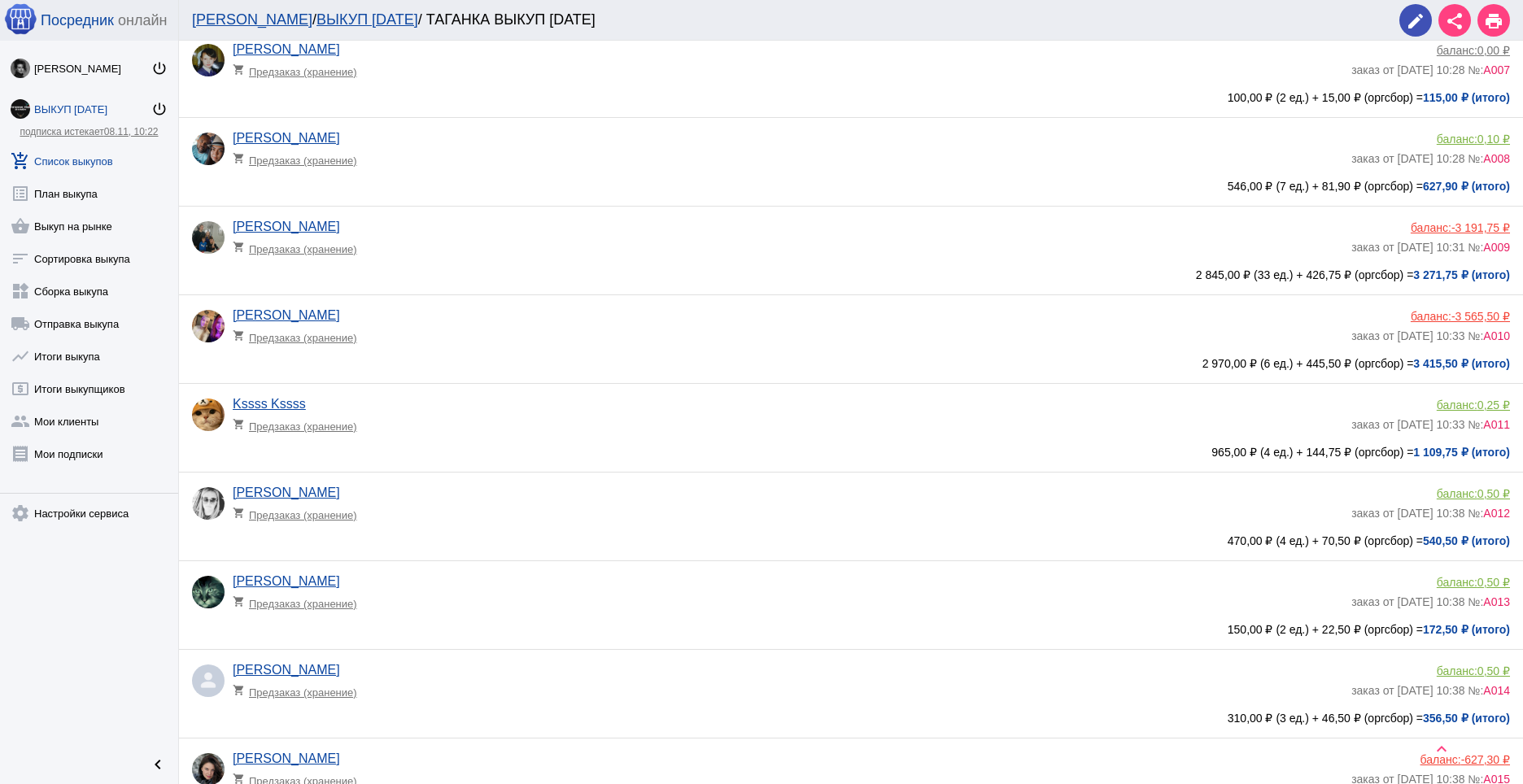
click at [1466, 313] on span "-3 565,50 ₽" at bounding box center [1481, 317] width 59 height 13
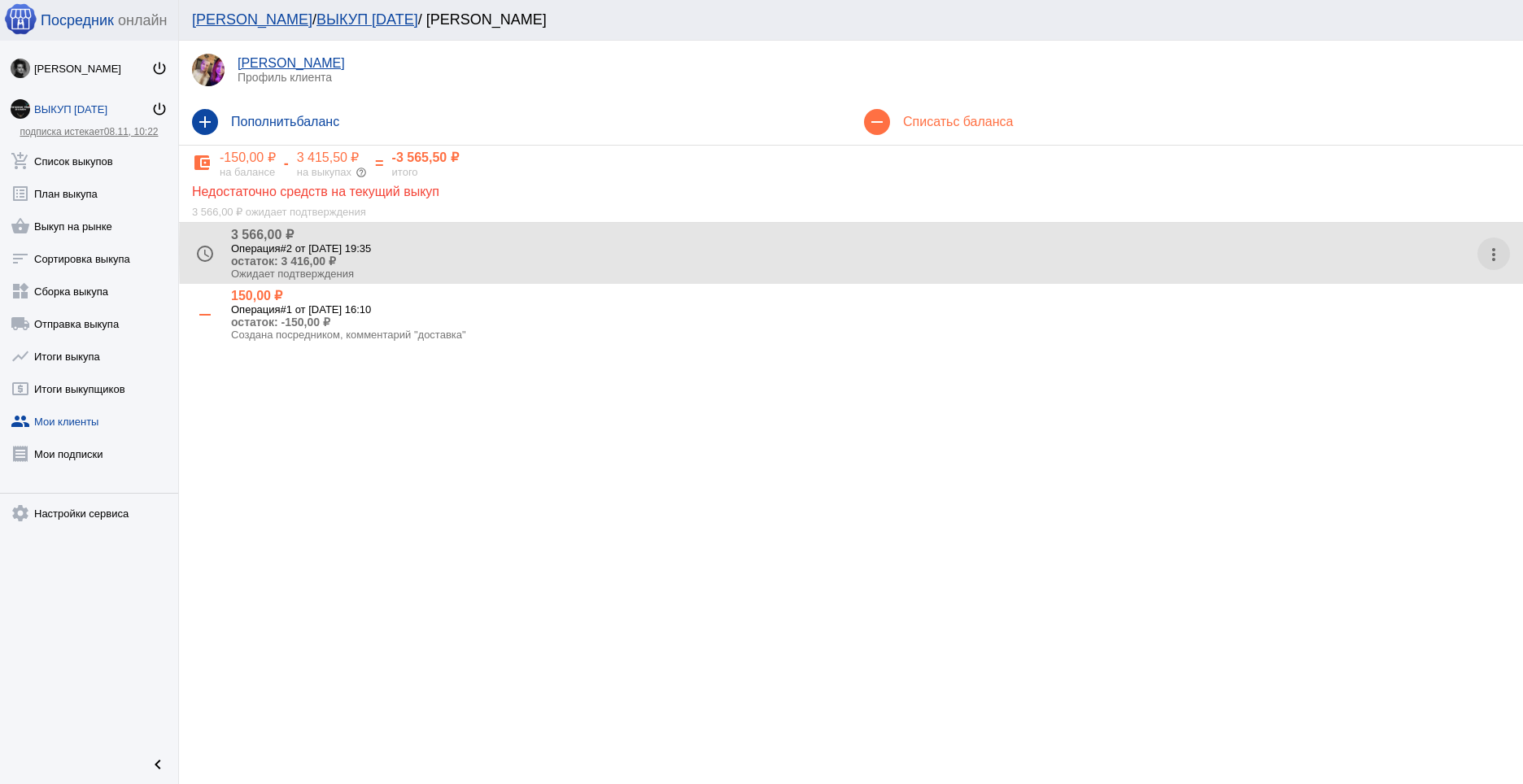
click at [1491, 252] on mat-icon "more_vert" at bounding box center [1494, 255] width 26 height 26
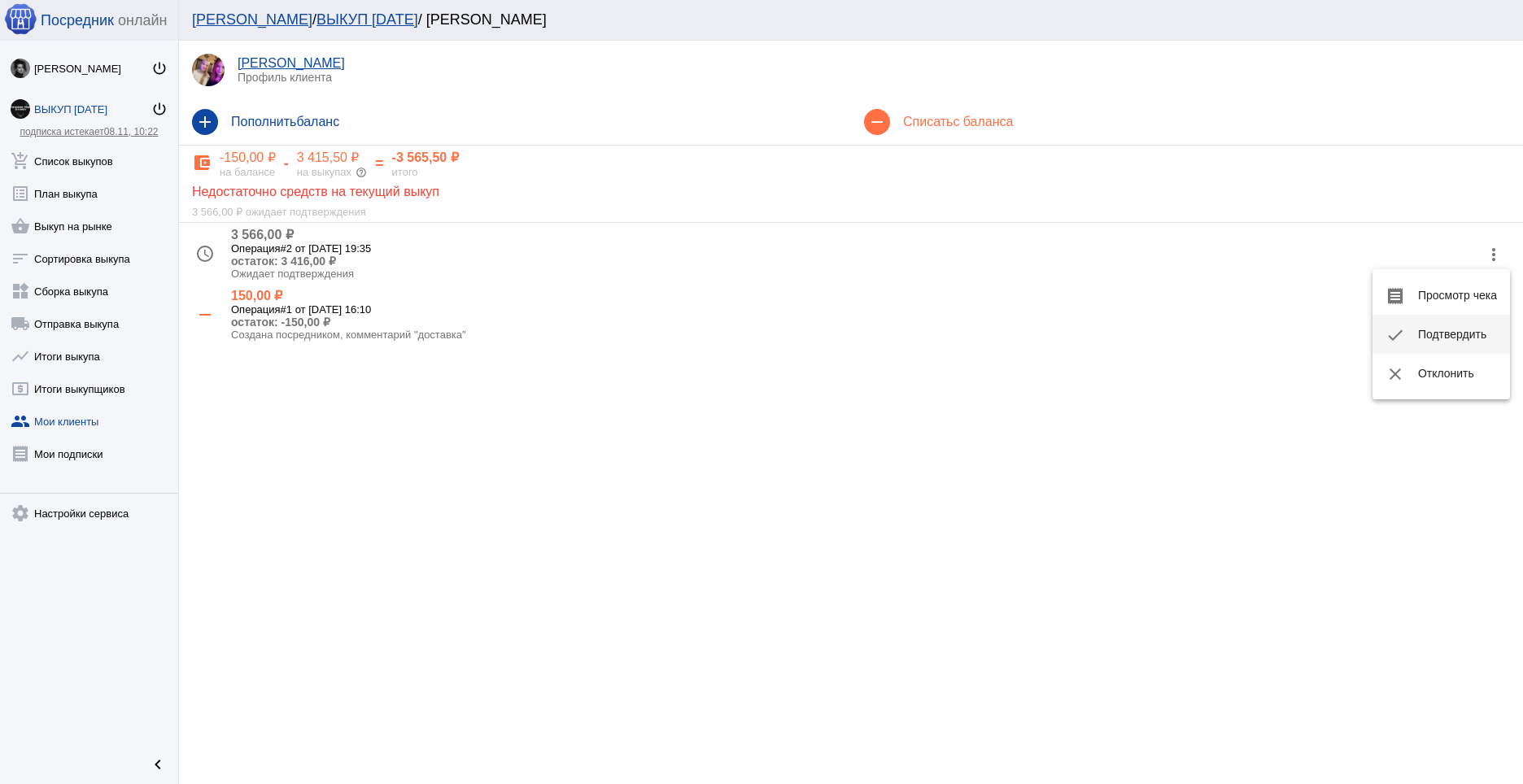
click at [1449, 329] on button "check Подтвердить" at bounding box center [1441, 335] width 137 height 39
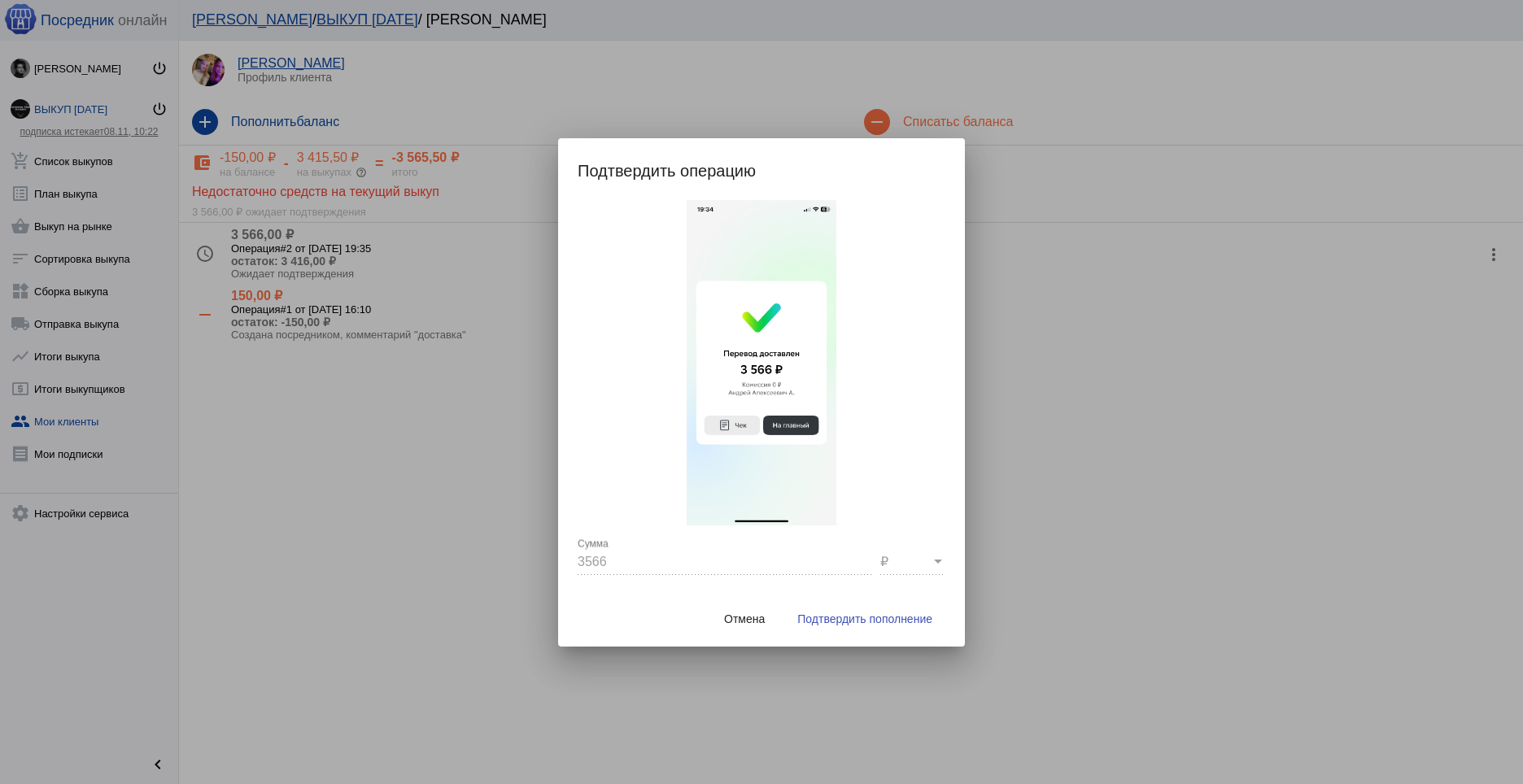
click at [885, 620] on span "Подтвердить пополнение" at bounding box center [864, 620] width 135 height 13
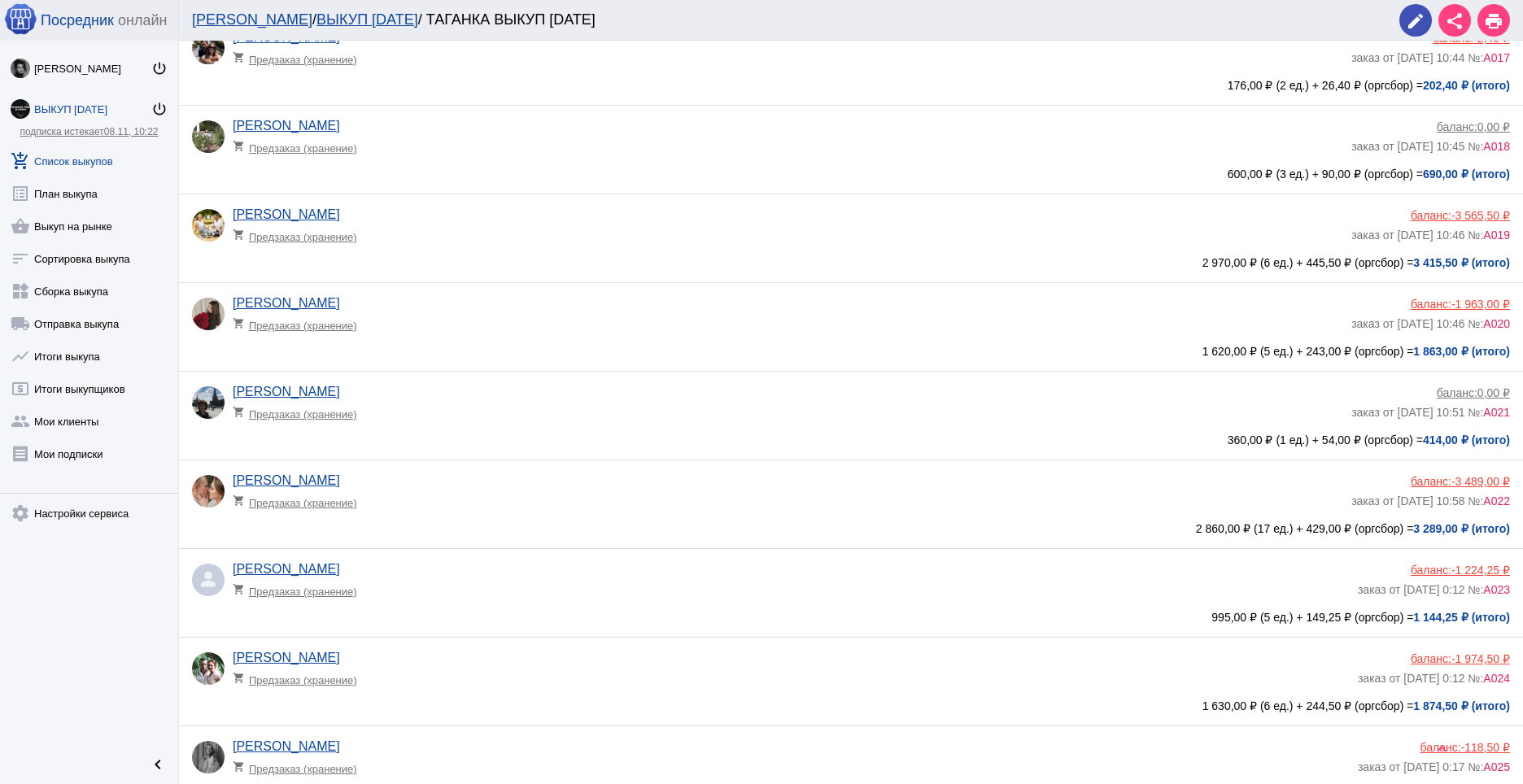
scroll to position [1549, 0]
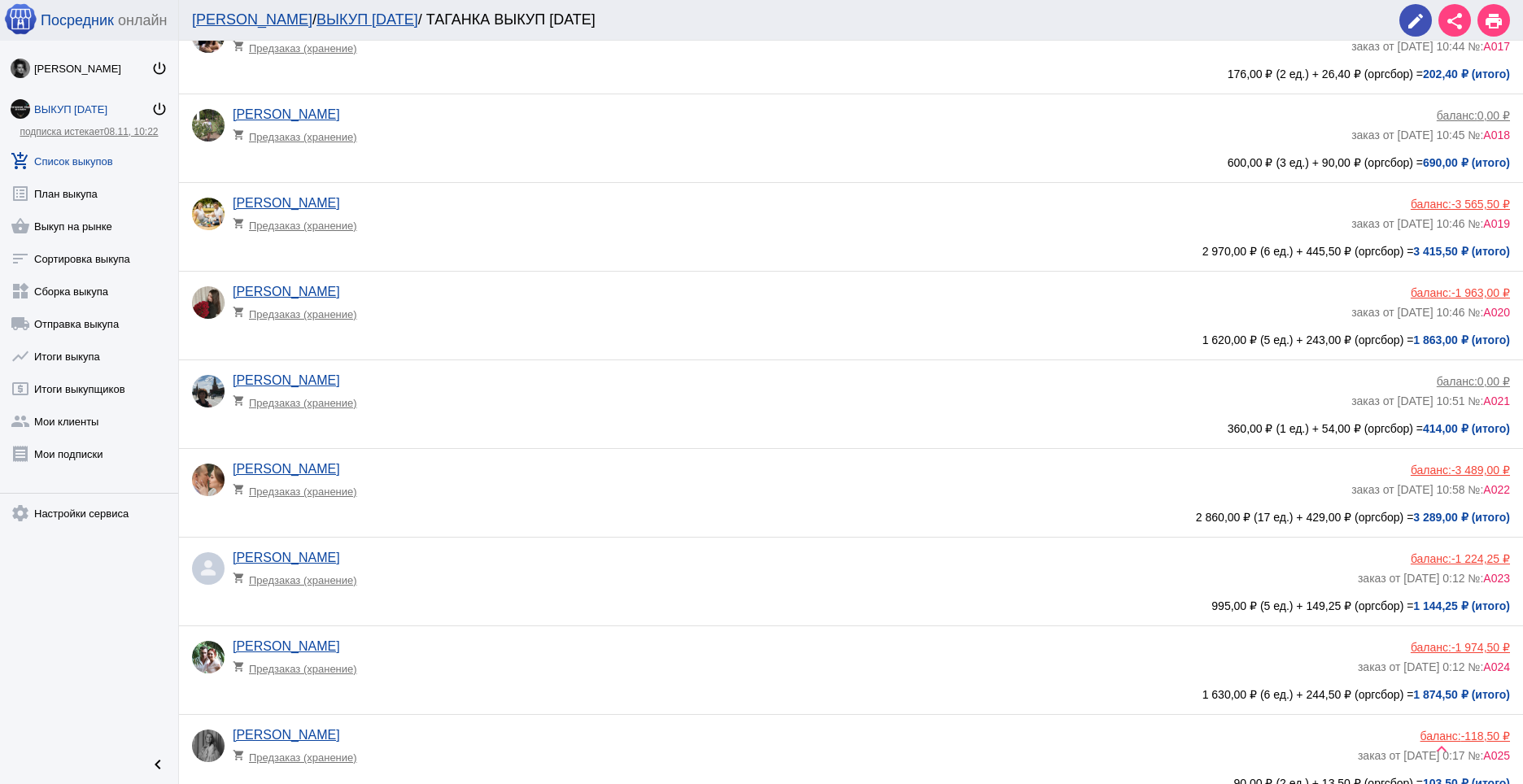
click at [1453, 468] on span "-3 489,00 ₽" at bounding box center [1481, 471] width 59 height 13
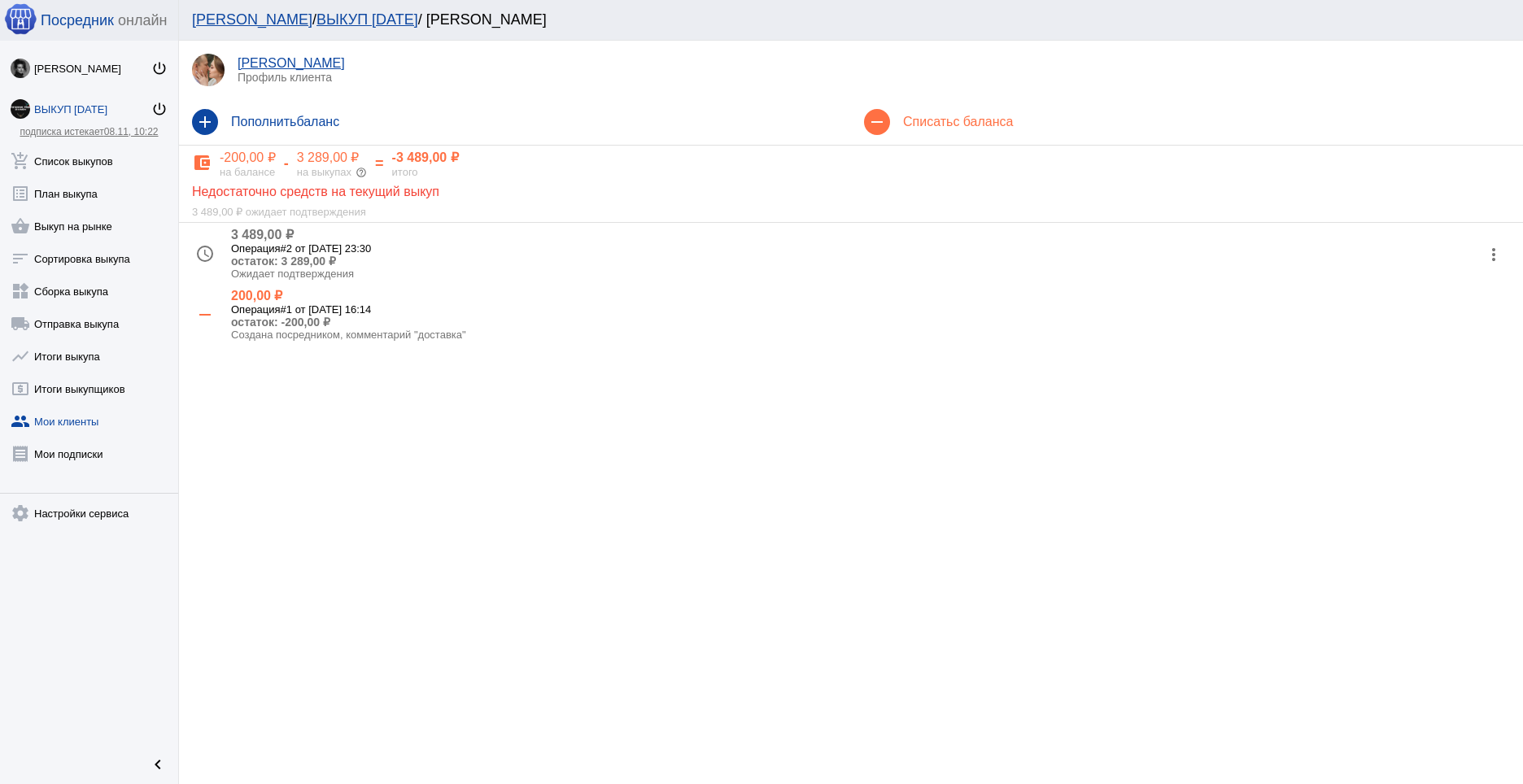
click at [1498, 248] on mat-icon "more_vert" at bounding box center [1494, 255] width 26 height 26
click at [1423, 346] on button "check Подтвердить" at bounding box center [1441, 335] width 137 height 39
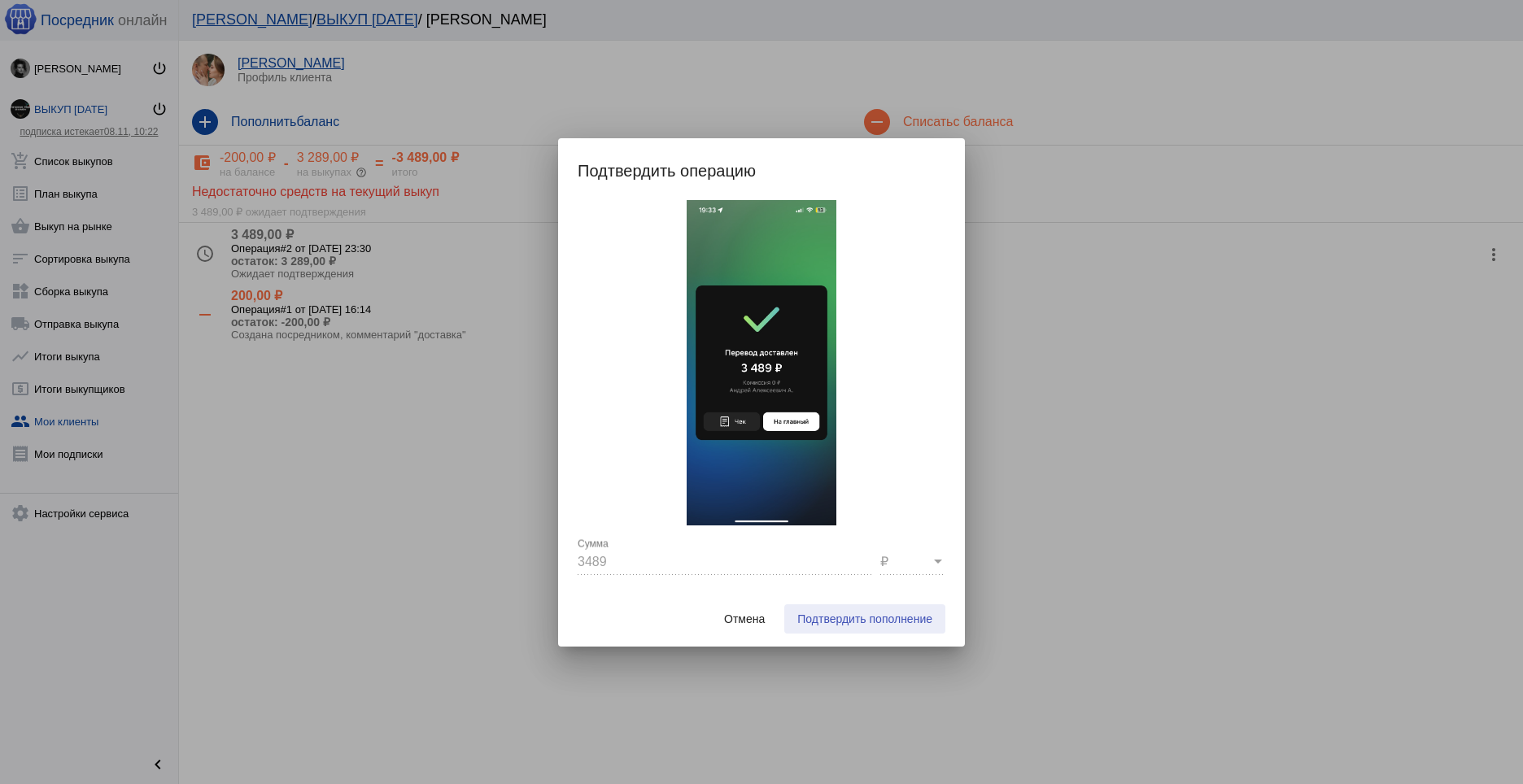
click at [896, 626] on button "Подтвердить пополнение" at bounding box center [864, 620] width 161 height 29
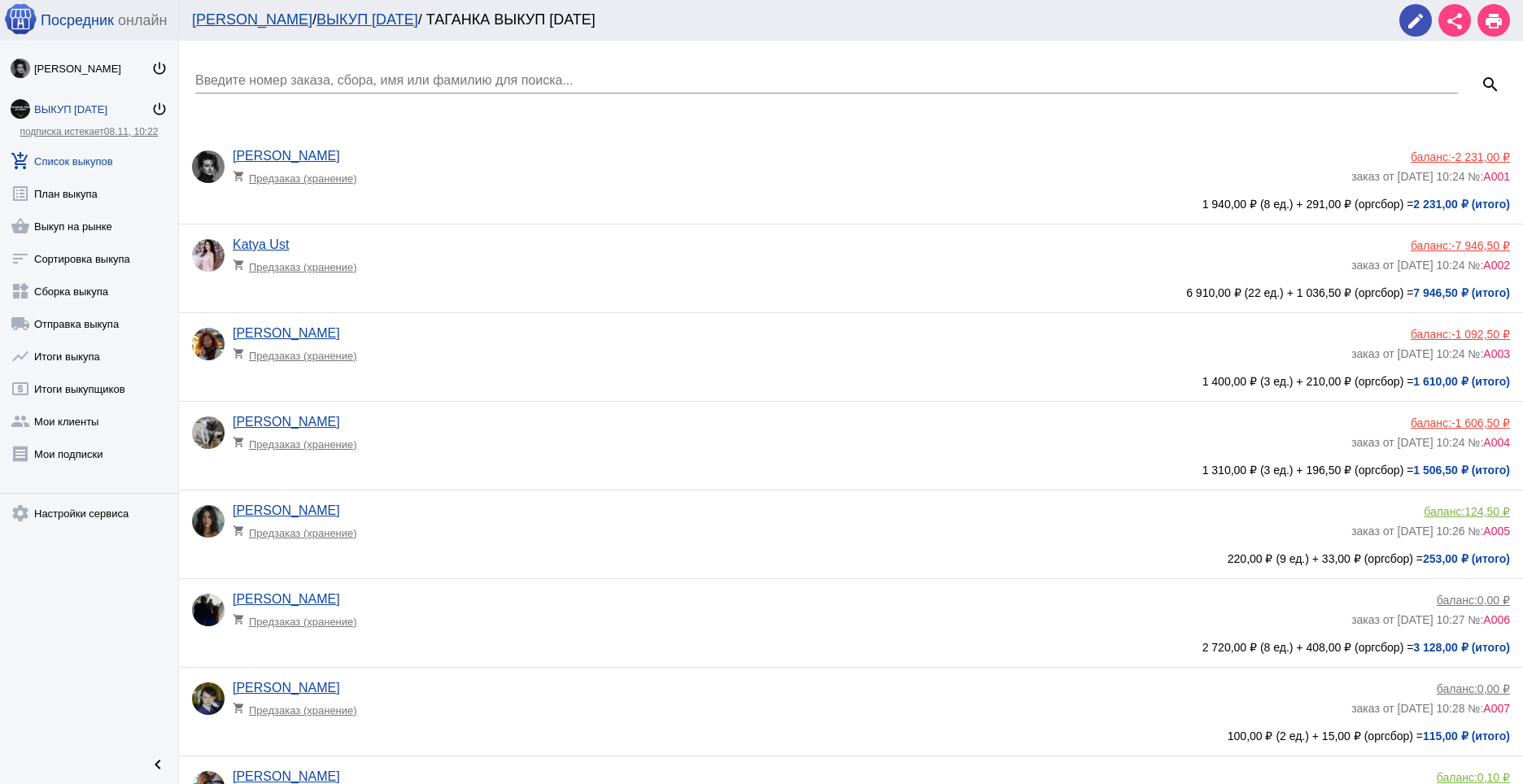
click at [583, 65] on div "Введите номер заказа, сбора, имя или фамилию для поиска..." at bounding box center [827, 75] width 1263 height 37
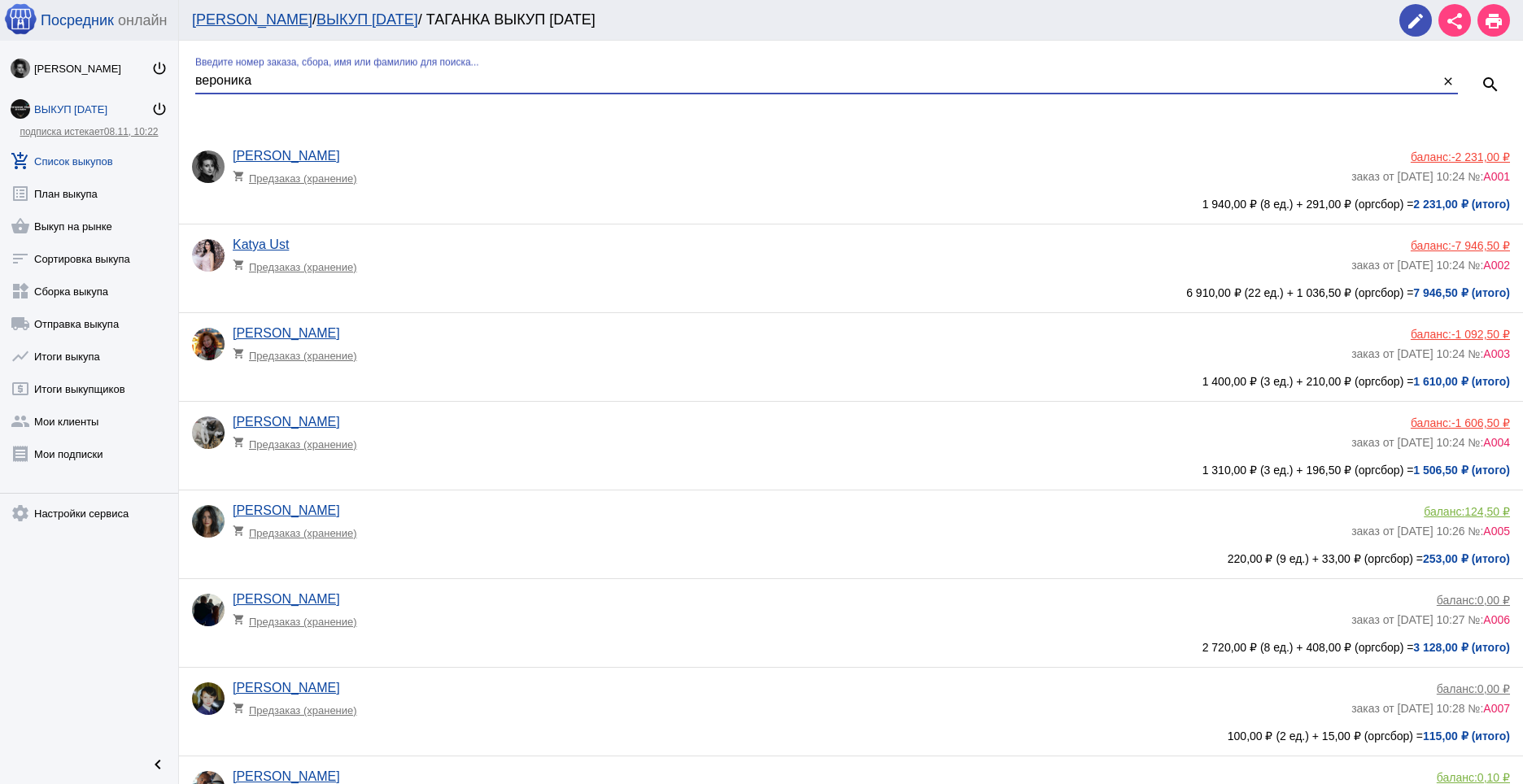
type input "вероника"
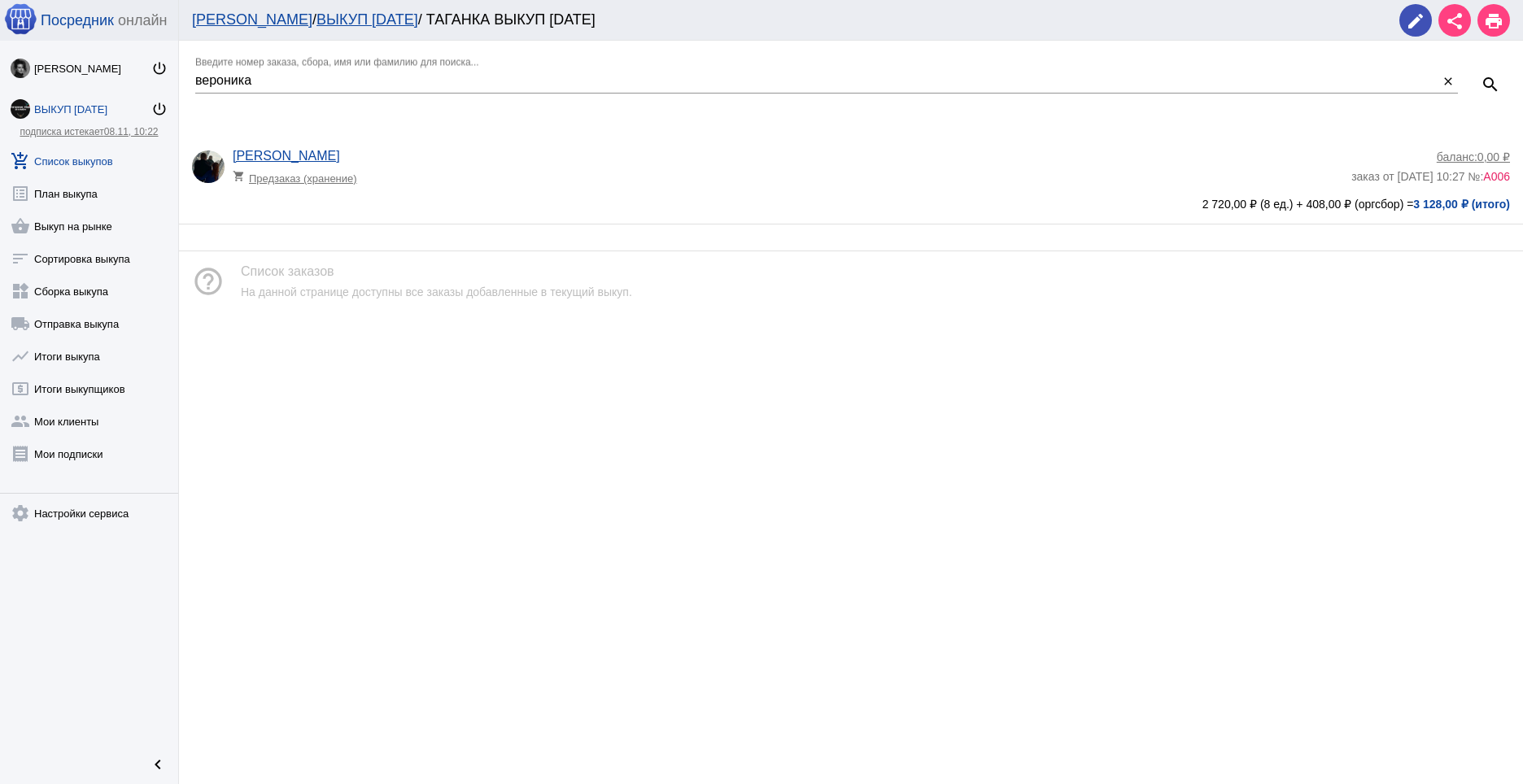
click at [1445, 82] on mat-icon "close" at bounding box center [1449, 81] width 13 height 15
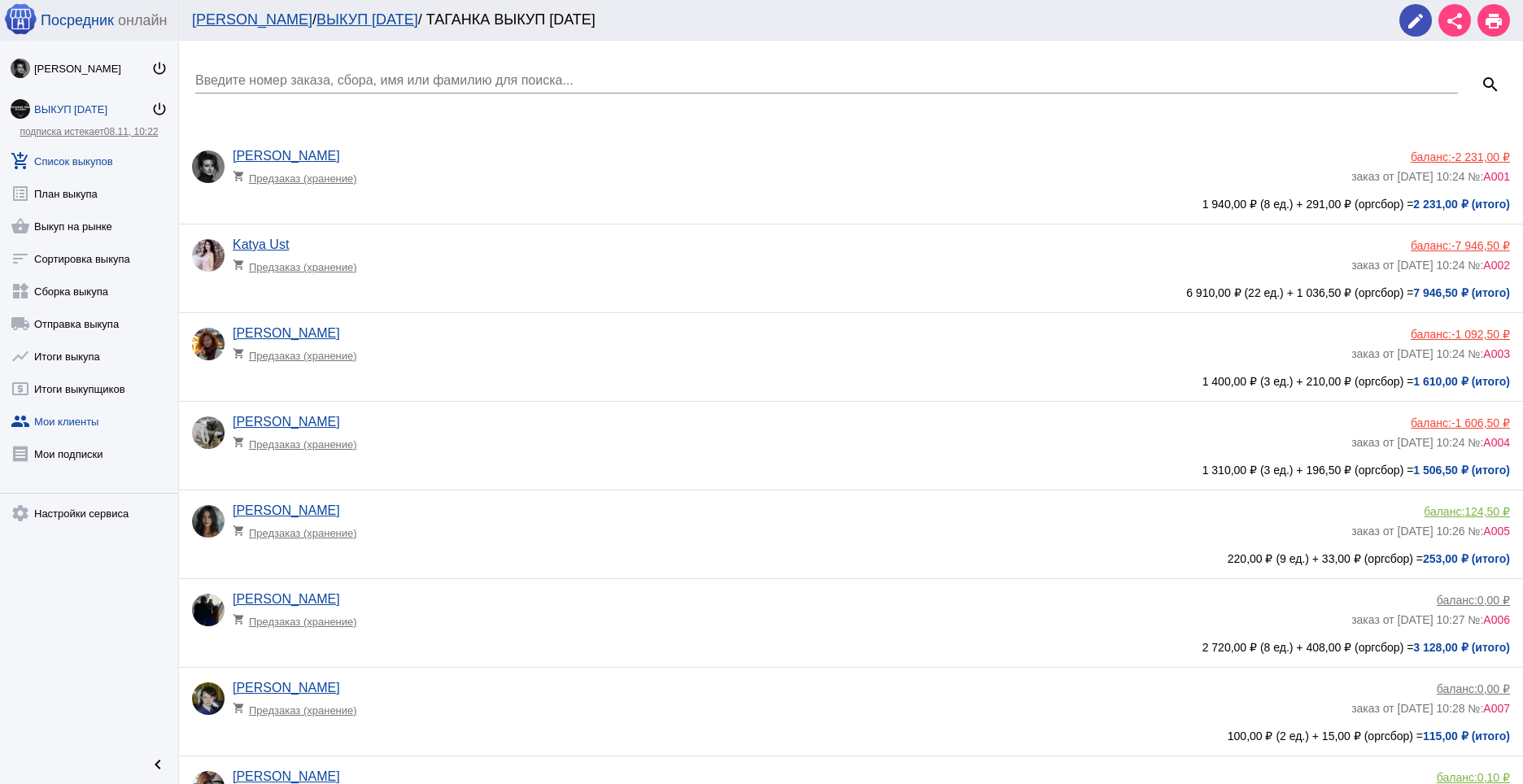
click at [96, 417] on link "group Мои клиенты" at bounding box center [89, 418] width 178 height 33
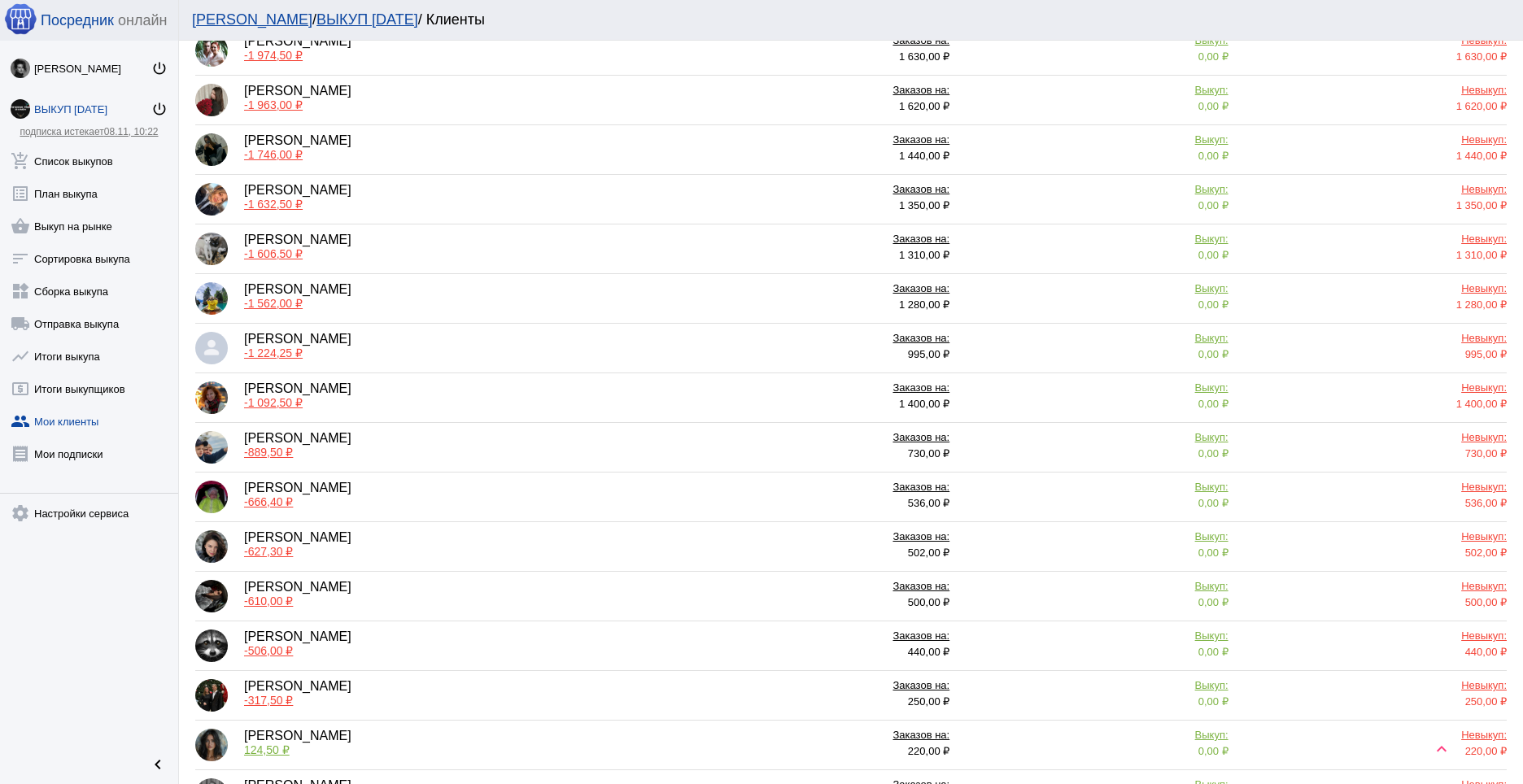
scroll to position [360, 0]
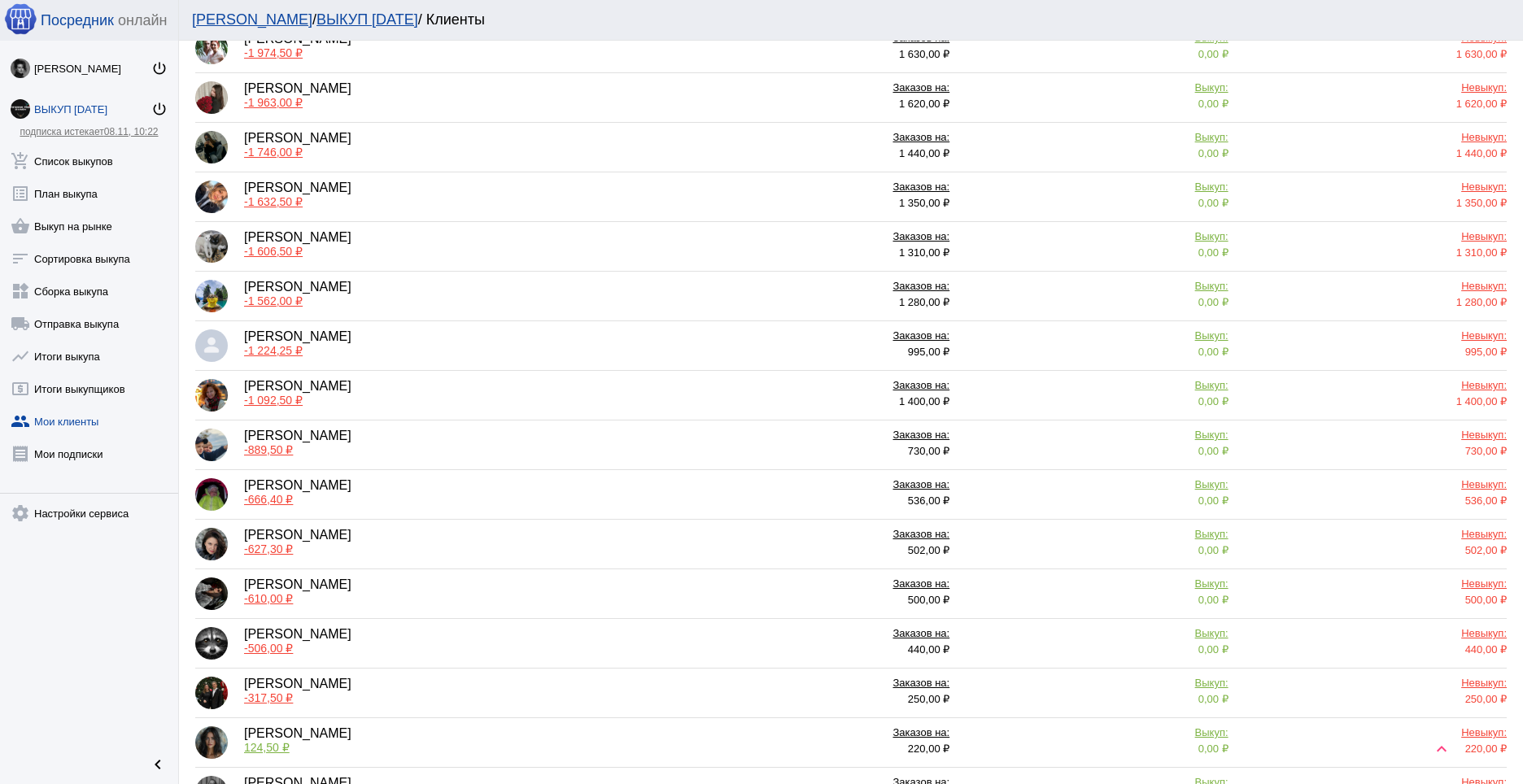
click at [279, 348] on span "-1 224,25 ₽" at bounding box center [273, 351] width 59 height 13
